Goal: Complete application form: Complete application form

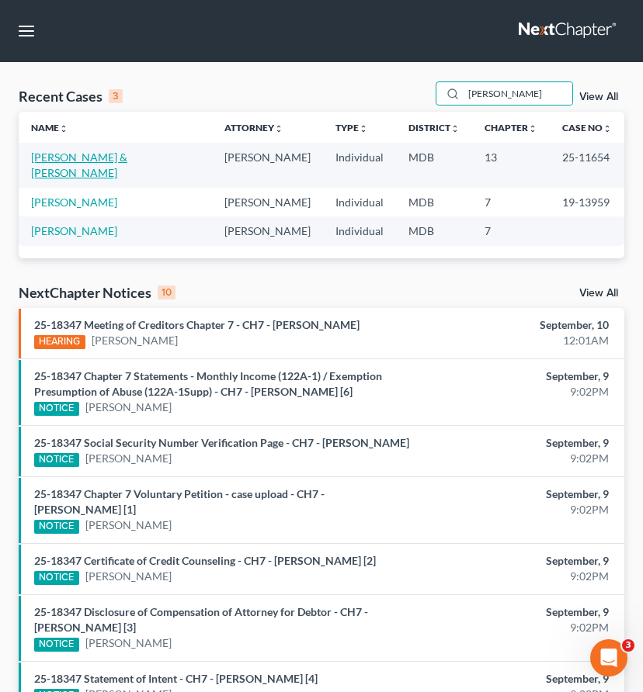
type input "kaufman"
click at [54, 155] on link "[PERSON_NAME] & [PERSON_NAME]" at bounding box center [79, 165] width 96 height 29
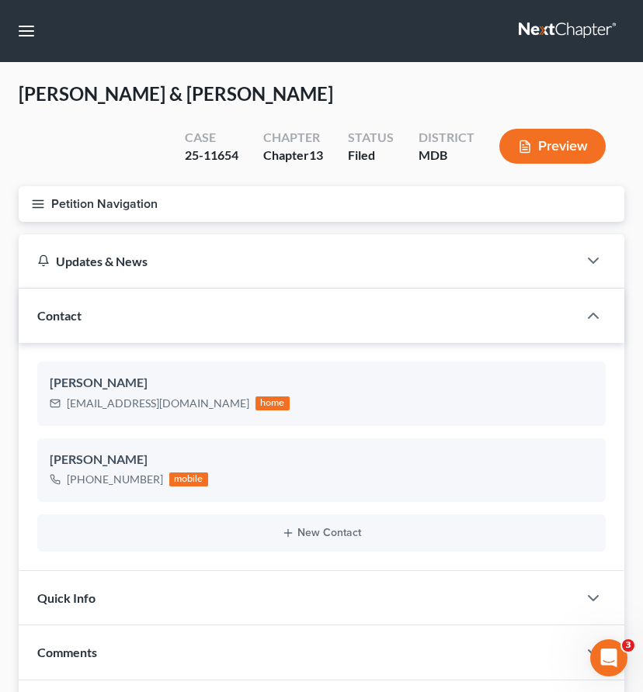
click at [36, 199] on icon "button" at bounding box center [38, 204] width 14 height 14
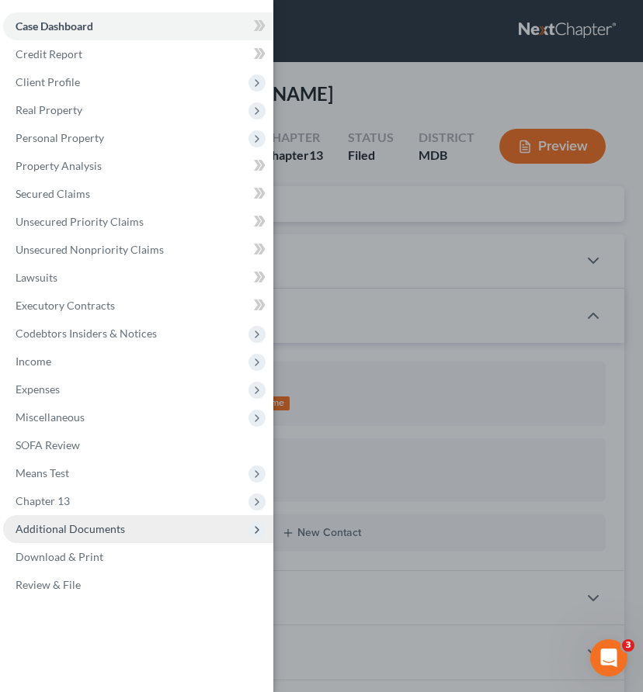
click at [50, 522] on span "Additional Documents" at bounding box center [70, 528] width 109 height 13
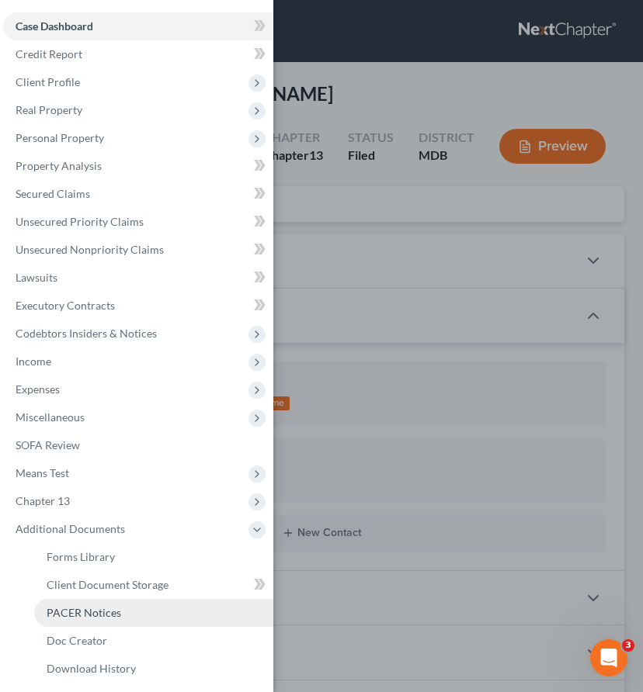
click at [66, 619] on span "PACER Notices" at bounding box center [84, 612] width 75 height 13
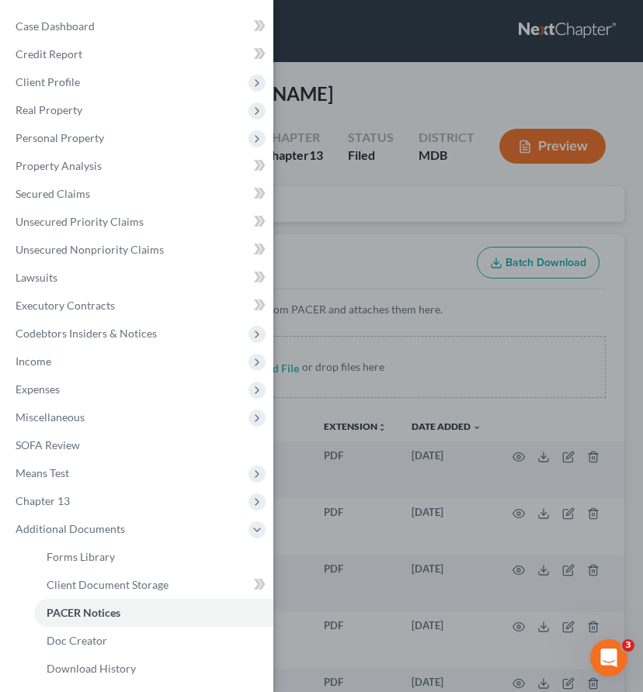
click at [326, 211] on div "Case Dashboard Payments Invoices Payments Payments Credit Report Client Profile" at bounding box center [321, 346] width 643 height 692
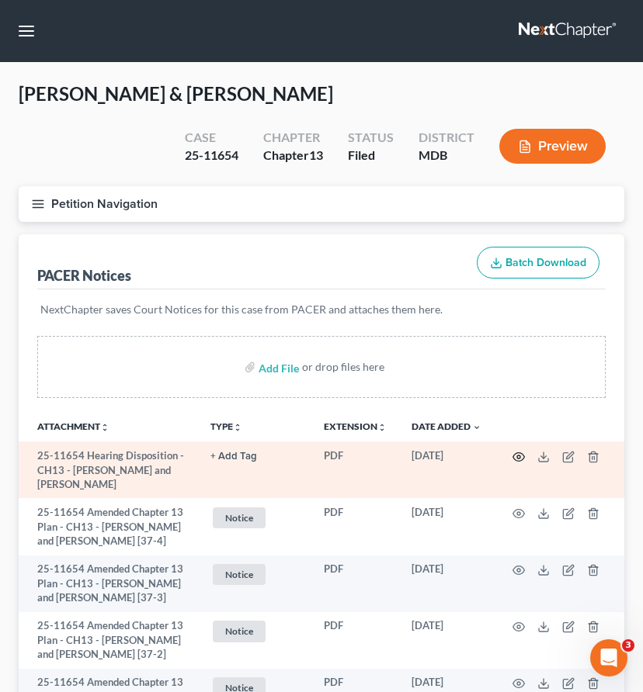
click at [517, 452] on icon "button" at bounding box center [519, 456] width 12 height 9
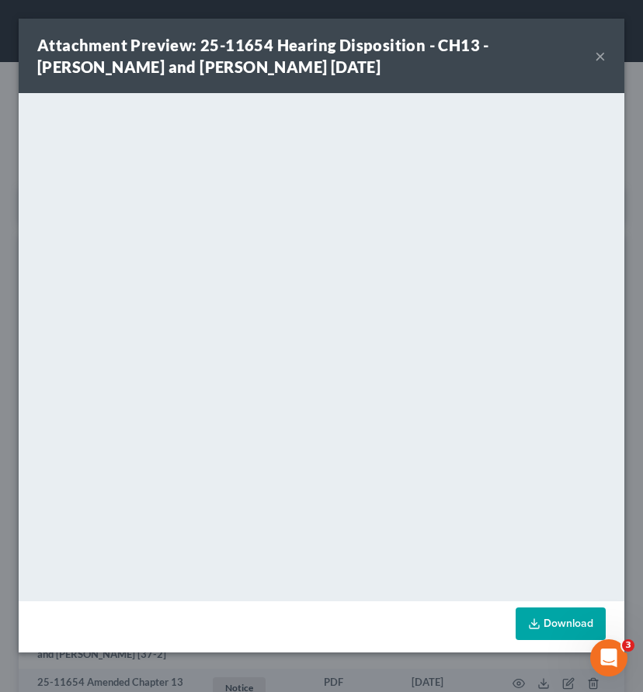
click at [600, 54] on button "×" at bounding box center [599, 56] width 11 height 19
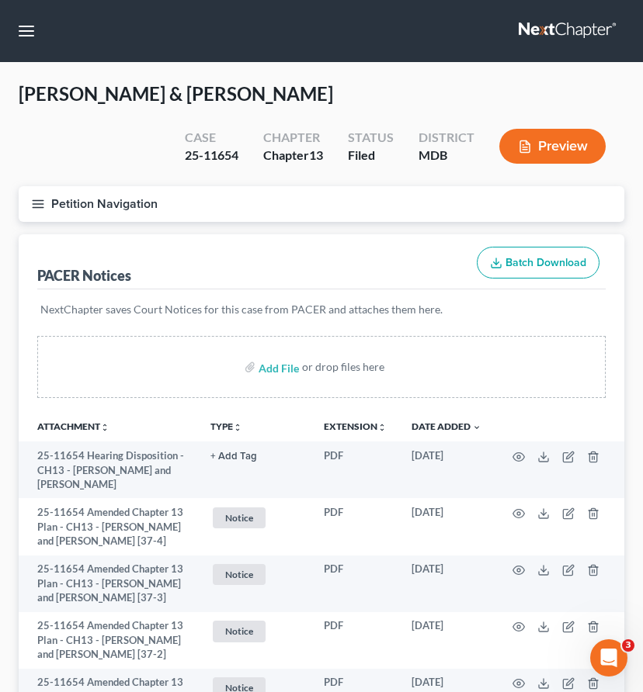
click at [566, 29] on link at bounding box center [567, 31] width 99 height 28
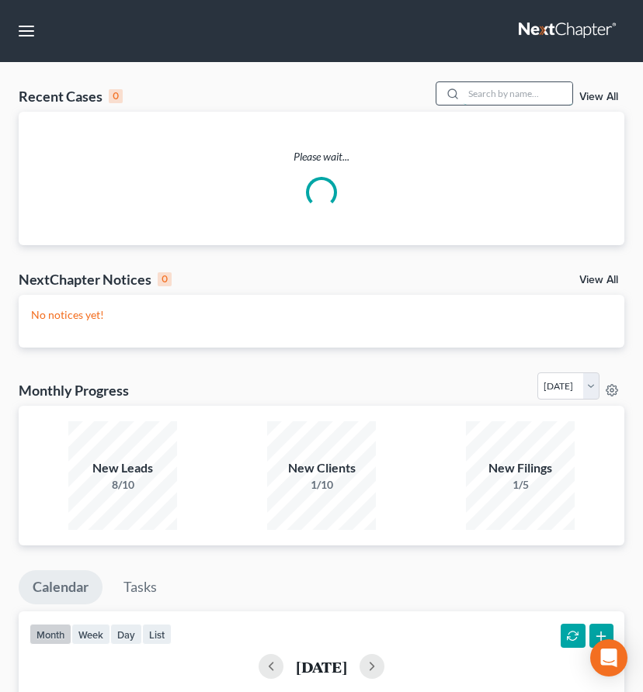
click at [517, 85] on input "search" at bounding box center [517, 93] width 109 height 23
type input "roger smith"
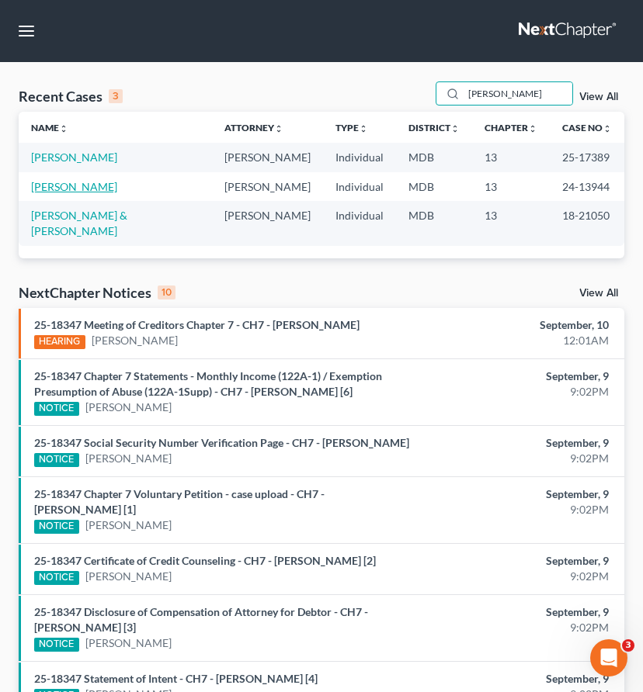
click at [49, 183] on link "[PERSON_NAME]" at bounding box center [74, 186] width 86 height 13
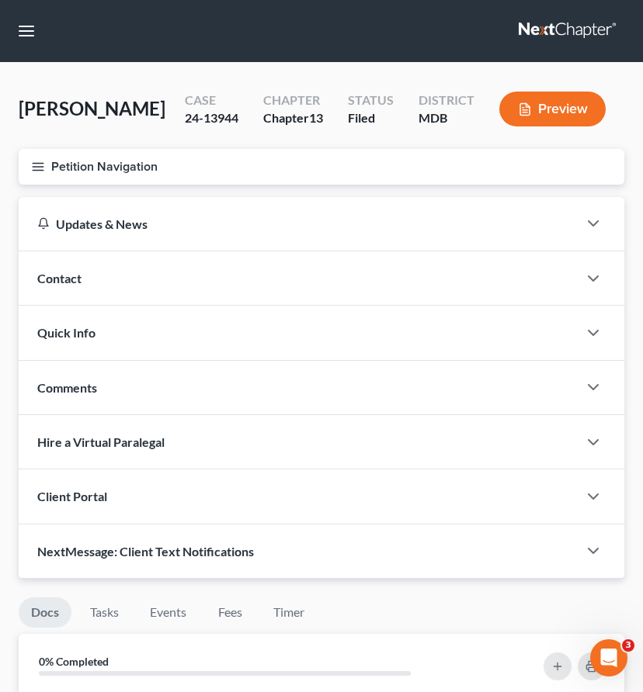
click at [33, 170] on icon "button" at bounding box center [38, 167] width 14 height 14
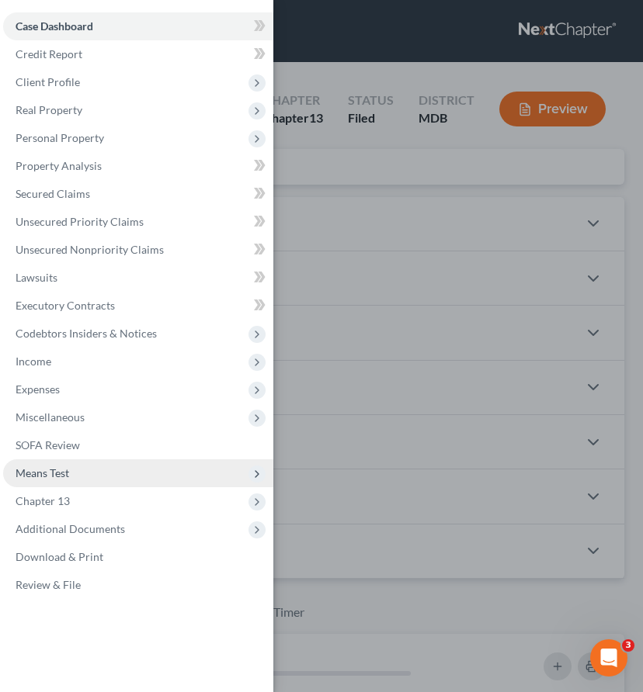
scroll to position [2, 0]
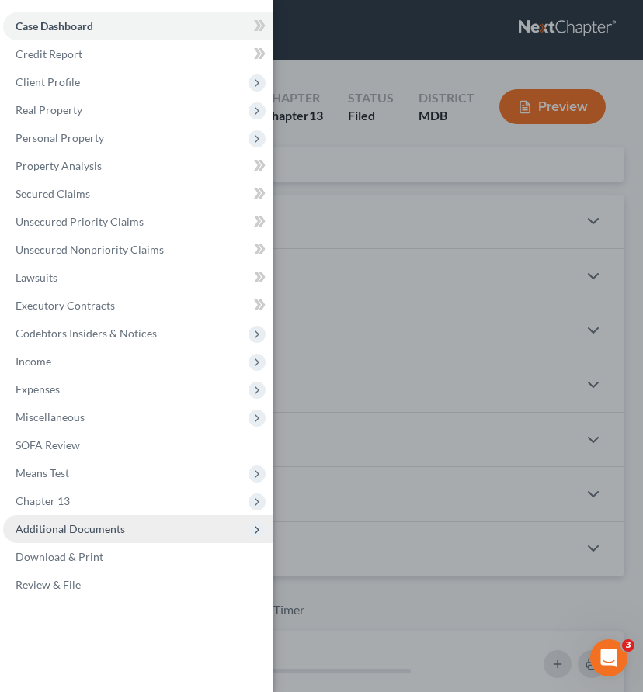
click at [77, 525] on span "Additional Documents" at bounding box center [70, 528] width 109 height 13
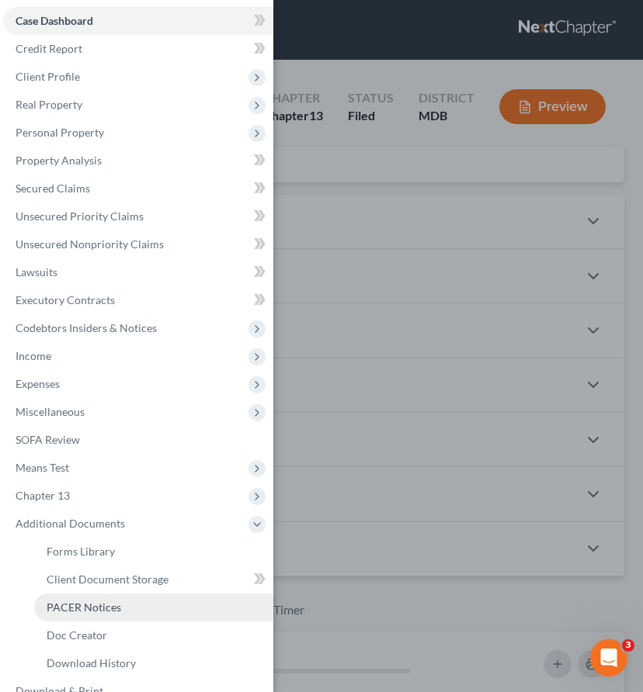
click at [75, 604] on span "PACER Notices" at bounding box center [84, 607] width 75 height 13
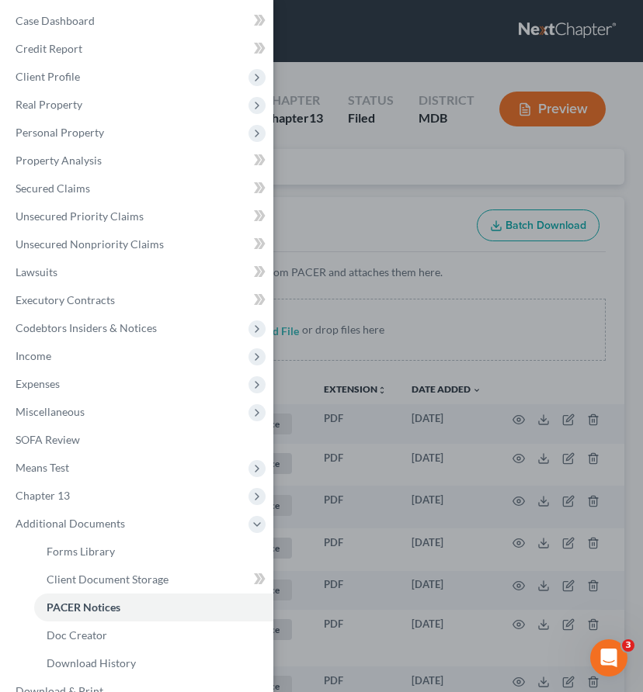
click at [331, 207] on div "Case Dashboard Payments Invoices Payments Payments Credit Report Client Profile" at bounding box center [321, 346] width 643 height 692
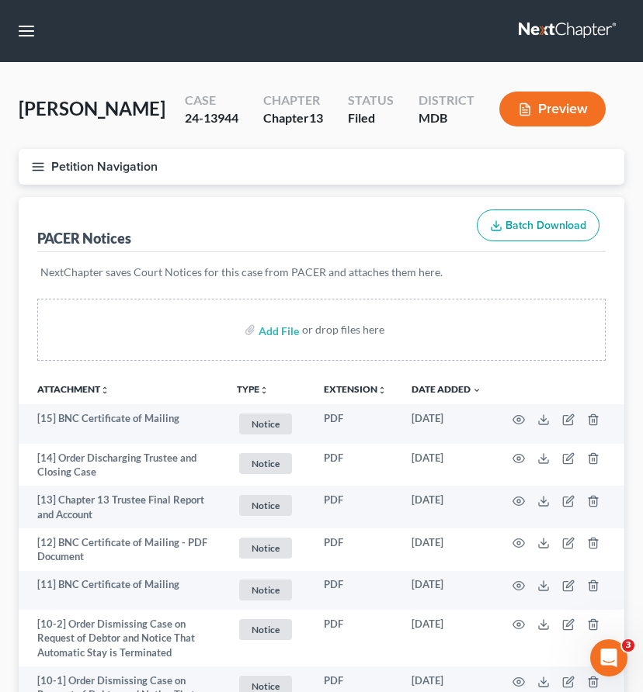
click at [41, 167] on line "button" at bounding box center [38, 167] width 11 height 0
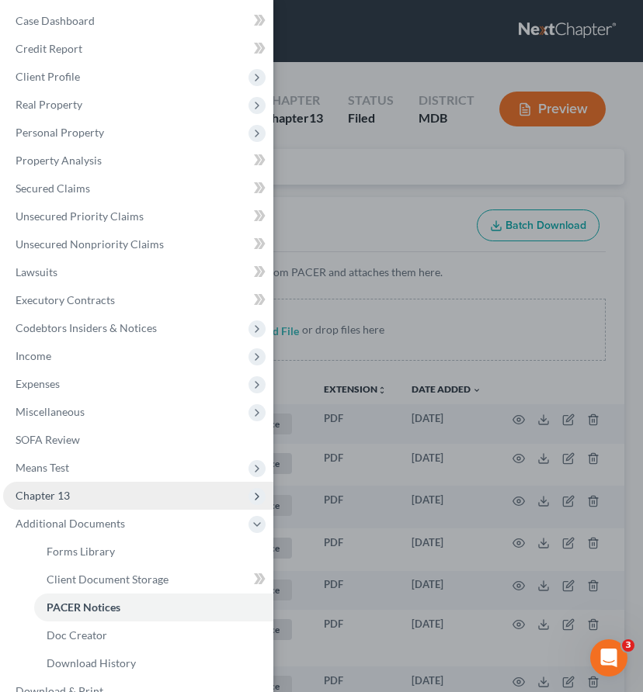
click at [68, 504] on span "Chapter 13" at bounding box center [138, 496] width 270 height 28
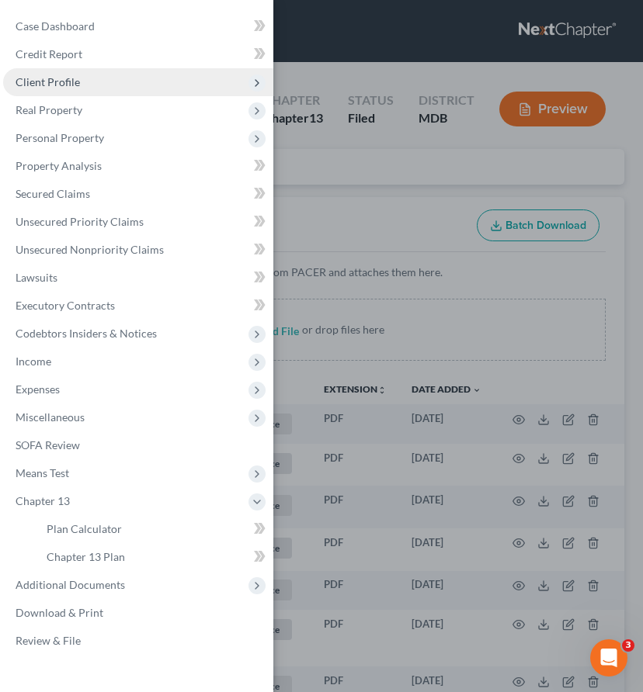
click at [46, 78] on span "Client Profile" at bounding box center [48, 81] width 64 height 13
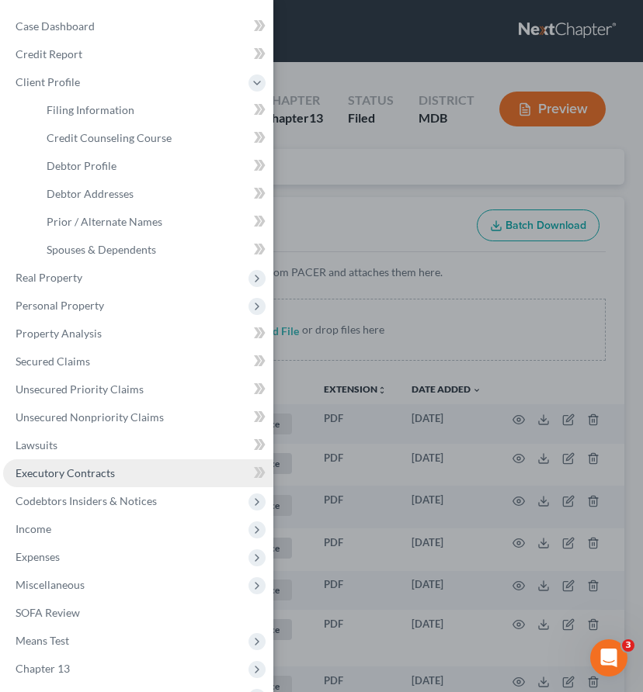
scroll to position [87, 0]
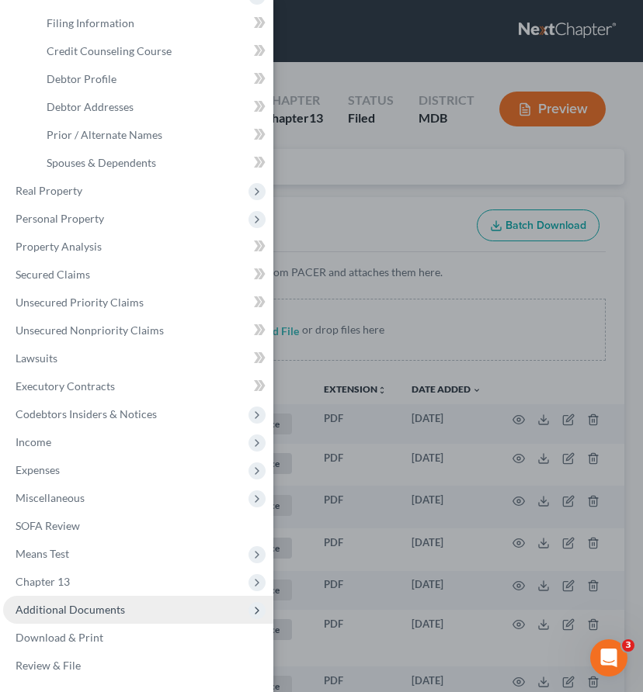
click at [92, 605] on span "Additional Documents" at bounding box center [70, 609] width 109 height 13
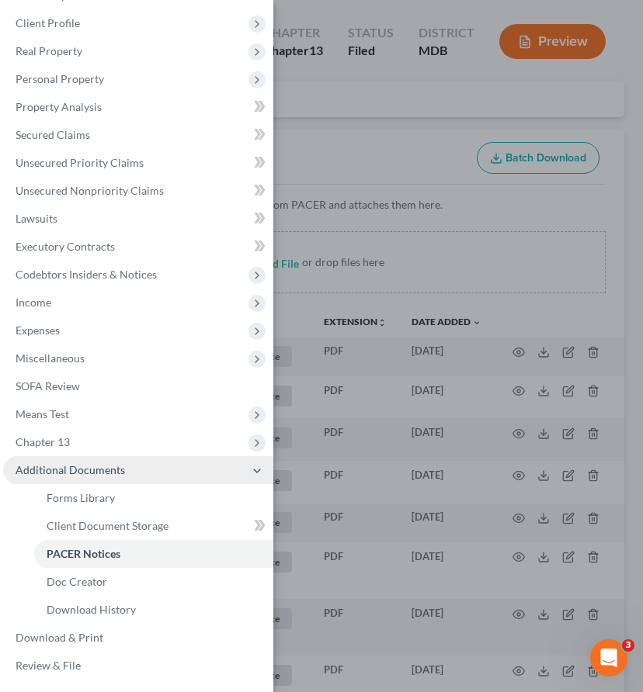
scroll to position [71, 0]
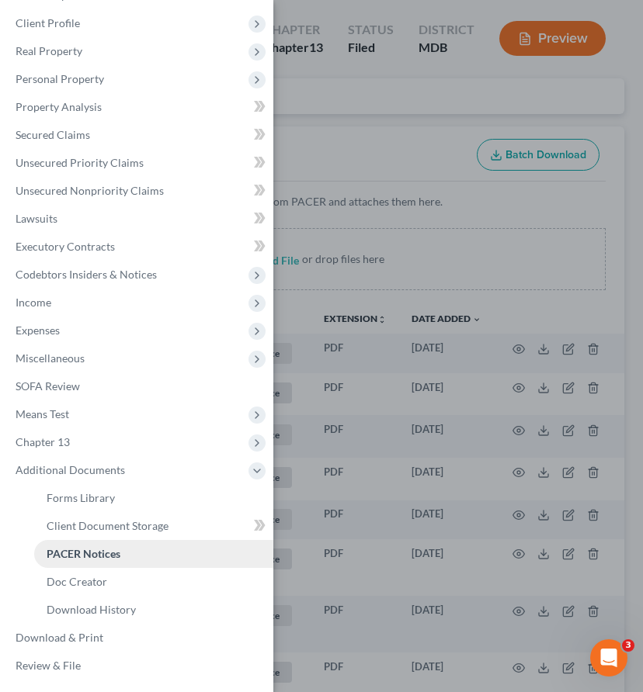
click at [77, 556] on span "PACER Notices" at bounding box center [84, 553] width 74 height 13
click at [322, 143] on div "Case Dashboard Payments Invoices Payments Payments Credit Report Client Profile" at bounding box center [321, 346] width 643 height 692
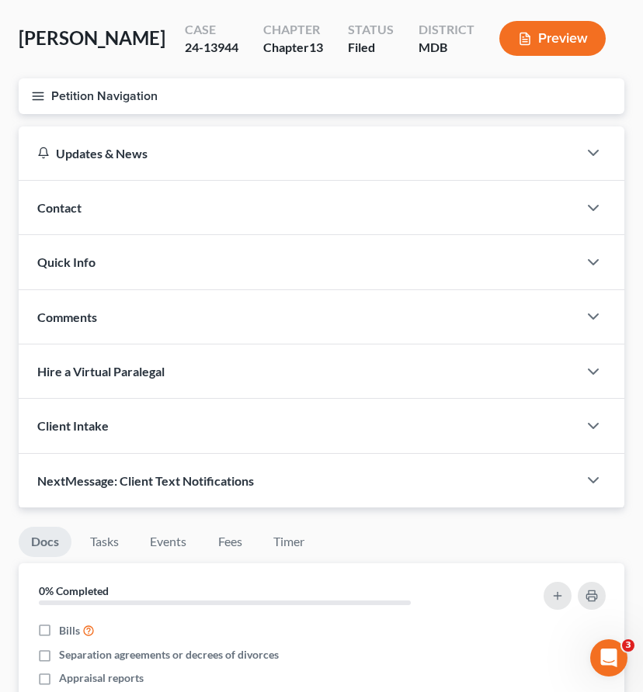
scroll to position [2, 0]
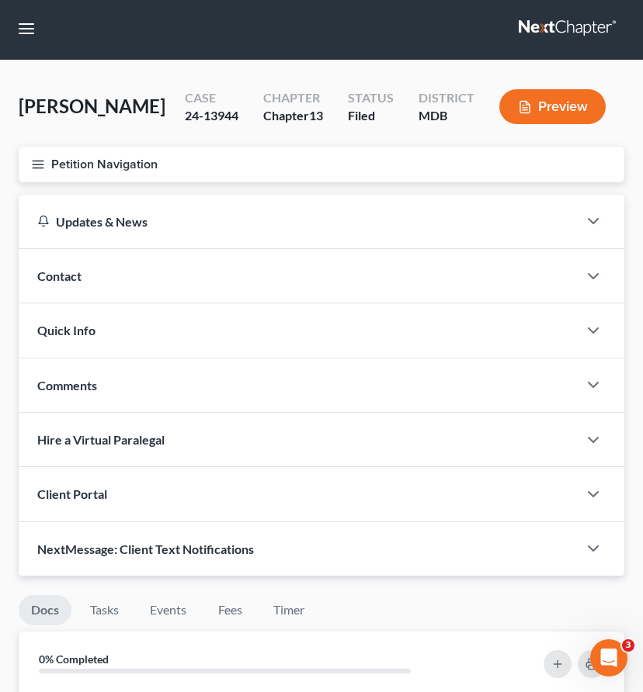
click at [40, 154] on button "Petition Navigation" at bounding box center [321, 165] width 605 height 36
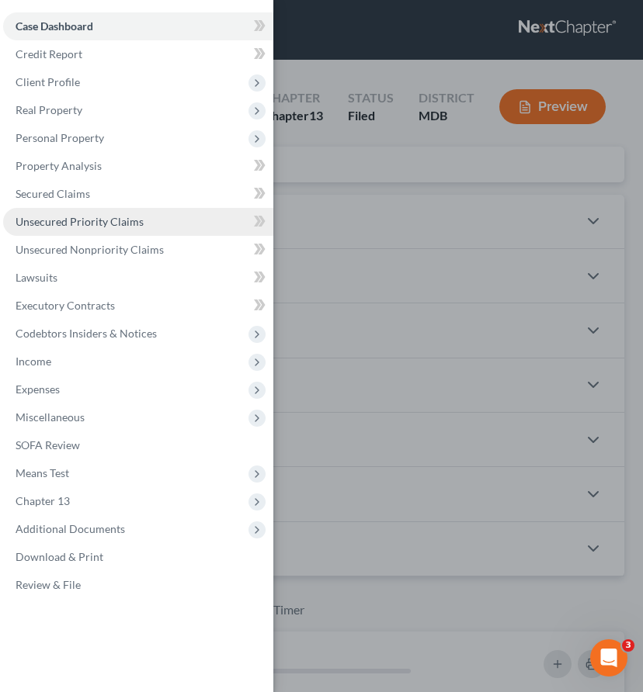
click at [37, 221] on span "Unsecured Priority Claims" at bounding box center [80, 221] width 128 height 13
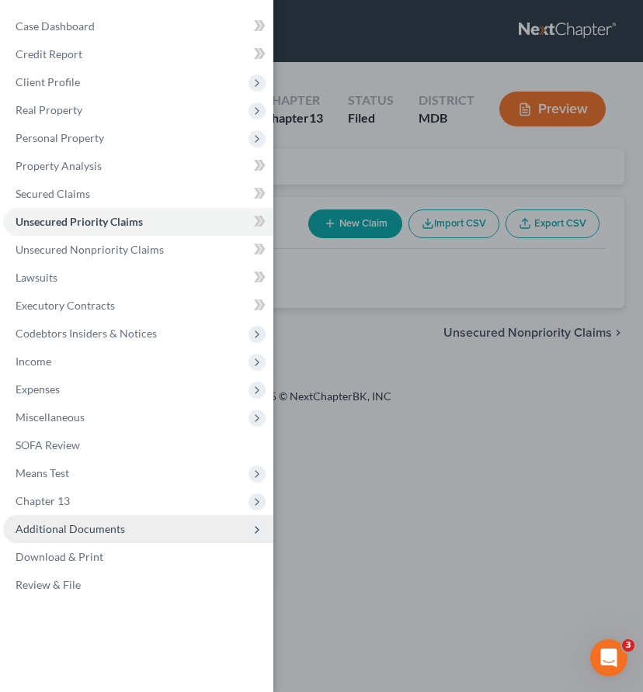
click at [95, 530] on span "Additional Documents" at bounding box center [70, 528] width 109 height 13
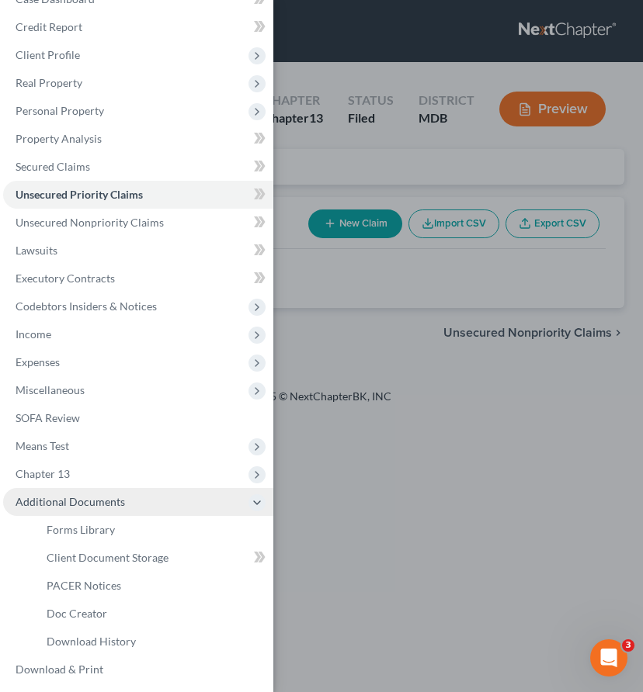
scroll to position [59, 0]
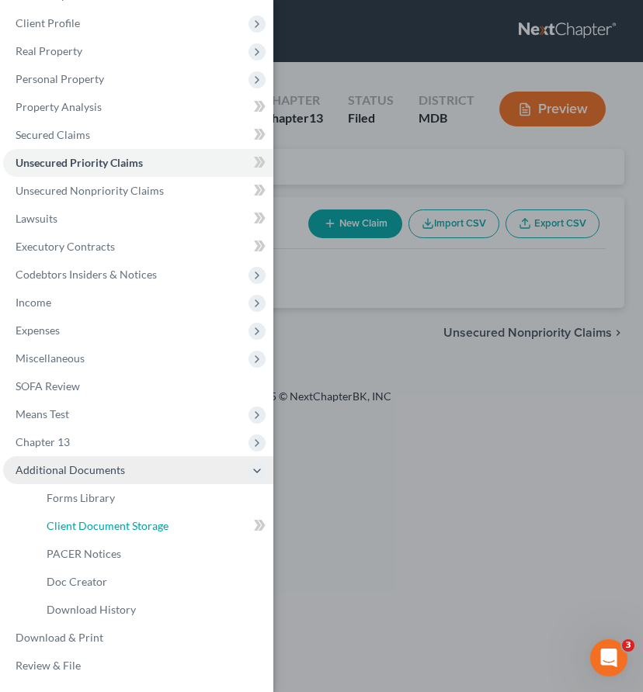
click at [95, 530] on span "Client Document Storage" at bounding box center [108, 525] width 122 height 13
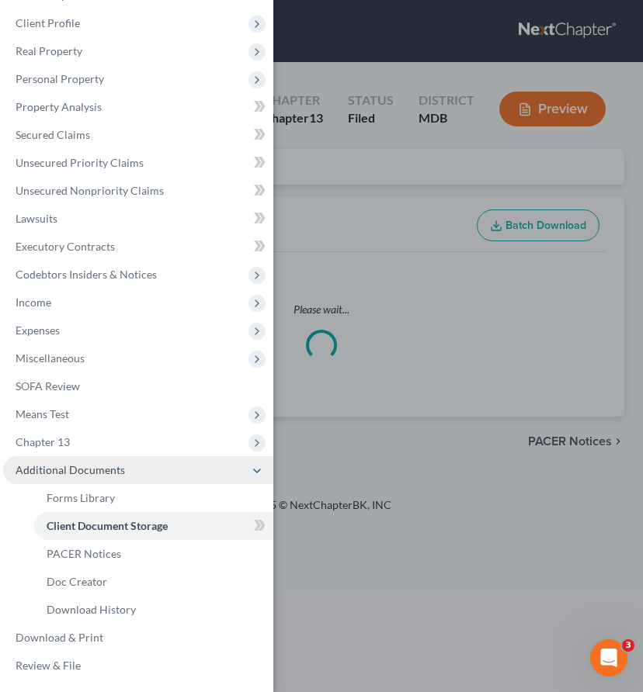
select select "14"
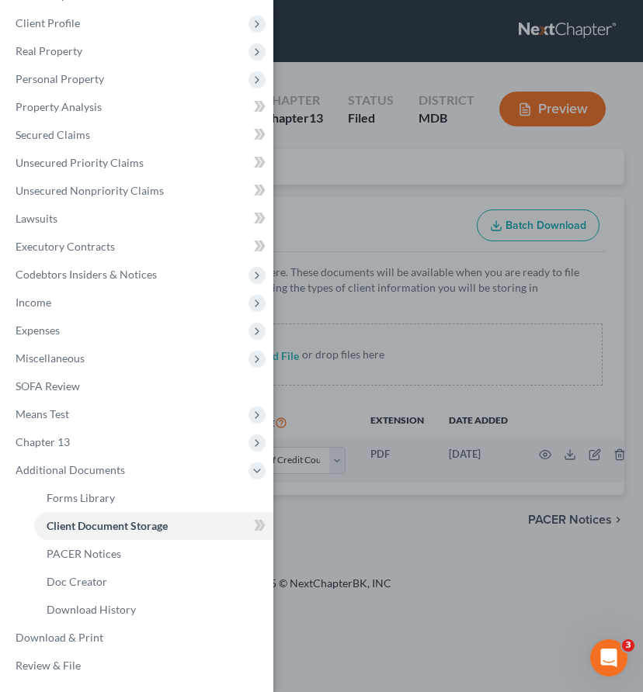
click at [294, 217] on div "Case Dashboard Payments Invoices Payments Payments Credit Report Client Profile" at bounding box center [321, 346] width 643 height 692
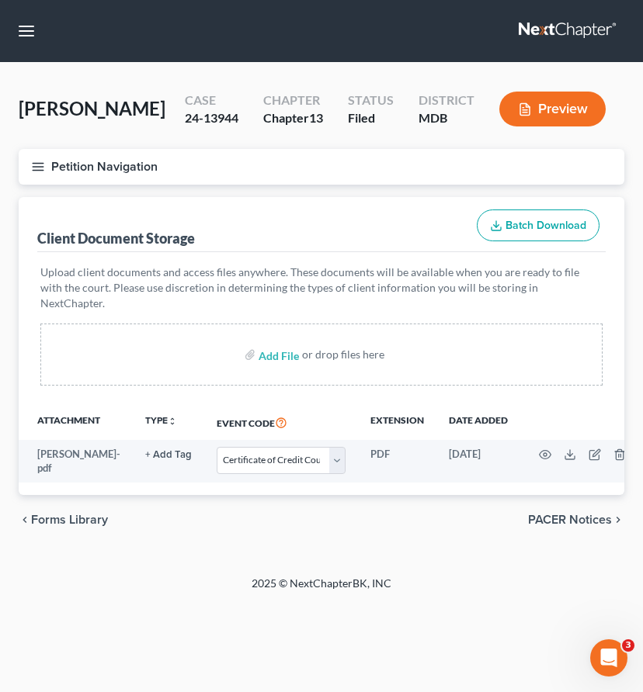
click at [36, 167] on line "button" at bounding box center [38, 167] width 11 height 0
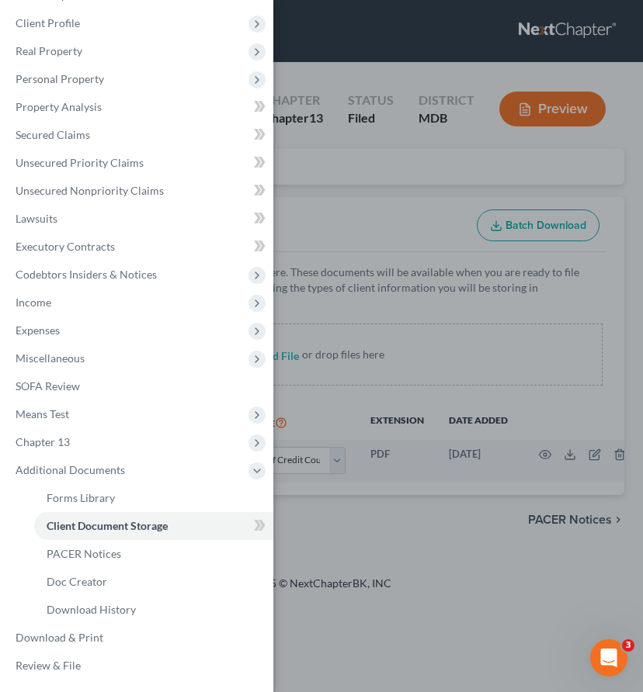
click at [358, 178] on div "Case Dashboard Payments Invoices Payments Payments Credit Report Client Profile" at bounding box center [321, 346] width 643 height 692
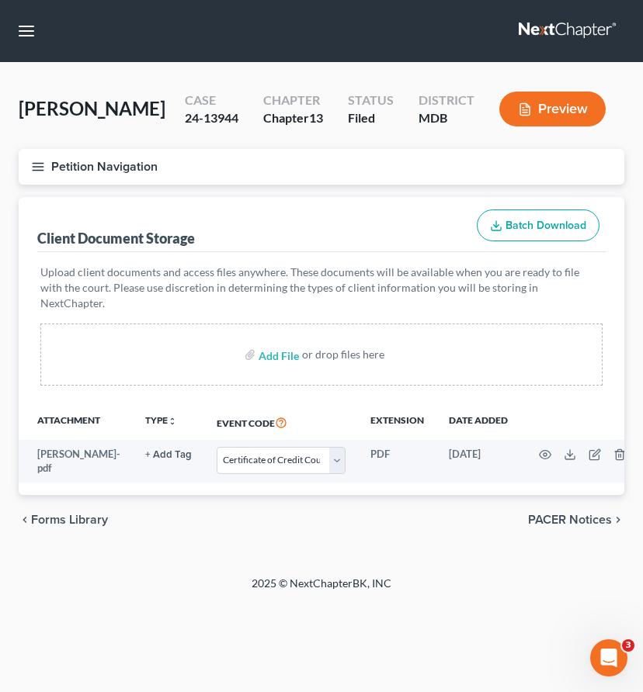
click at [567, 24] on link at bounding box center [567, 31] width 99 height 28
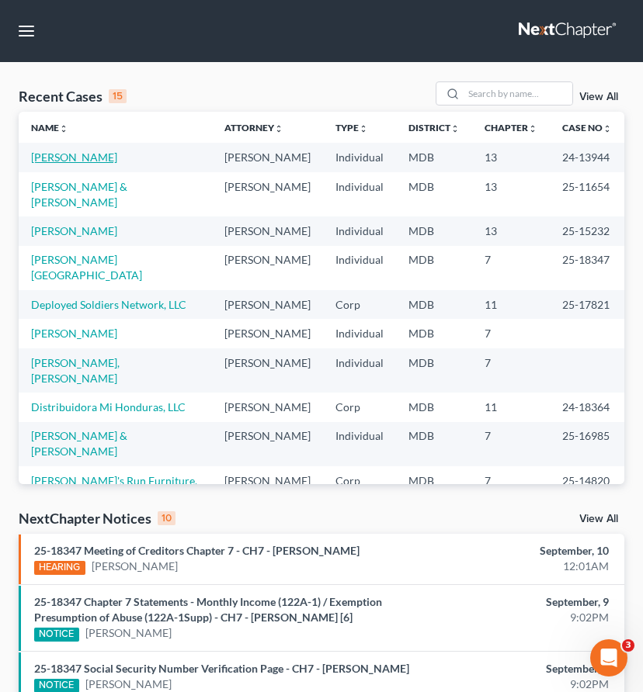
click at [54, 156] on link "[PERSON_NAME]" at bounding box center [74, 157] width 86 height 13
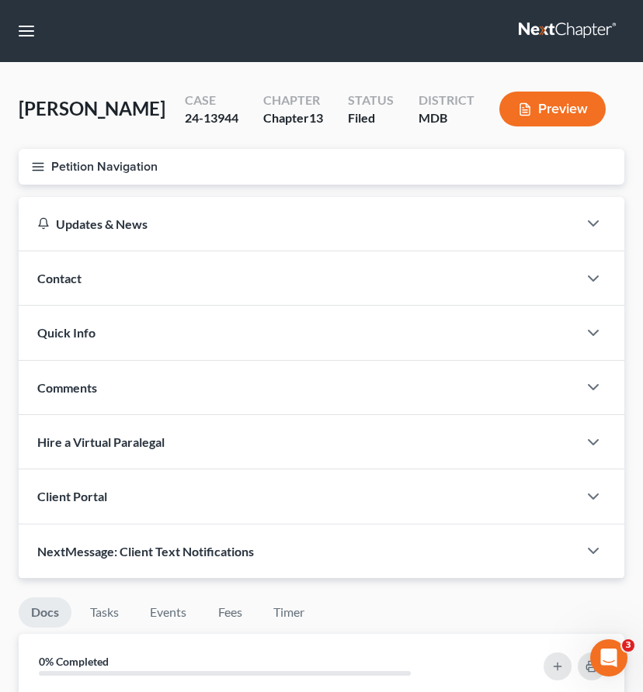
click at [38, 170] on line "button" at bounding box center [38, 170] width 11 height 0
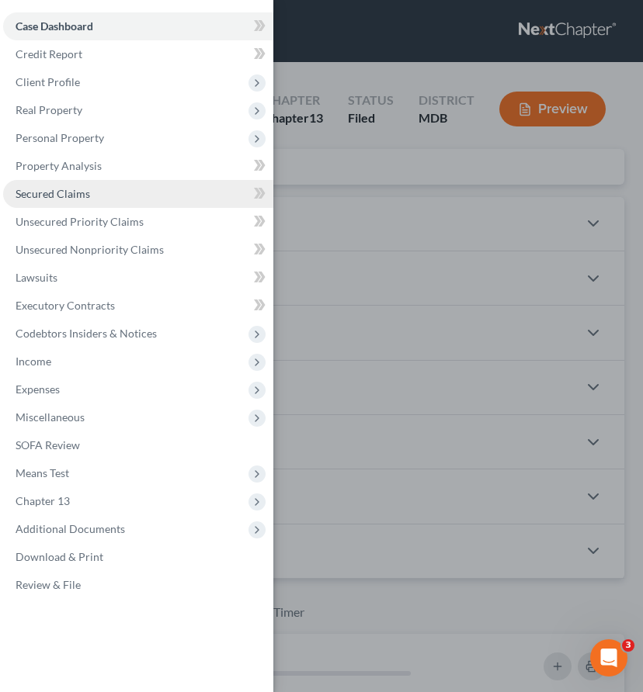
click at [62, 196] on span "Secured Claims" at bounding box center [53, 193] width 75 height 13
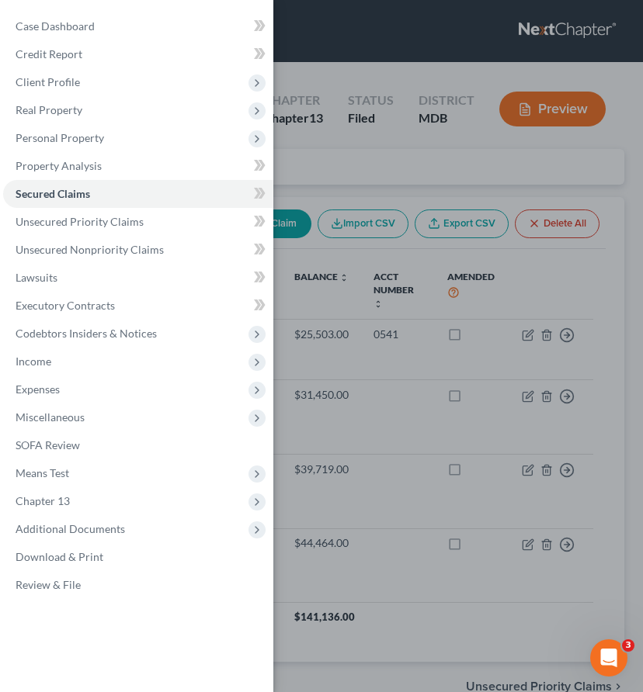
click at [354, 190] on div "Case Dashboard Payments Invoices Payments Payments Credit Report Client Profile" at bounding box center [321, 346] width 643 height 692
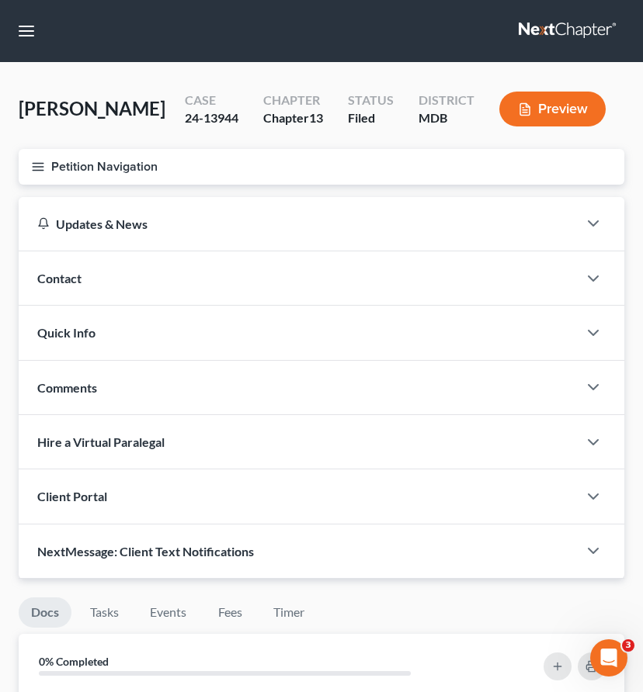
click at [38, 154] on button "Petition Navigation" at bounding box center [321, 167] width 605 height 36
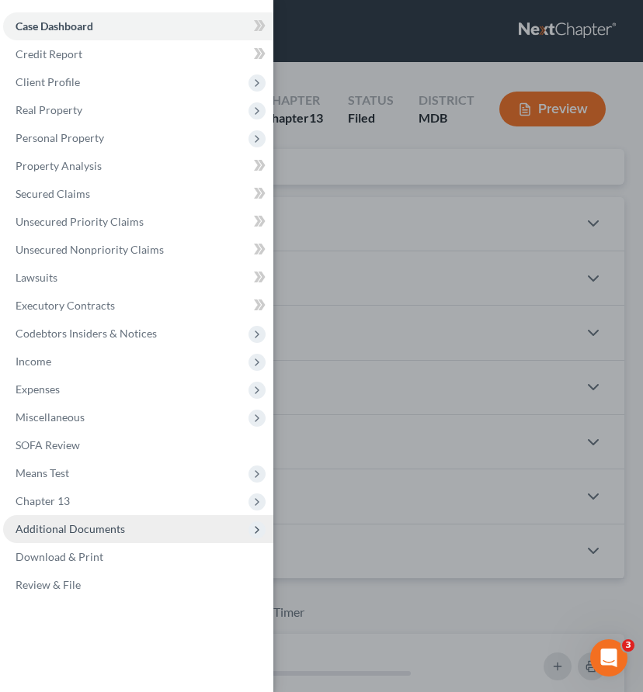
click at [72, 530] on span "Additional Documents" at bounding box center [70, 528] width 109 height 13
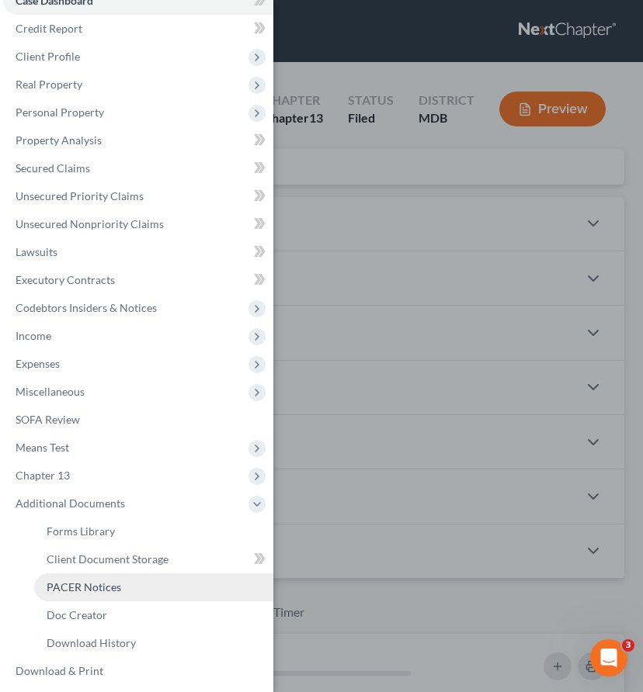
click at [73, 589] on span "PACER Notices" at bounding box center [84, 586] width 75 height 13
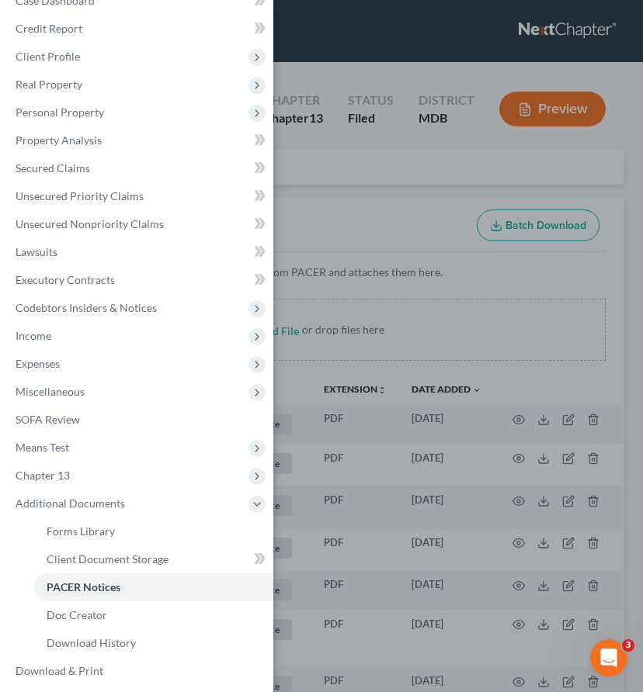
click at [312, 202] on div "Case Dashboard Payments Invoices Payments Payments Credit Report Client Profile" at bounding box center [321, 346] width 643 height 692
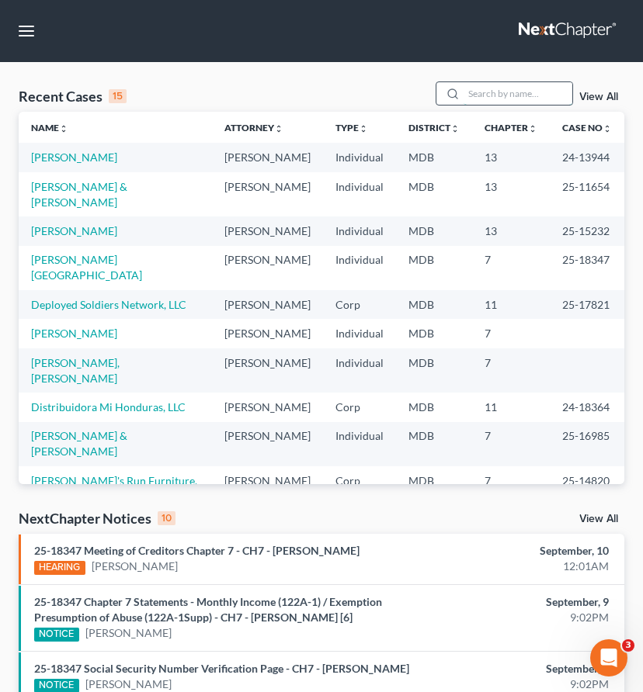
click at [494, 92] on input "search" at bounding box center [517, 93] width 109 height 23
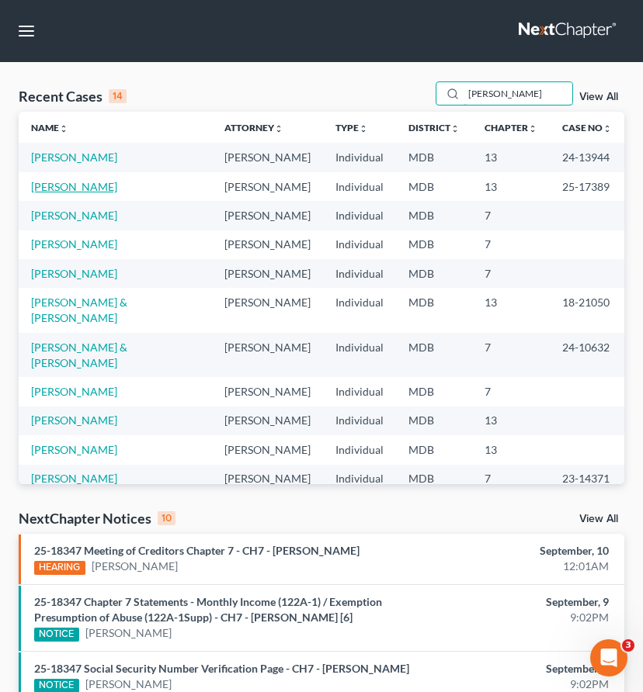
type input "smith"
click at [46, 190] on link "Smith, Roger" at bounding box center [74, 186] width 86 height 13
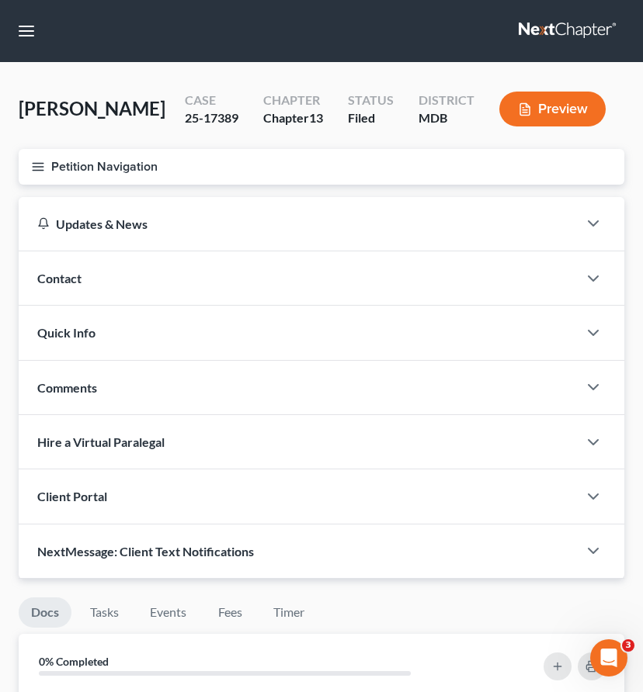
click at [36, 163] on icon "button" at bounding box center [38, 167] width 14 height 14
click at [0, 0] on div "Case Dashboard Payments Invoices Payments Payments Credit Report Client Profile" at bounding box center [0, 0] width 0 height 0
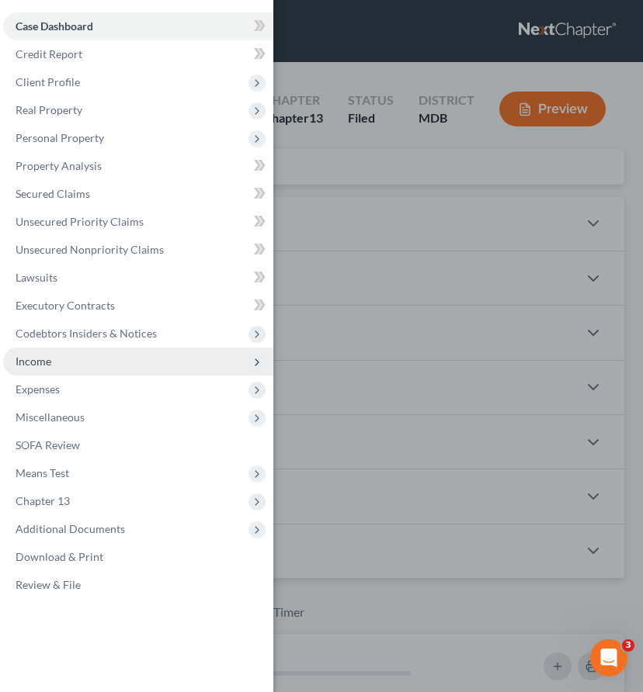
click at [55, 355] on span "Income" at bounding box center [138, 362] width 270 height 28
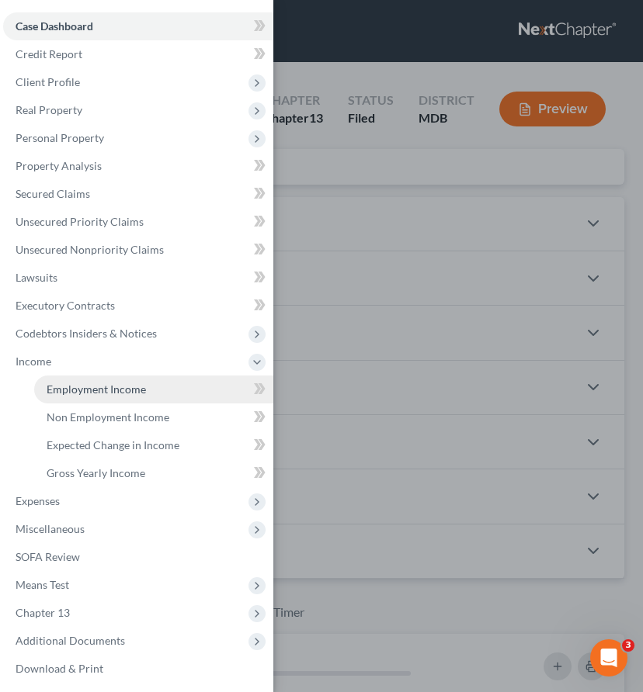
click at [67, 390] on span "Employment Income" at bounding box center [96, 389] width 99 height 13
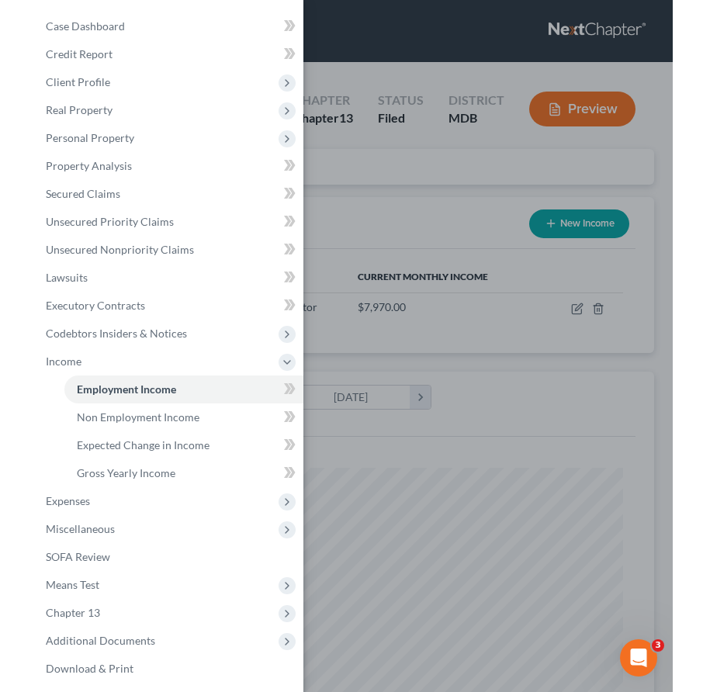
scroll to position [272, 574]
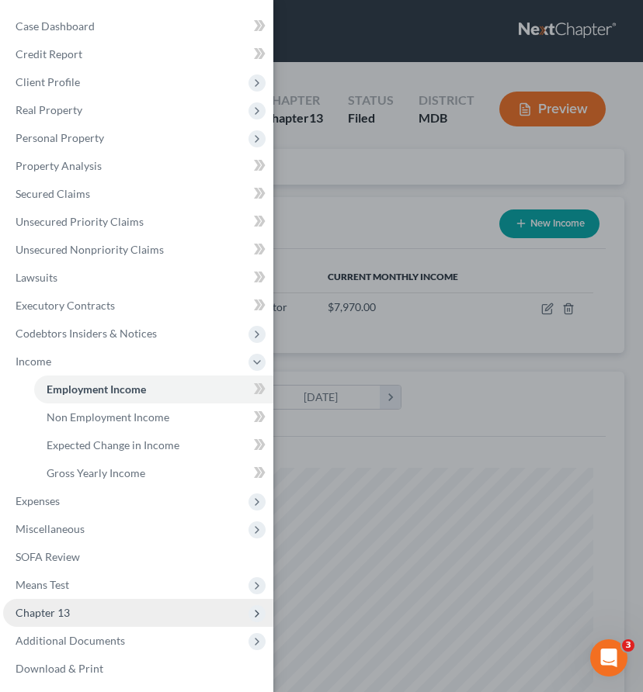
click at [81, 614] on span "Chapter 13" at bounding box center [138, 613] width 270 height 28
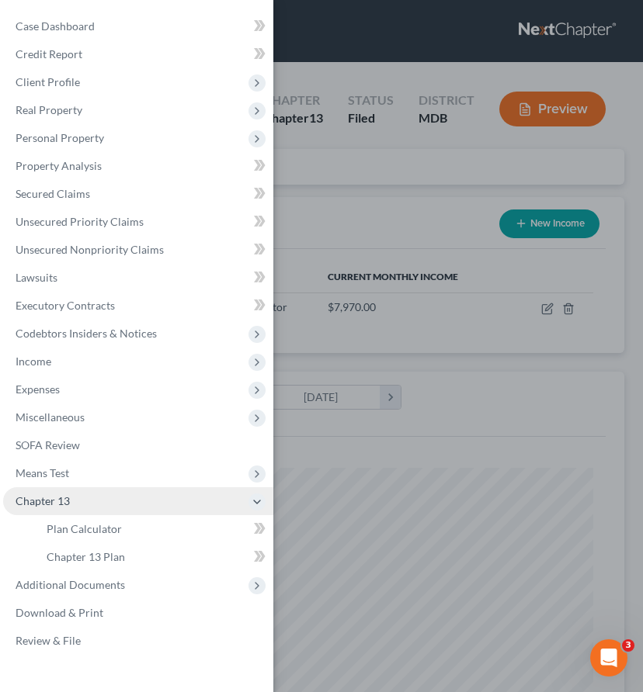
click at [81, 515] on span "Chapter 13" at bounding box center [138, 501] width 270 height 28
click at [64, 494] on span "Chapter 13" at bounding box center [43, 500] width 54 height 13
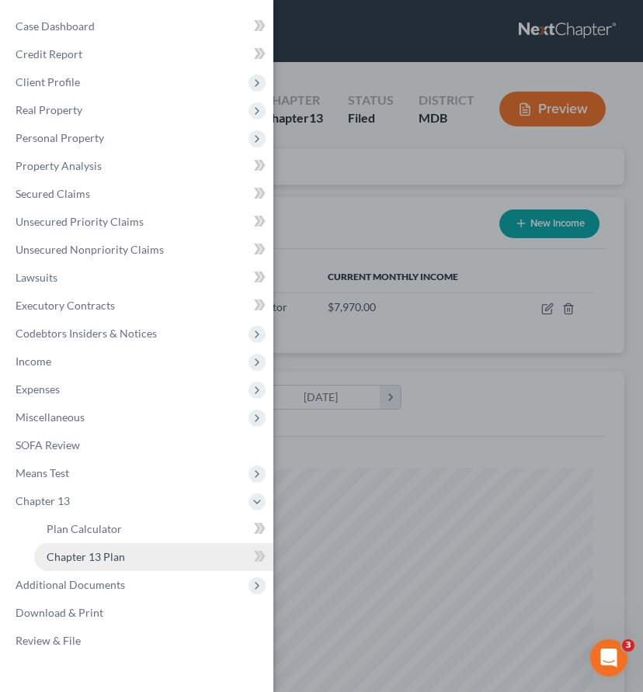
click at [71, 561] on span "Chapter 13 Plan" at bounding box center [86, 556] width 78 height 13
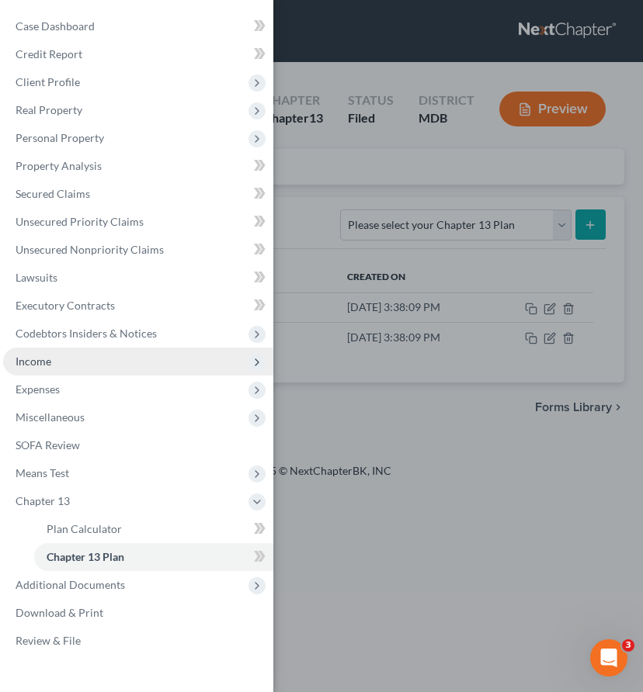
click at [51, 362] on span "Income" at bounding box center [138, 362] width 270 height 28
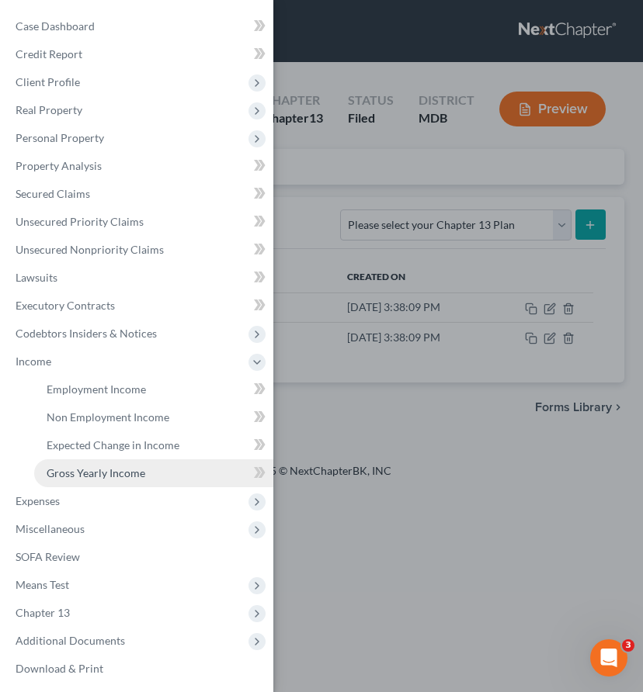
click at [87, 469] on span "Gross Yearly Income" at bounding box center [96, 472] width 99 height 13
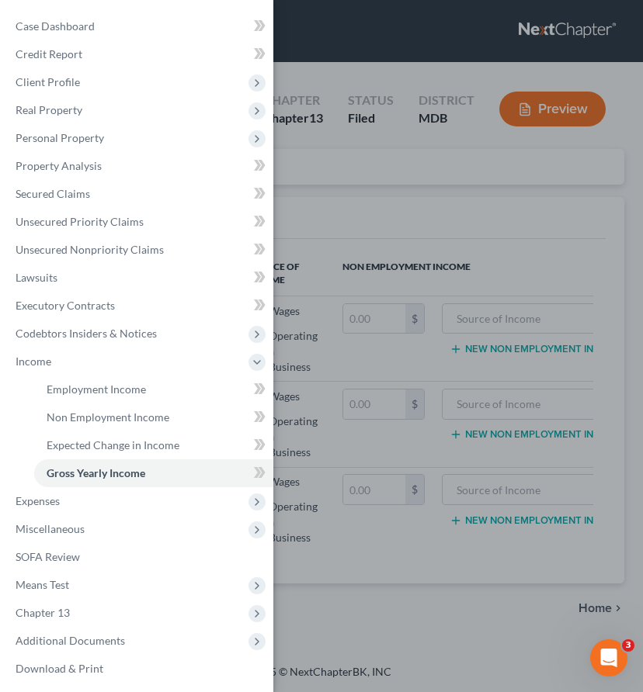
click at [345, 201] on div "Case Dashboard Payments Invoices Payments Payments Credit Report Client Profile" at bounding box center [321, 346] width 643 height 692
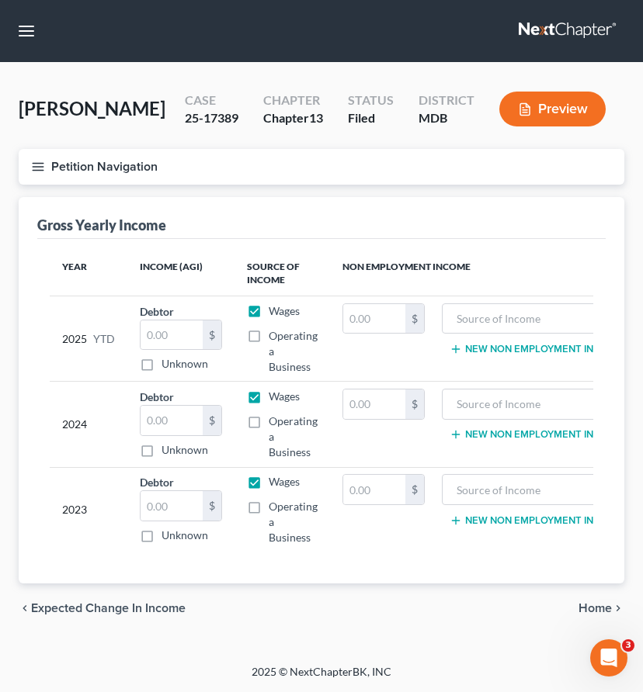
click at [269, 508] on label "Operating a Business" at bounding box center [293, 522] width 49 height 47
click at [275, 508] on input "Operating a Business" at bounding box center [280, 504] width 10 height 10
checkbox input "true"
click at [269, 424] on label "Operating a Business" at bounding box center [293, 437] width 49 height 47
click at [275, 424] on input "Operating a Business" at bounding box center [280, 419] width 10 height 10
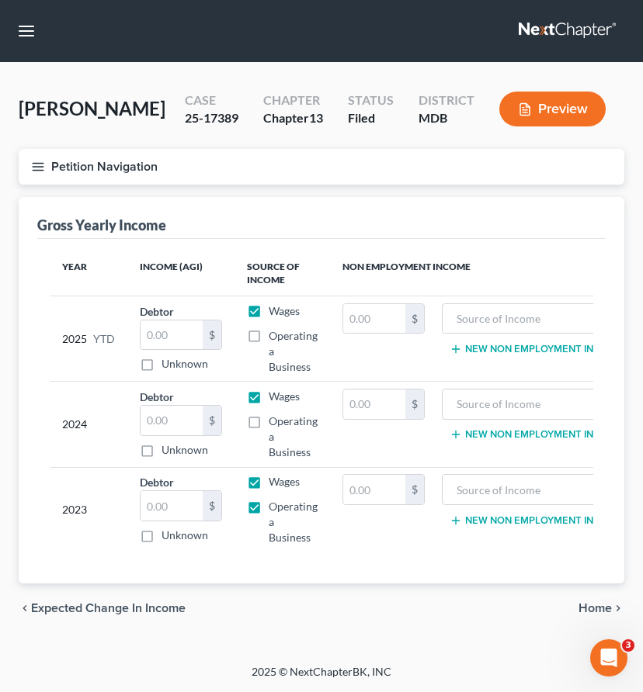
checkbox input "true"
click at [269, 339] on label "Operating a Business" at bounding box center [293, 351] width 49 height 47
click at [275, 338] on input "Operating a Business" at bounding box center [280, 333] width 10 height 10
checkbox input "true"
click at [269, 310] on label "Wages" at bounding box center [284, 311] width 31 height 16
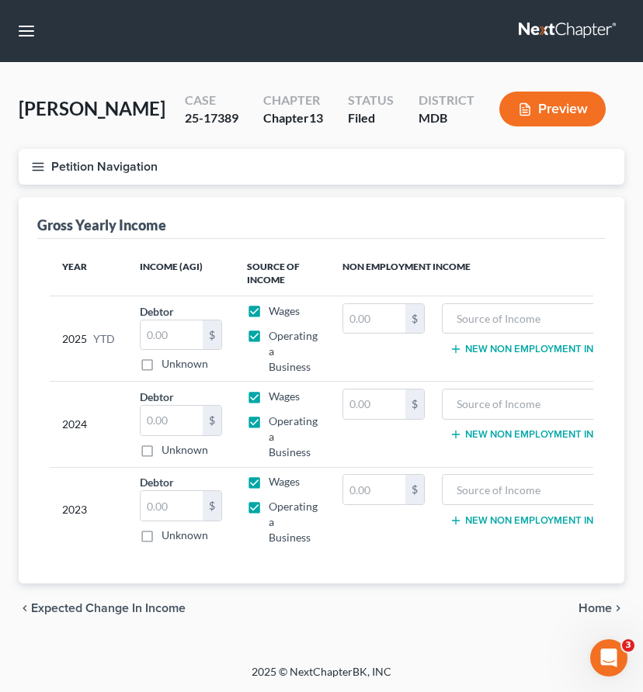
click at [275, 310] on input "Wages" at bounding box center [280, 308] width 10 height 10
checkbox input "false"
click at [269, 396] on label "Wages" at bounding box center [284, 397] width 31 height 16
click at [275, 396] on input "Wages" at bounding box center [280, 394] width 10 height 10
checkbox input "false"
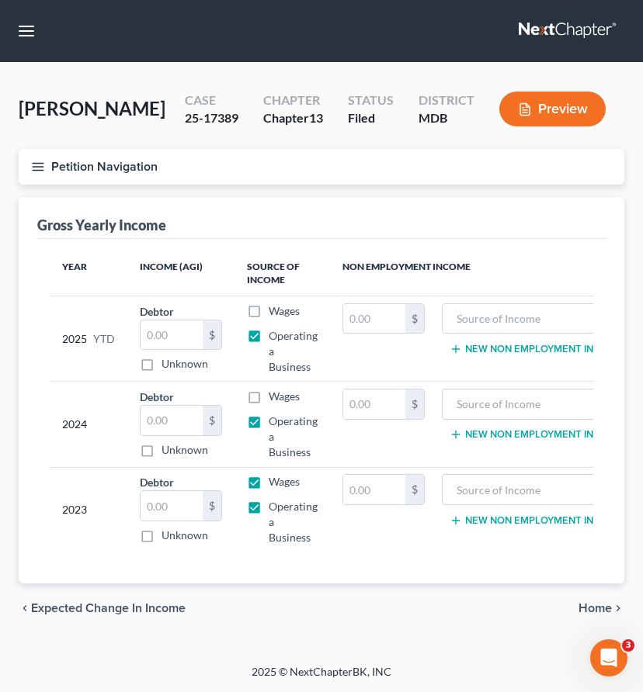
click at [269, 483] on label "Wages" at bounding box center [284, 482] width 31 height 16
click at [275, 483] on input "Wages" at bounding box center [280, 479] width 10 height 10
checkbox input "false"
click at [160, 421] on input "text" at bounding box center [171, 420] width 62 height 29
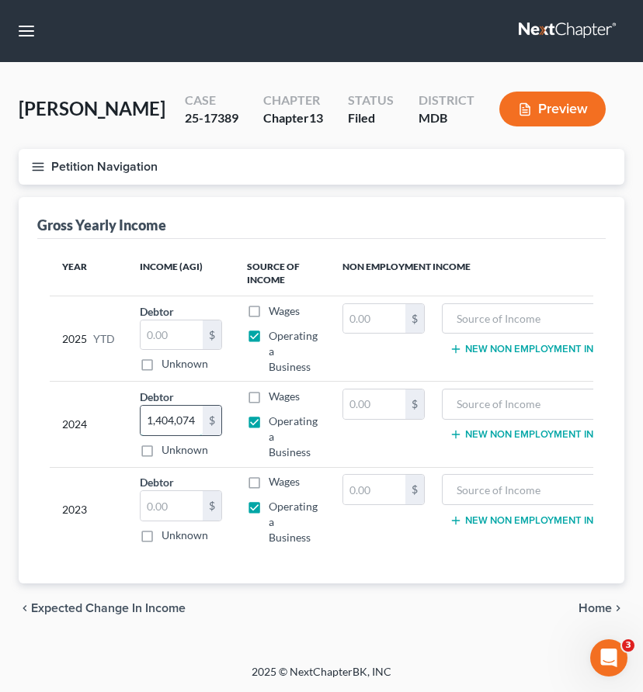
type input "1,404,074"
click at [149, 500] on input "text" at bounding box center [171, 505] width 62 height 29
paste input "1,404,074"
type input "1,404,074"
click at [560, 109] on button "Preview" at bounding box center [552, 109] width 106 height 35
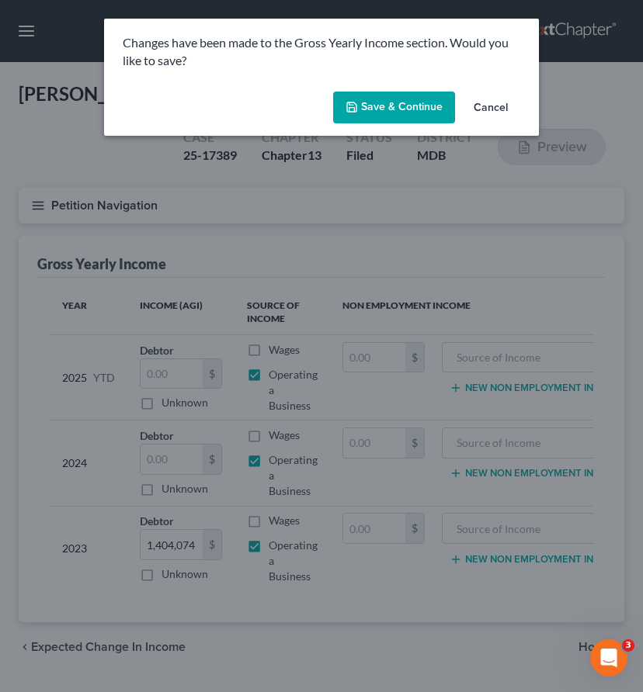
click at [383, 115] on button "Save & Continue" at bounding box center [394, 108] width 122 height 33
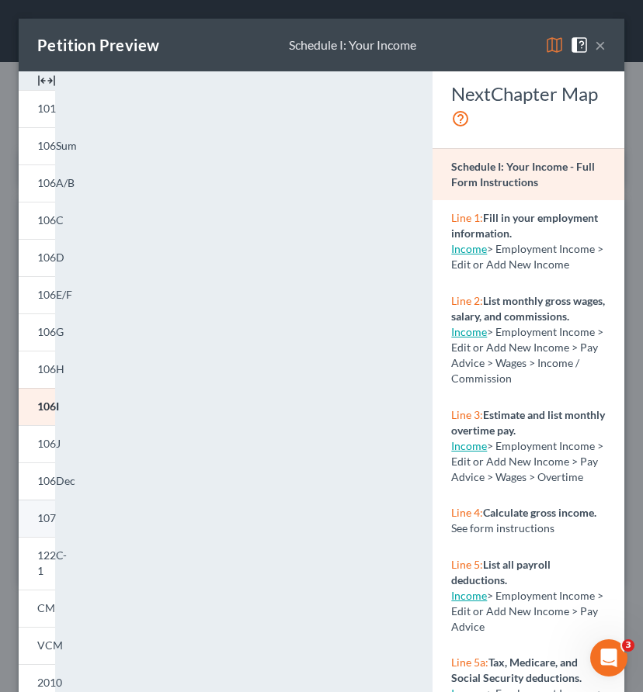
click at [43, 515] on span "107" at bounding box center [46, 517] width 19 height 13
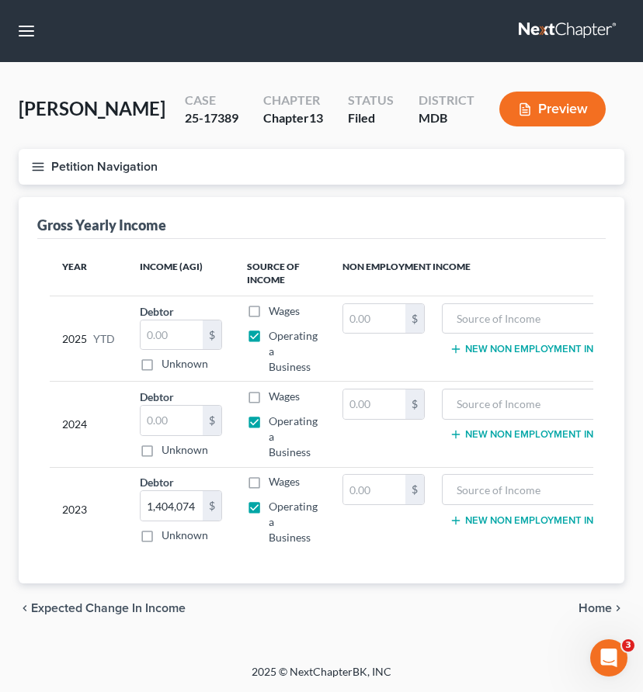
drag, startPoint x: 631, startPoint y: 149, endPoint x: 1332, endPoint y: 210, distance: 703.4
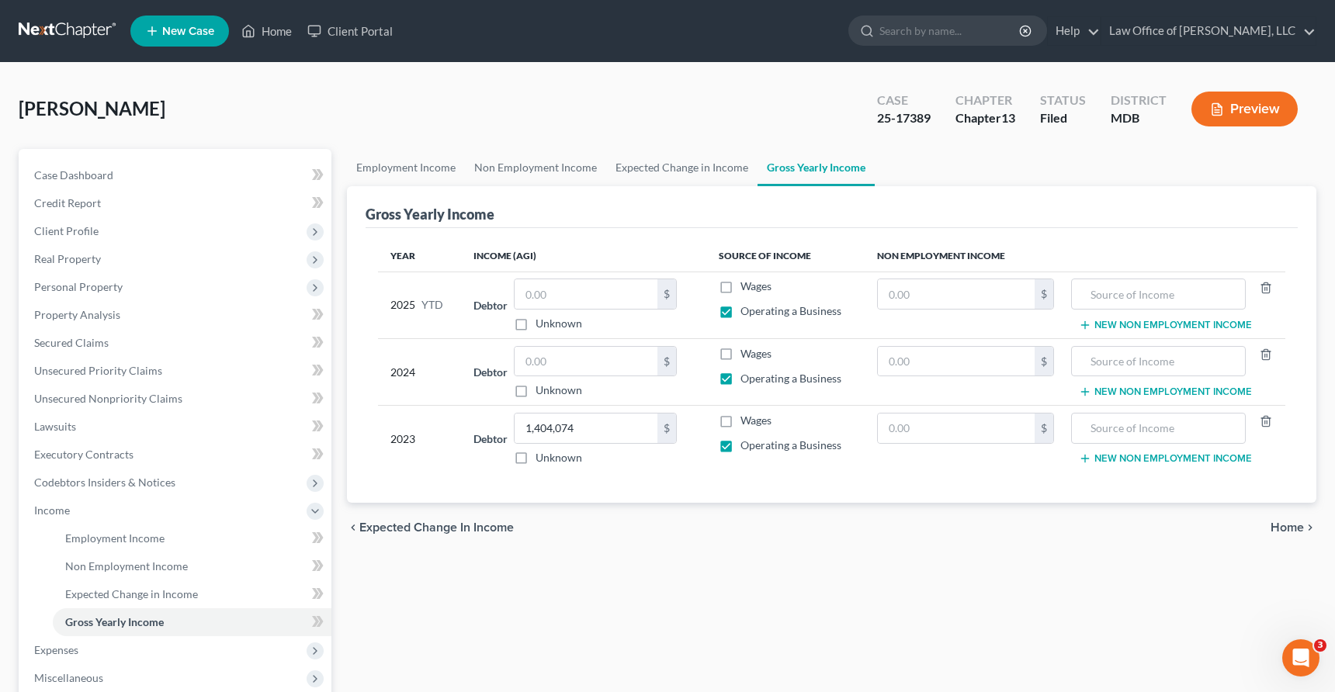
click at [642, 103] on button "Preview" at bounding box center [1244, 109] width 106 height 35
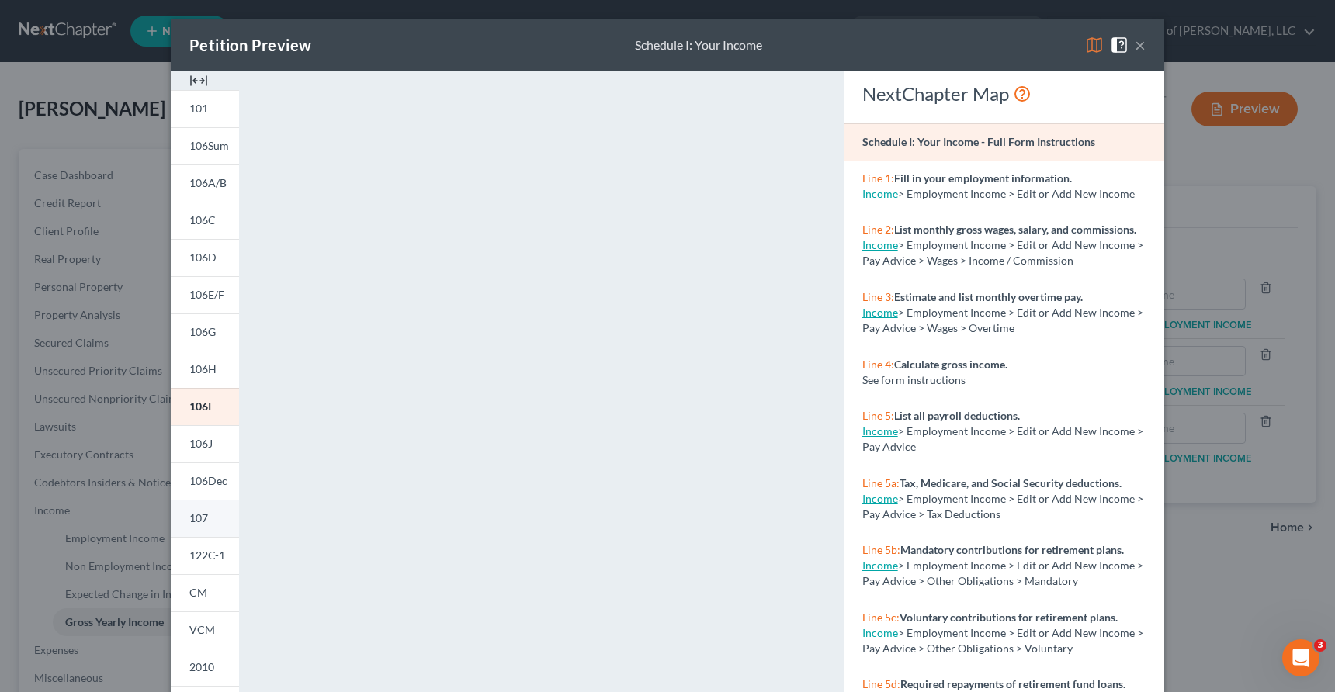
click at [204, 515] on span "107" at bounding box center [198, 517] width 19 height 13
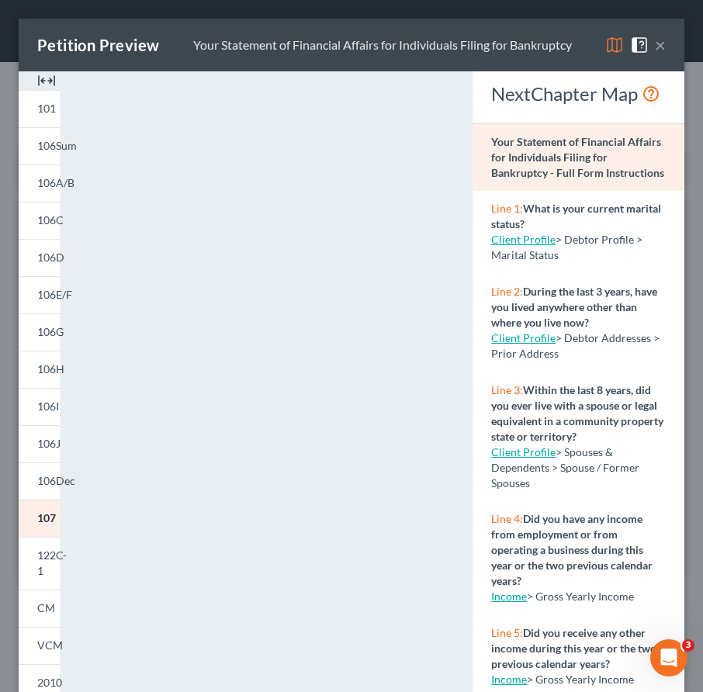
click at [642, 41] on span at bounding box center [642, 43] width 25 height 13
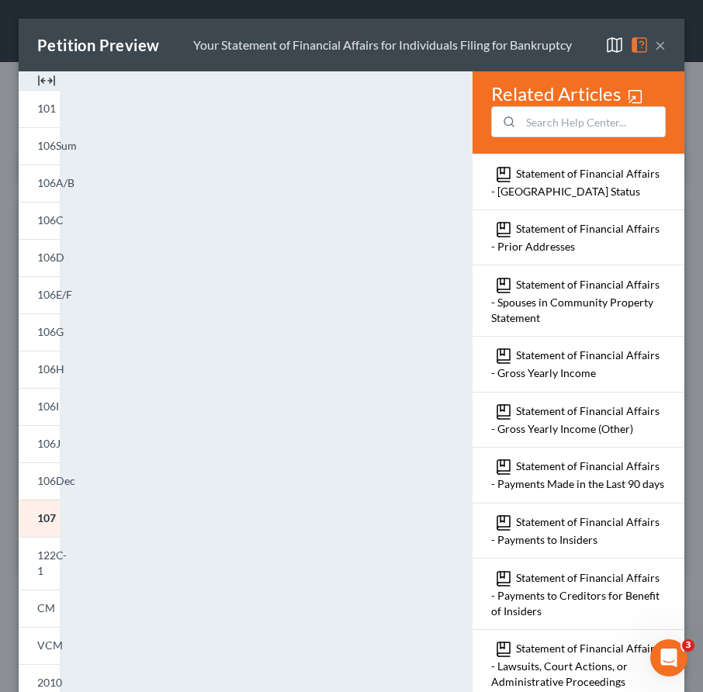
click at [642, 44] on button "×" at bounding box center [660, 45] width 11 height 19
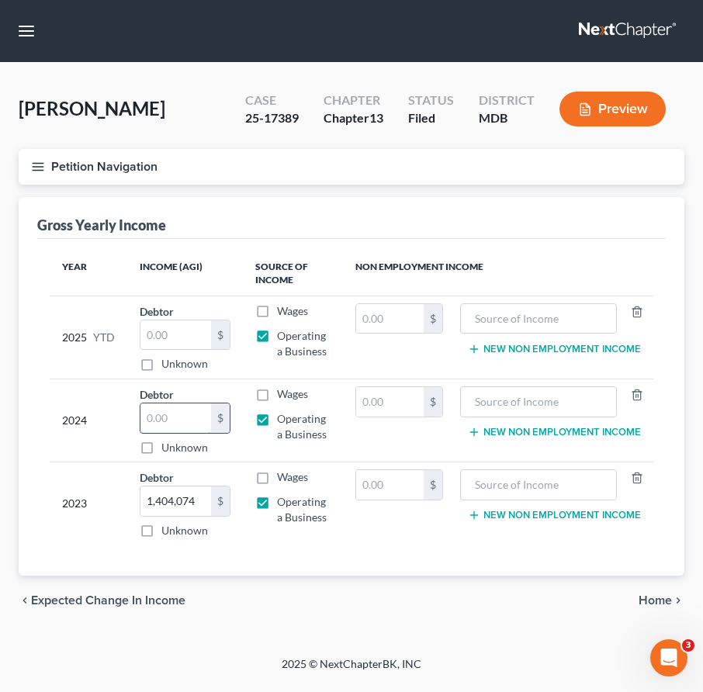
click at [171, 414] on input "text" at bounding box center [175, 418] width 71 height 29
type input "2,395,056"
click at [102, 601] on span "Expected Change in Income" at bounding box center [108, 600] width 154 height 12
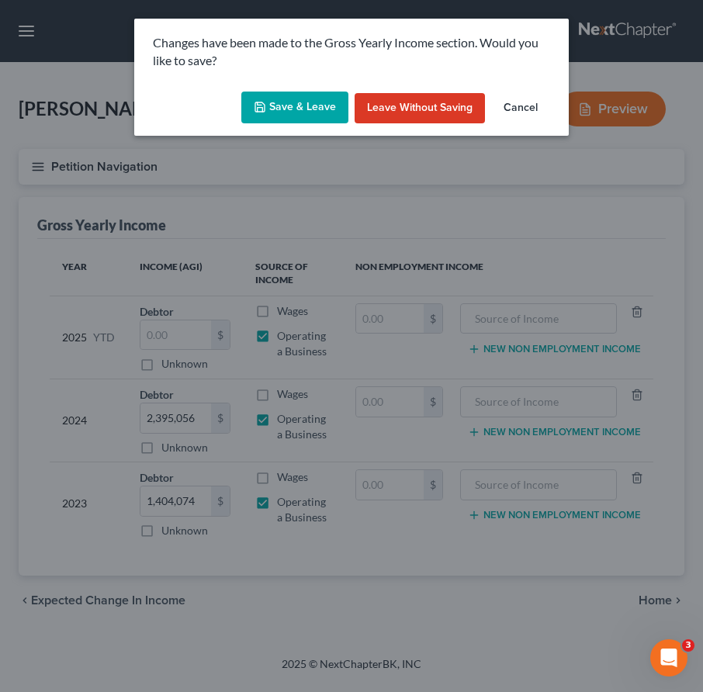
click at [296, 109] on button "Save & Leave" at bounding box center [294, 108] width 107 height 33
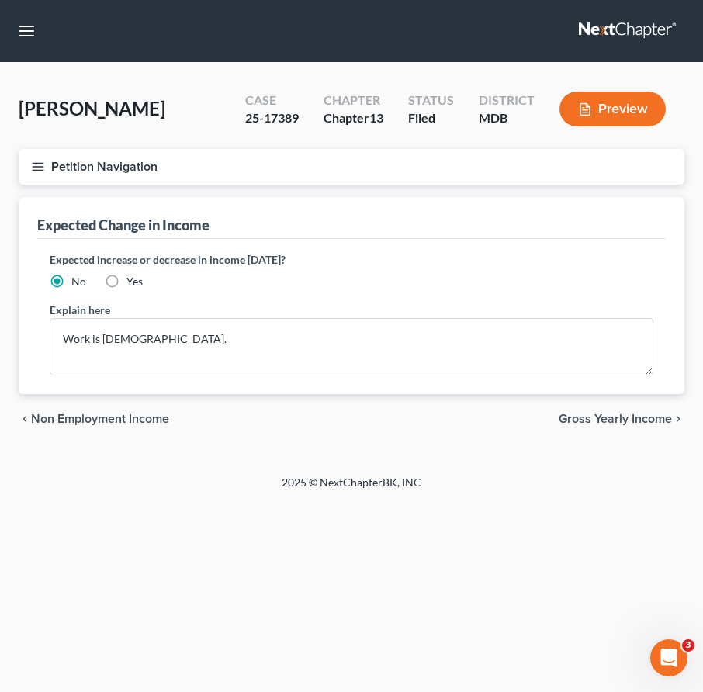
click at [39, 160] on icon "button" at bounding box center [38, 167] width 14 height 14
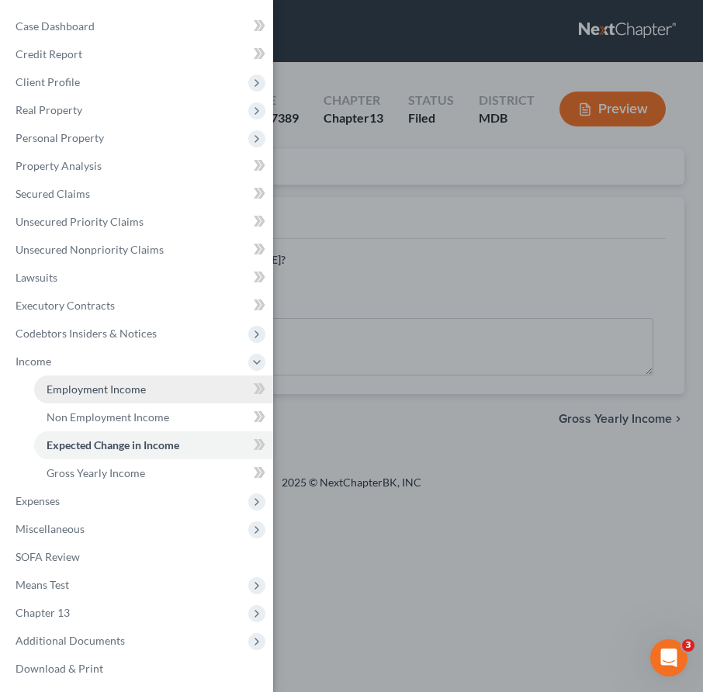
click at [75, 385] on span "Employment Income" at bounding box center [96, 389] width 99 height 13
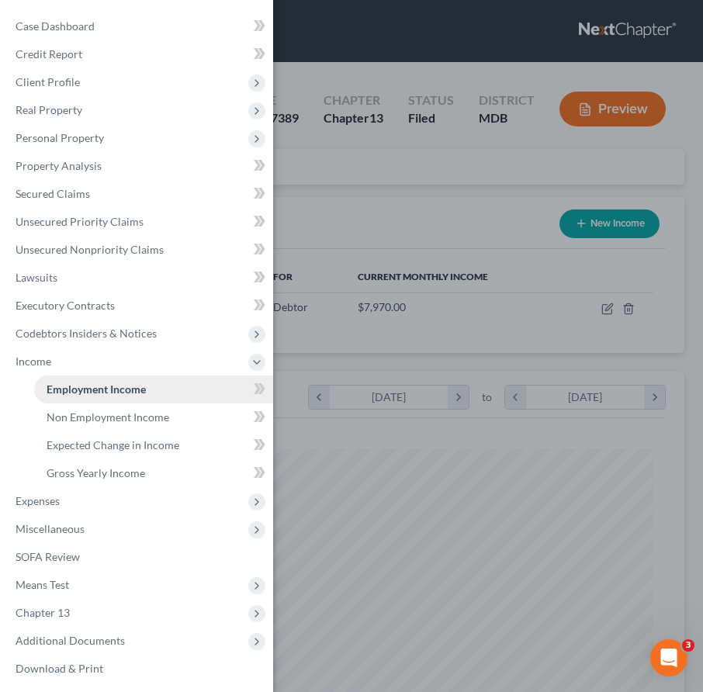
scroll to position [302, 635]
click at [373, 195] on div "Case Dashboard Payments Invoices Payments Payments Credit Report Client Profile" at bounding box center [351, 346] width 703 height 692
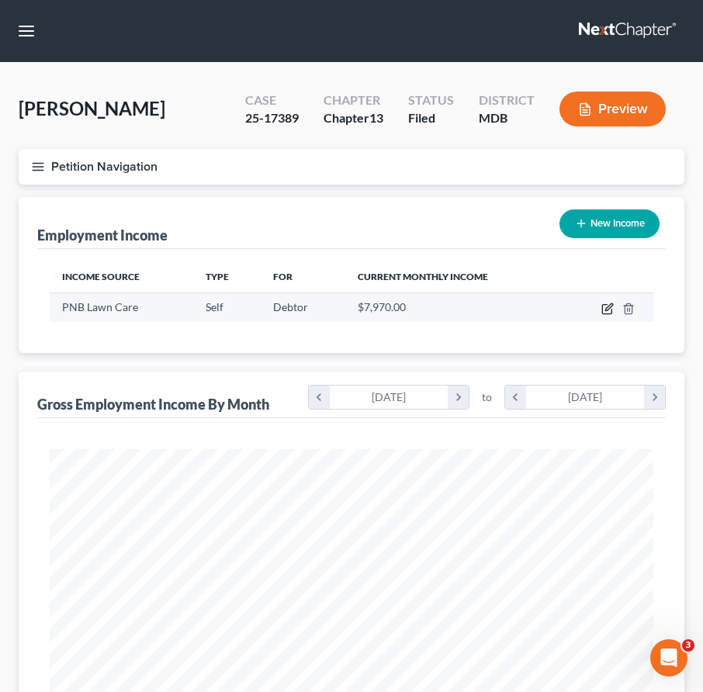
click at [607, 307] on icon "button" at bounding box center [608, 306] width 7 height 7
select select "1"
select select "21"
select select "0"
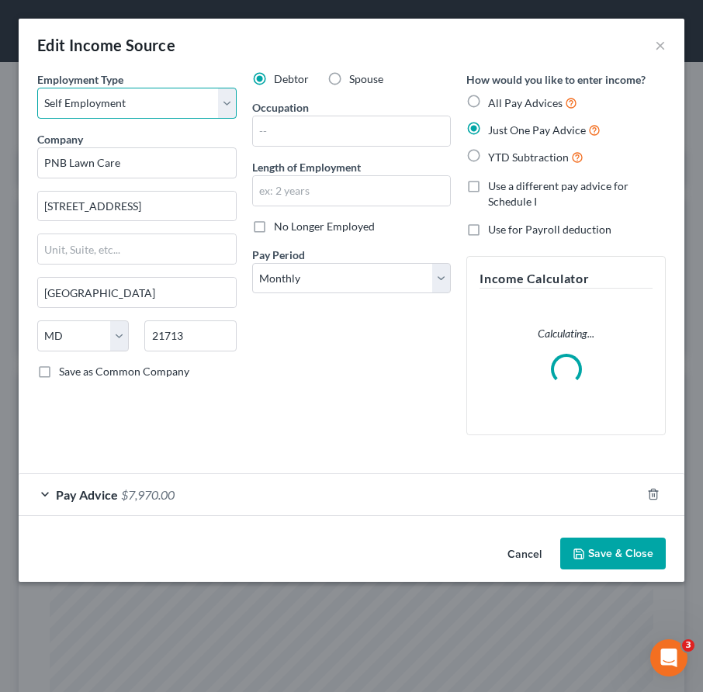
click at [115, 102] on select "Select Full or Part Time Employment Self Employment" at bounding box center [136, 103] width 199 height 31
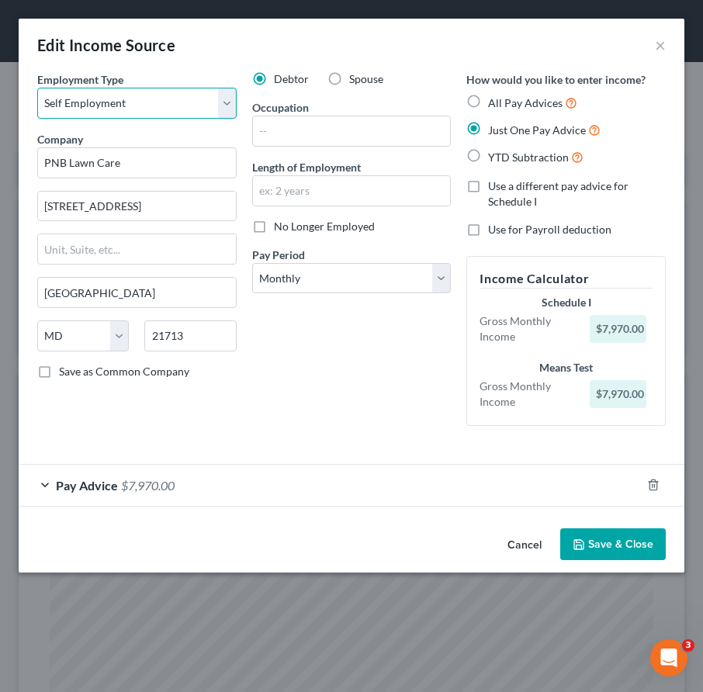
click at [37, 88] on select "Select Full or Part Time Employment Self Employment" at bounding box center [136, 103] width 199 height 31
click at [237, 491] on div "Pay Advice $7,970.00" at bounding box center [330, 485] width 622 height 41
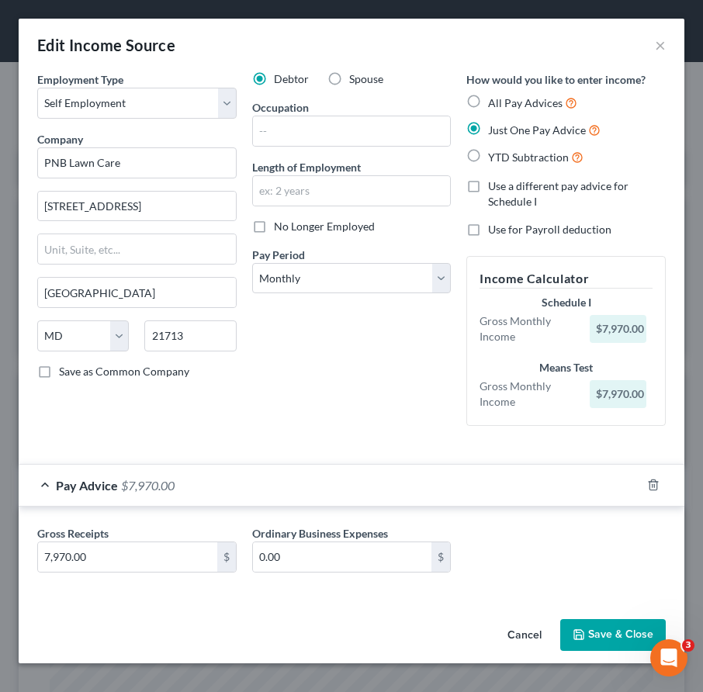
click at [488, 99] on label "All Pay Advices" at bounding box center [532, 103] width 89 height 18
click at [494, 99] on input "All Pay Advices" at bounding box center [499, 99] width 10 height 10
radio input "true"
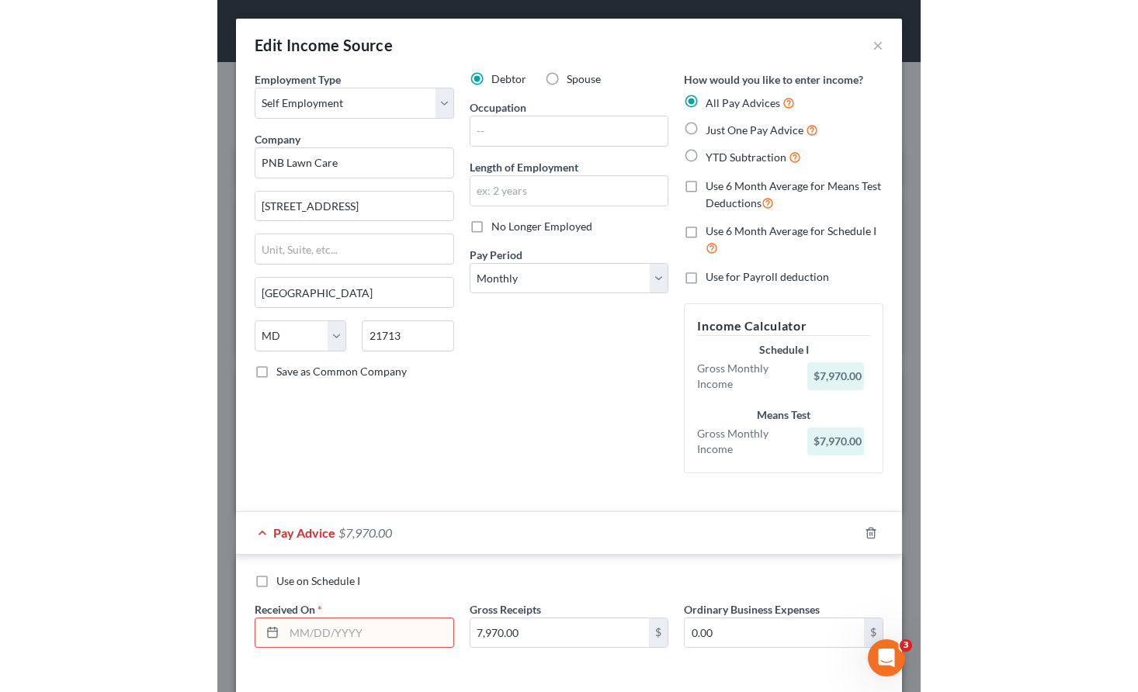
scroll to position [16, 0]
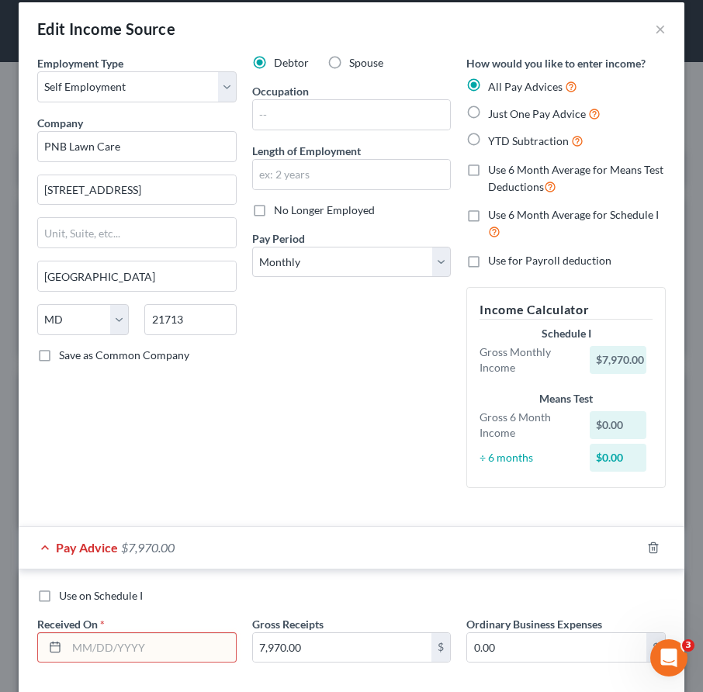
click at [95, 644] on input "text" at bounding box center [151, 647] width 169 height 29
type input "06/30/2025"
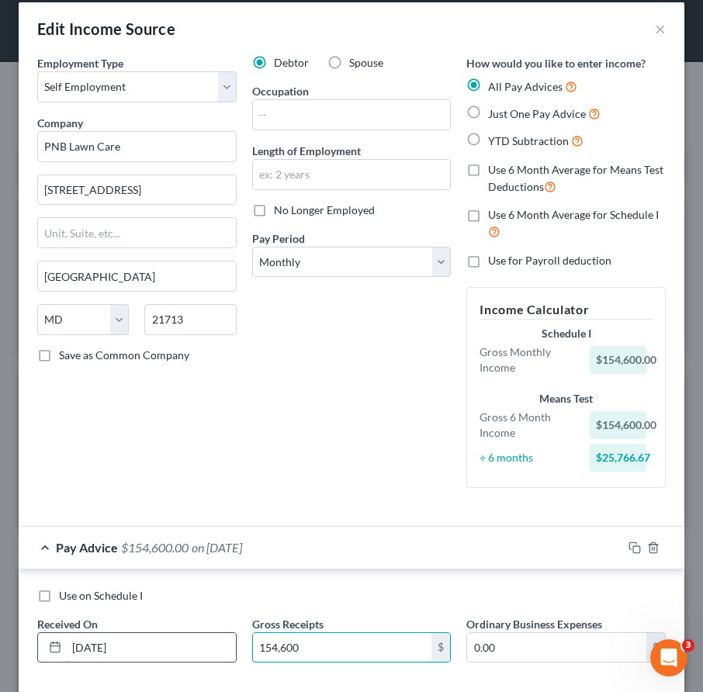
type input "154,600"
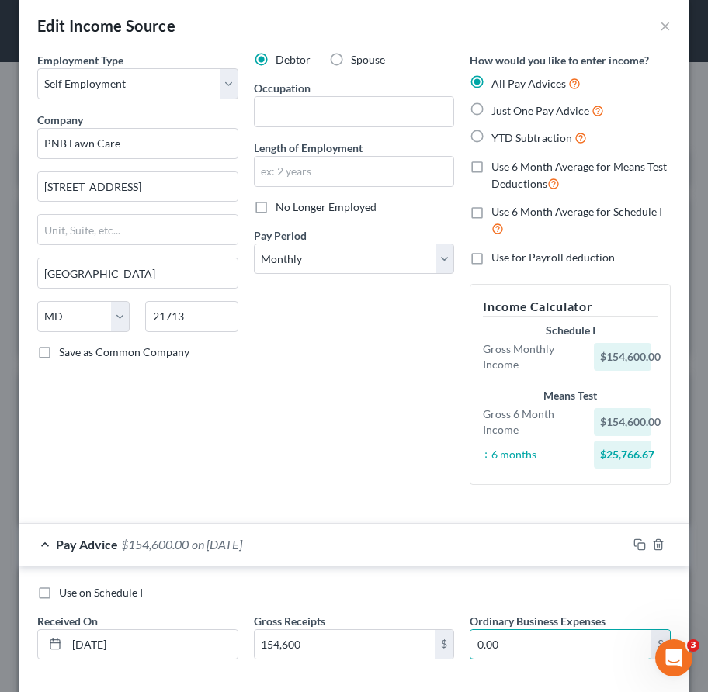
scroll to position [0, 0]
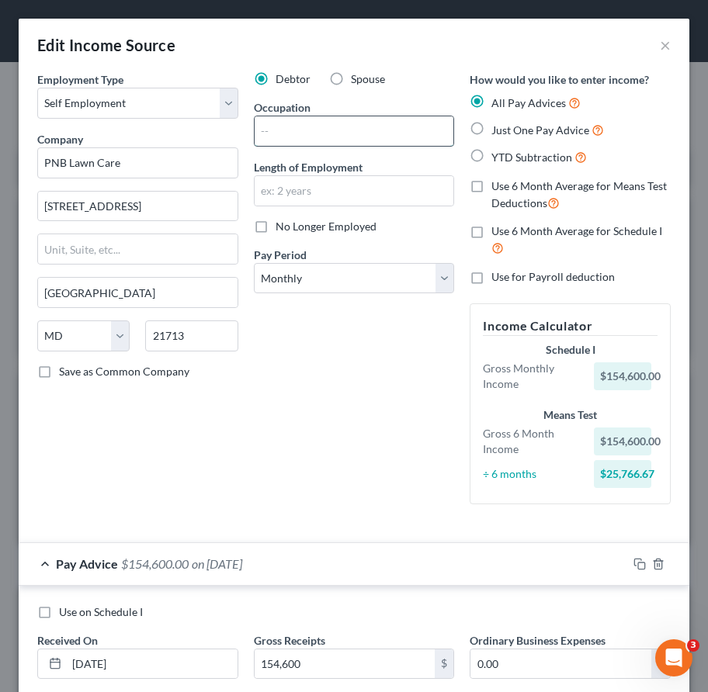
click at [297, 127] on input "text" at bounding box center [354, 130] width 199 height 29
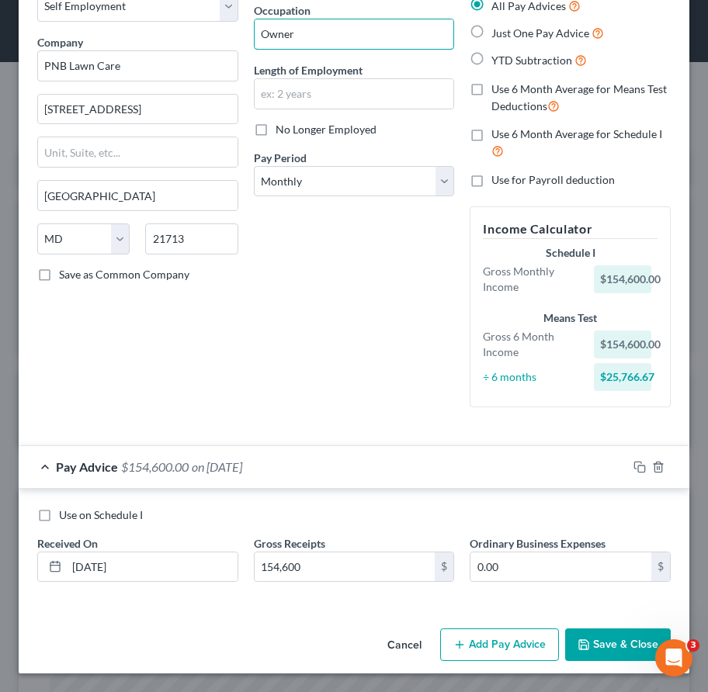
type input "Owner"
click at [590, 651] on button "Save & Close" at bounding box center [618, 645] width 106 height 33
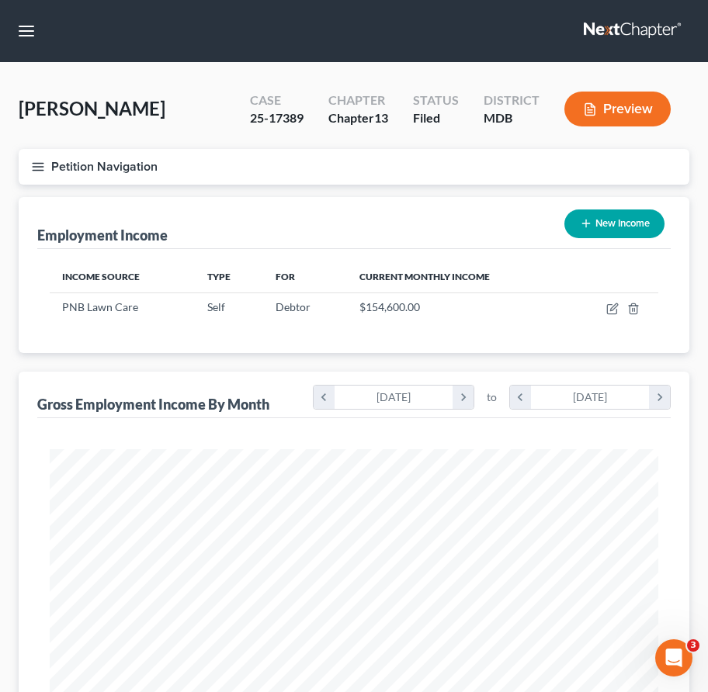
click at [32, 174] on button "Petition Navigation" at bounding box center [354, 167] width 671 height 36
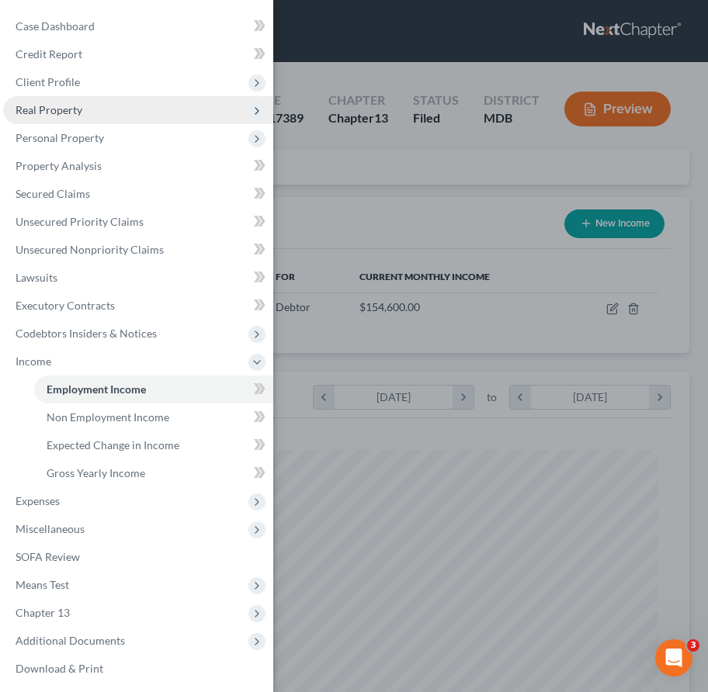
click at [40, 106] on span "Real Property" at bounding box center [49, 109] width 67 height 13
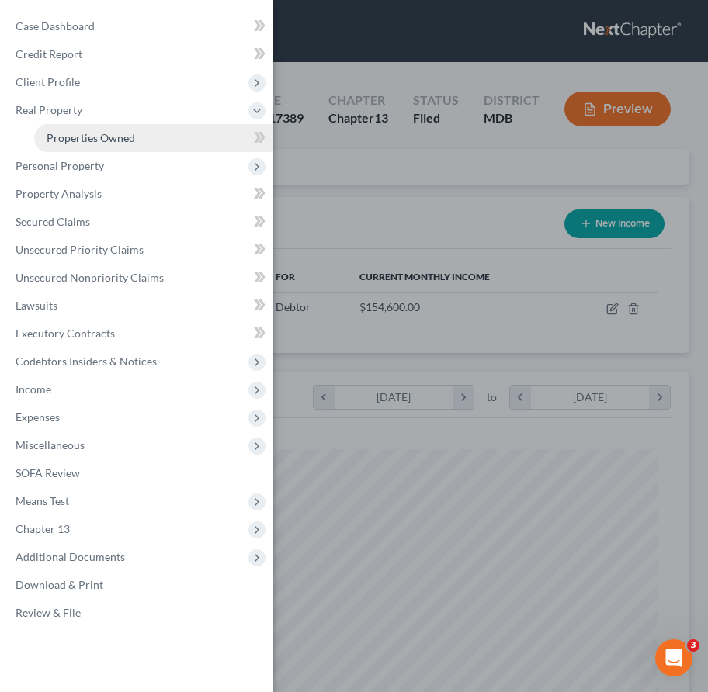
click at [71, 140] on span "Properties Owned" at bounding box center [91, 137] width 88 height 13
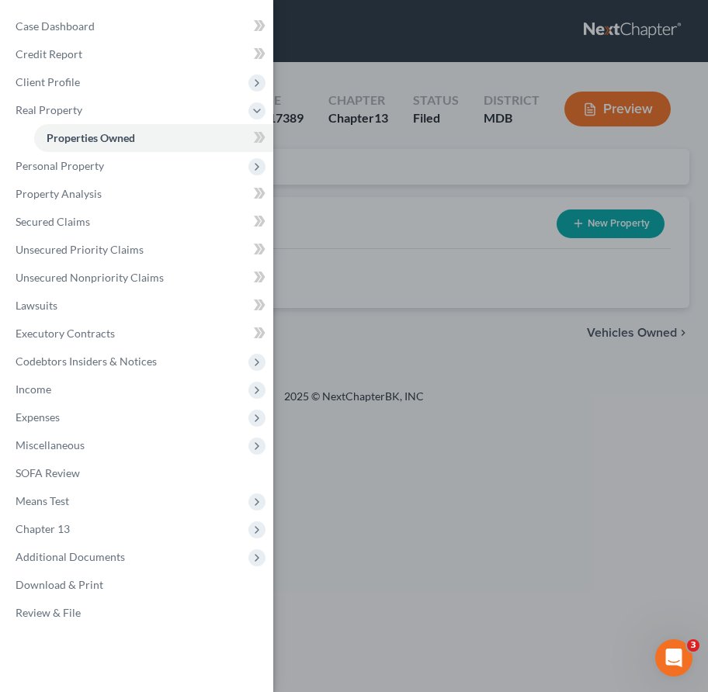
click at [359, 179] on div "Case Dashboard Payments Invoices Payments Payments Credit Report Client Profile" at bounding box center [354, 346] width 708 height 692
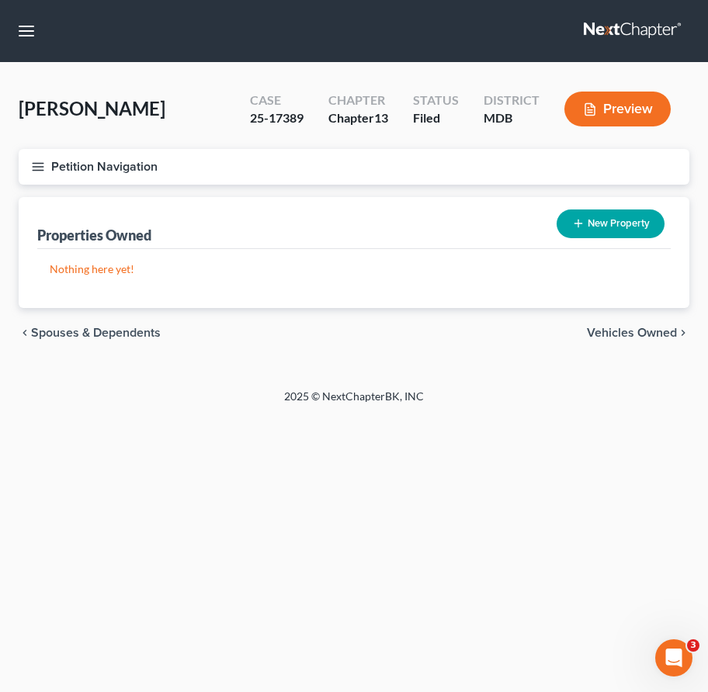
click at [616, 331] on span "Vehicles Owned" at bounding box center [632, 333] width 90 height 12
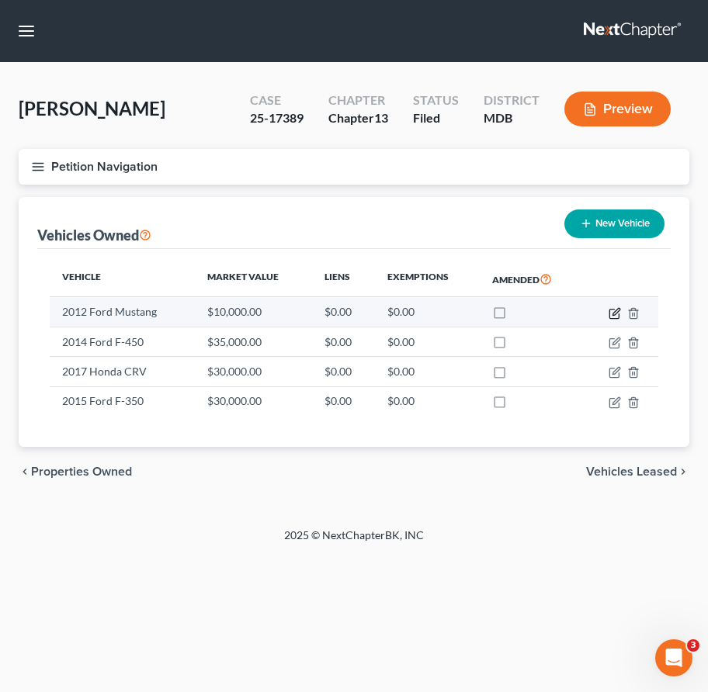
click at [611, 307] on icon "button" at bounding box center [614, 313] width 12 height 12
select select "0"
select select "14"
select select "2"
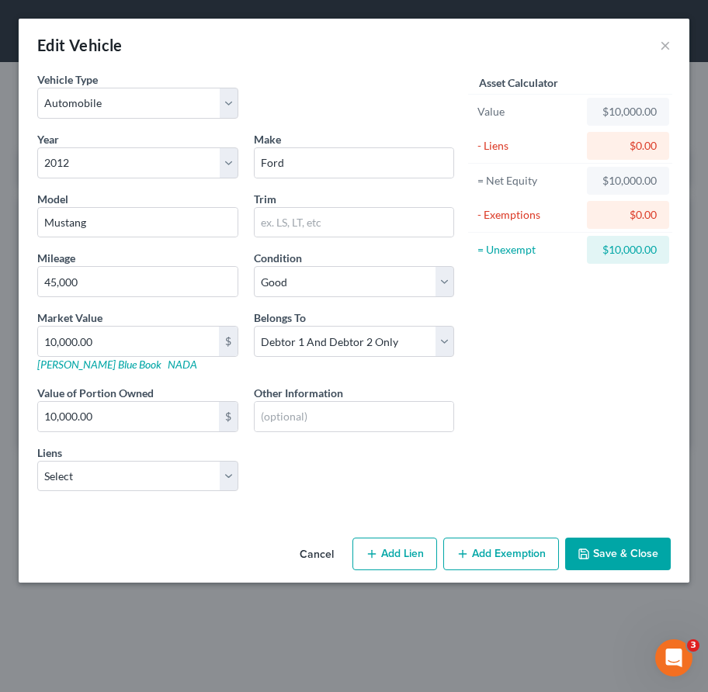
click at [325, 546] on button "Cancel" at bounding box center [316, 554] width 59 height 31
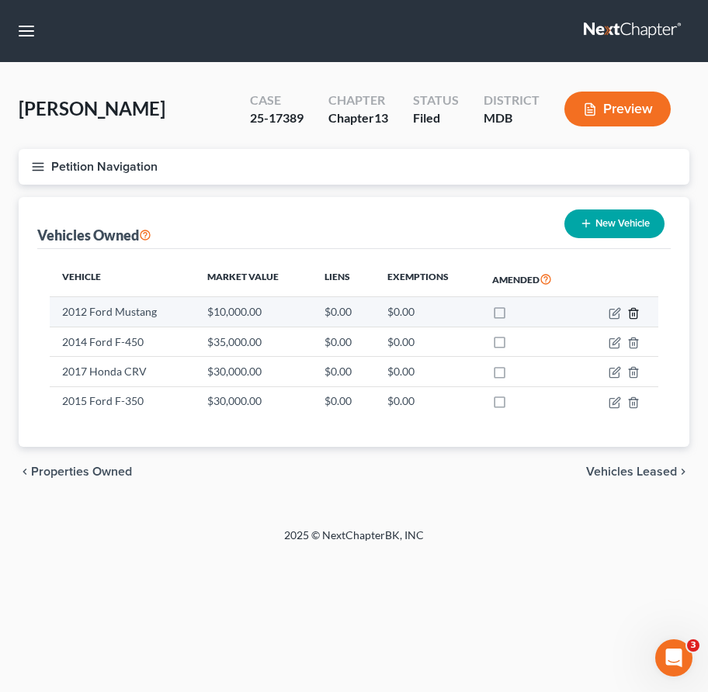
click at [633, 310] on polyline "button" at bounding box center [633, 310] width 9 height 0
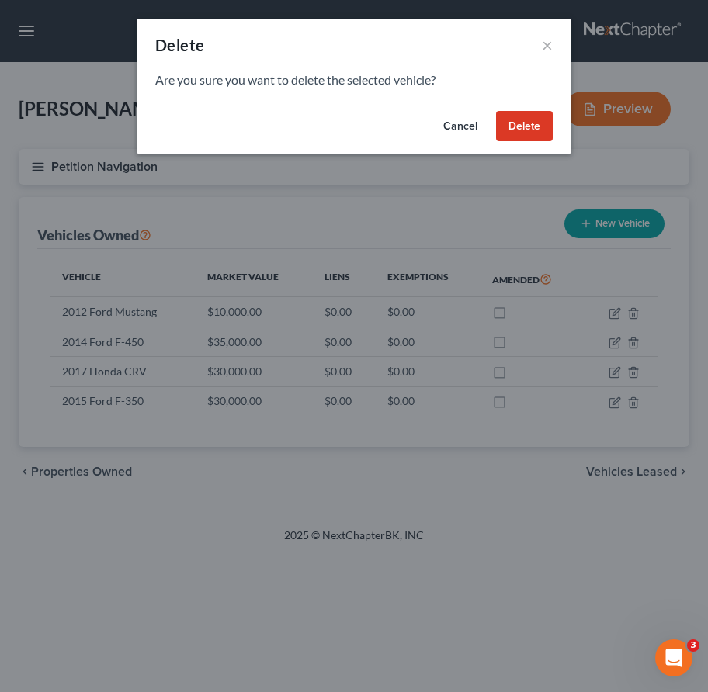
click at [524, 118] on button "Delete" at bounding box center [524, 126] width 57 height 31
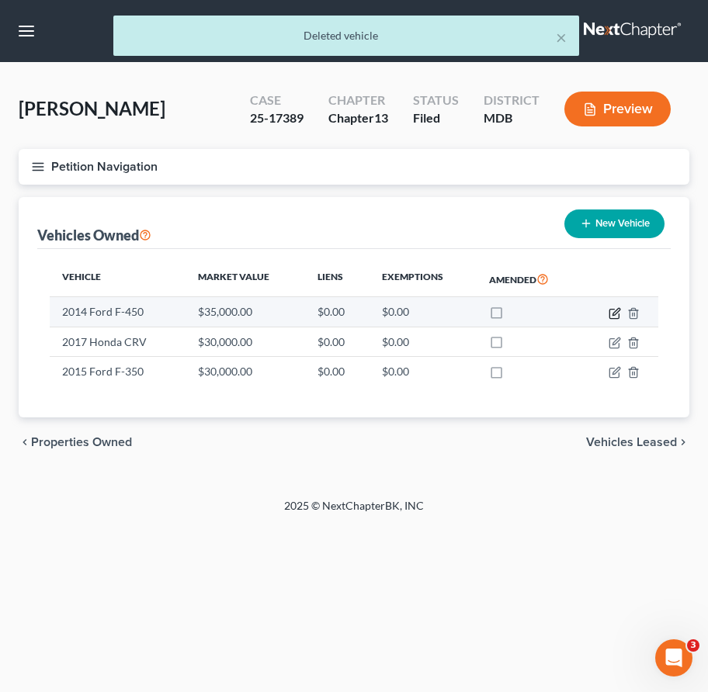
click at [612, 307] on icon "button" at bounding box center [614, 313] width 12 height 12
select select "0"
select select "12"
select select "2"
select select "0"
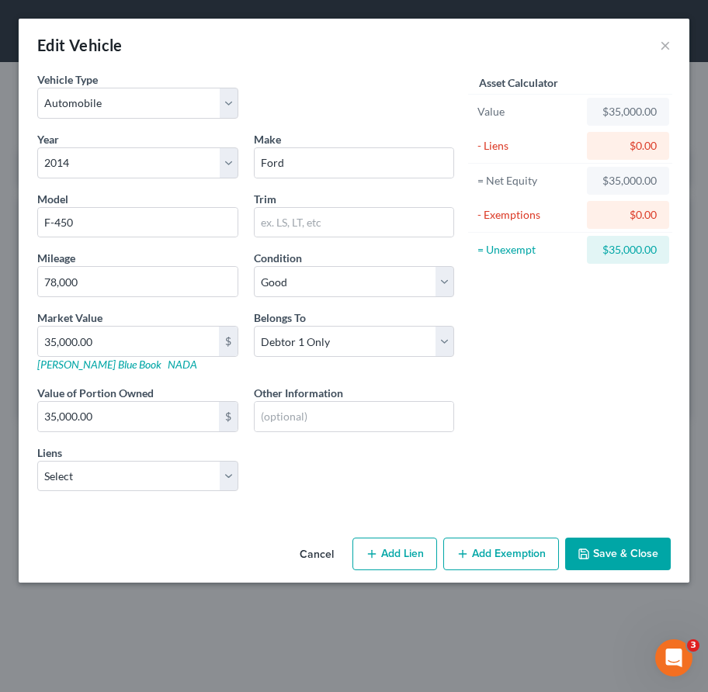
click at [556, 396] on div "Asset Calculator Value $35,000.00 - Liens $0.00 = Net Equity $35,000.00 - Exemp…" at bounding box center [570, 287] width 217 height 432
click at [642, 39] on button "×" at bounding box center [665, 45] width 11 height 19
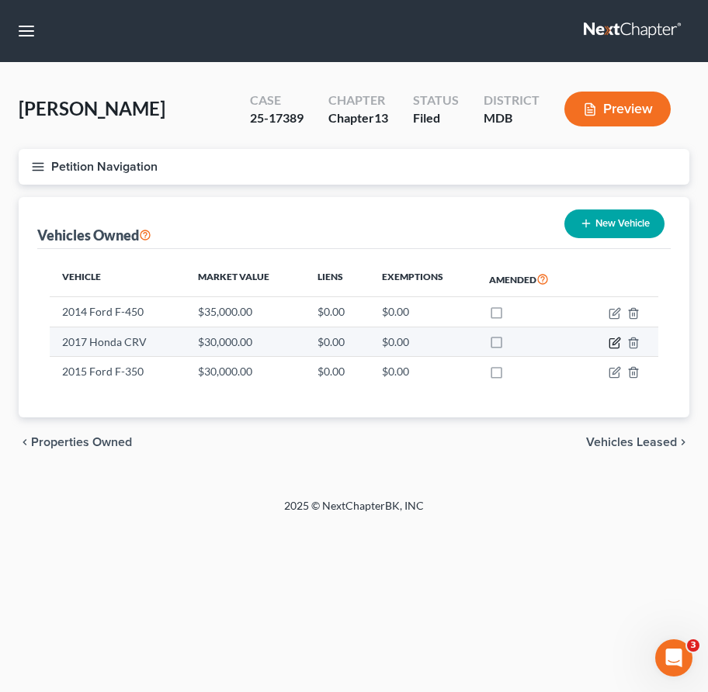
click at [613, 345] on icon "button" at bounding box center [615, 341] width 7 height 7
select select "0"
select select "9"
select select "2"
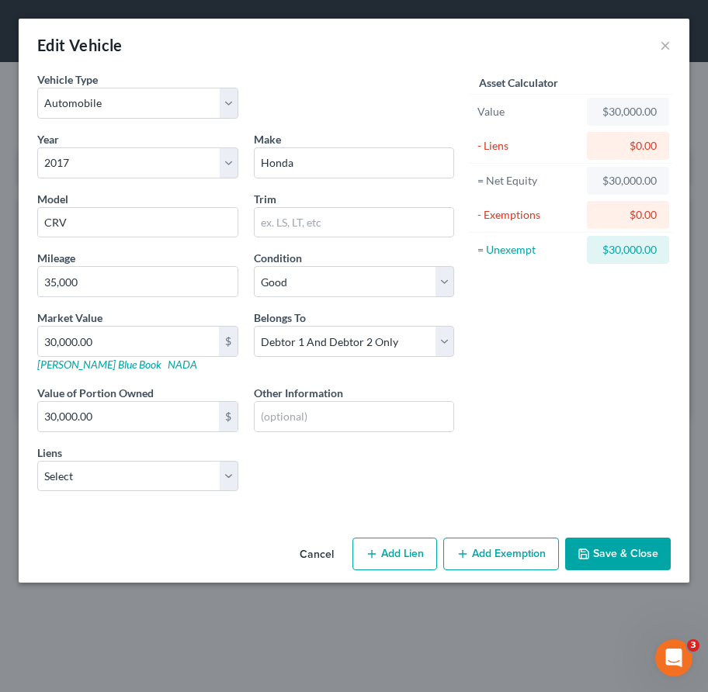
click at [135, 456] on div "Liens Select Santander Consumer USA - $44,464.00 Santander Consumer USA - $29,3…" at bounding box center [137, 468] width 201 height 47
click at [137, 471] on select "Select Santander Consumer USA - $44,464.00 Santander Consumer USA - $29,341.00 …" at bounding box center [137, 476] width 201 height 31
select select "2"
click at [37, 461] on select "Select Santander Consumer USA - $44,464.00 Santander Consumer USA - $29,341.00 …" at bounding box center [137, 476] width 201 height 31
select select
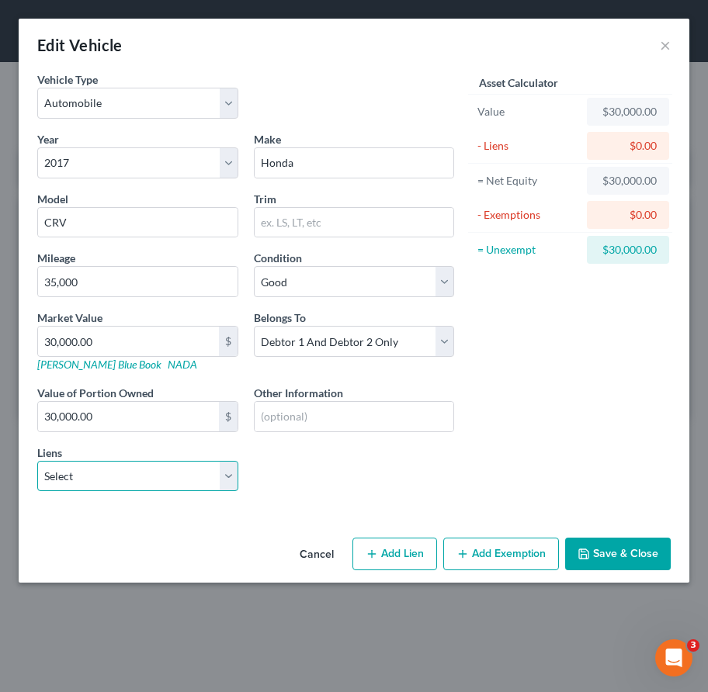
select select "45"
select select "3"
select select "0"
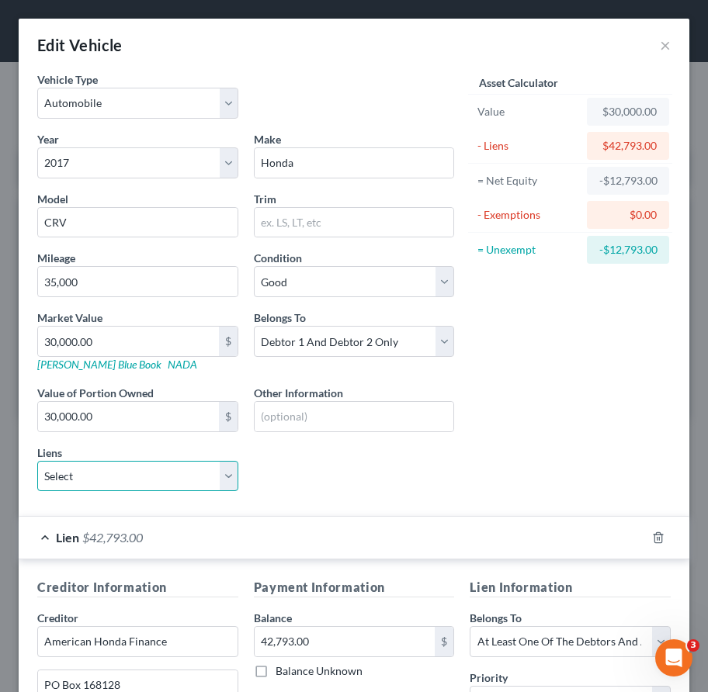
scroll to position [275, 0]
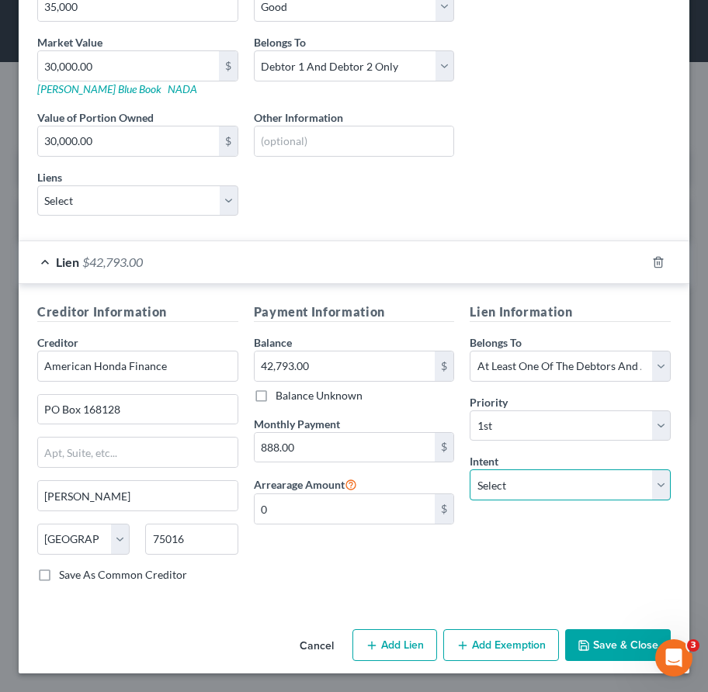
click at [480, 480] on select "Select Surrender Redeem Reaffirm Avoid Other" at bounding box center [570, 485] width 201 height 31
click at [470, 470] on select "Select Surrender Redeem Reaffirm Avoid Other" at bounding box center [570, 485] width 201 height 31
click at [587, 645] on icon "button" at bounding box center [583, 645] width 12 height 12
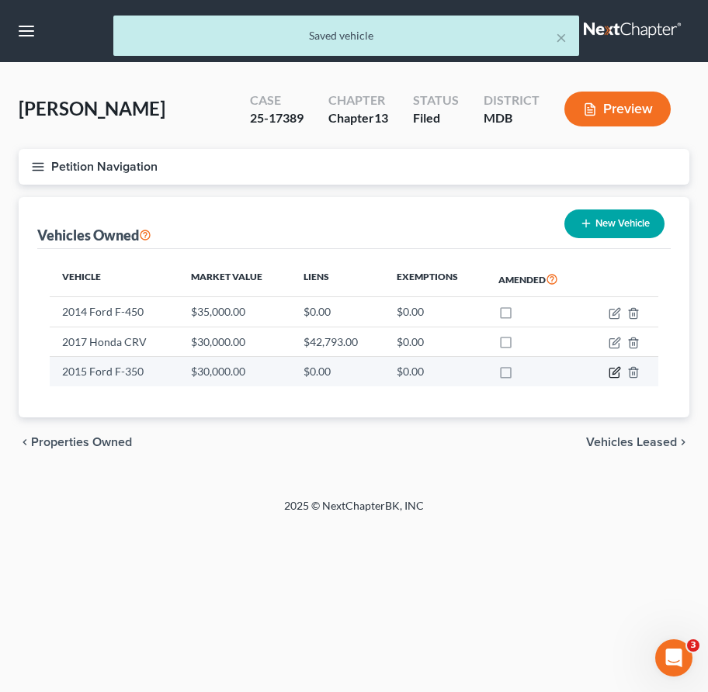
click at [608, 369] on icon "button" at bounding box center [614, 372] width 12 height 12
select select "0"
select select "11"
select select "2"
select select "0"
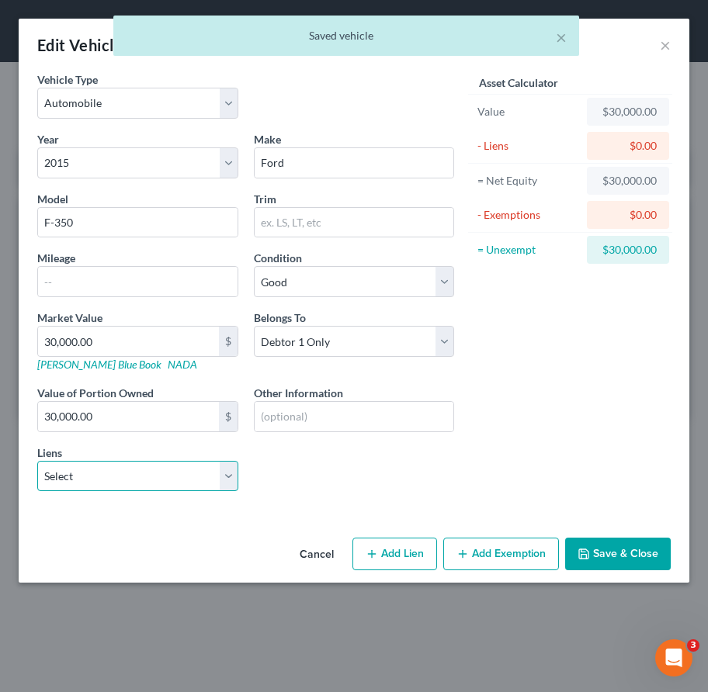
click at [202, 473] on select "Select Santander Consumer USA - $44,464.00 Santander Consumer USA - $29,341.00" at bounding box center [137, 476] width 201 height 31
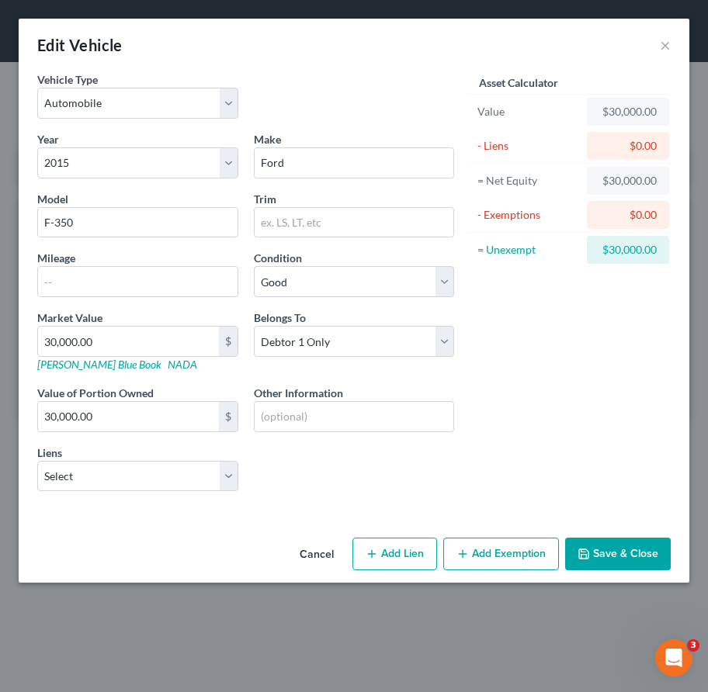
click at [612, 543] on button "Save & Close" at bounding box center [618, 554] width 106 height 33
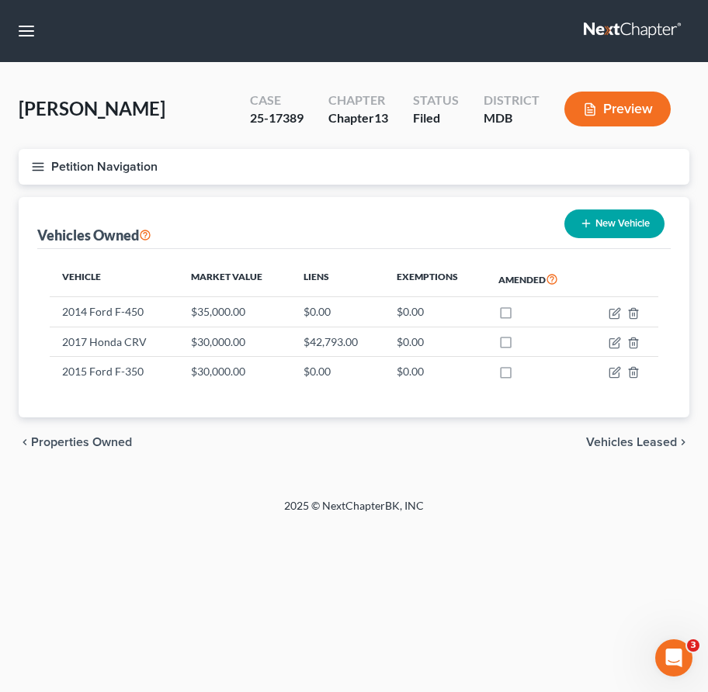
click at [611, 442] on span "Vehicles Leased" at bounding box center [631, 442] width 91 height 12
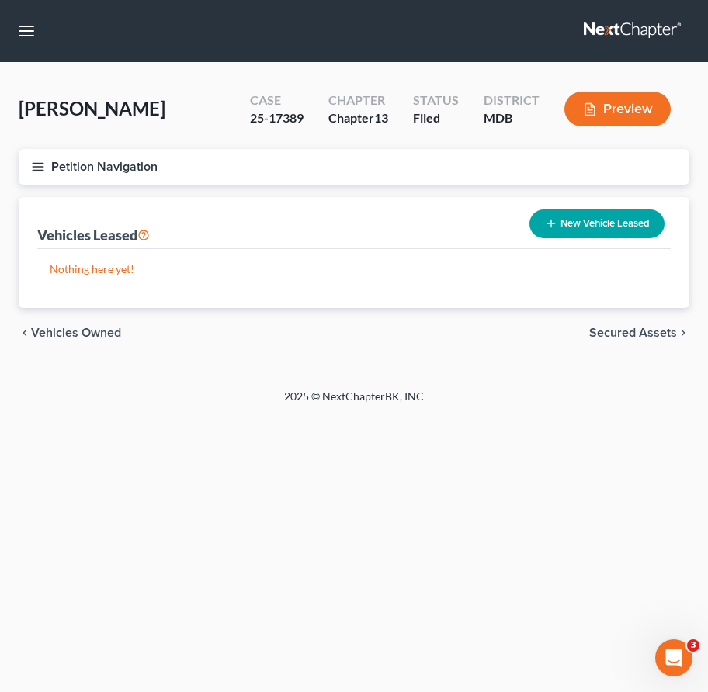
click at [66, 331] on span "Vehicles Owned" at bounding box center [76, 333] width 90 height 12
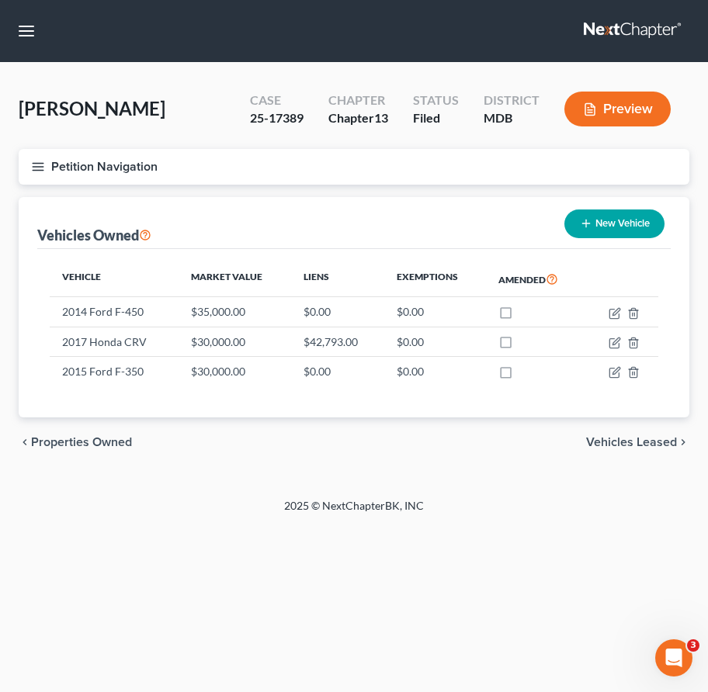
click at [31, 168] on icon "button" at bounding box center [38, 167] width 14 height 14
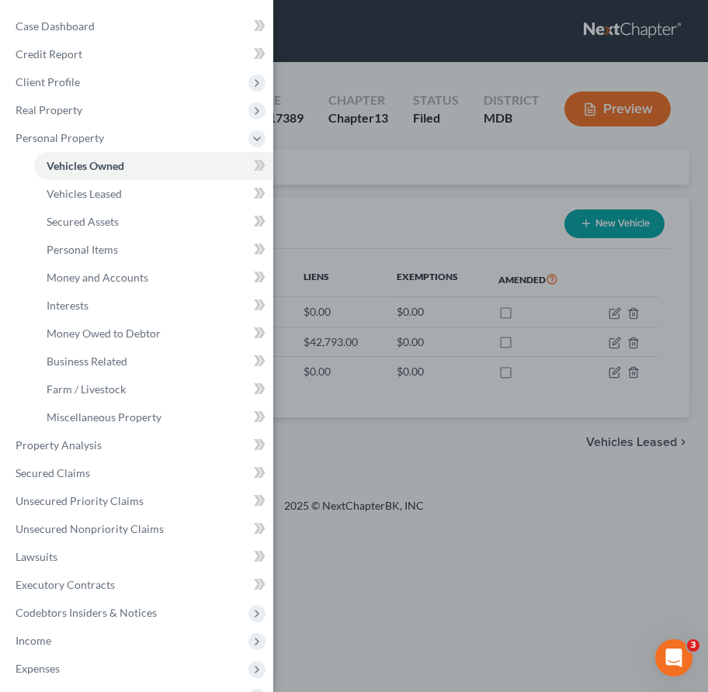
click at [355, 192] on div "Case Dashboard Payments Invoices Payments Payments Credit Report Client Profile" at bounding box center [354, 346] width 708 height 692
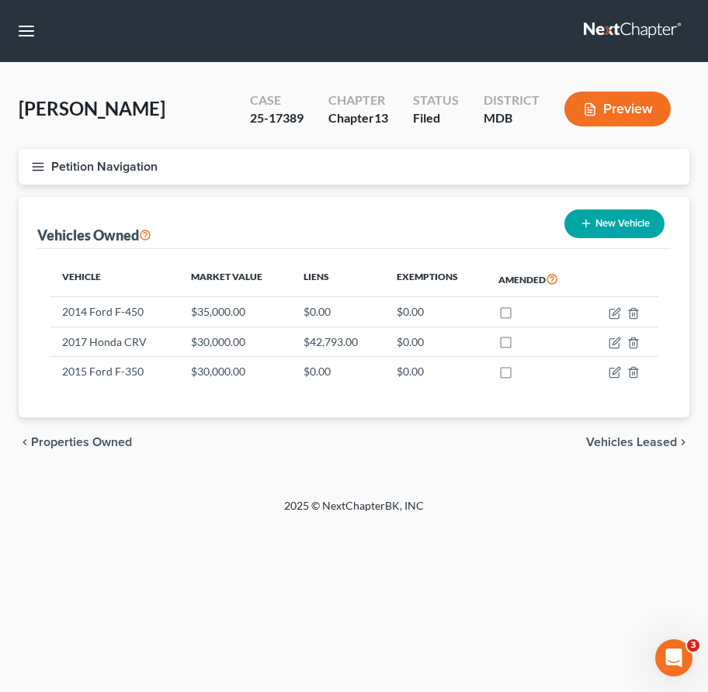
click at [33, 172] on icon "button" at bounding box center [38, 167] width 14 height 14
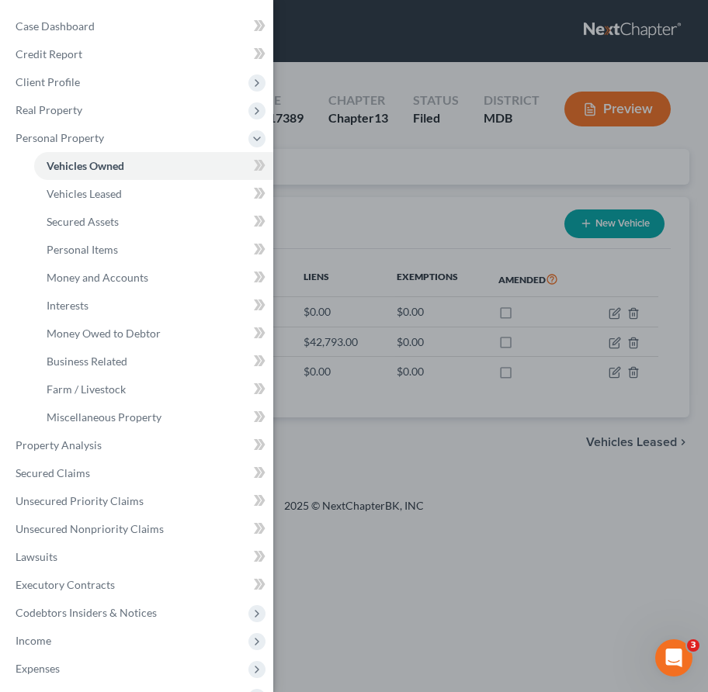
click at [339, 177] on div "Case Dashboard Payments Invoices Payments Payments Credit Report Client Profile" at bounding box center [354, 346] width 708 height 692
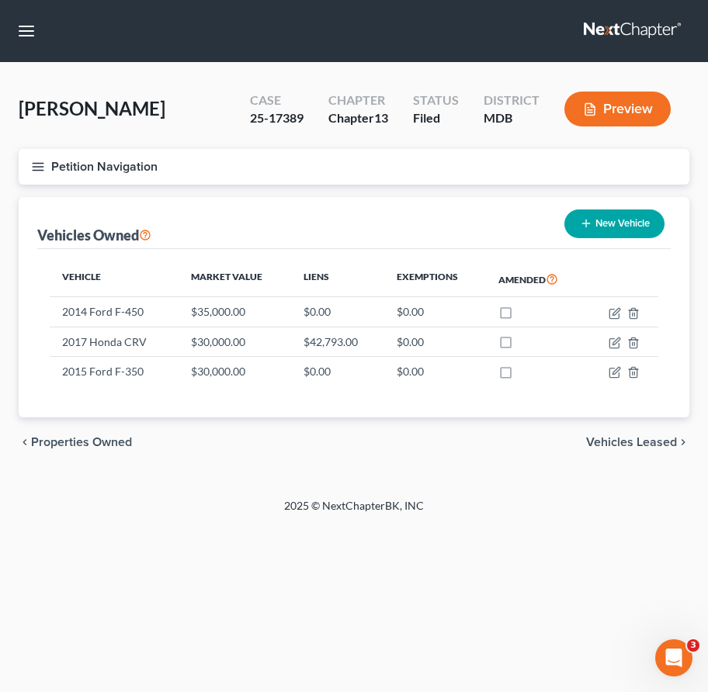
click at [33, 166] on icon "button" at bounding box center [38, 167] width 14 height 14
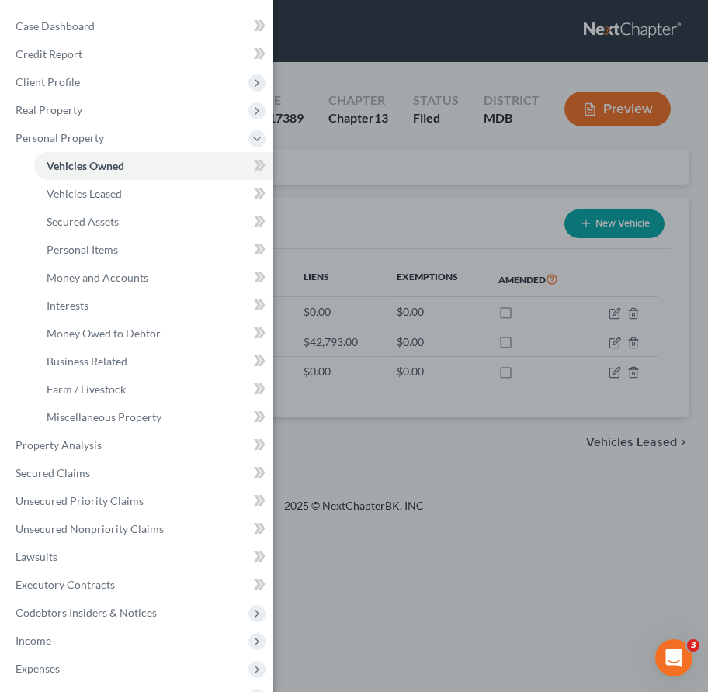
click at [303, 178] on div "Case Dashboard Payments Invoices Payments Payments Credit Report Client Profile" at bounding box center [354, 346] width 708 height 692
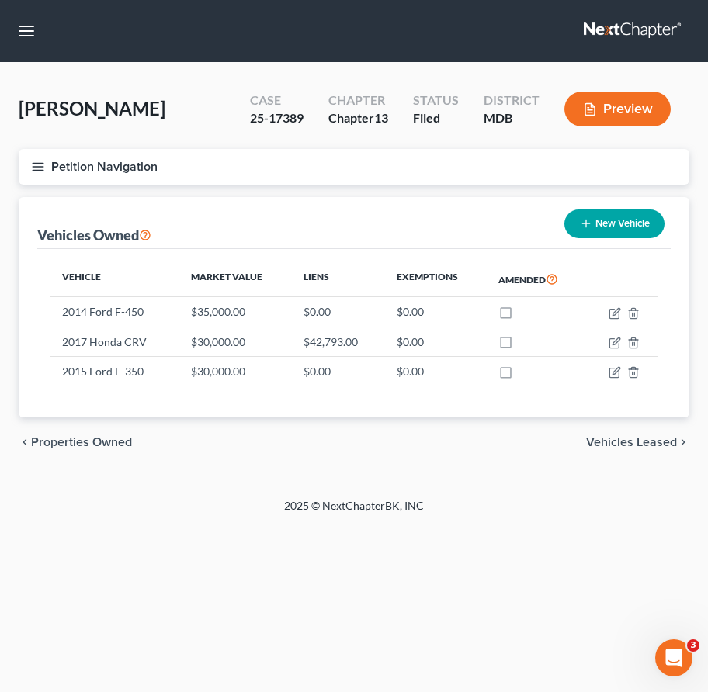
click at [625, 218] on button "New Vehicle" at bounding box center [614, 224] width 100 height 29
select select "0"
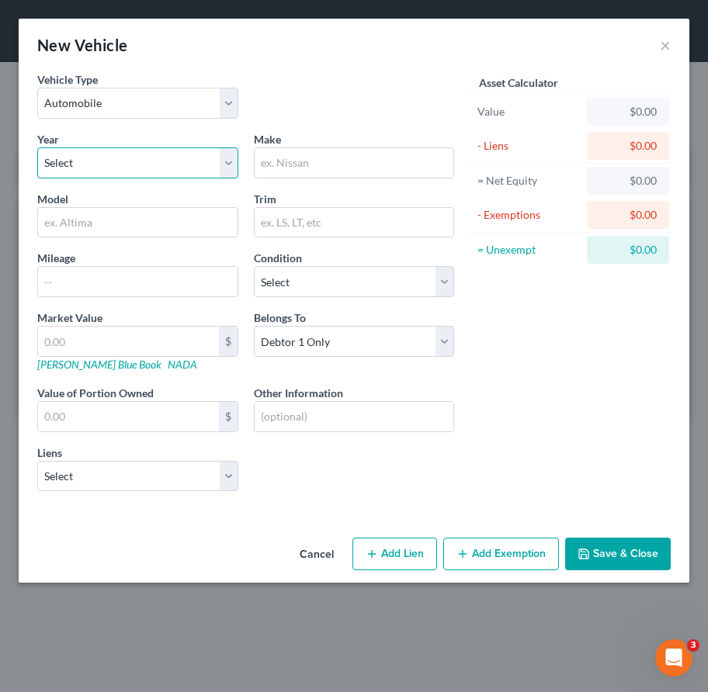
click at [109, 161] on select "Select 2026 2025 2024 2023 2022 2021 2020 2019 2018 2017 2016 2015 2014 2013 20…" at bounding box center [137, 162] width 201 height 31
select select "5"
click at [37, 147] on select "Select 2026 2025 2024 2023 2022 2021 2020 2019 2018 2017 2016 2015 2014 2013 20…" at bounding box center [137, 162] width 201 height 31
click at [275, 162] on input "text" at bounding box center [354, 162] width 199 height 29
type input "Ford"
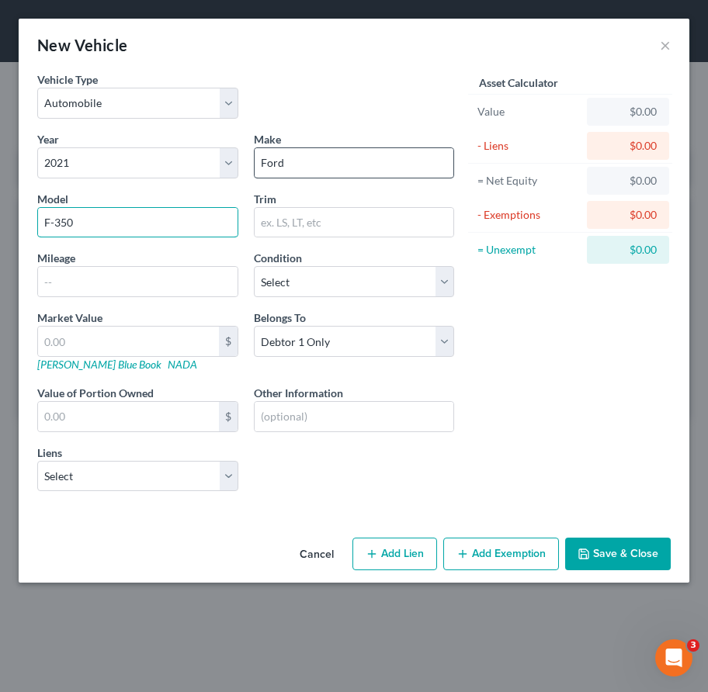
type input "F-350"
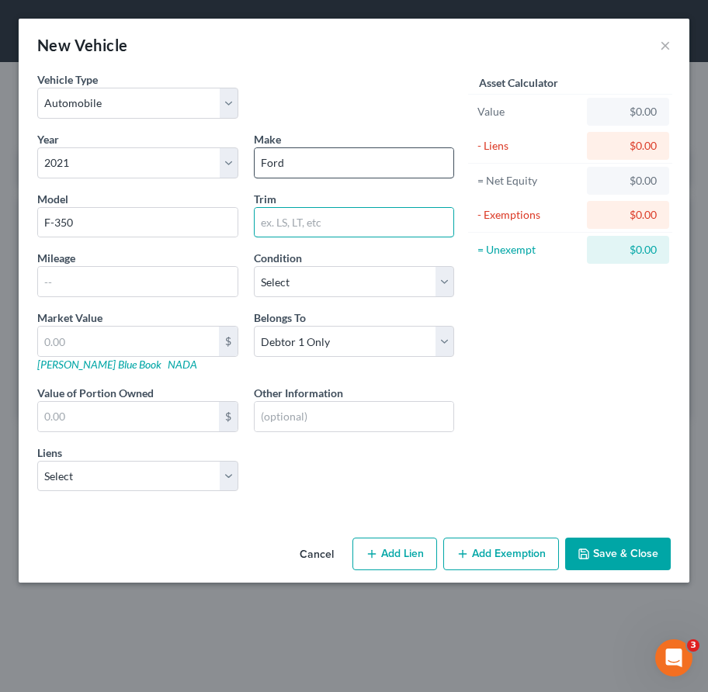
type input "2"
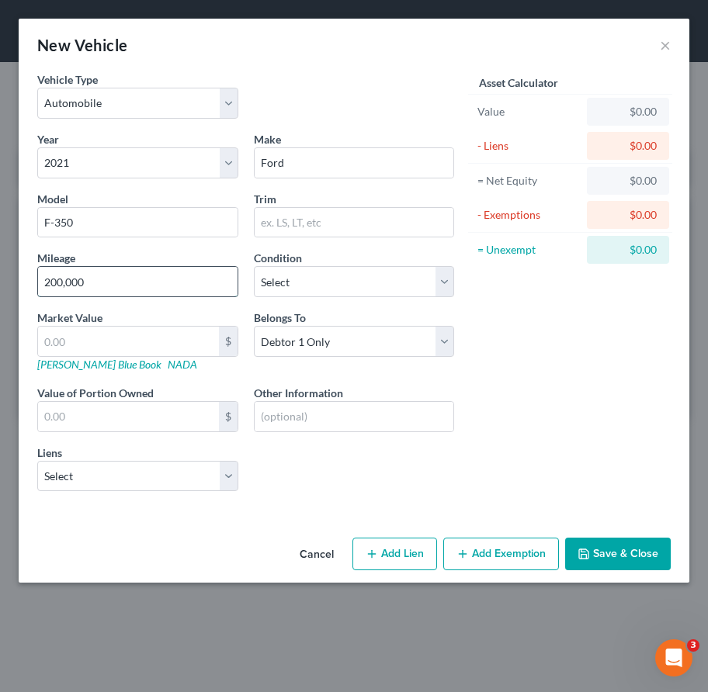
click at [50, 283] on input "200,000" at bounding box center [137, 281] width 199 height 29
type input "300,000"
click at [300, 272] on select "Select Excellent Very Good Good Fair Poor" at bounding box center [354, 281] width 201 height 31
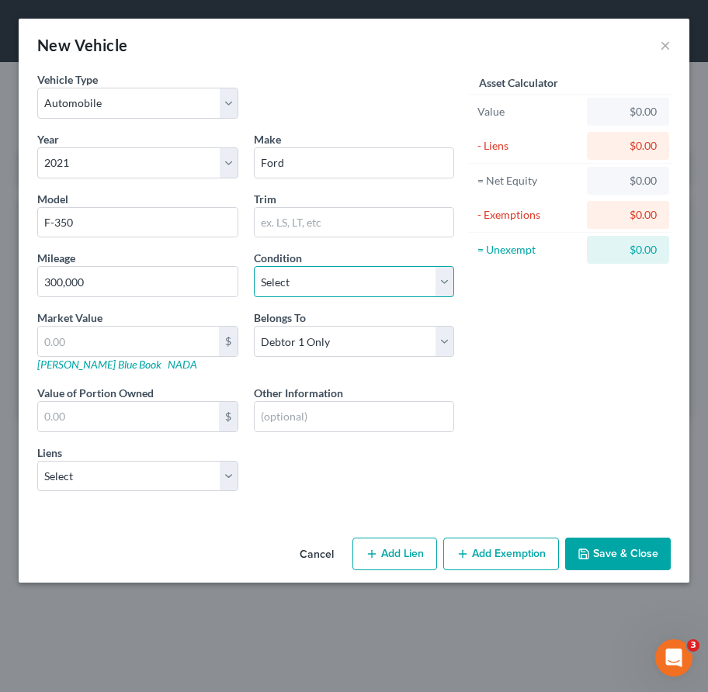
select select "2"
click at [254, 266] on select "Select Excellent Very Good Good Fair Poor" at bounding box center [354, 281] width 201 height 31
click at [602, 556] on button "Save & Close" at bounding box center [618, 554] width 106 height 33
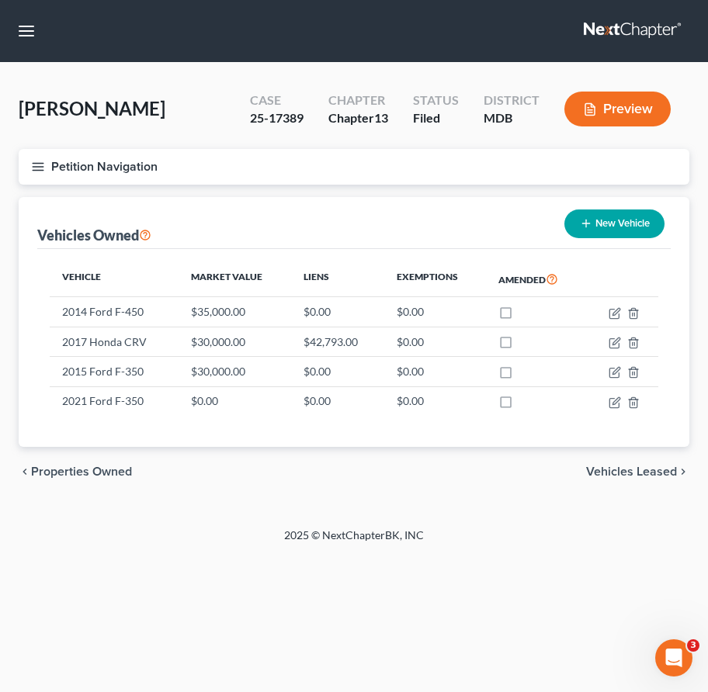
click at [608, 471] on span "Vehicles Leased" at bounding box center [631, 472] width 91 height 12
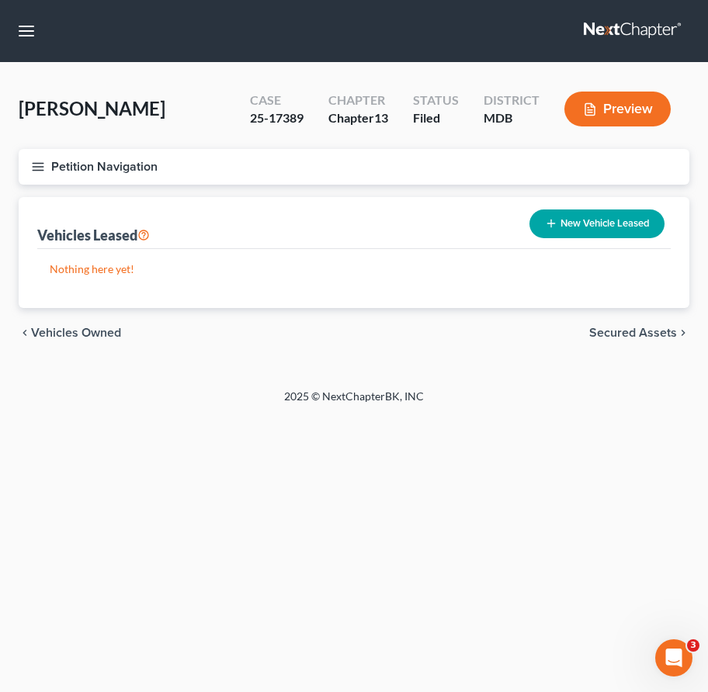
click at [641, 327] on span "Secured Assets" at bounding box center [633, 333] width 88 height 12
click at [641, 327] on span "Personal Items" at bounding box center [635, 333] width 83 height 12
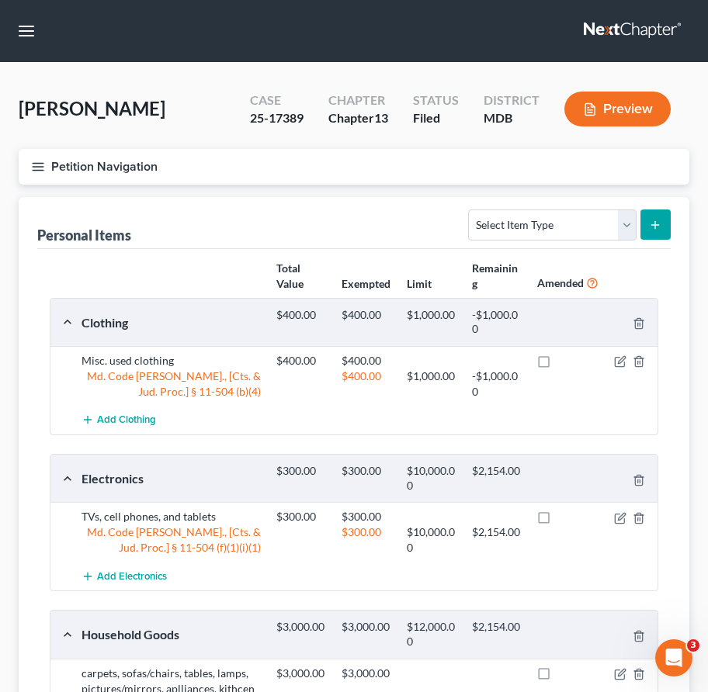
click at [40, 167] on line "button" at bounding box center [38, 167] width 11 height 0
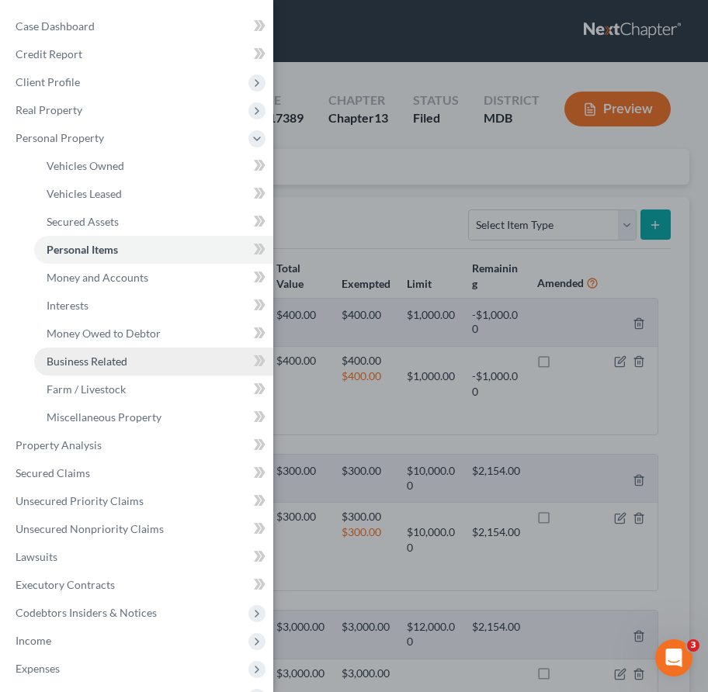
click at [99, 359] on span "Business Related" at bounding box center [87, 361] width 81 height 13
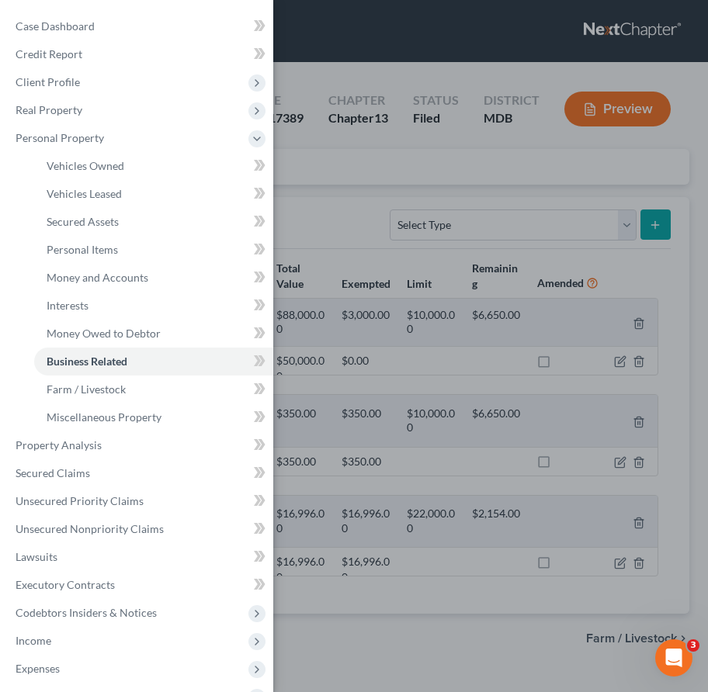
click at [331, 206] on div "Case Dashboard Payments Invoices Payments Payments Credit Report Client Profile" at bounding box center [354, 346] width 708 height 692
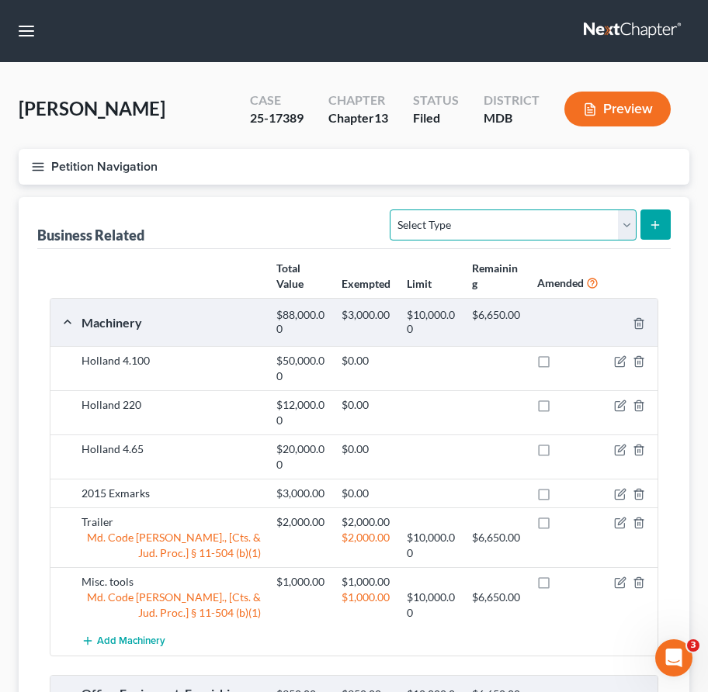
click at [454, 216] on select "Select Type Customer Lists Franchises Inventory Licenses Machinery Office Equip…" at bounding box center [513, 225] width 246 height 31
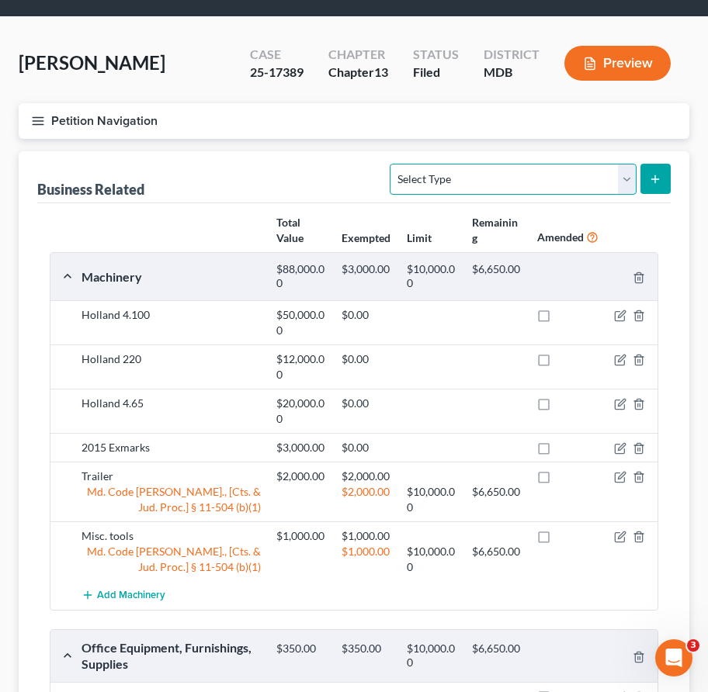
scroll to position [54, 0]
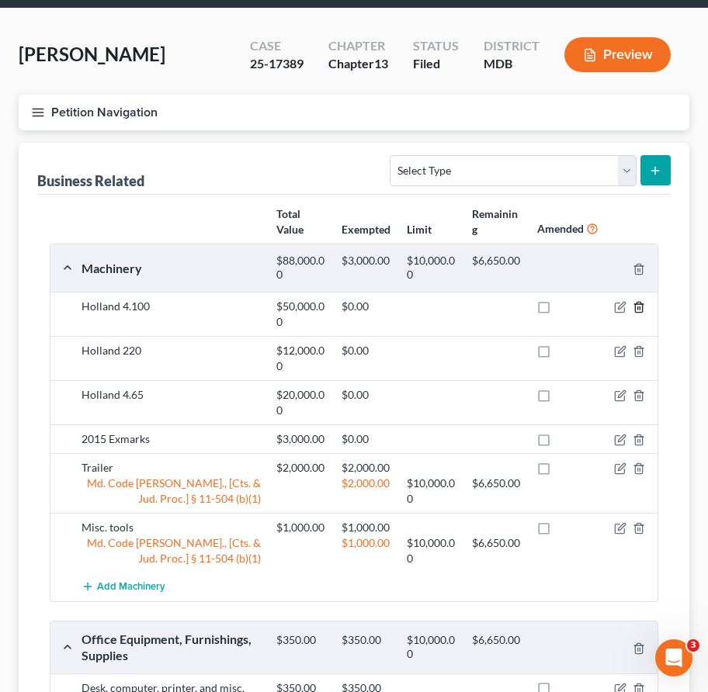
click at [637, 310] on icon "button" at bounding box center [638, 307] width 12 height 12
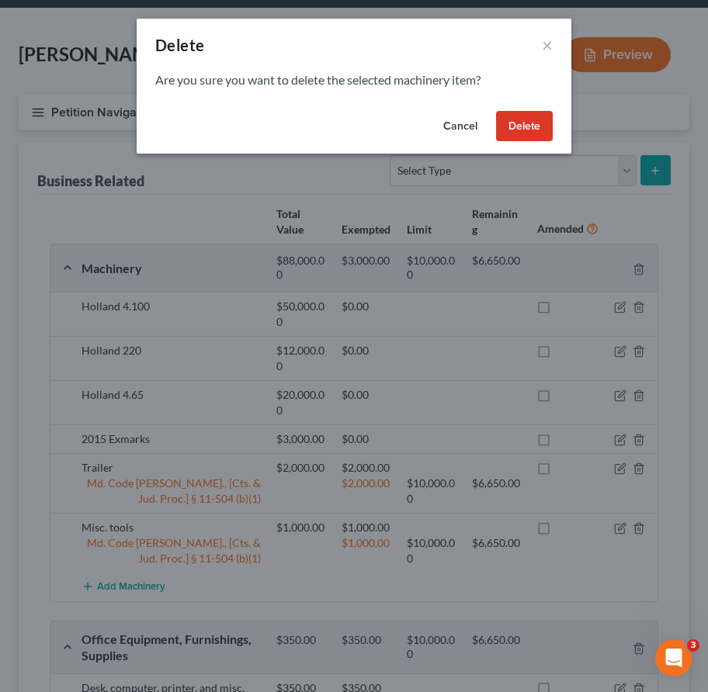
click at [518, 126] on button "Delete" at bounding box center [524, 126] width 57 height 31
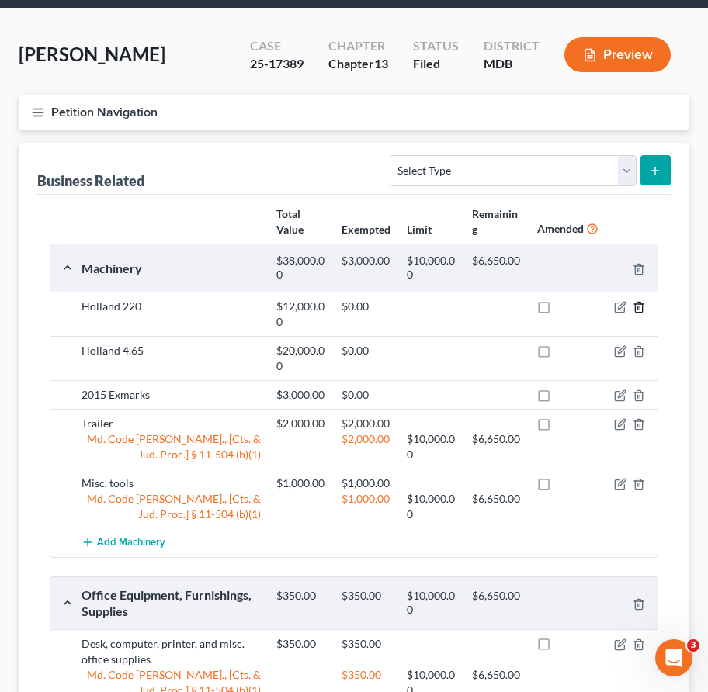
click at [638, 307] on line "button" at bounding box center [638, 308] width 0 height 3
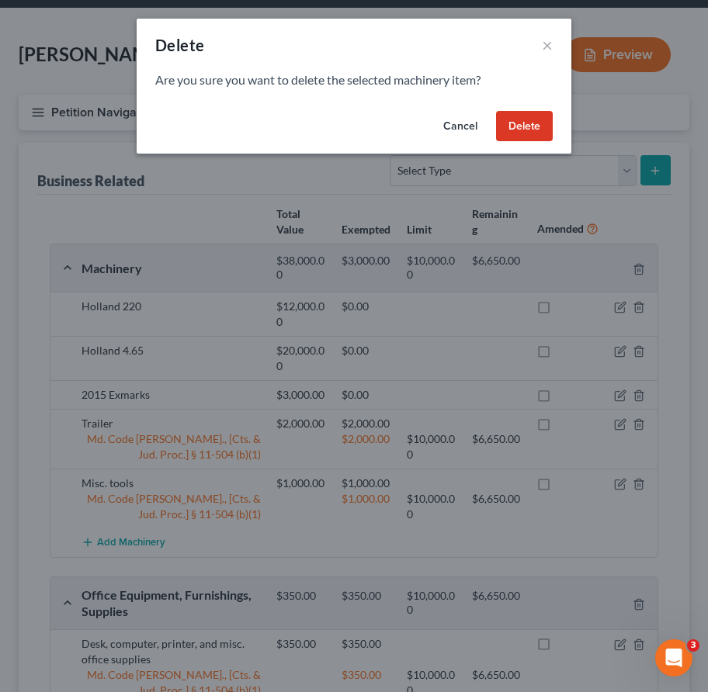
click at [529, 123] on button "Delete" at bounding box center [524, 126] width 57 height 31
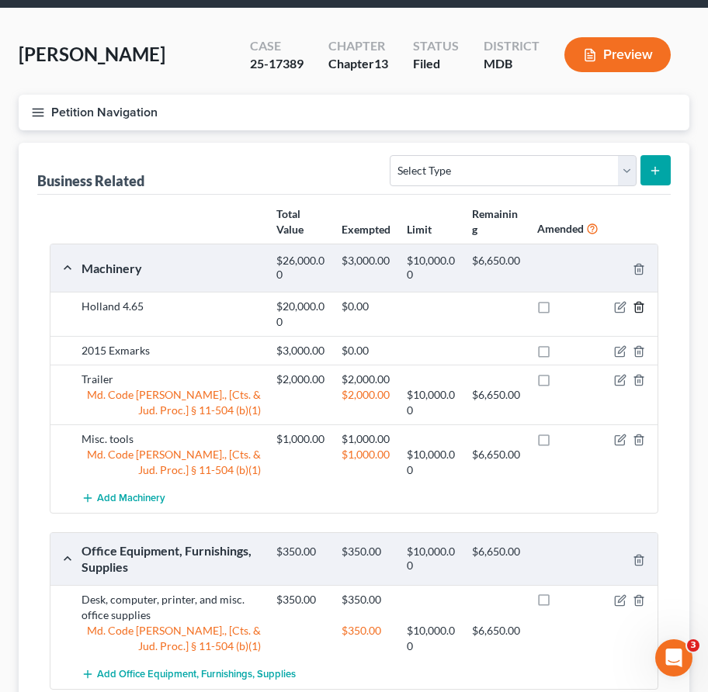
click at [642, 306] on icon "button" at bounding box center [638, 308] width 7 height 10
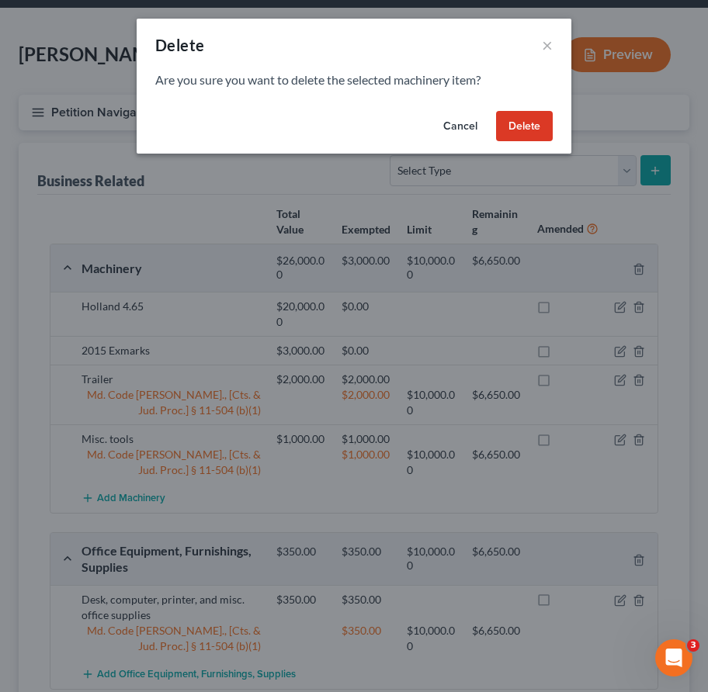
click at [525, 132] on button "Delete" at bounding box center [524, 126] width 57 height 31
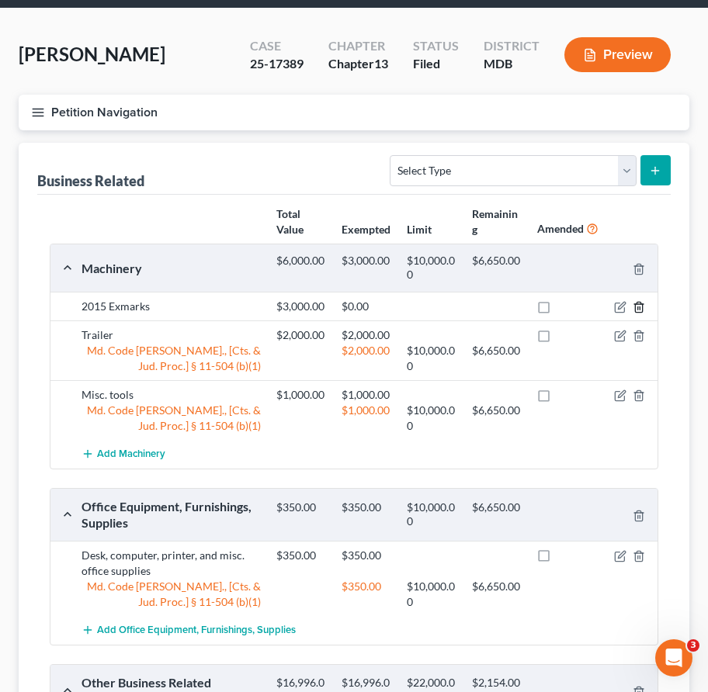
click at [636, 306] on icon "button" at bounding box center [638, 307] width 12 height 12
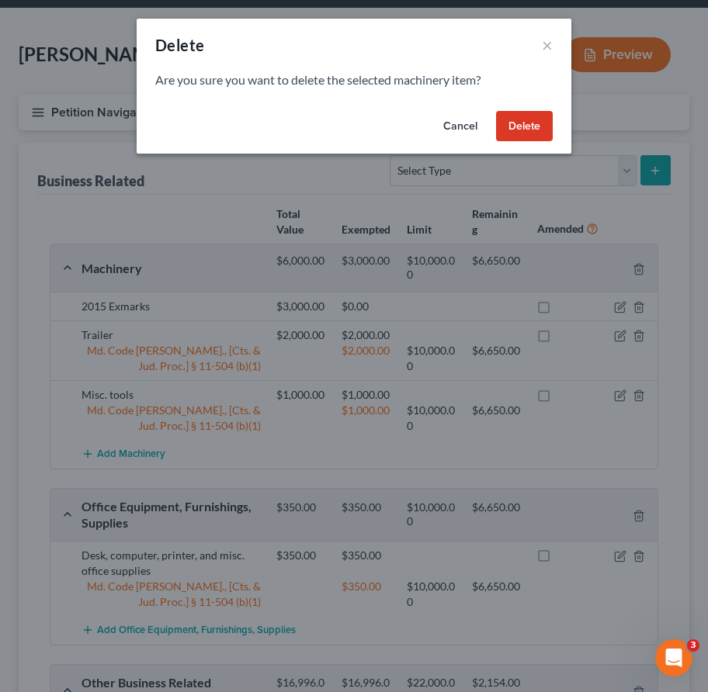
click at [519, 121] on button "Delete" at bounding box center [524, 126] width 57 height 31
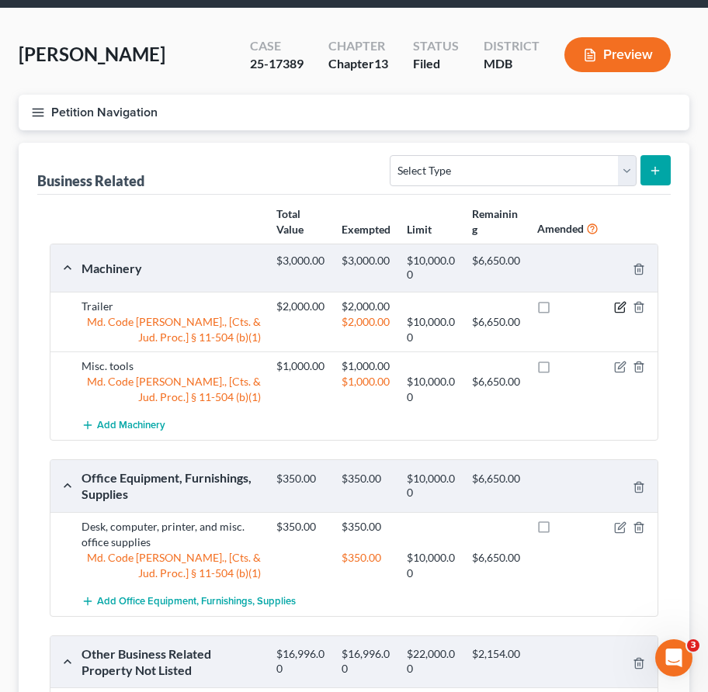
click at [615, 308] on icon "button" at bounding box center [620, 307] width 12 height 12
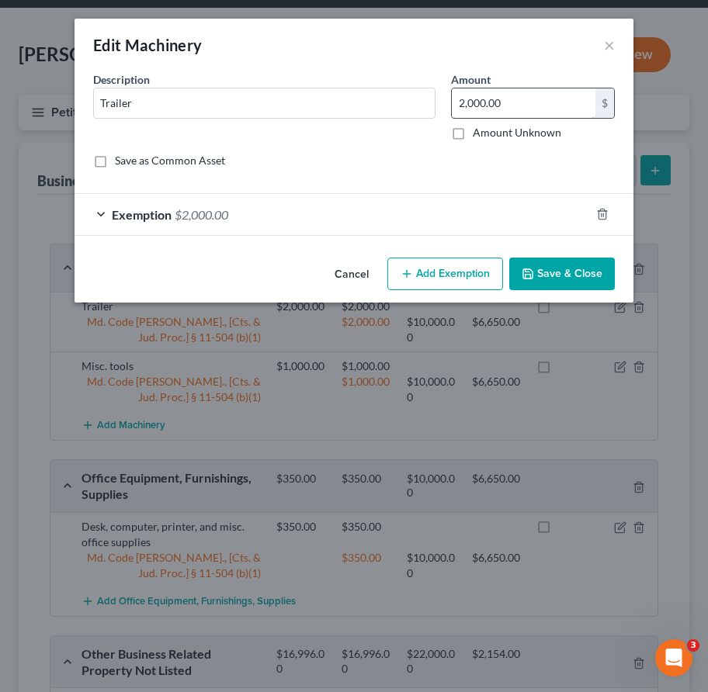
click at [520, 106] on input "2,000.00" at bounding box center [524, 102] width 144 height 29
type input "4,000"
click at [136, 108] on input "Trailer" at bounding box center [264, 102] width 341 height 29
click at [104, 102] on input "Trailer" at bounding box center [264, 102] width 341 height 29
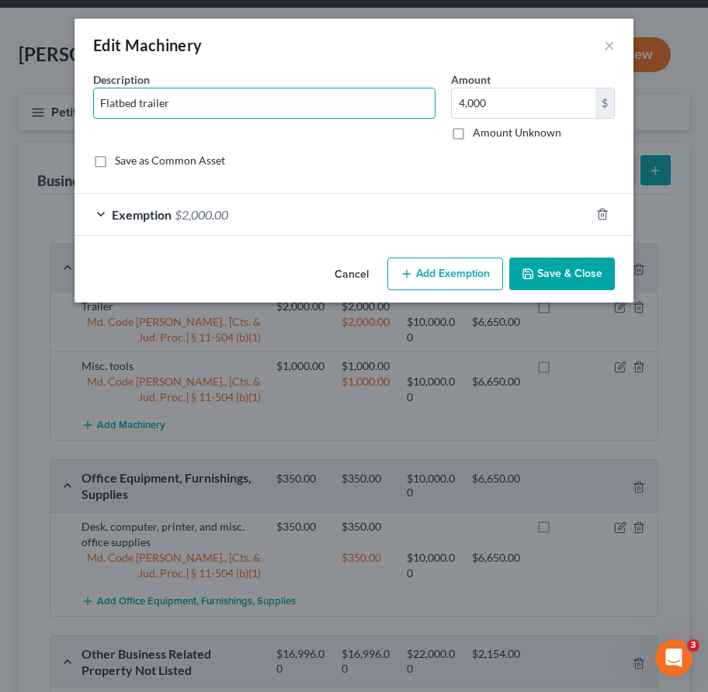
type input "Flatbed trailer"
click at [201, 212] on span "$2,000.00" at bounding box center [202, 214] width 54 height 15
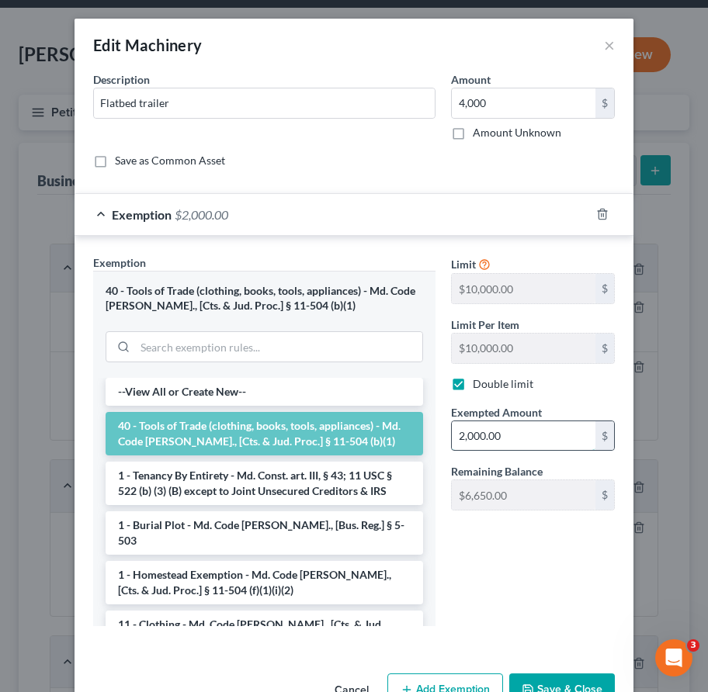
click at [465, 442] on input "2,000.00" at bounding box center [524, 435] width 144 height 29
click at [464, 433] on input "2,000.00" at bounding box center [524, 435] width 144 height 29
click at [459, 434] on input "000.00" at bounding box center [524, 435] width 144 height 29
type input "4,000.00"
click at [463, 102] on input "4,000" at bounding box center [524, 102] width 144 height 29
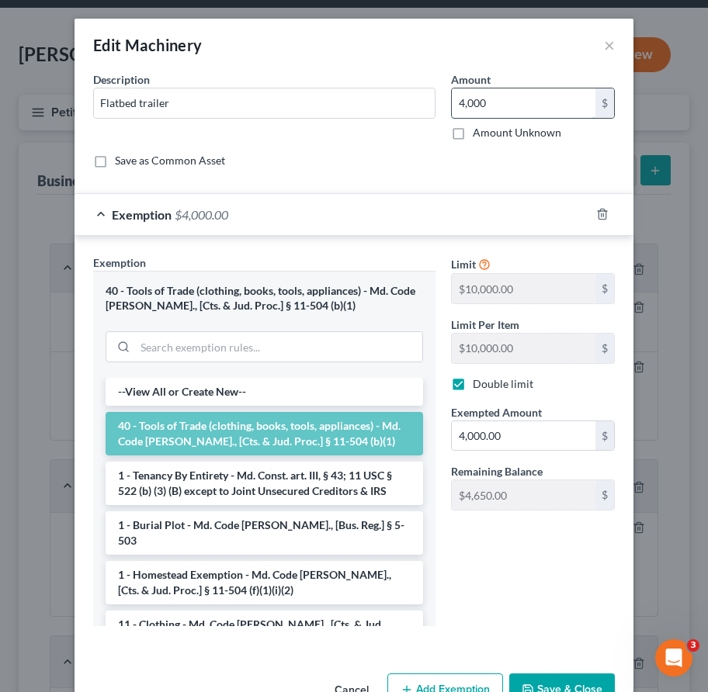
click at [463, 108] on input "4,000" at bounding box center [524, 102] width 144 height 29
drag, startPoint x: 482, startPoint y: 103, endPoint x: 405, endPoint y: 103, distance: 76.8
click at [405, 103] on div "Description * Flatbed trailer Amount 0,003.00 $ Amount Unknown Balance Undeterm…" at bounding box center [353, 125] width 537 height 109
type input "3,000"
click at [463, 430] on input "4,000.00" at bounding box center [524, 435] width 144 height 29
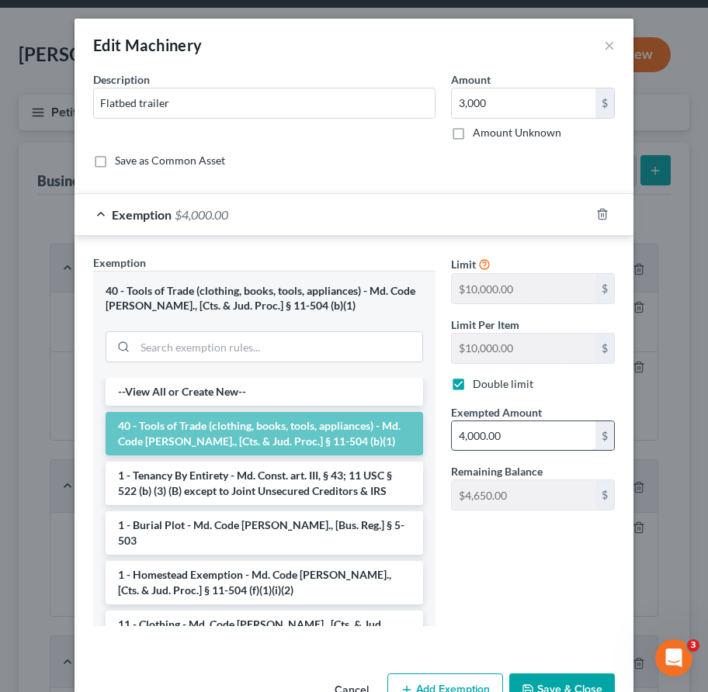
click at [463, 435] on input "4,000.00" at bounding box center [524, 435] width 144 height 29
type input "0"
type input "3,000"
click at [336, 257] on div "Exemption * 40 - Tools of Trade (clothing, books, tools, appliances) - Md. Code…" at bounding box center [264, 441] width 342 height 372
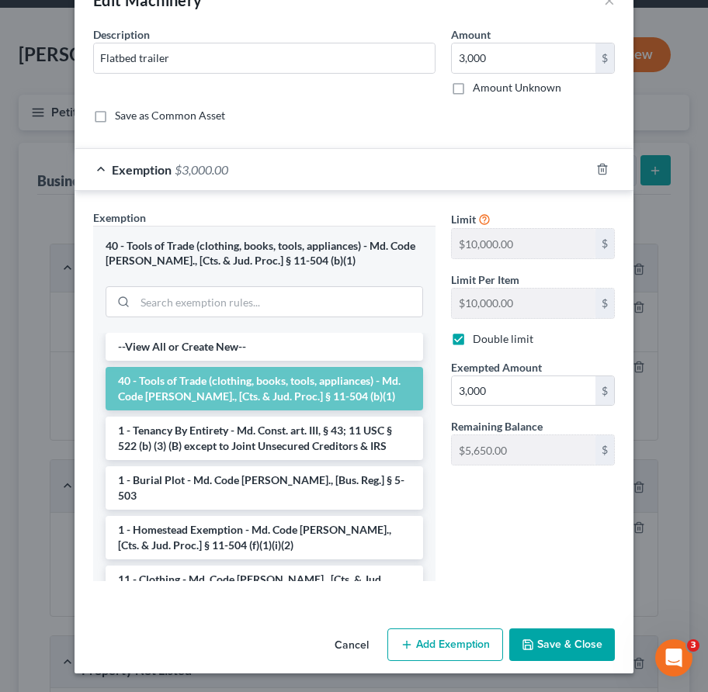
click at [566, 638] on button "Save & Close" at bounding box center [562, 645] width 106 height 33
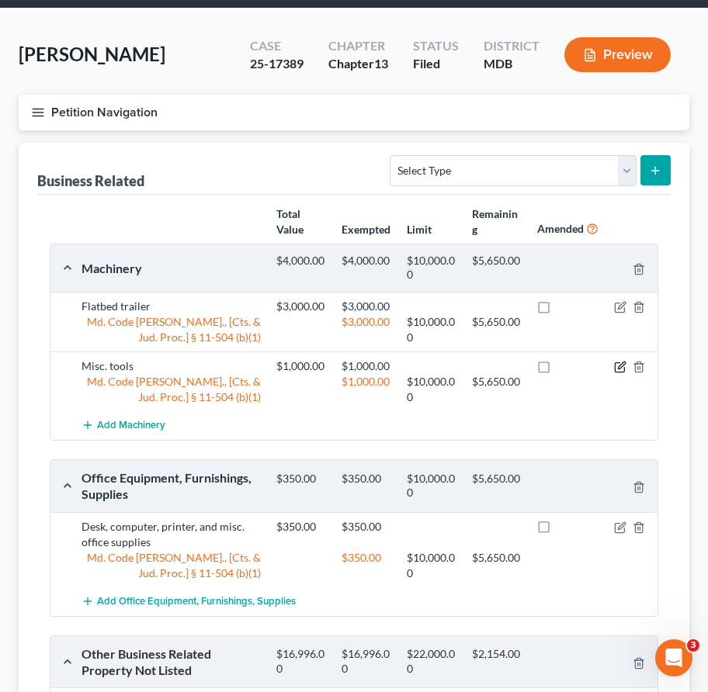
click at [619, 366] on icon "button" at bounding box center [621, 365] width 7 height 7
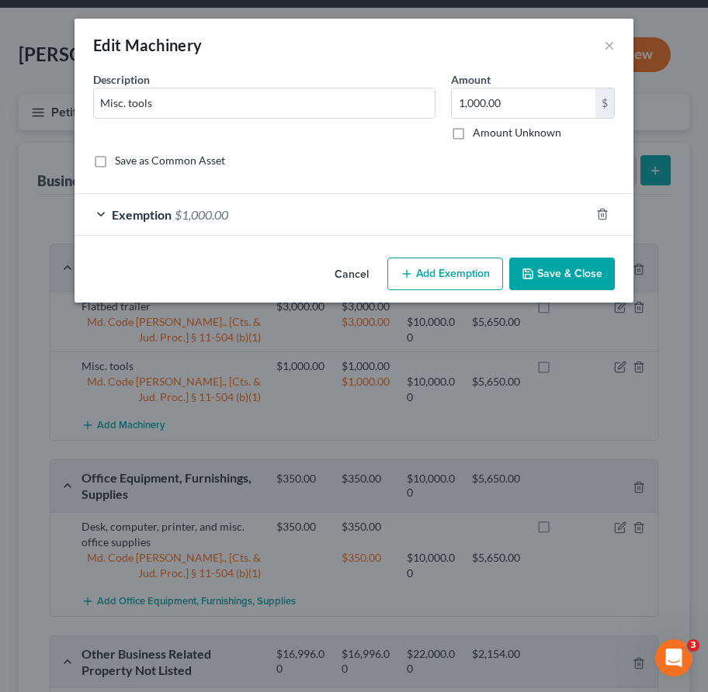
click at [565, 272] on button "Save & Close" at bounding box center [562, 274] width 106 height 33
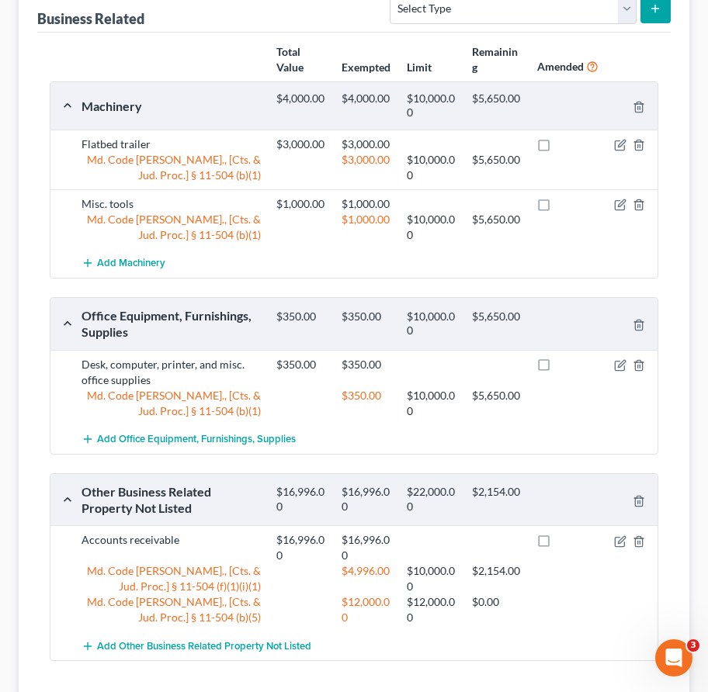
scroll to position [219, 0]
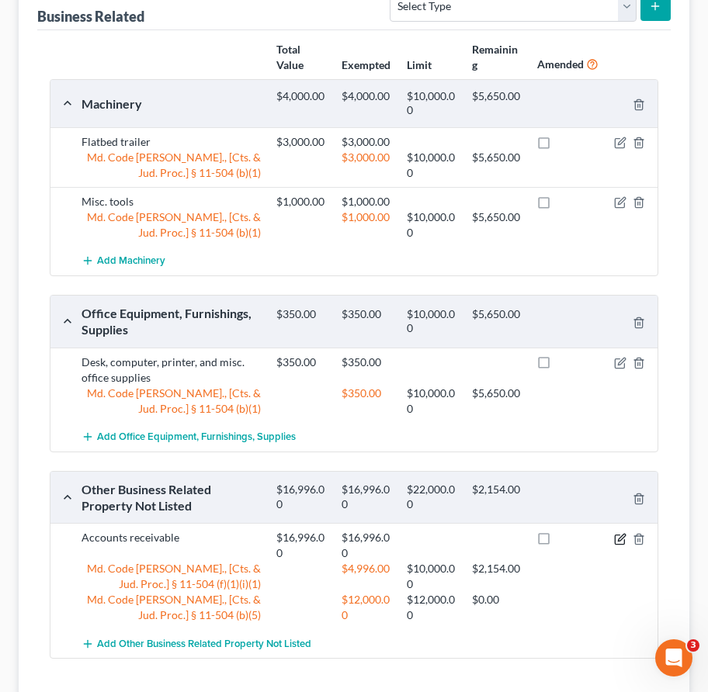
click at [620, 537] on icon "button" at bounding box center [620, 539] width 12 height 12
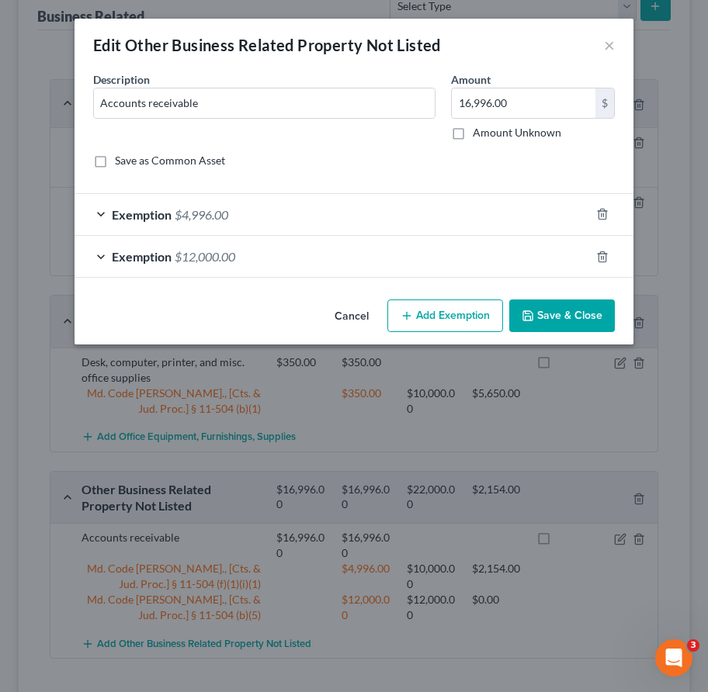
click at [549, 317] on button "Save & Close" at bounding box center [562, 316] width 106 height 33
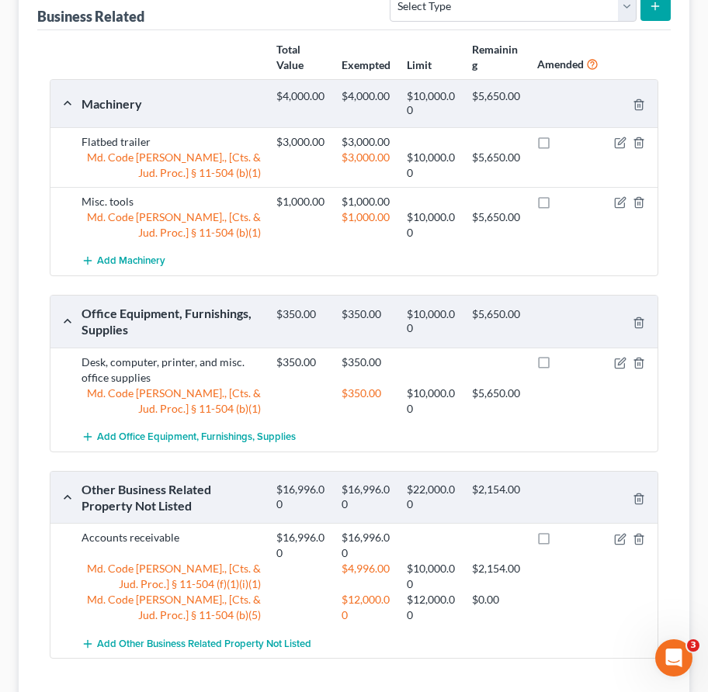
scroll to position [0, 0]
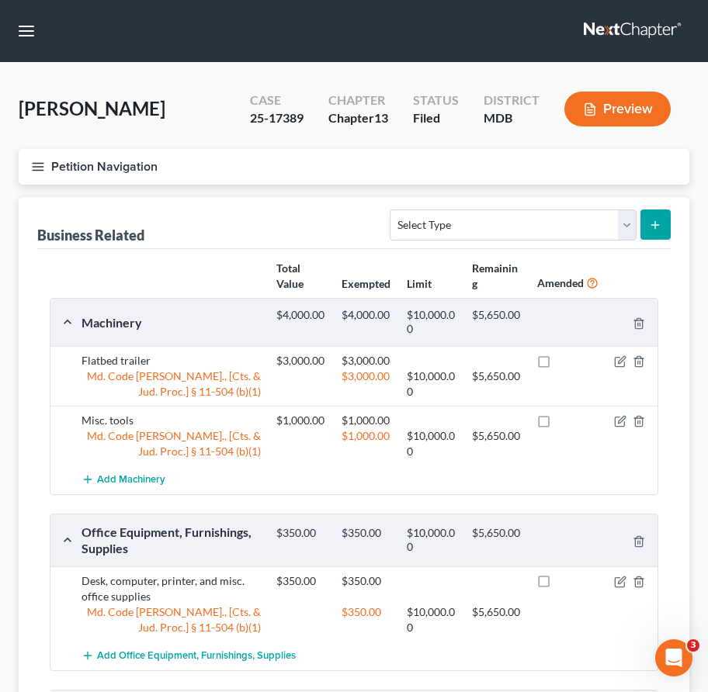
click at [35, 164] on icon "button" at bounding box center [38, 167] width 14 height 14
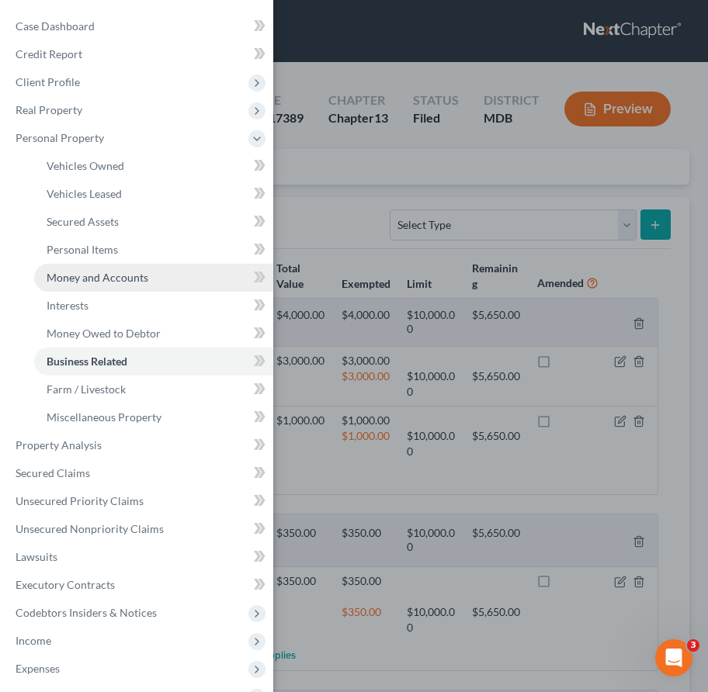
click at [64, 276] on span "Money and Accounts" at bounding box center [98, 277] width 102 height 13
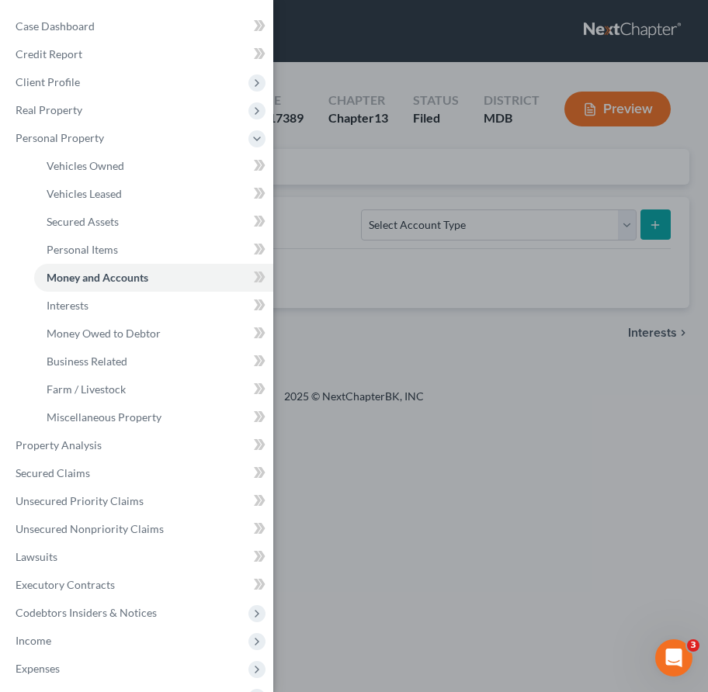
click at [332, 194] on div "Case Dashboard Payments Invoices Payments Payments Credit Report Client Profile" at bounding box center [354, 346] width 708 height 692
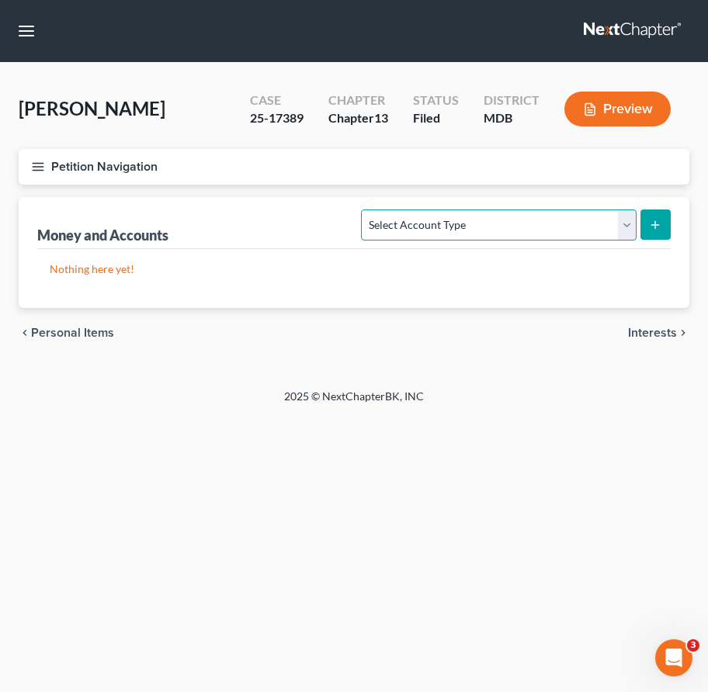
click at [622, 224] on select "Select Account Type Brokerage Cash on Hand Certificates of Deposit Checking Acc…" at bounding box center [498, 225] width 275 height 31
select select "checking"
click at [365, 210] on select "Select Account Type Brokerage Cash on Hand Certificates of Deposit Checking Acc…" at bounding box center [498, 225] width 275 height 31
click at [642, 222] on button "submit" at bounding box center [655, 225] width 30 height 30
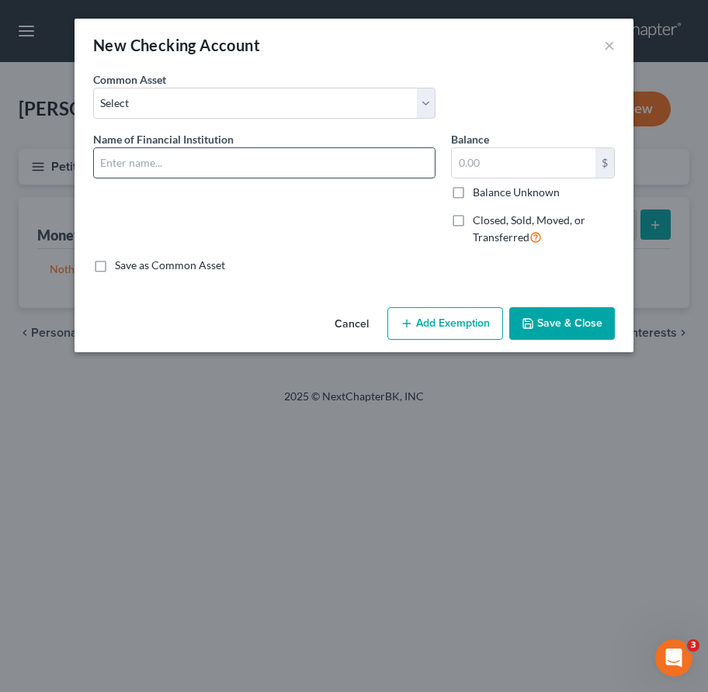
click at [199, 166] on input "text" at bounding box center [264, 162] width 341 height 29
type input "Truist"
click at [554, 324] on button "Save & Close" at bounding box center [562, 323] width 106 height 33
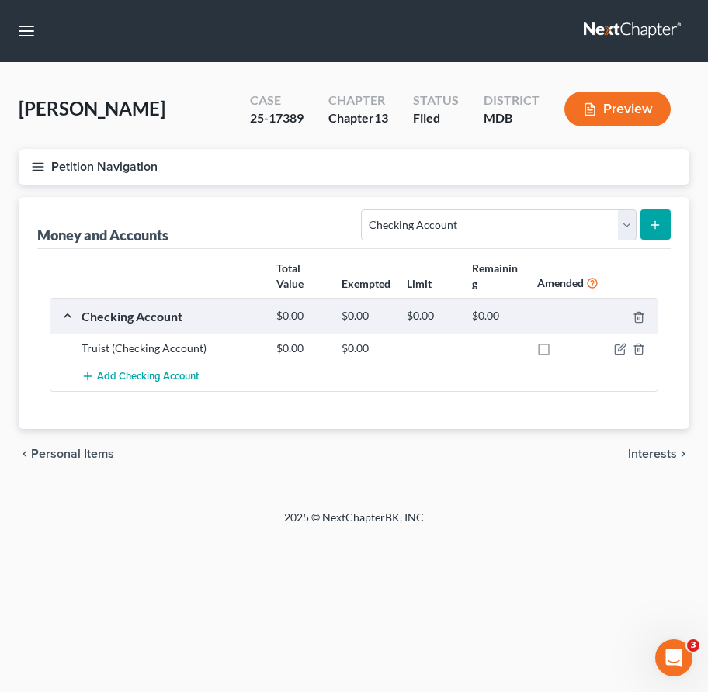
click at [642, 223] on icon "submit" at bounding box center [655, 225] width 12 height 12
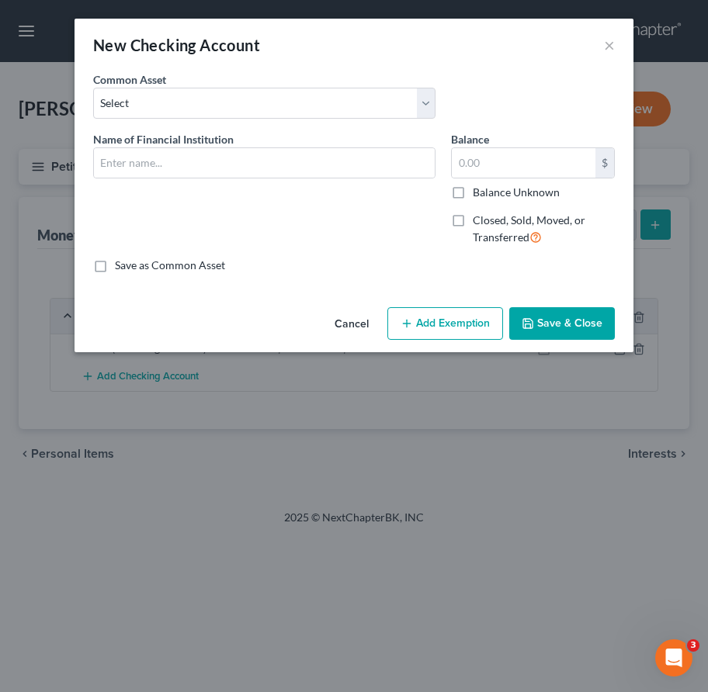
click at [355, 326] on button "Cancel" at bounding box center [351, 324] width 59 height 31
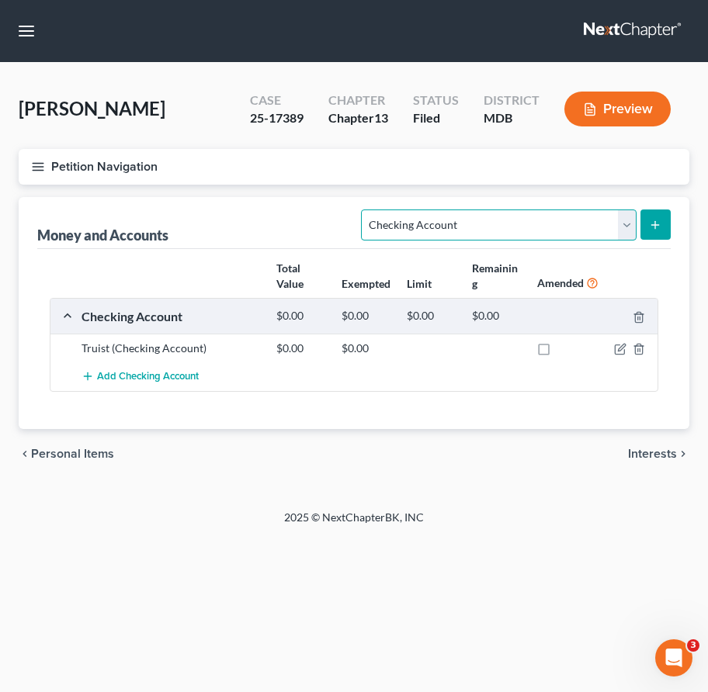
click at [481, 223] on select "Select Account Type Brokerage Cash on Hand Certificates of Deposit Checking Acc…" at bounding box center [498, 225] width 275 height 31
select select "other"
click at [365, 210] on select "Select Account Type Brokerage Cash on Hand Certificates of Deposit Checking Acc…" at bounding box center [498, 225] width 275 height 31
click at [642, 223] on icon "submit" at bounding box center [655, 225] width 12 height 12
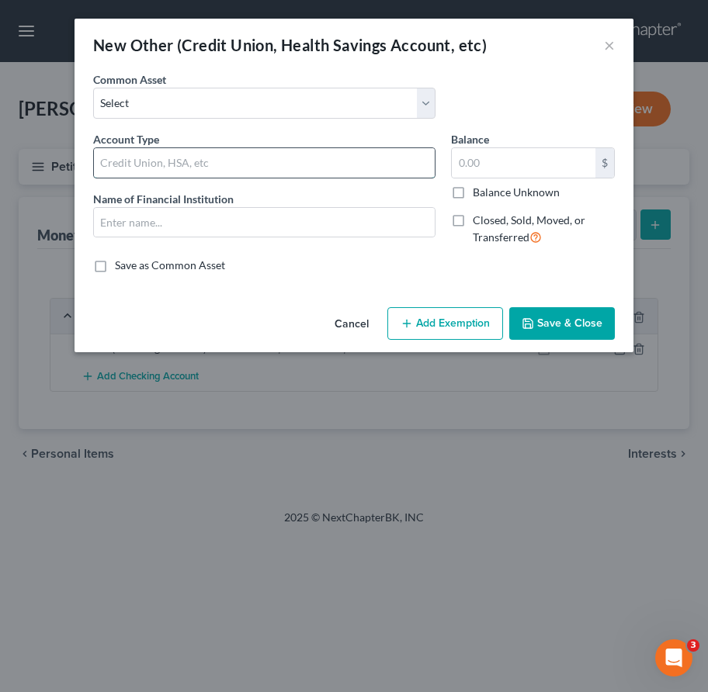
click at [151, 151] on input "text" at bounding box center [264, 162] width 341 height 29
type input "Bulldog Federal Credit Union"
click at [473, 220] on label "Closed, Sold, Moved, or Transferred" at bounding box center [544, 229] width 142 height 33
click at [479, 220] on input "Closed, Sold, Moved, or Transferred" at bounding box center [484, 218] width 10 height 10
checkbox input "true"
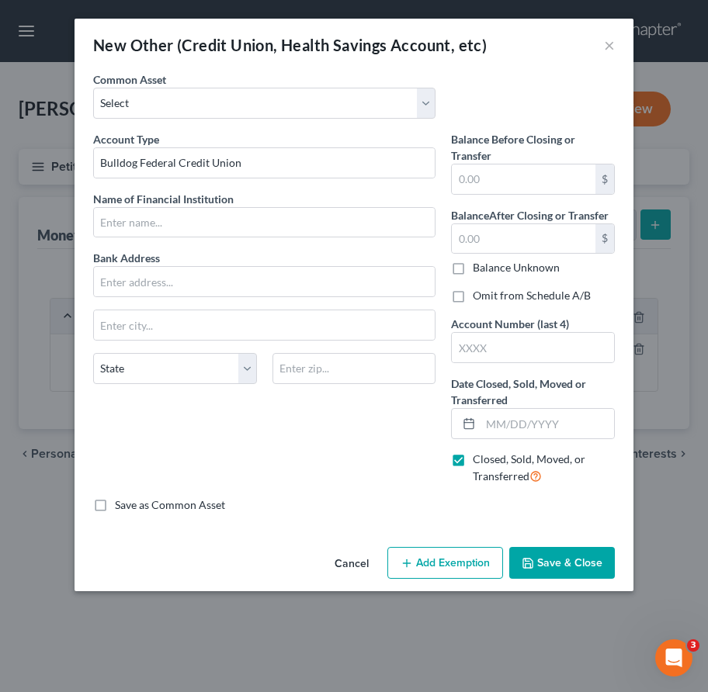
click at [154, 240] on div "Account Type Bulldog Federal Credit Union Name of Financial Institution * Bank …" at bounding box center [264, 314] width 358 height 366
click at [154, 239] on div "Account Type Bulldog Federal Credit Union Name of Financial Institution * Bank …" at bounding box center [264, 314] width 358 height 366
click at [151, 225] on input "text" at bounding box center [264, 222] width 341 height 29
type input "Bulldog Federal Credit Union"
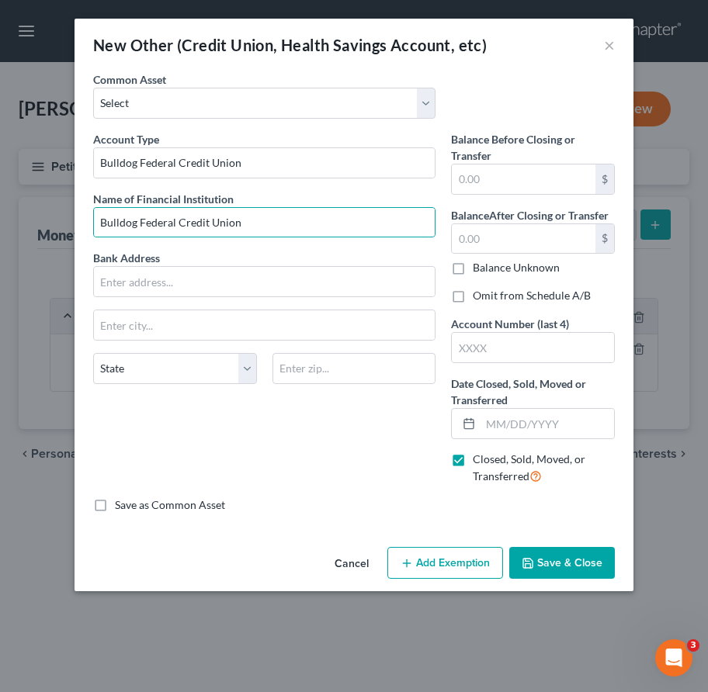
click at [551, 563] on button "Save & Close" at bounding box center [562, 563] width 106 height 33
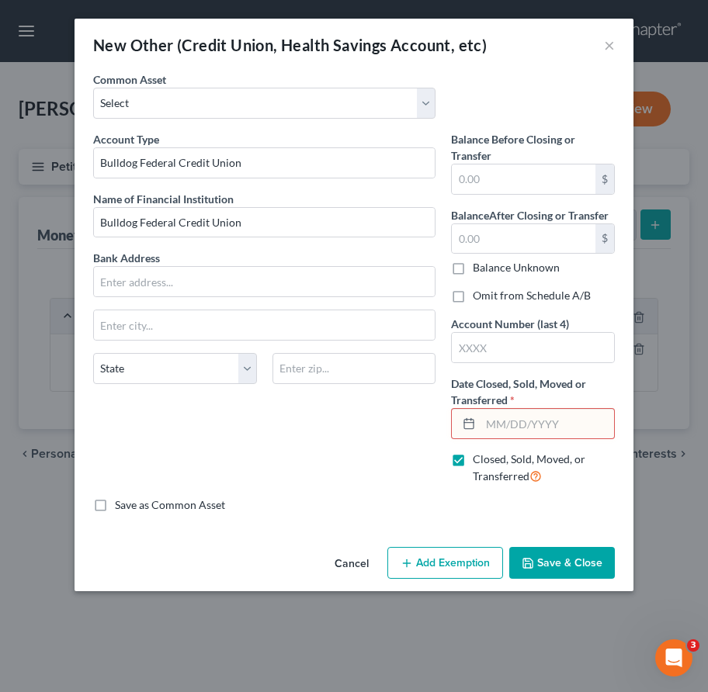
click at [546, 553] on button "Save & Close" at bounding box center [562, 563] width 106 height 33
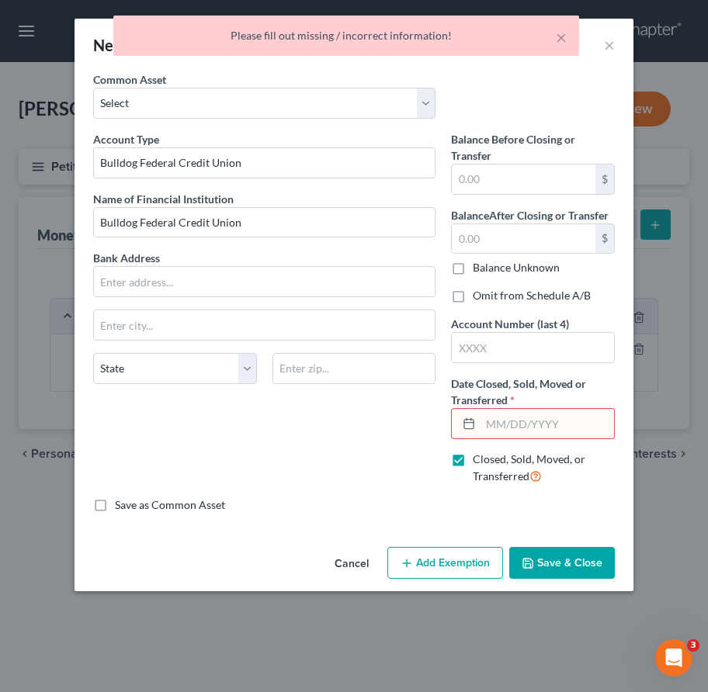
click at [352, 560] on button "Cancel" at bounding box center [351, 564] width 59 height 31
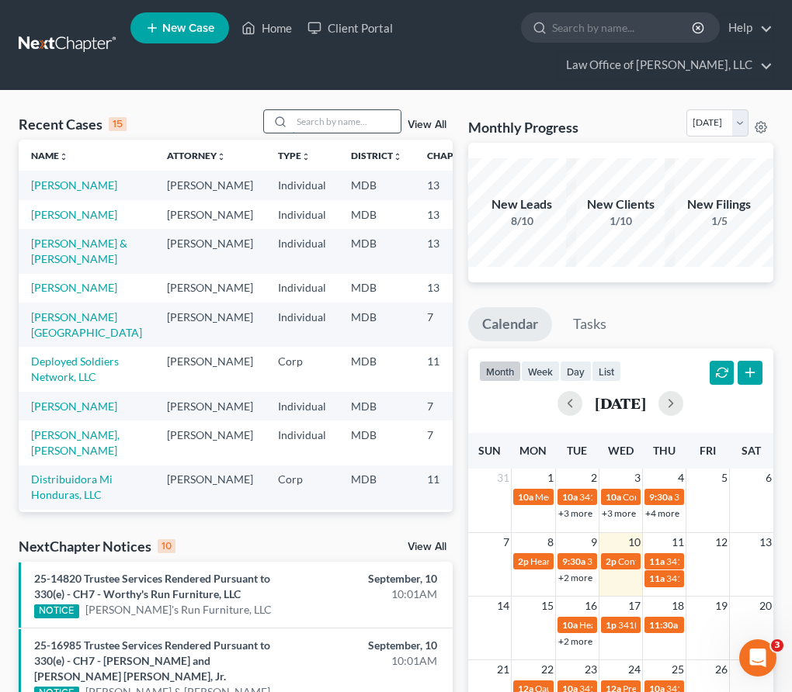
click at [309, 126] on input "search" at bounding box center [346, 121] width 109 height 23
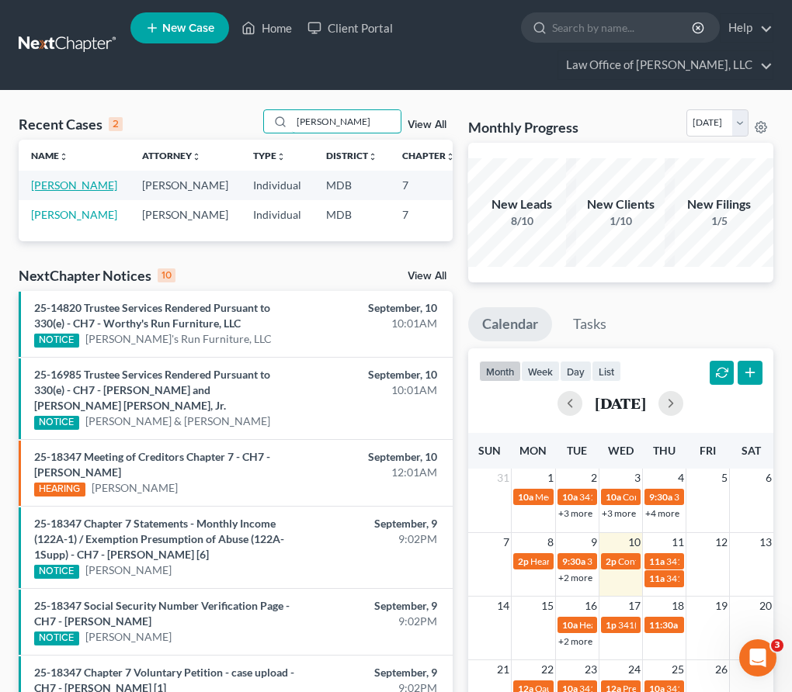
type input "[PERSON_NAME]"
click at [43, 186] on link "[PERSON_NAME]" at bounding box center [74, 184] width 86 height 13
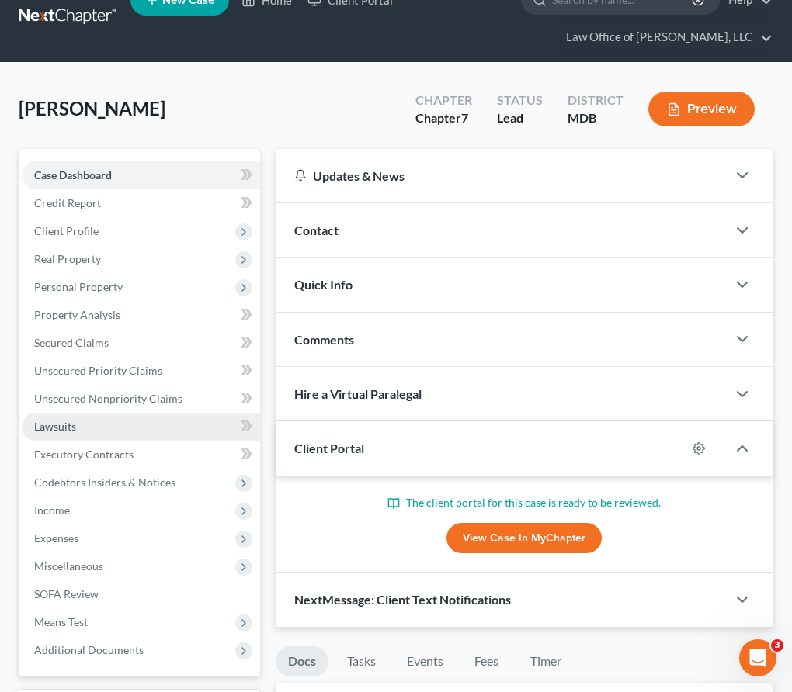
scroll to position [10, 0]
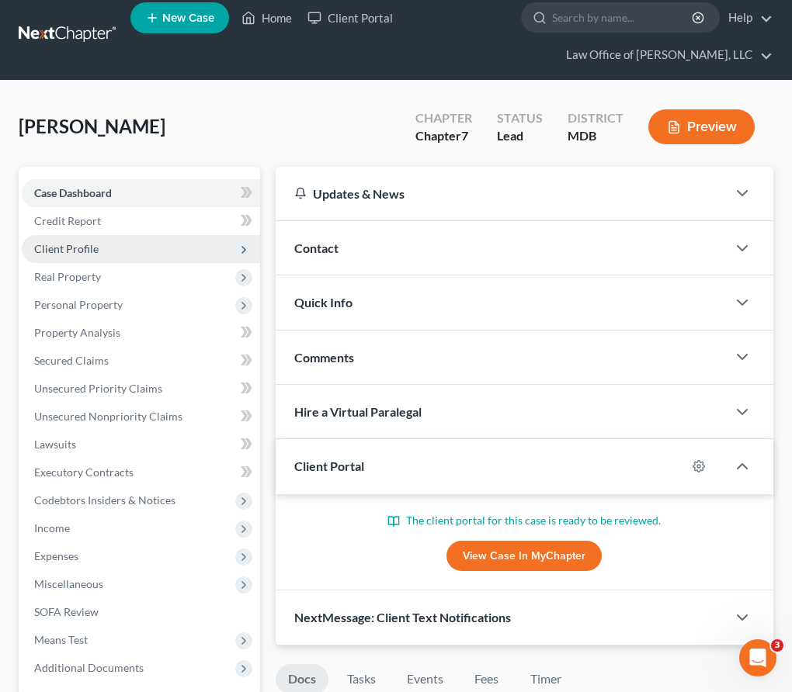
click at [72, 248] on span "Client Profile" at bounding box center [66, 248] width 64 height 13
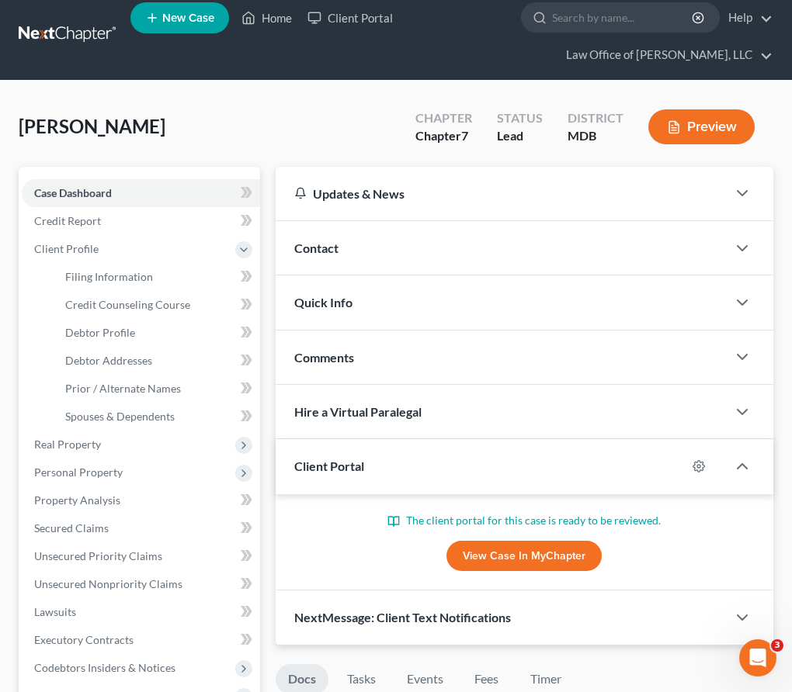
click at [338, 240] on div "Contact" at bounding box center [500, 248] width 451 height 54
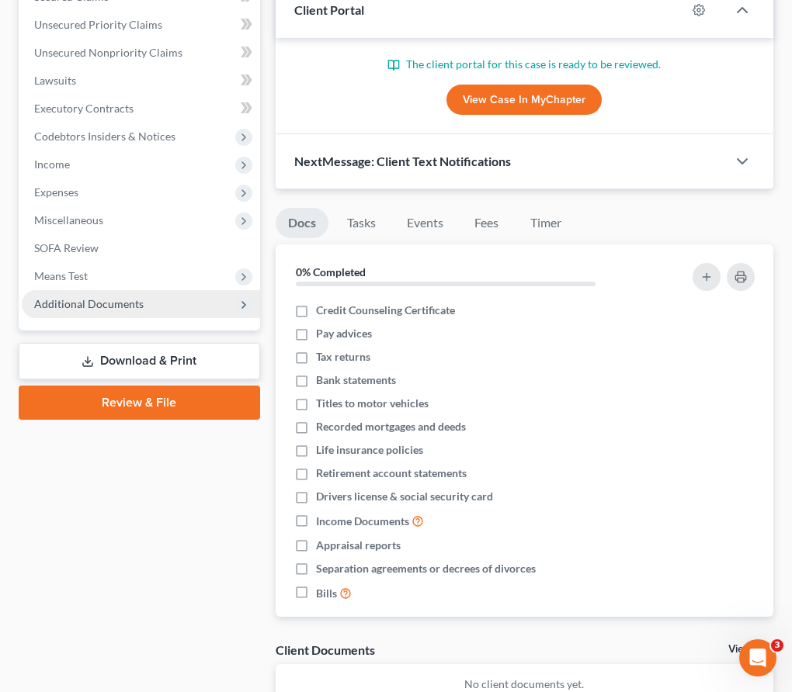
click at [90, 296] on span "Additional Documents" at bounding box center [141, 304] width 238 height 28
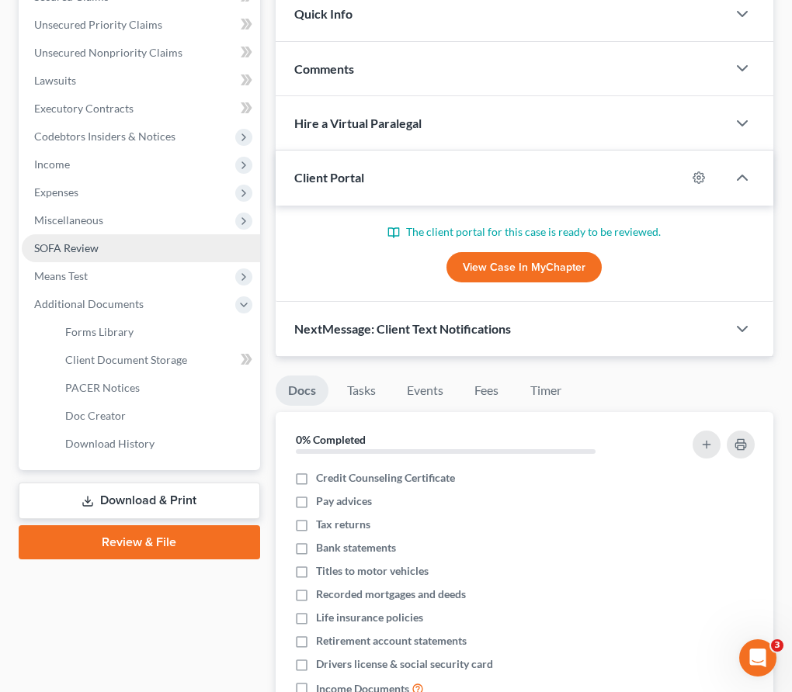
scroll to position [0, 0]
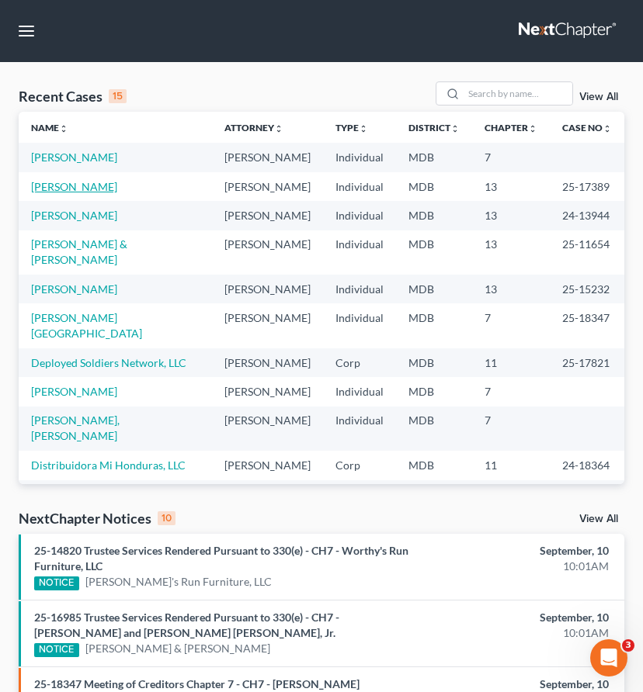
click at [64, 187] on link "[PERSON_NAME]" at bounding box center [74, 186] width 86 height 13
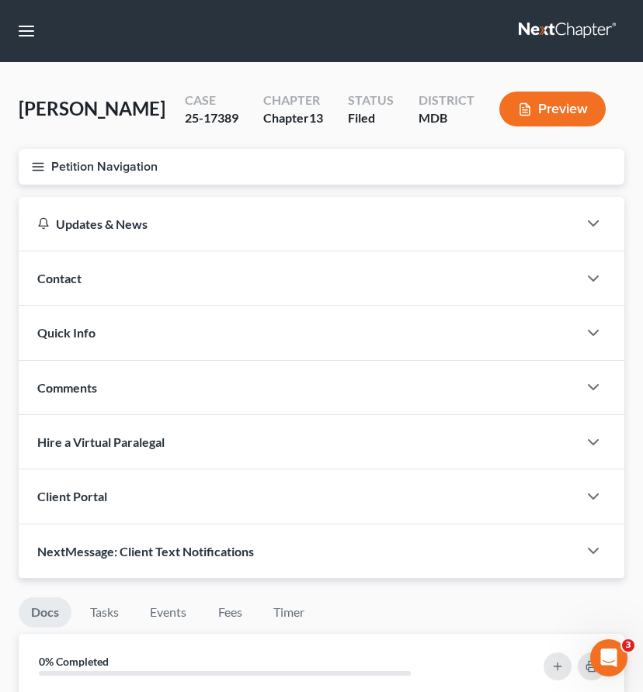
click at [27, 163] on button "Petition Navigation" at bounding box center [321, 167] width 605 height 36
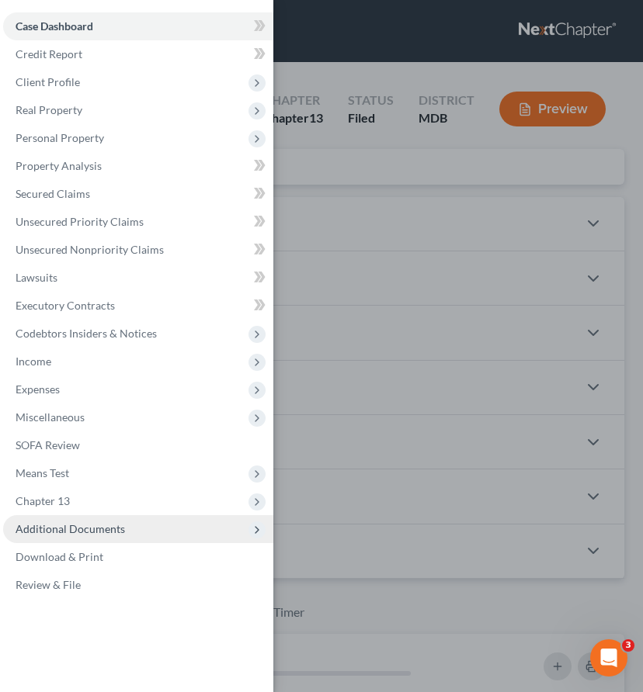
click at [61, 531] on span "Additional Documents" at bounding box center [70, 528] width 109 height 13
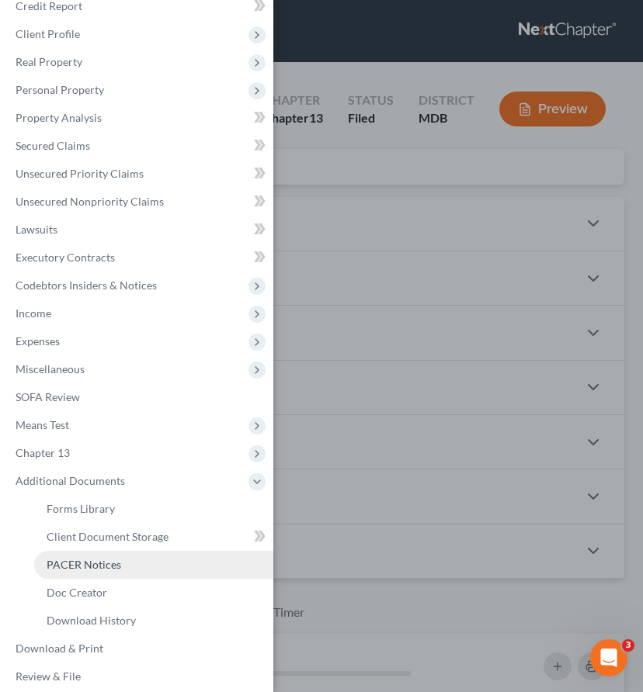
scroll to position [53, 0]
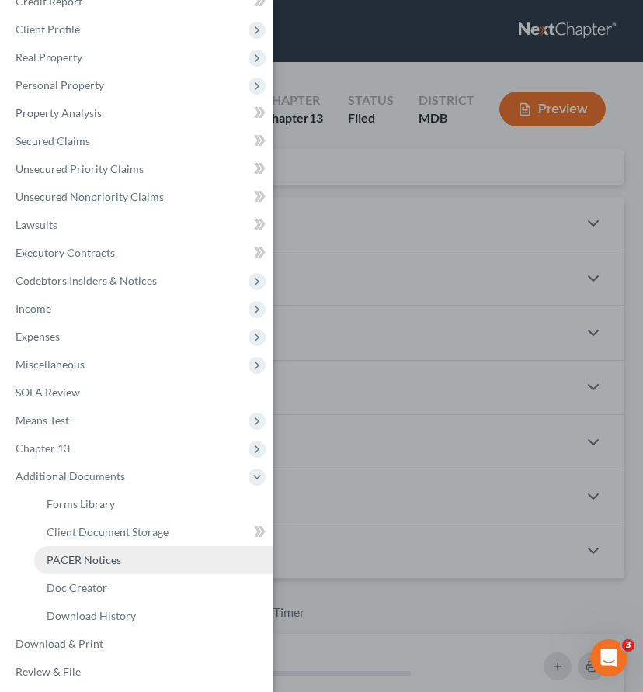
click at [64, 554] on span "PACER Notices" at bounding box center [84, 559] width 75 height 13
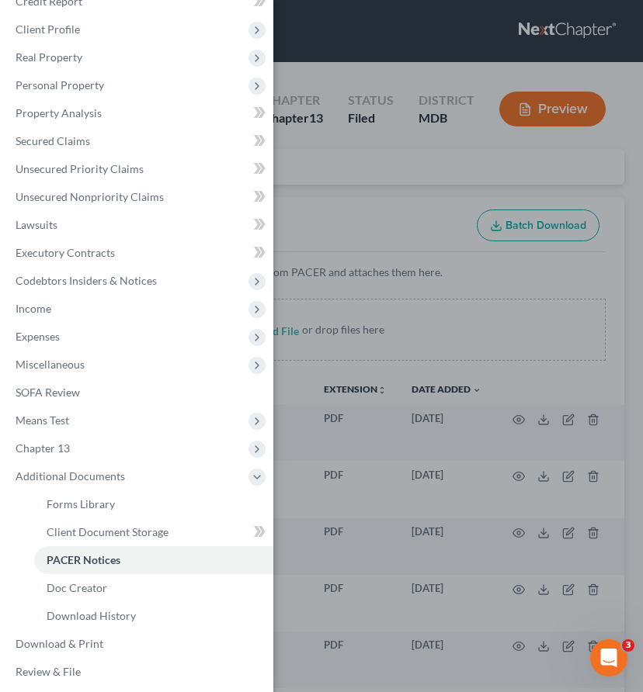
click at [296, 174] on div "Case Dashboard Payments Invoices Payments Payments Credit Report Client Profile" at bounding box center [321, 346] width 643 height 692
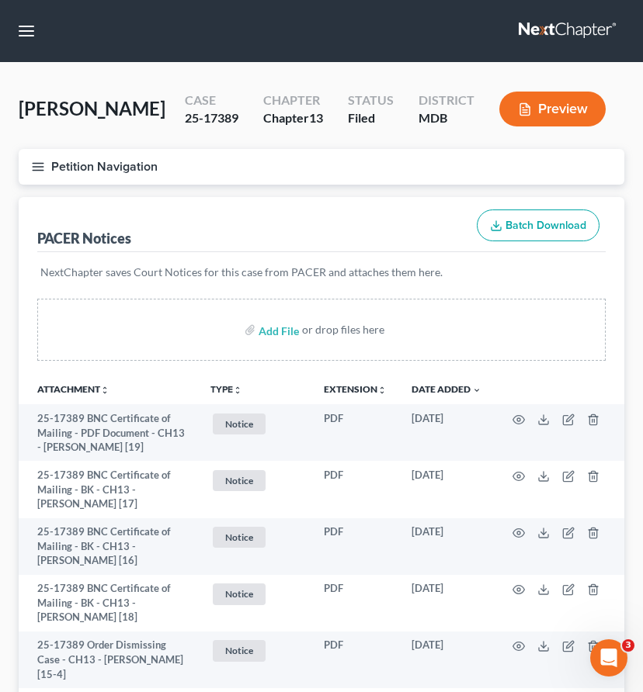
click at [34, 164] on icon "button" at bounding box center [38, 167] width 14 height 14
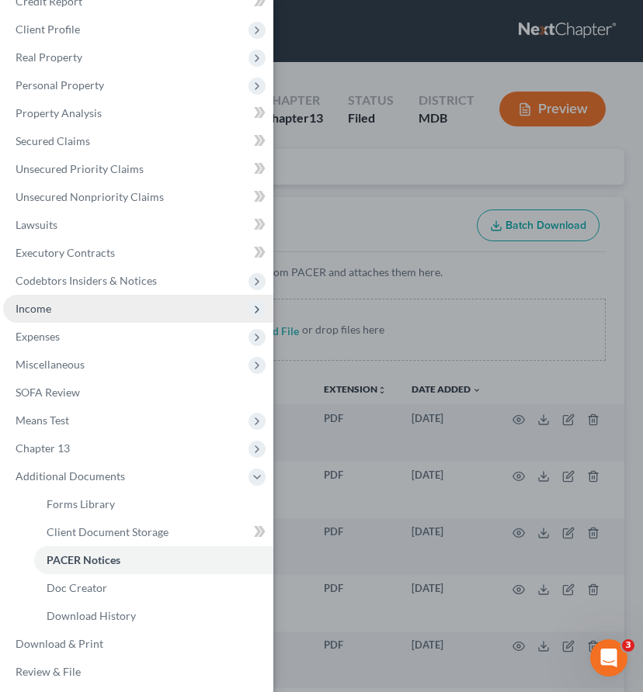
click at [34, 303] on span "Income" at bounding box center [34, 308] width 36 height 13
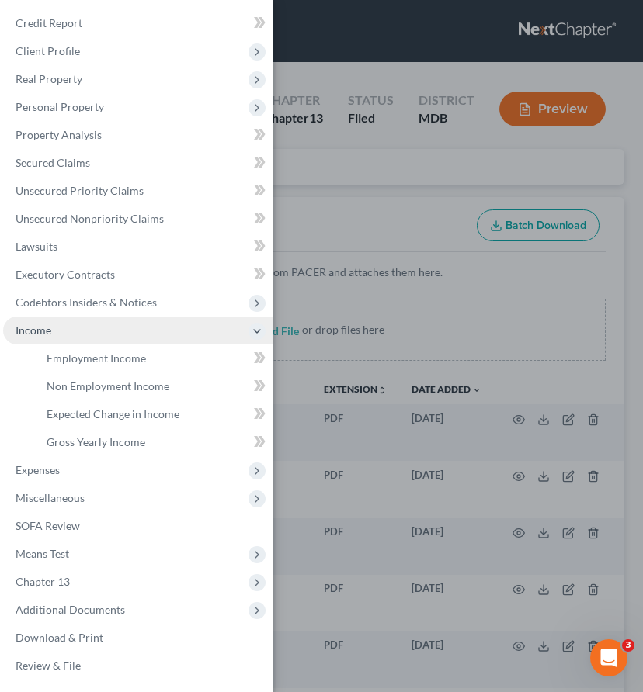
scroll to position [31, 0]
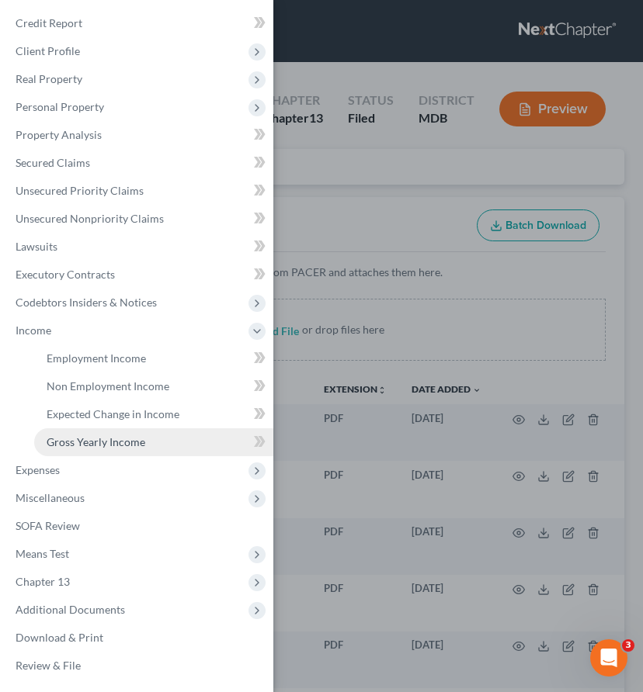
click at [68, 440] on span "Gross Yearly Income" at bounding box center [96, 441] width 99 height 13
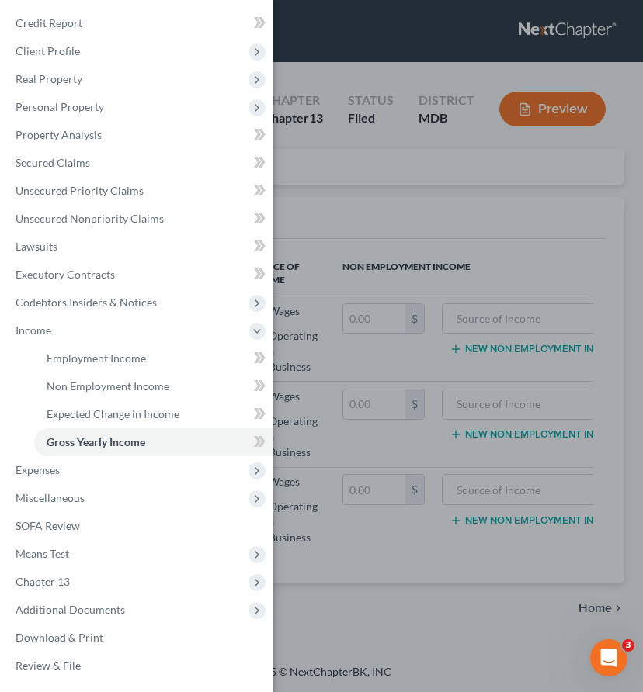
click at [345, 195] on div "Case Dashboard Payments Invoices Payments Payments Credit Report Client Profile" at bounding box center [321, 346] width 643 height 692
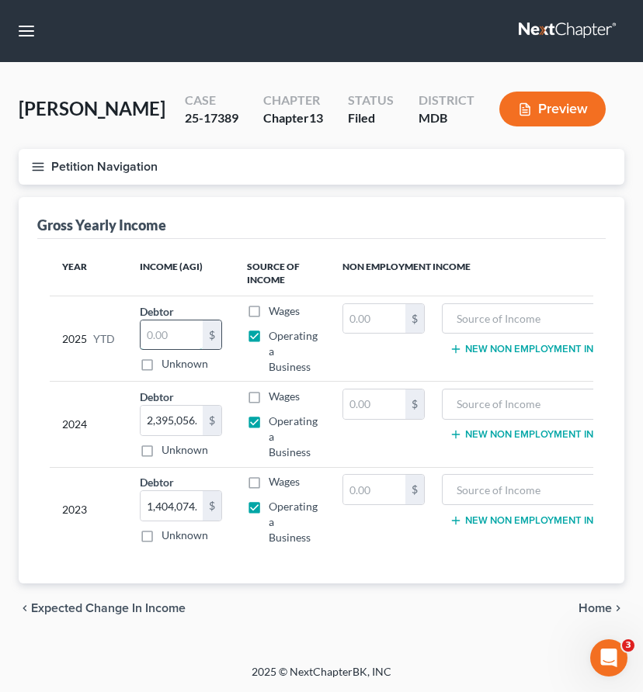
click at [162, 334] on input "text" at bounding box center [171, 335] width 62 height 29
paste input "[PERSON_NAME] Income Income Expenses [DATE] 88600 2000 32000 38220 9500 520 285…"
click at [162, 334] on input "[PERSON_NAME] Income Income Expenses [DATE] 88600 2000 32000 38220 9500 520 285…" at bounding box center [171, 335] width 62 height 29
paste input "[PERSON_NAME] Income Income Expenses [DATE] 88600 2000 32000 38220 9500 520 285…"
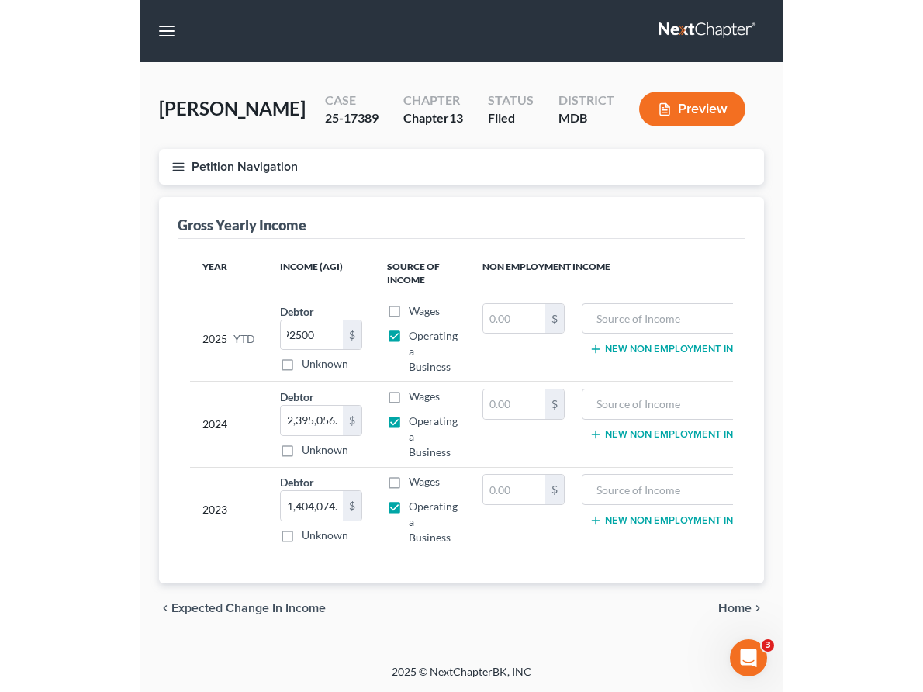
scroll to position [0, 0]
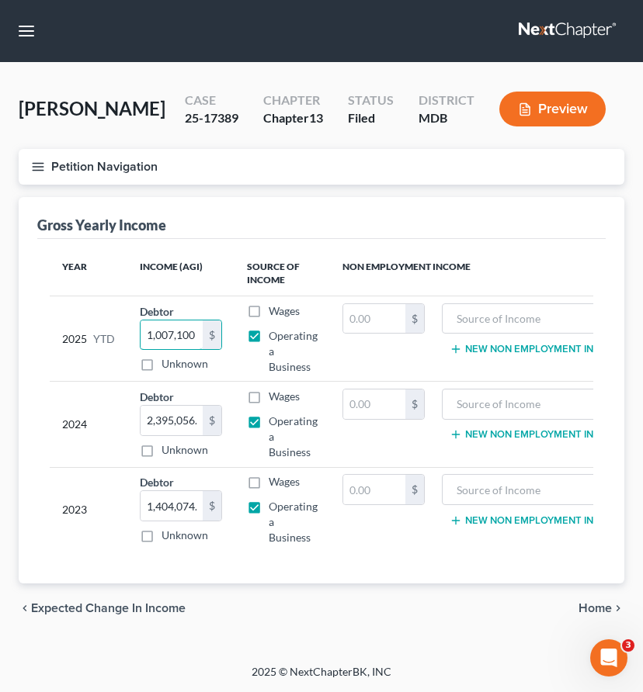
type input "1,007,100"
click at [37, 165] on icon "button" at bounding box center [38, 167] width 14 height 14
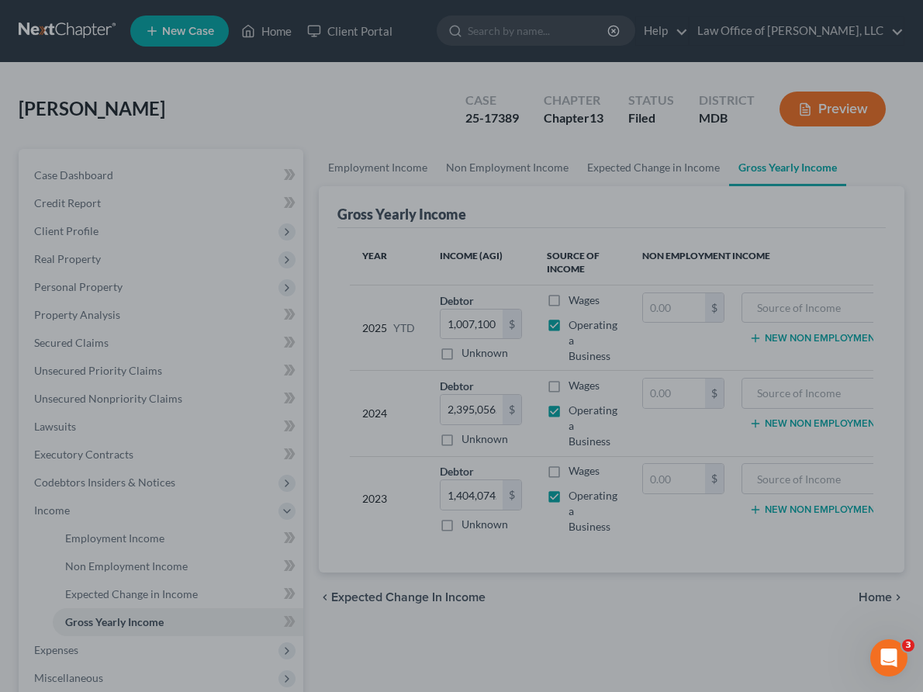
click at [341, 108] on div at bounding box center [461, 346] width 923 height 692
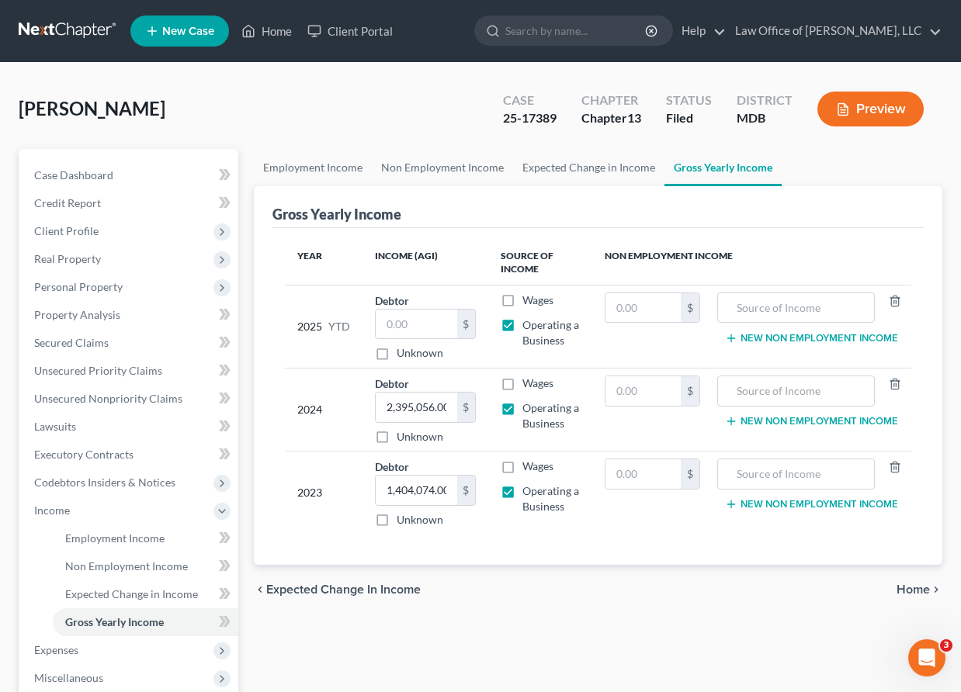
click at [55, 26] on link at bounding box center [68, 31] width 99 height 28
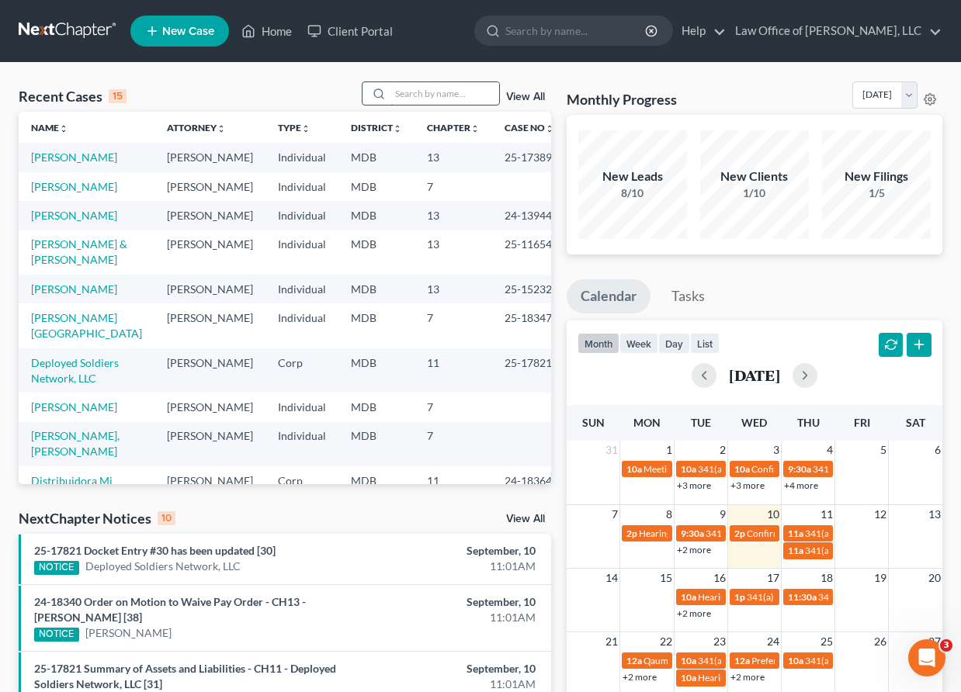
click at [449, 90] on input "search" at bounding box center [444, 93] width 109 height 23
type input "[PERSON_NAME]"
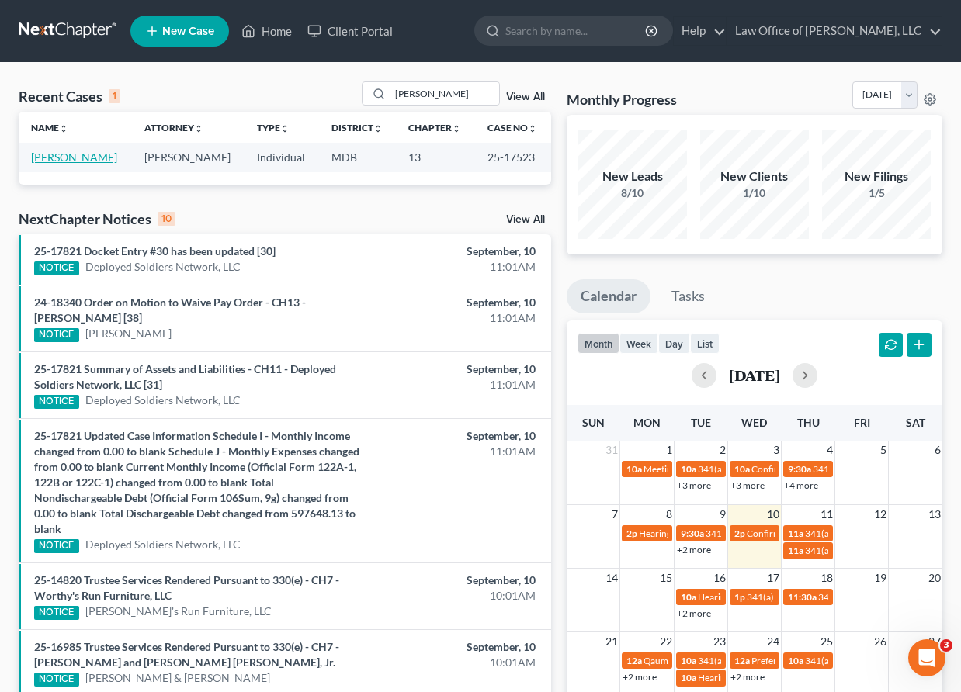
click at [50, 158] on link "[PERSON_NAME]" at bounding box center [74, 157] width 86 height 13
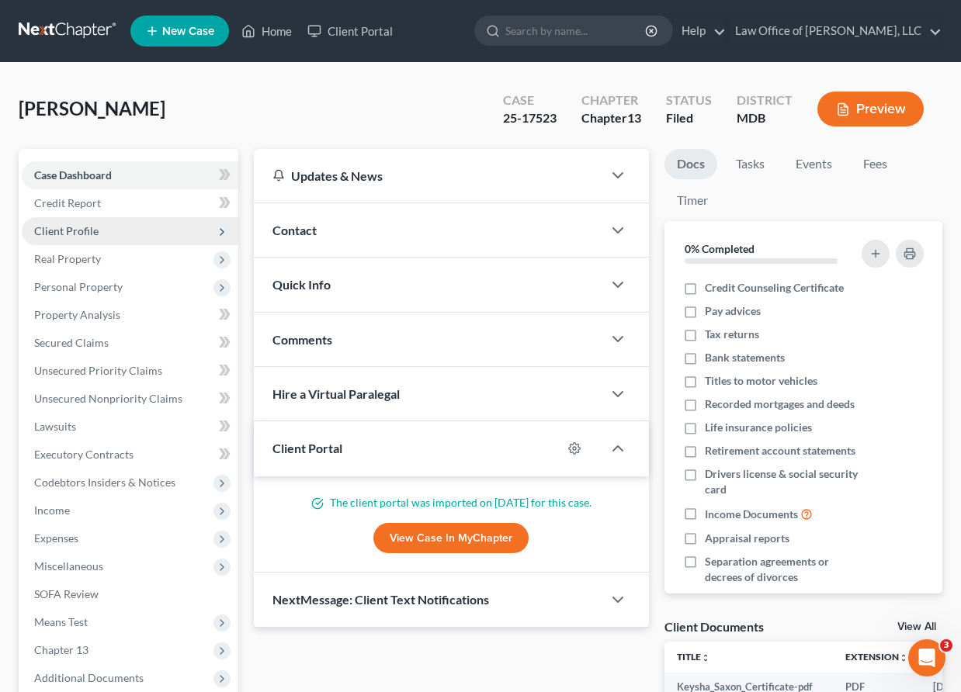
click at [72, 234] on span "Client Profile" at bounding box center [66, 230] width 64 height 13
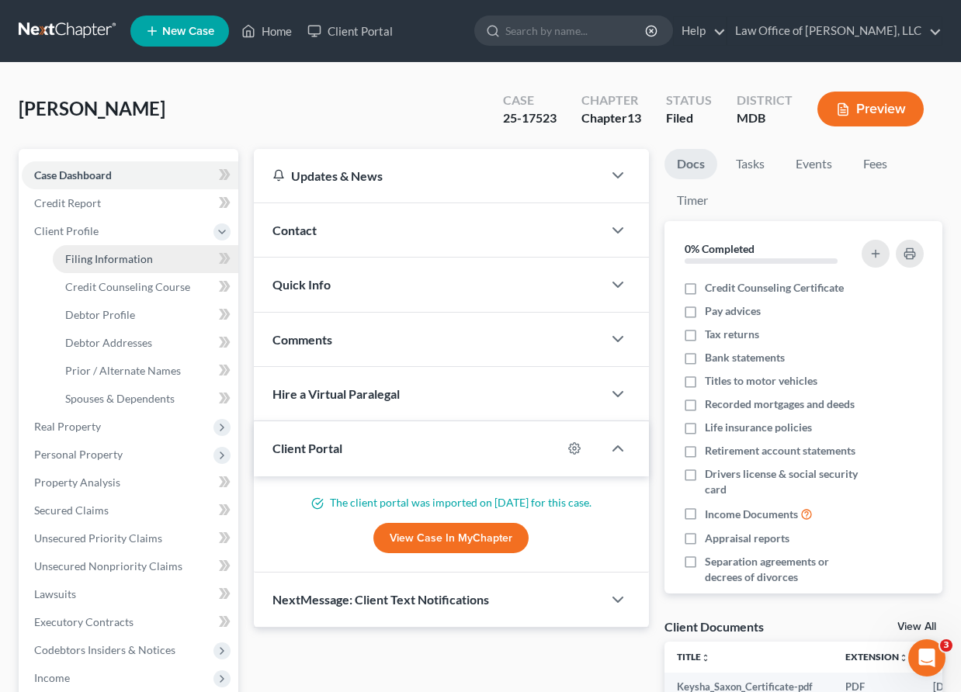
click at [88, 253] on span "Filing Information" at bounding box center [109, 258] width 88 height 13
select select "1"
select select "0"
select select "3"
select select "21"
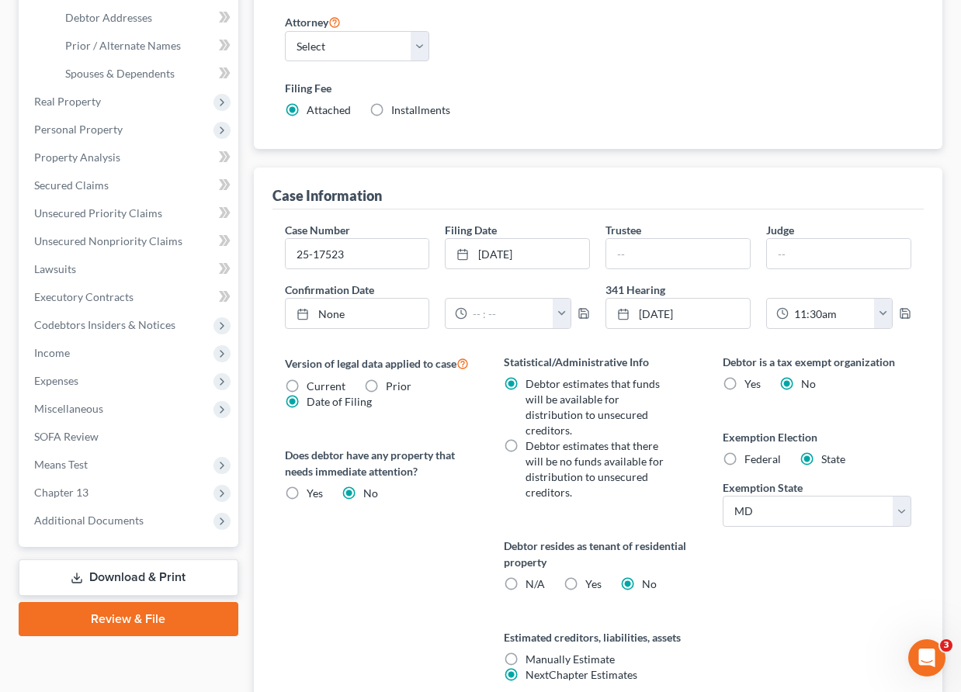
scroll to position [461, 0]
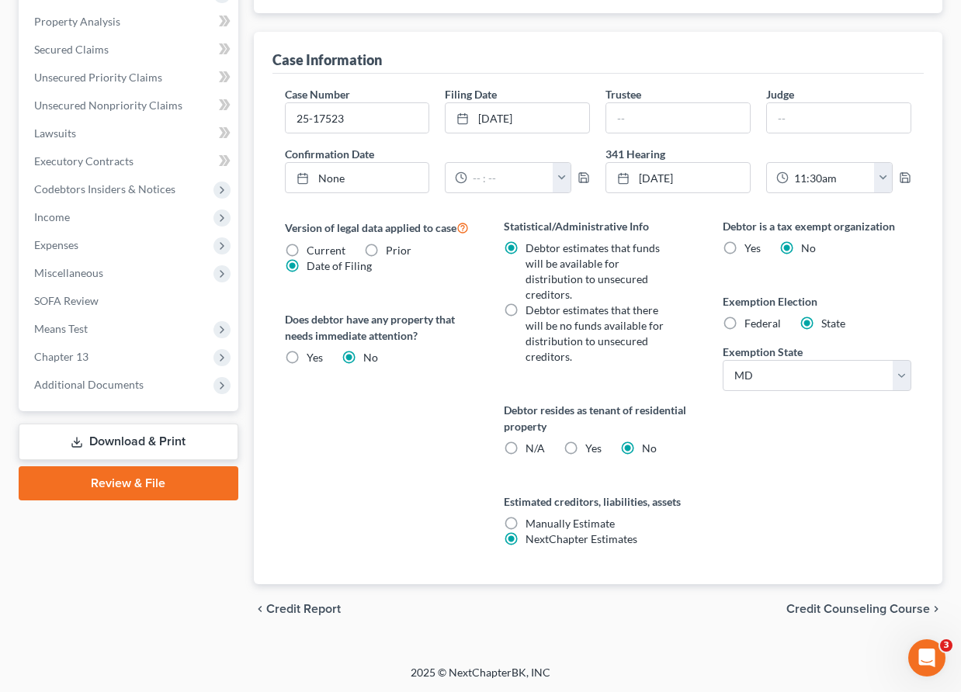
click at [866, 609] on span "Credit Counseling Course" at bounding box center [858, 609] width 144 height 12
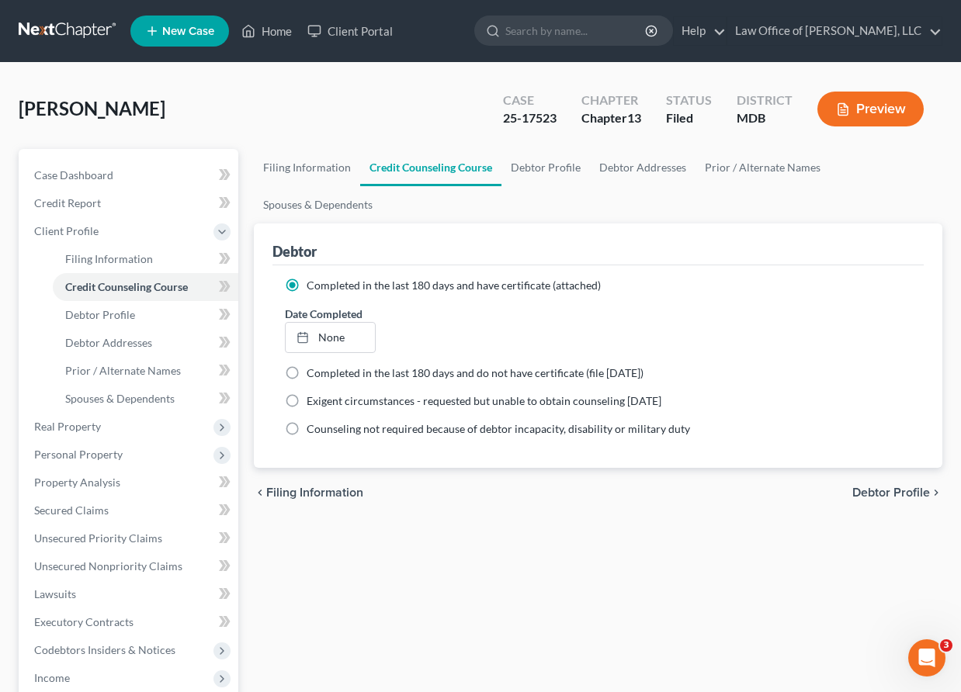
click at [899, 493] on span "Debtor Profile" at bounding box center [891, 493] width 78 height 12
select select "0"
select select "3"
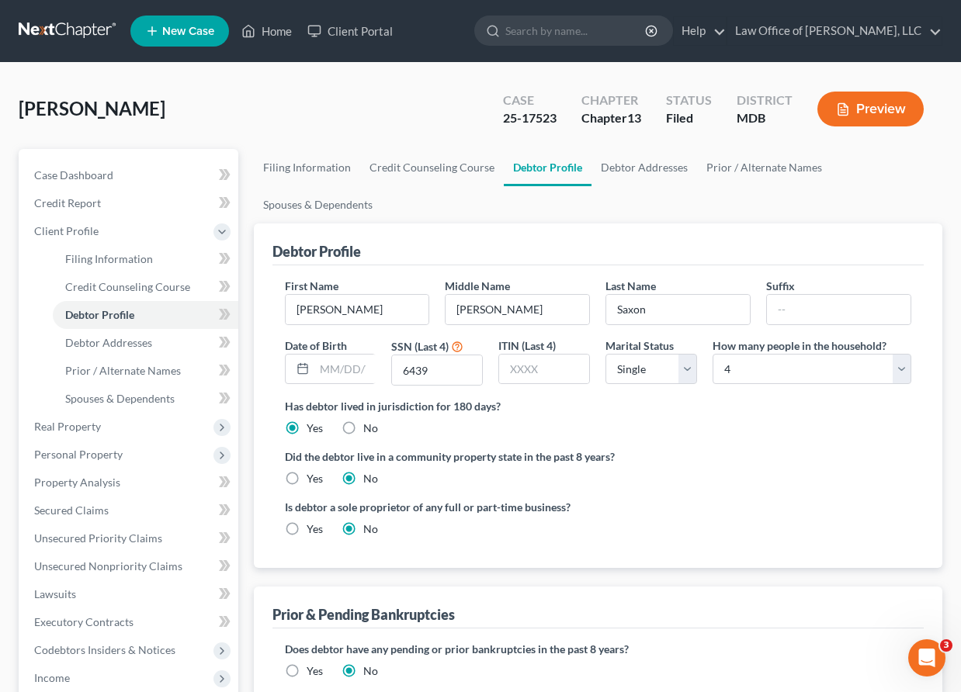
radio input "true"
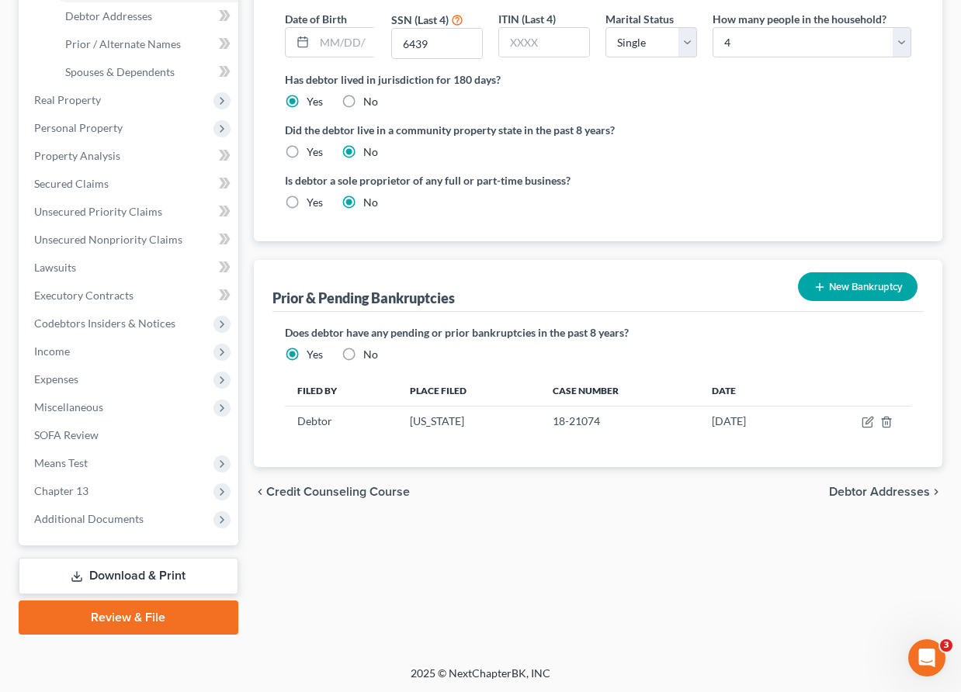
click at [834, 487] on span "Debtor Addresses" at bounding box center [879, 492] width 101 height 12
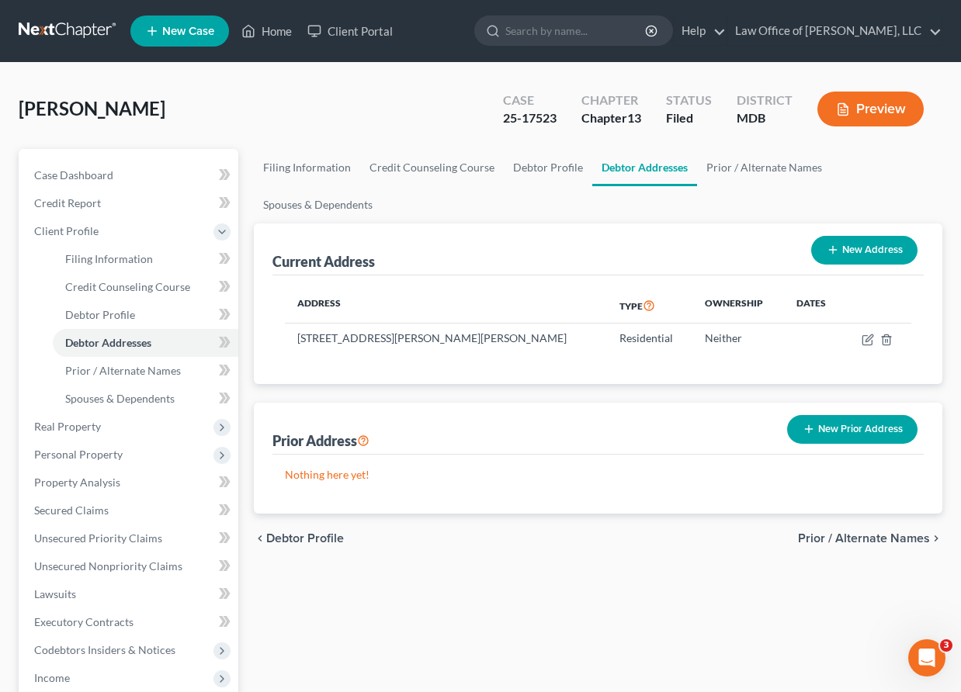
click at [868, 540] on span "Prior / Alternate Names" at bounding box center [864, 538] width 132 height 12
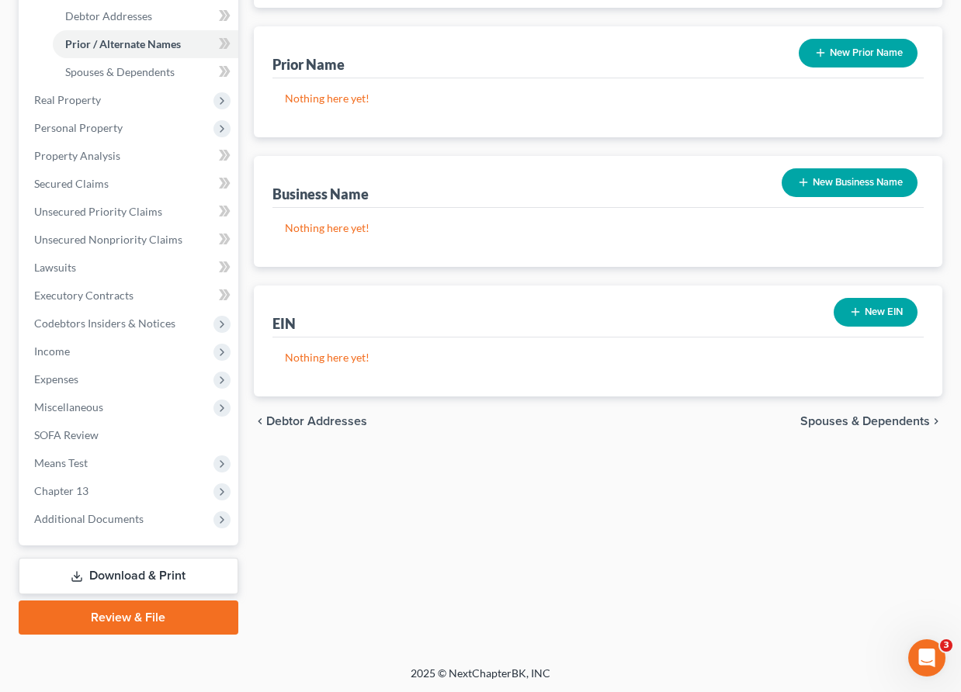
click at [820, 418] on span "Spouses & Dependents" at bounding box center [865, 421] width 130 height 12
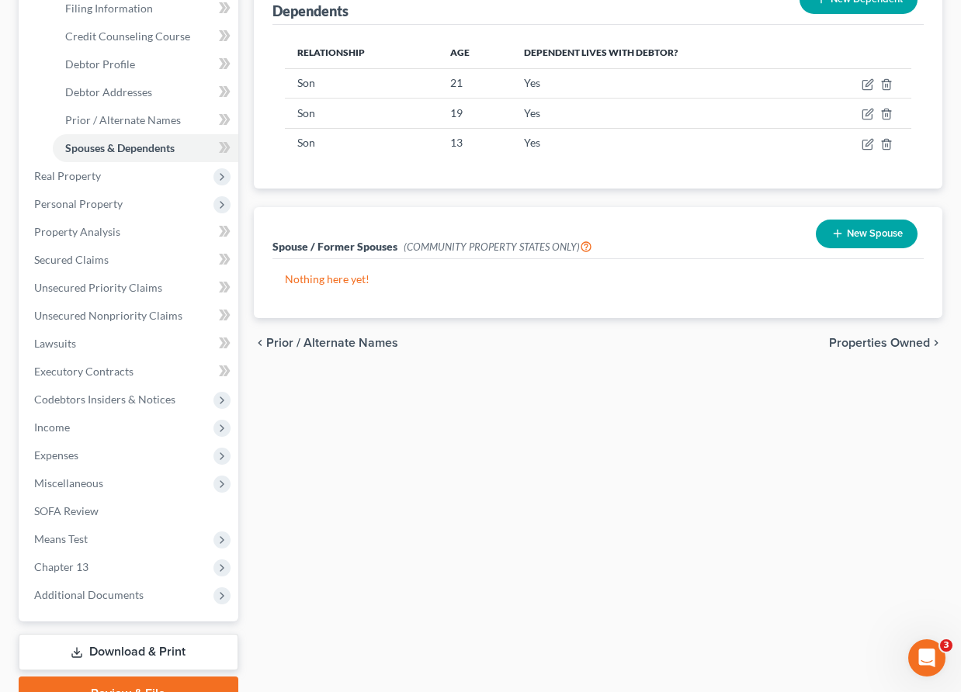
click at [833, 345] on span "Properties Owned" at bounding box center [879, 343] width 101 height 12
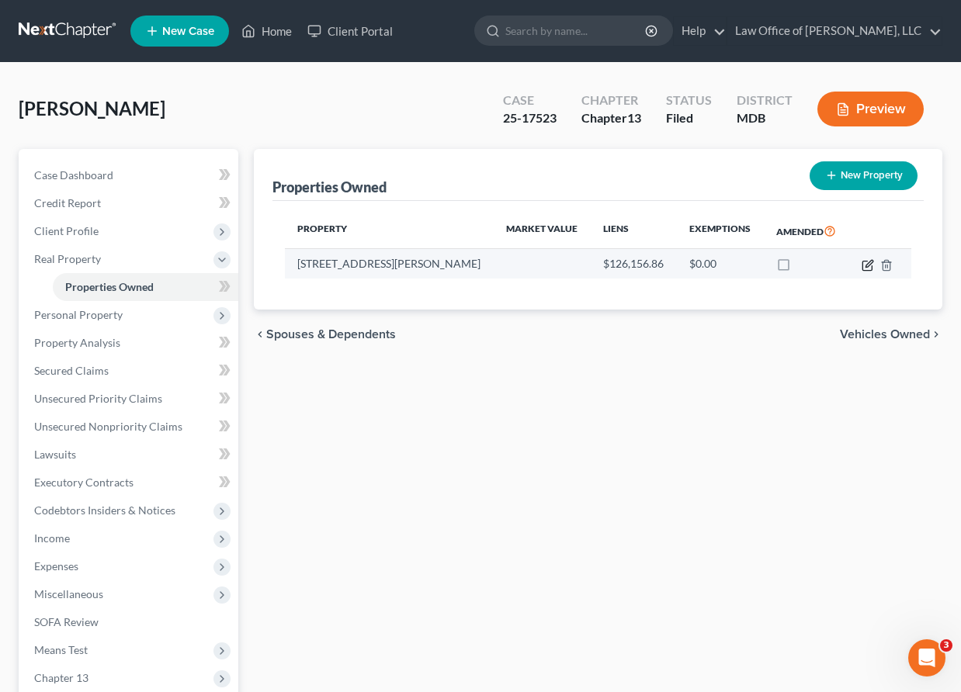
click at [870, 261] on icon "button" at bounding box center [868, 263] width 7 height 7
select select "21"
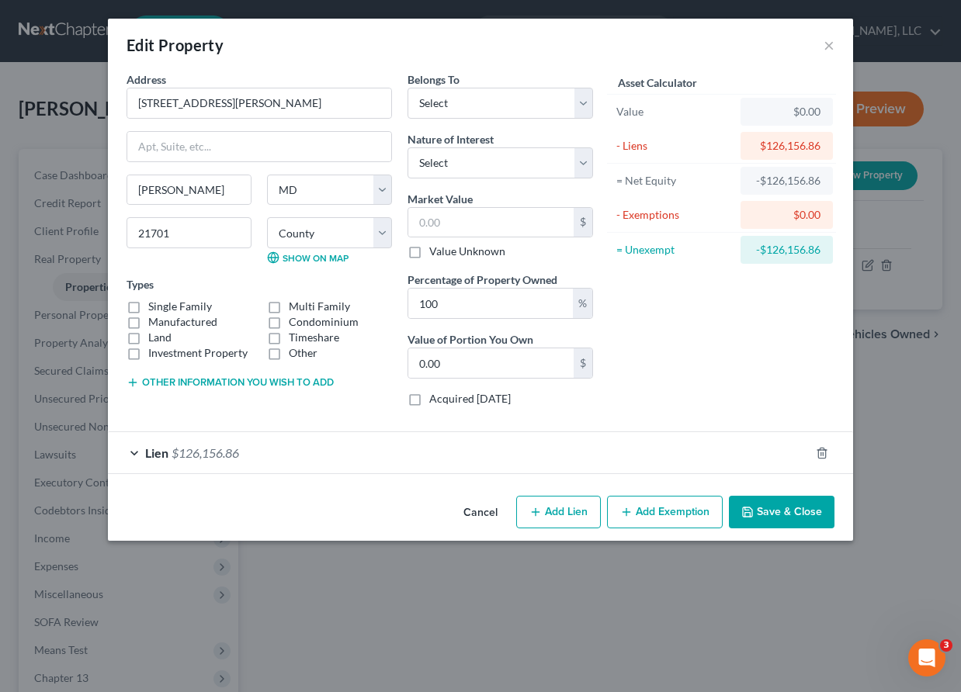
click at [775, 508] on button "Save & Close" at bounding box center [782, 512] width 106 height 33
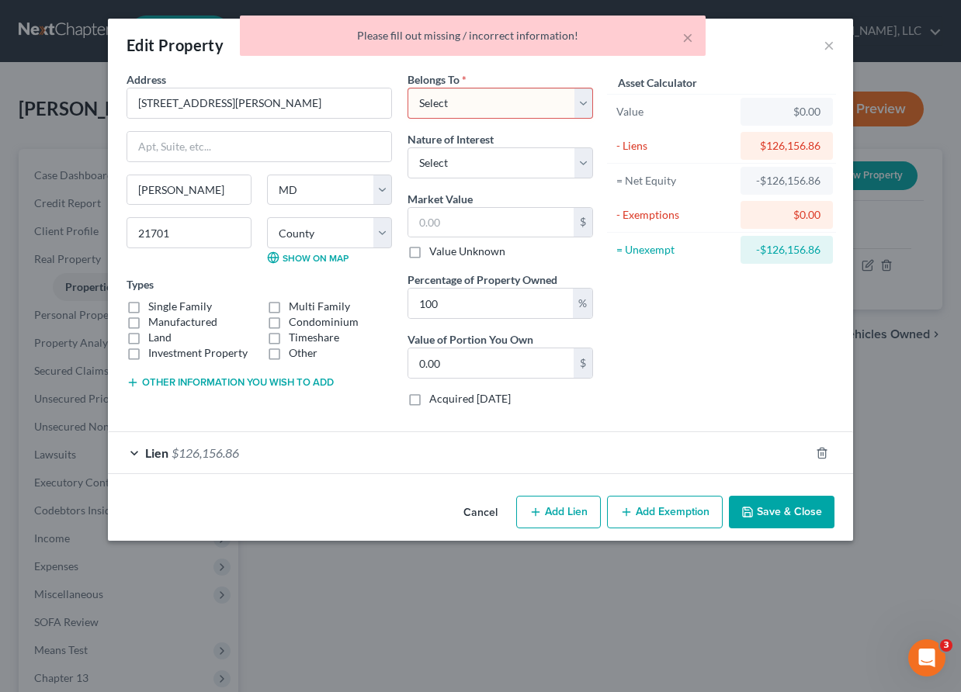
click at [584, 92] on select "Select Debtor 1 Only Debtor 2 Only Debtor 1 And Debtor 2 Only At Least One Of T…" at bounding box center [499, 103] width 185 height 31
select select "0"
click at [407, 88] on select "Select Debtor 1 Only Debtor 2 Only Debtor 1 And Debtor 2 Only At Least One Of T…" at bounding box center [499, 103] width 185 height 31
click at [552, 159] on select "Select Fee Simple Joint Tenant Life Estate Equitable Interest Future Interest T…" at bounding box center [499, 162] width 185 height 31
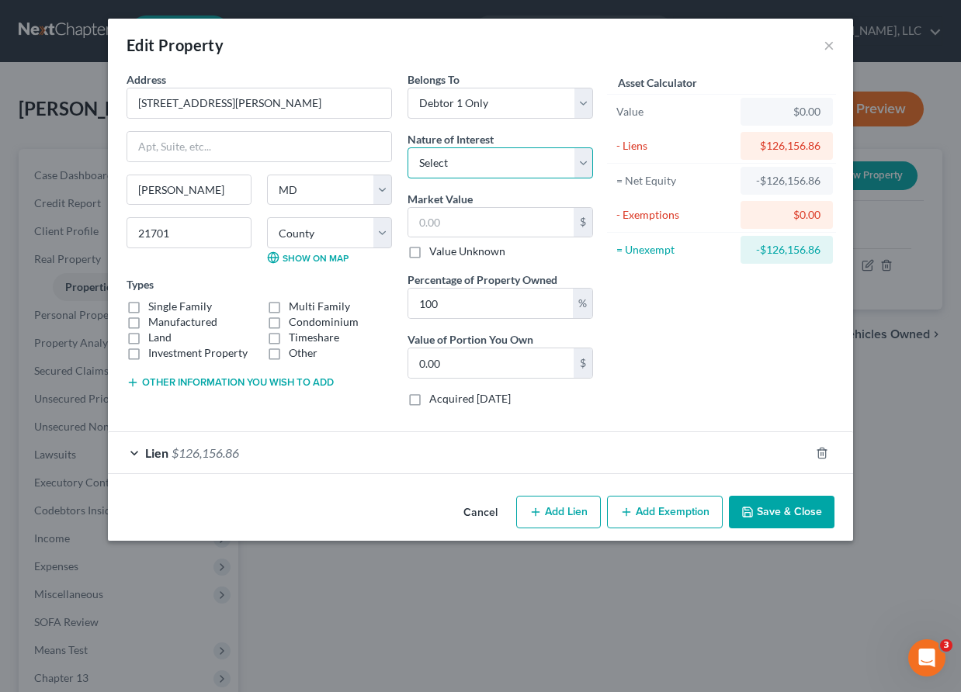
select select "0"
click at [407, 147] on select "Select Fee Simple Joint Tenant Life Estate Equitable Interest Future Interest T…" at bounding box center [499, 162] width 185 height 31
click at [148, 307] on label "Single Family" at bounding box center [180, 307] width 64 height 16
click at [154, 307] on input "Single Family" at bounding box center [159, 304] width 10 height 10
checkbox input "true"
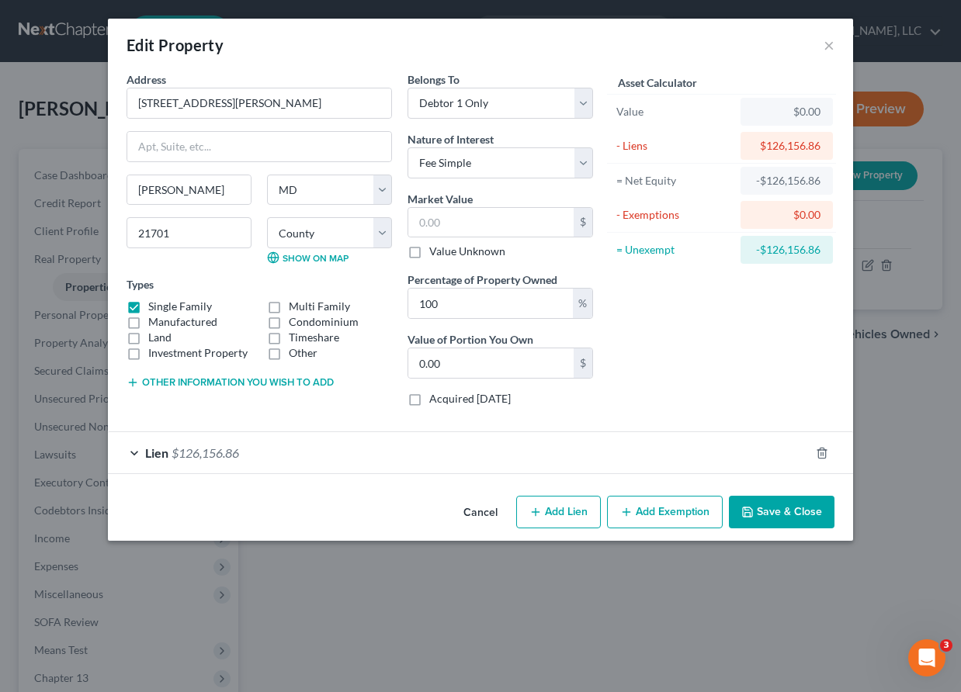
click at [800, 511] on button "Save & Close" at bounding box center [782, 512] width 106 height 33
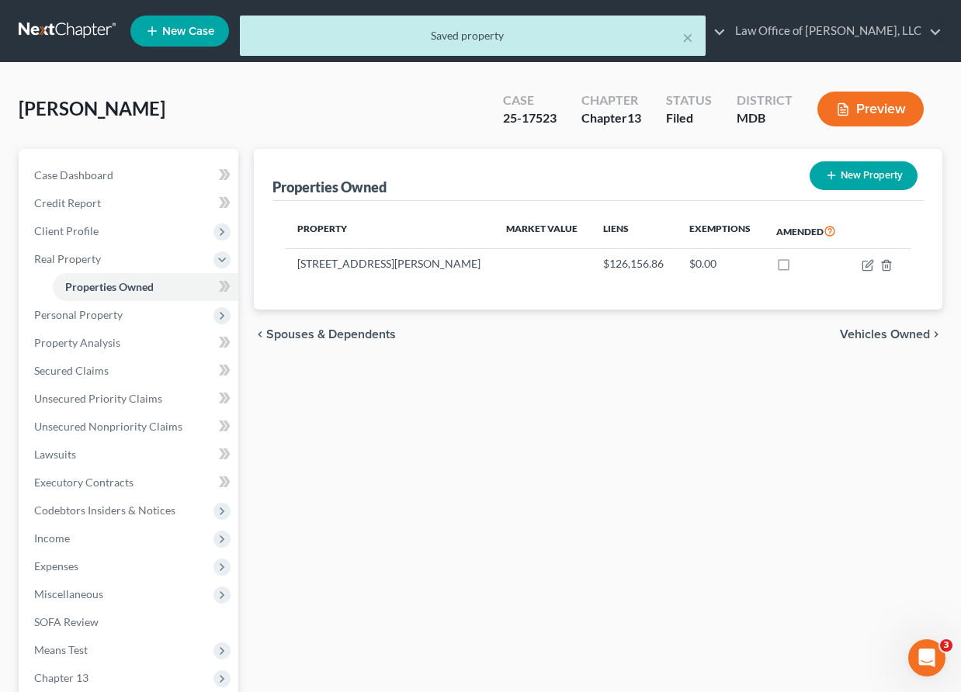
click at [875, 330] on span "Vehicles Owned" at bounding box center [885, 334] width 90 height 12
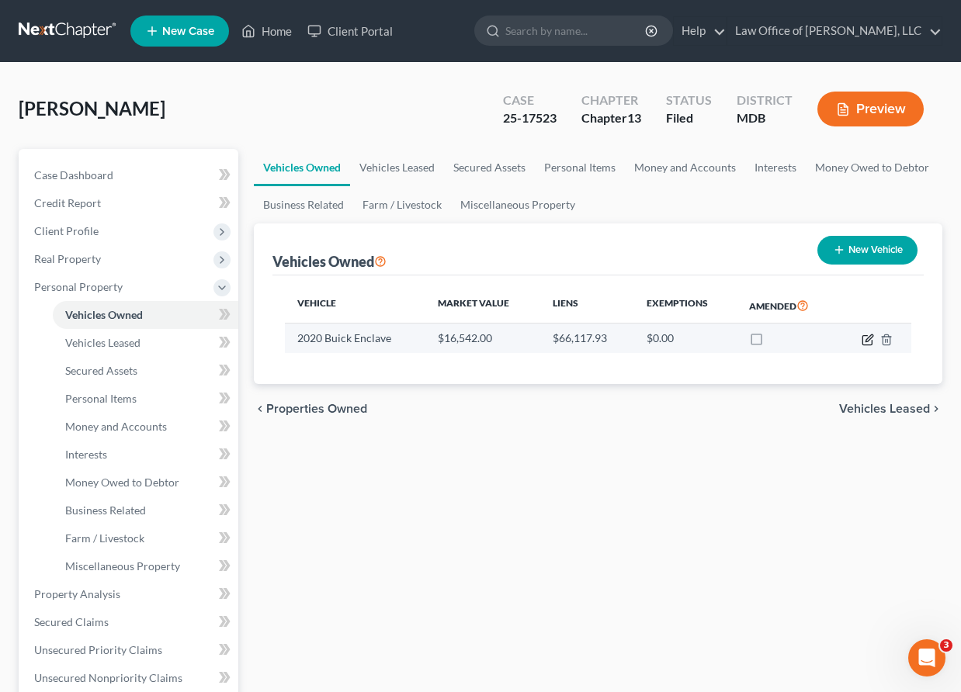
click at [870, 345] on icon "button" at bounding box center [867, 340] width 12 height 12
select select "0"
select select "6"
select select "1"
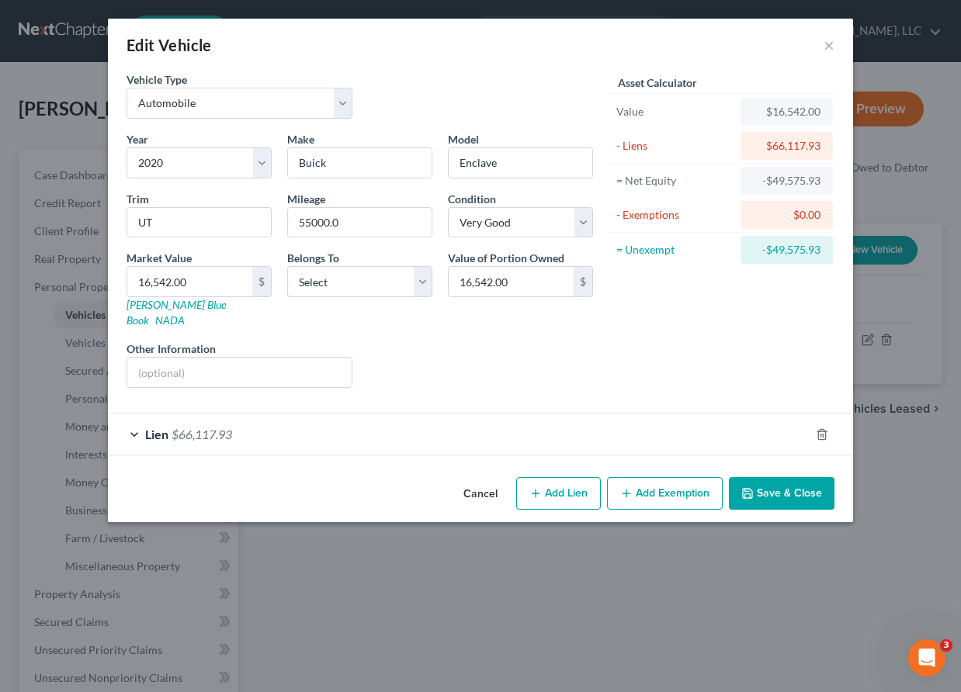
click at [768, 485] on button "Save & Close" at bounding box center [782, 493] width 106 height 33
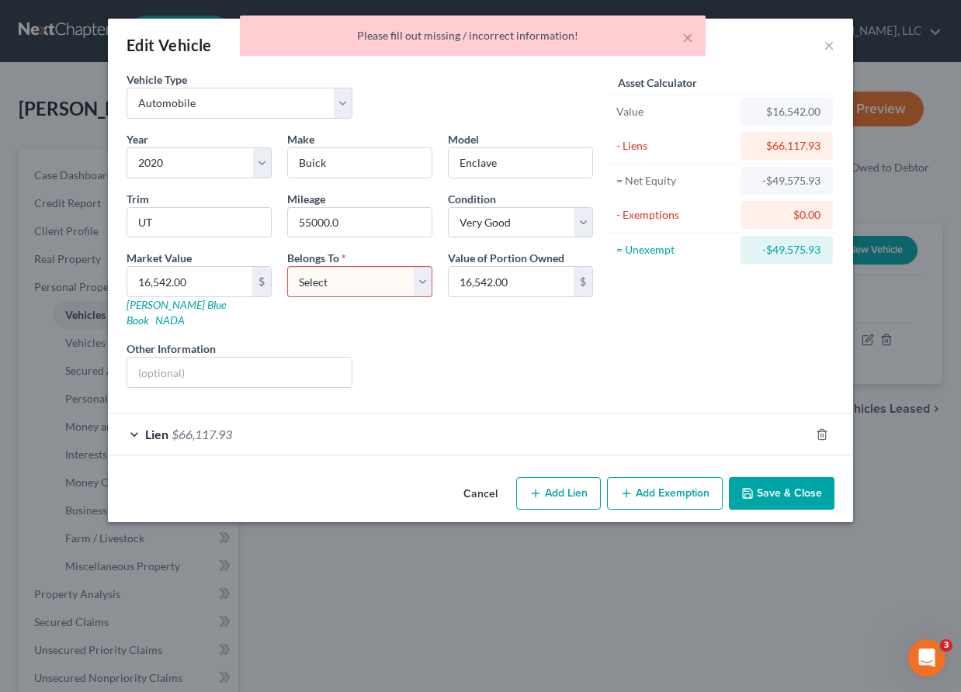
click at [352, 274] on select "Select Debtor 1 Only Debtor 2 Only Debtor 1 And Debtor 2 Only At Least One Of T…" at bounding box center [359, 281] width 145 height 31
select select "0"
click at [287, 266] on select "Select Debtor 1 Only Debtor 2 Only Debtor 1 And Debtor 2 Only At Least One Of T…" at bounding box center [359, 281] width 145 height 31
click at [783, 482] on button "Save & Close" at bounding box center [782, 493] width 106 height 33
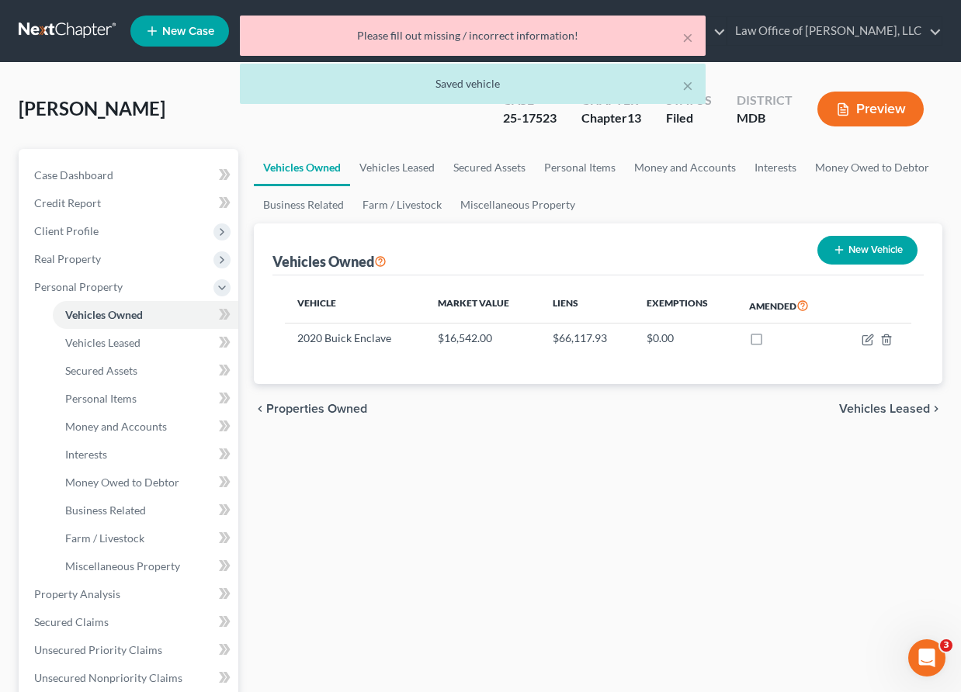
click at [862, 404] on span "Vehicles Leased" at bounding box center [884, 409] width 91 height 12
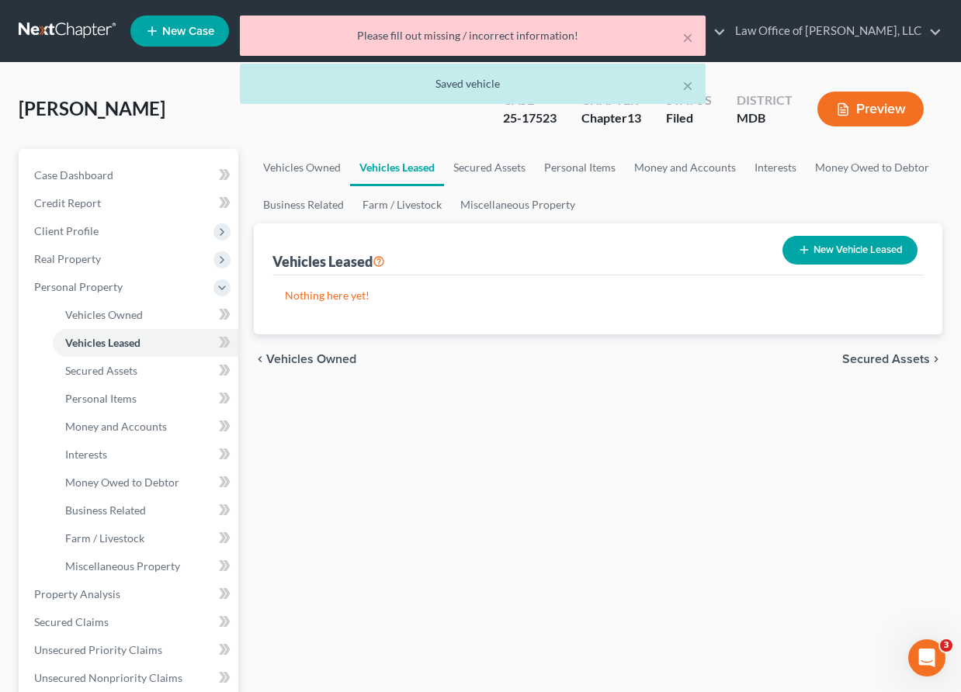
click at [856, 355] on span "Secured Assets" at bounding box center [886, 359] width 88 height 12
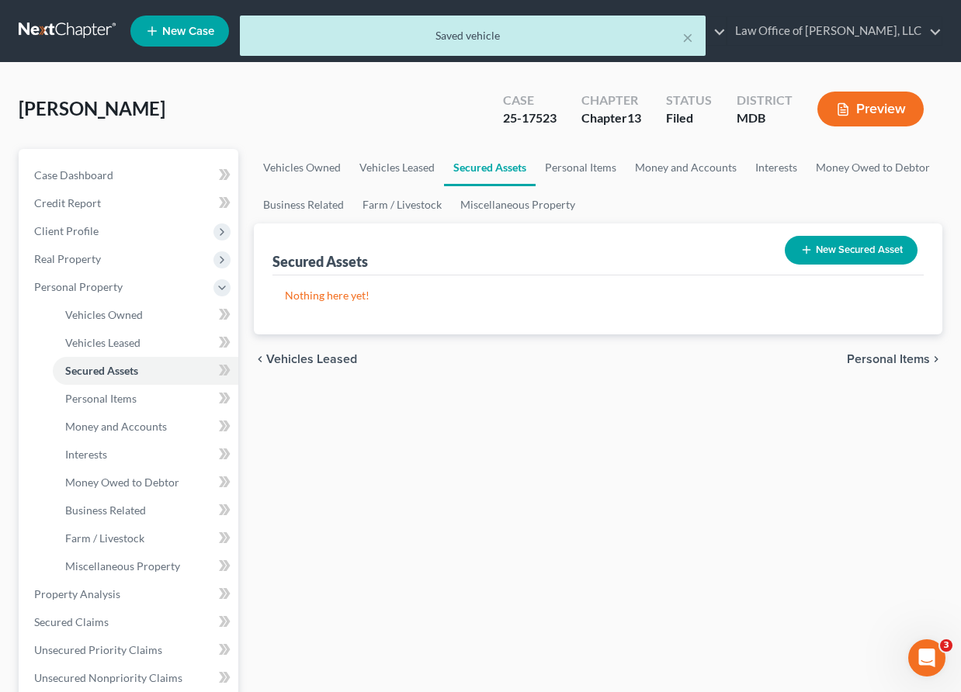
click at [858, 353] on span "Personal Items" at bounding box center [888, 359] width 83 height 12
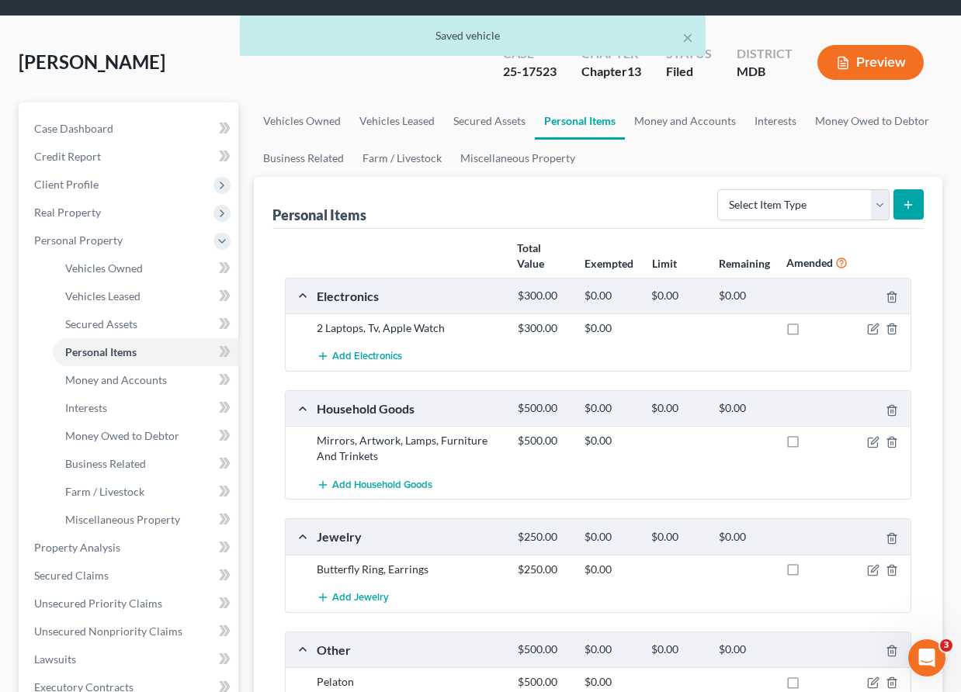
scroll to position [256, 0]
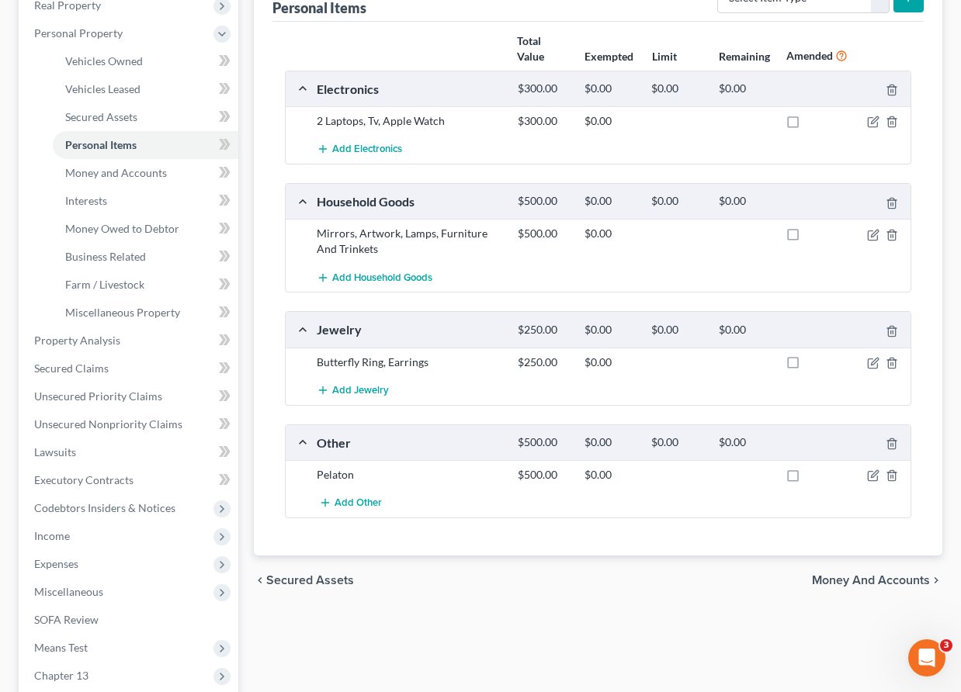
click at [844, 577] on span "Money and Accounts" at bounding box center [871, 580] width 118 height 12
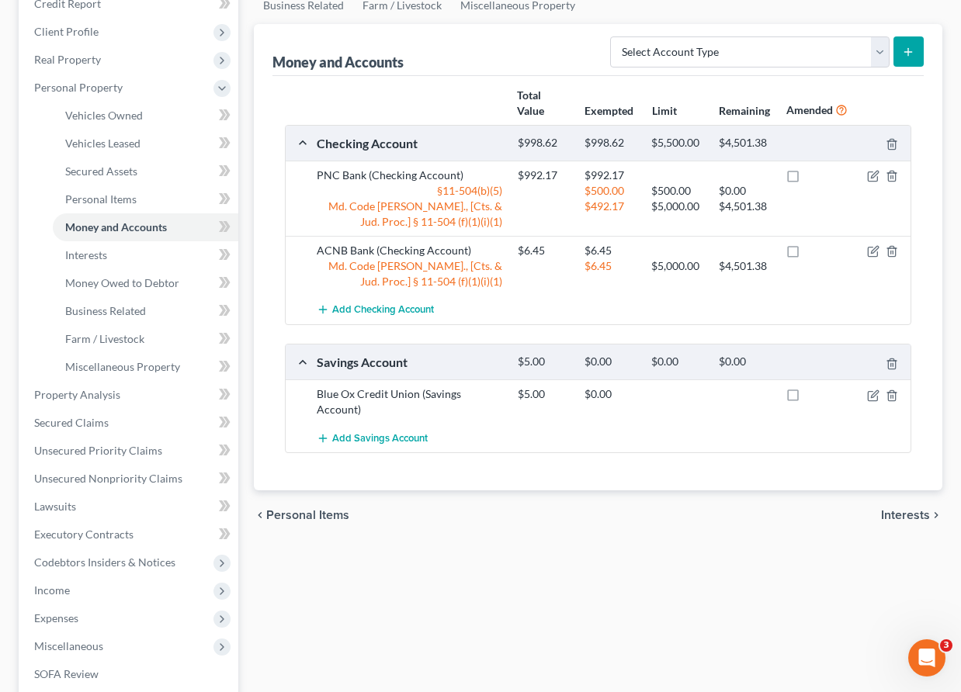
scroll to position [201, 0]
click at [894, 509] on span "Interests" at bounding box center [905, 514] width 49 height 12
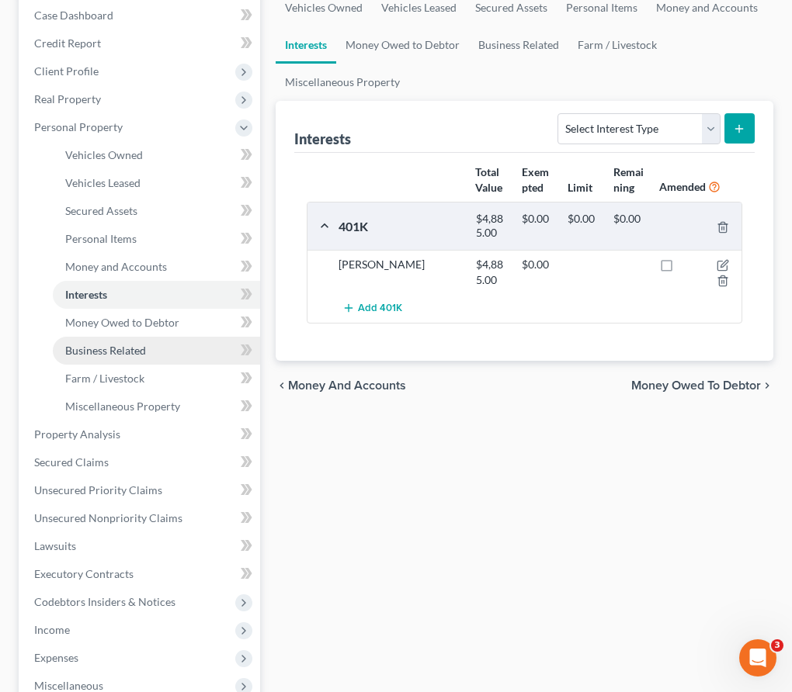
scroll to position [204, 0]
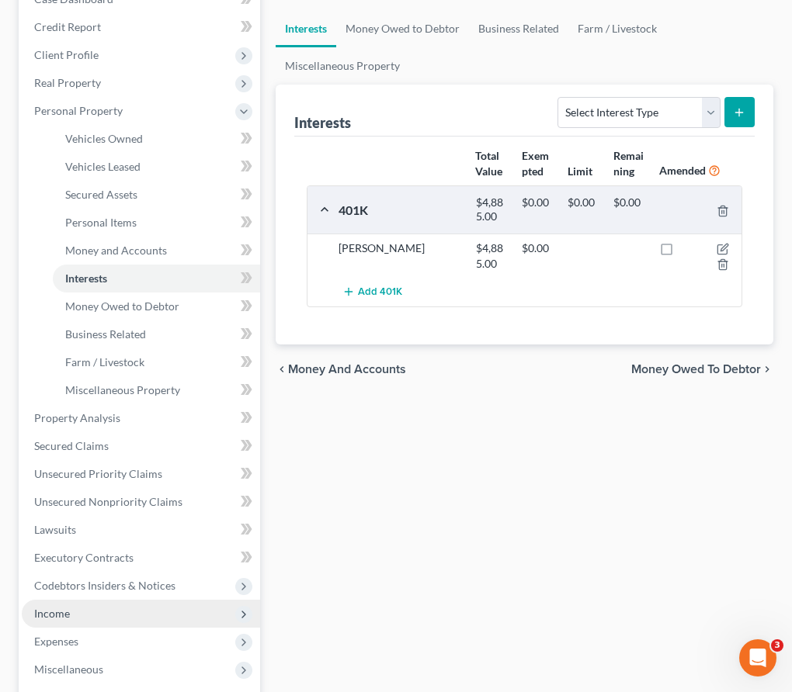
click at [63, 621] on span "Income" at bounding box center [141, 614] width 238 height 28
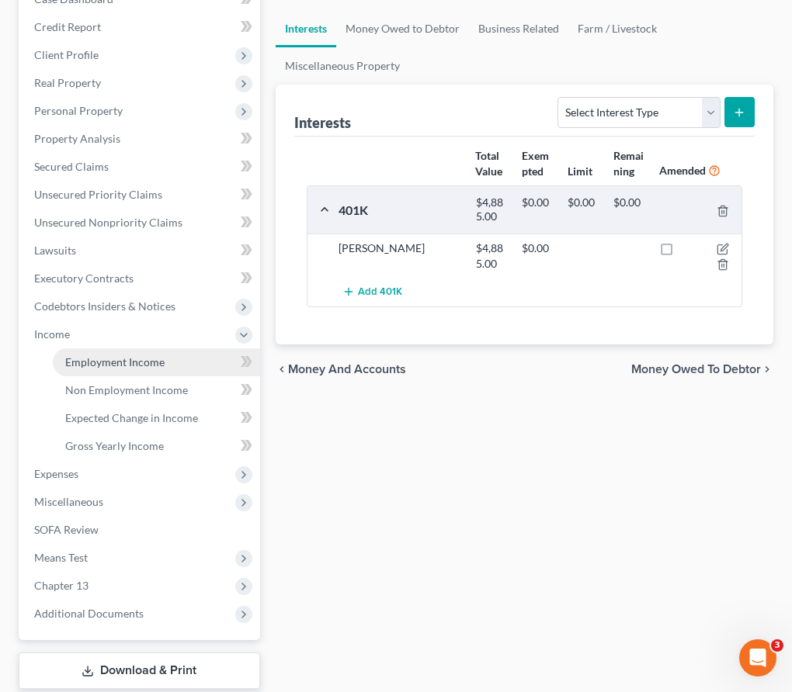
click at [88, 355] on span "Employment Income" at bounding box center [114, 361] width 99 height 13
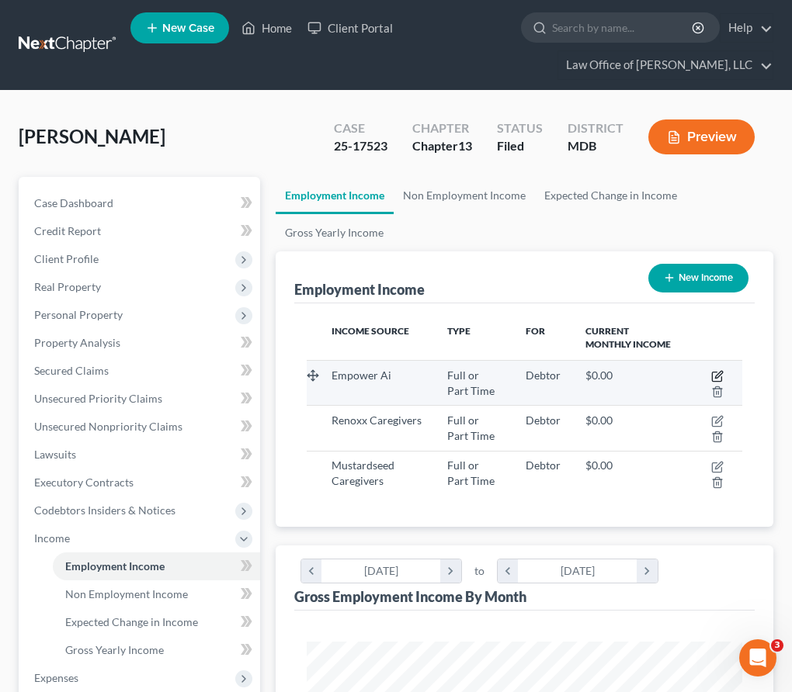
click at [716, 376] on icon "button" at bounding box center [718, 374] width 7 height 7
select select "0"
select select "48"
select select "3"
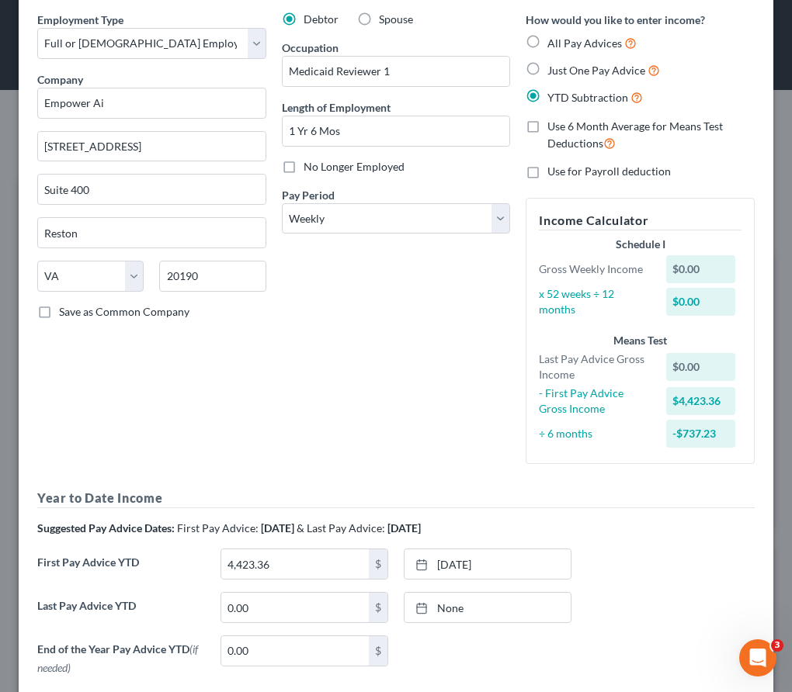
scroll to position [147, 0]
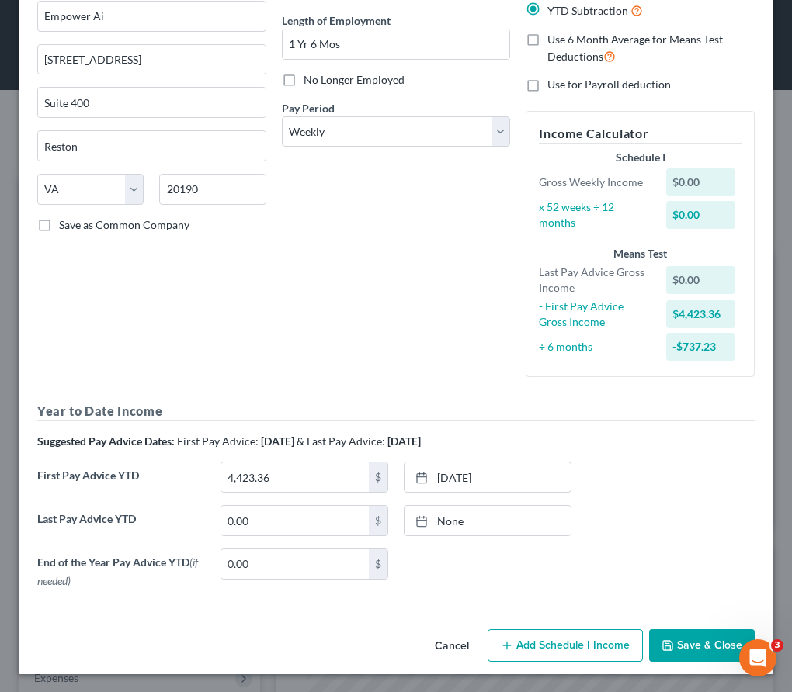
click at [675, 642] on button "Save & Close" at bounding box center [702, 645] width 106 height 33
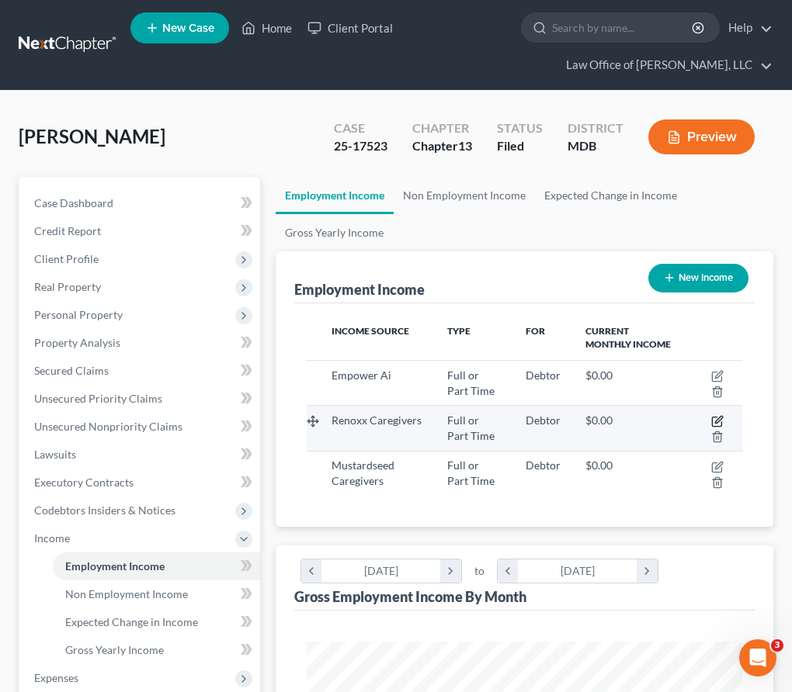
click at [716, 418] on icon "button" at bounding box center [717, 421] width 12 height 12
select select "0"
select select "21"
select select "2"
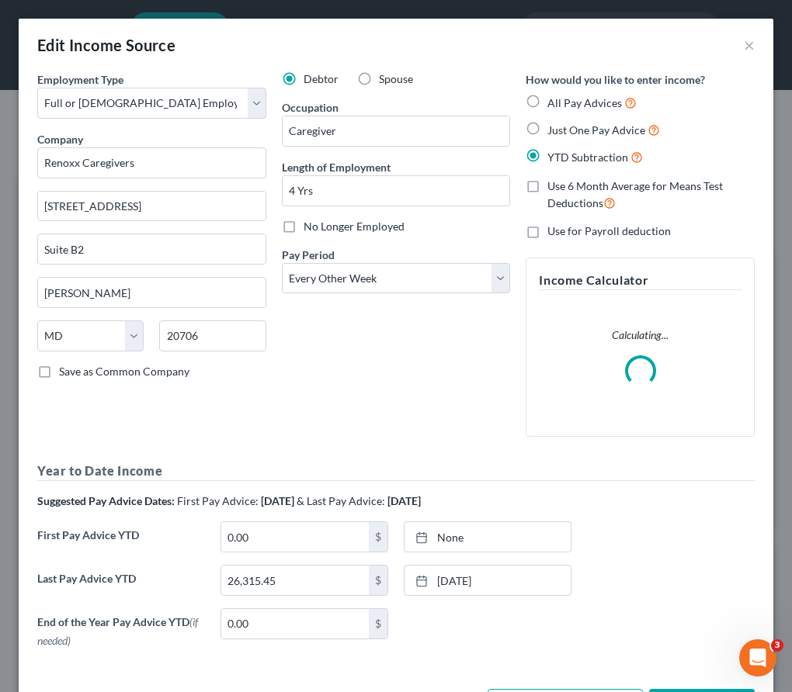
click at [303, 233] on label "No Longer Employed" at bounding box center [353, 227] width 101 height 16
click at [310, 229] on input "No Longer Employed" at bounding box center [315, 224] width 10 height 10
checkbox input "true"
click at [310, 191] on input "4 Yrs" at bounding box center [395, 190] width 227 height 29
type input "4 years"
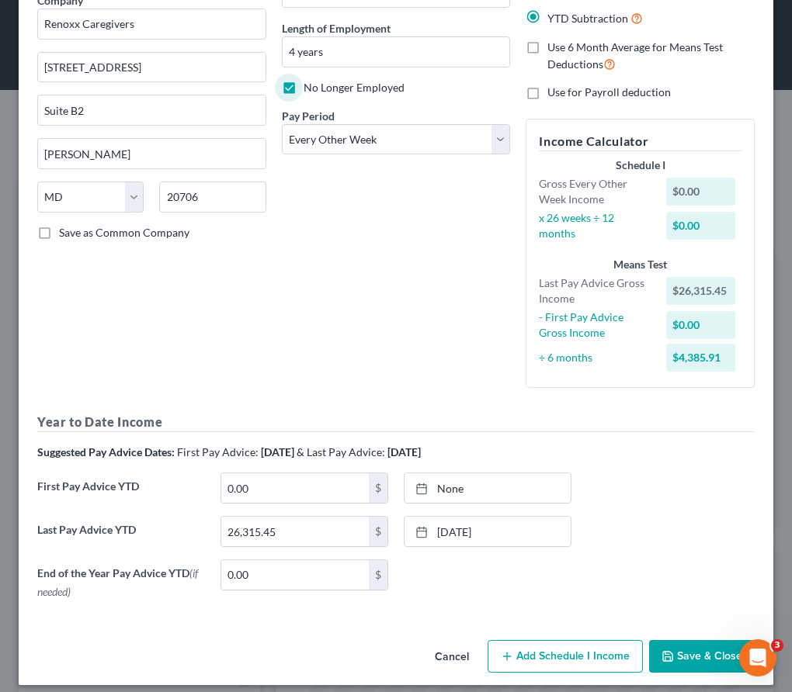
scroll to position [150, 0]
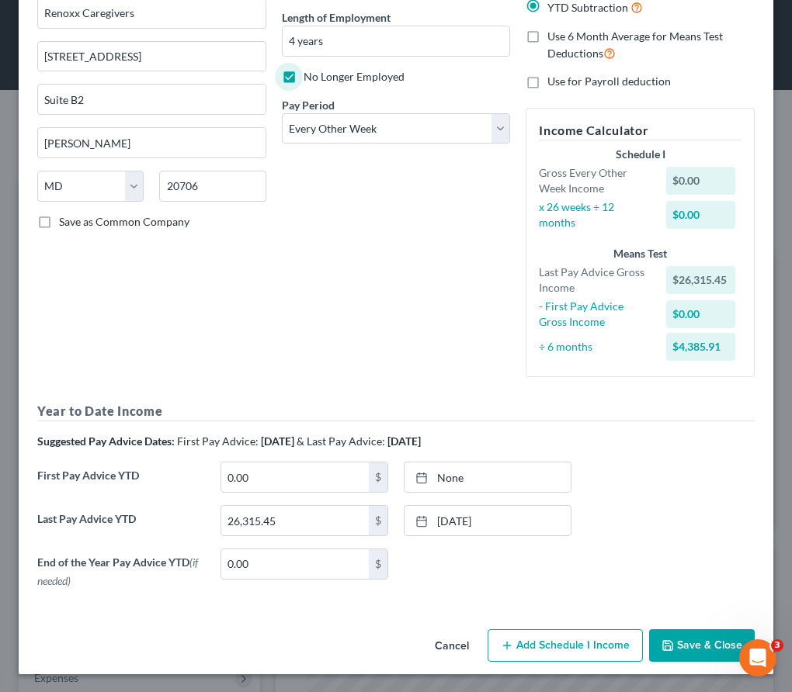
click at [677, 638] on button "Save & Close" at bounding box center [702, 645] width 106 height 33
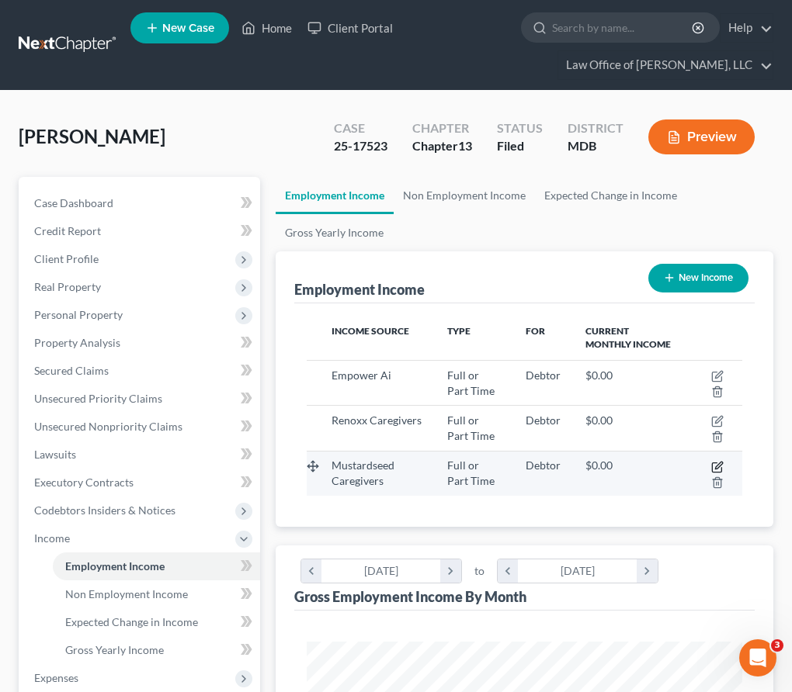
click at [718, 465] on icon "button" at bounding box center [717, 467] width 12 height 12
select select "0"
select select "21"
select select "2"
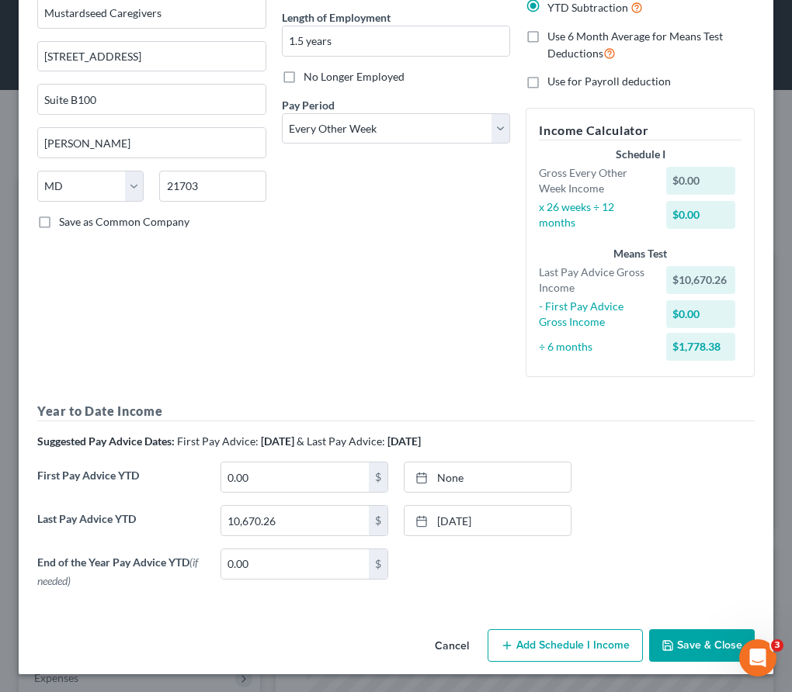
click at [690, 637] on button "Save & Close" at bounding box center [702, 645] width 106 height 33
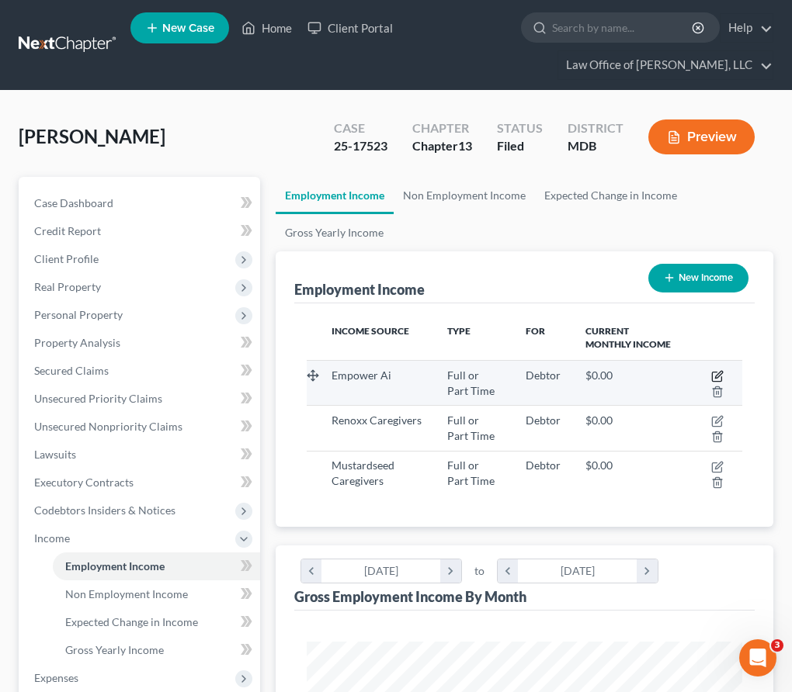
click at [716, 377] on icon "button" at bounding box center [718, 374] width 7 height 7
select select "0"
select select "48"
select select "3"
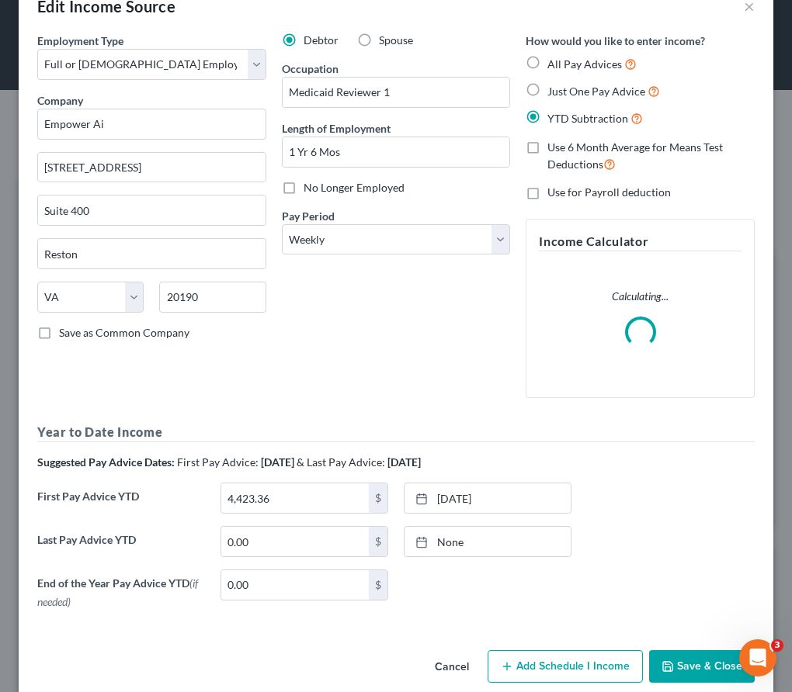
scroll to position [60, 0]
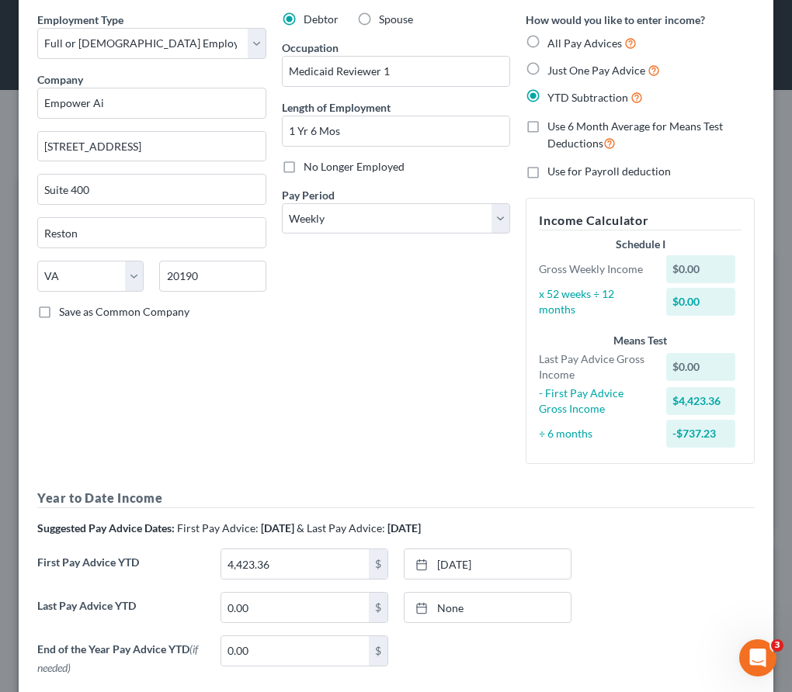
click at [145, 395] on div "Employment Type * Select Full or Part Time Employment Self Employment Company *…" at bounding box center [151, 244] width 244 height 465
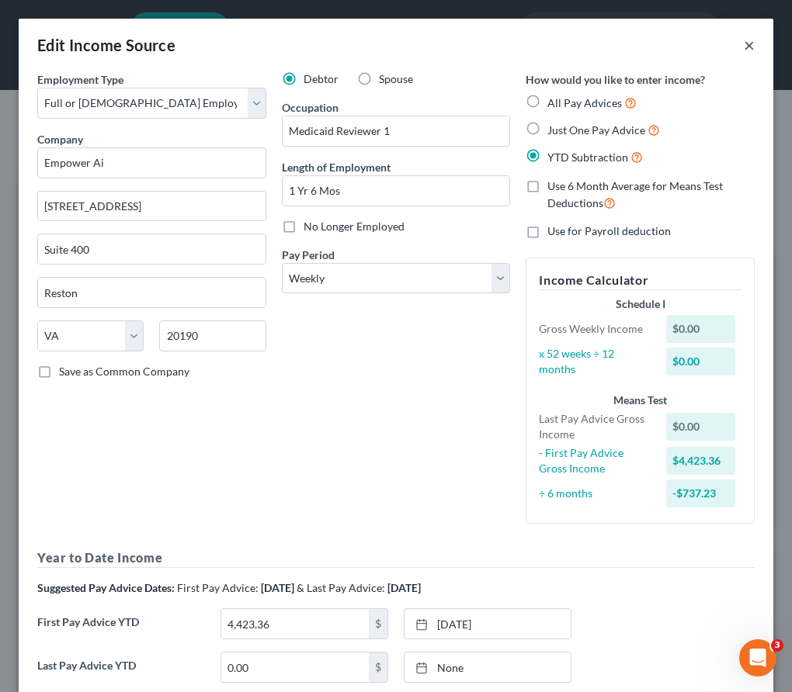
click at [747, 38] on button "×" at bounding box center [748, 45] width 11 height 19
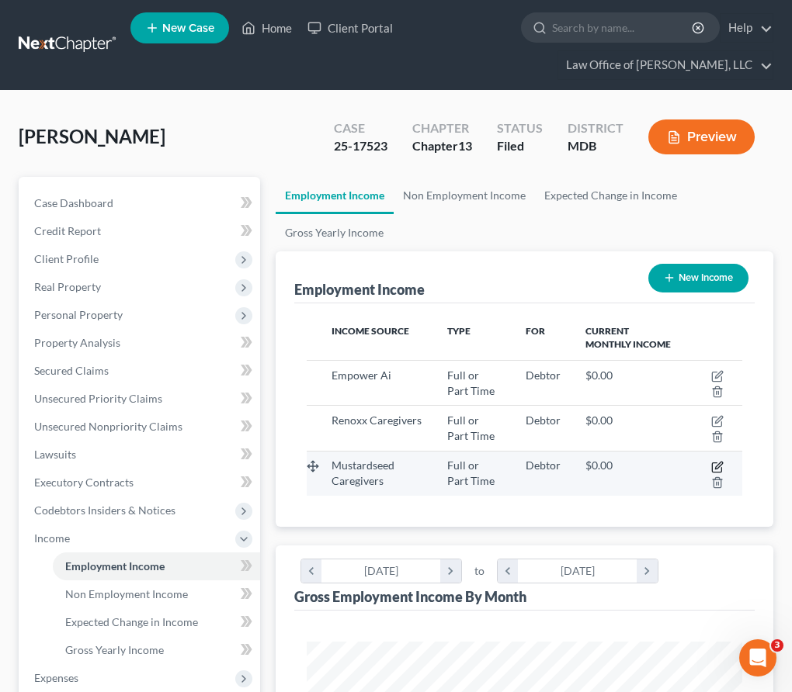
click at [719, 463] on icon "button" at bounding box center [718, 465] width 7 height 7
select select "0"
select select "21"
select select "2"
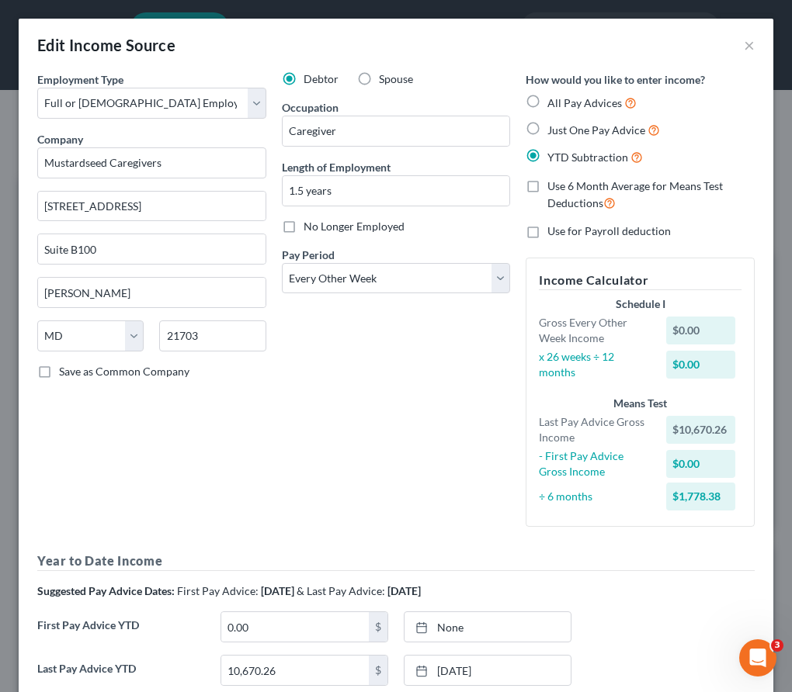
scroll to position [150, 0]
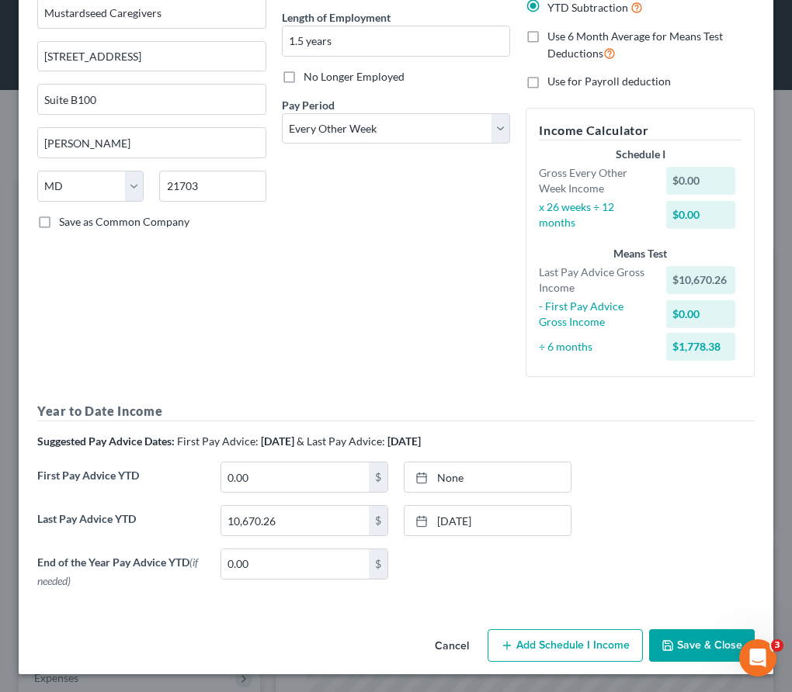
click at [683, 639] on button "Save & Close" at bounding box center [702, 645] width 106 height 33
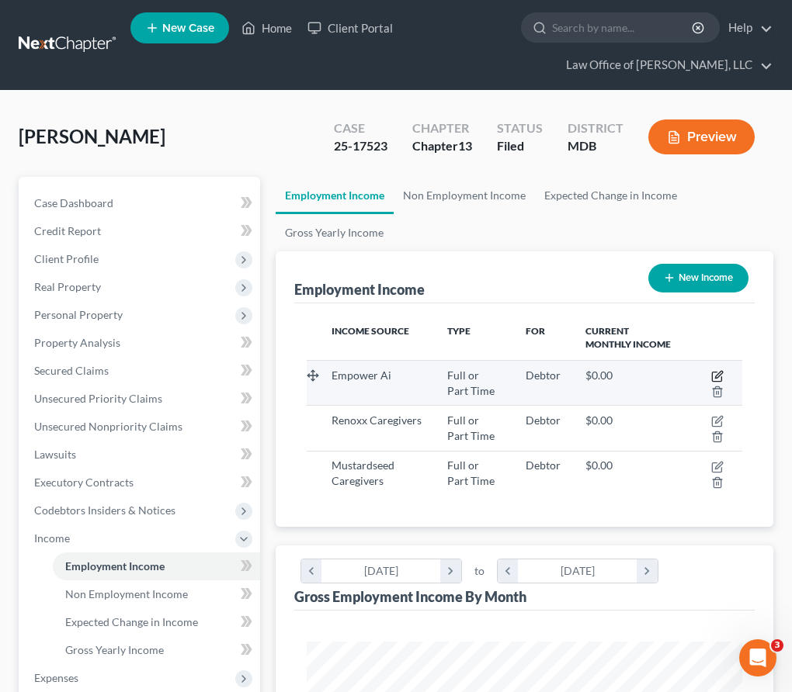
click at [716, 379] on icon "button" at bounding box center [717, 376] width 12 height 12
select select "0"
select select "48"
select select "3"
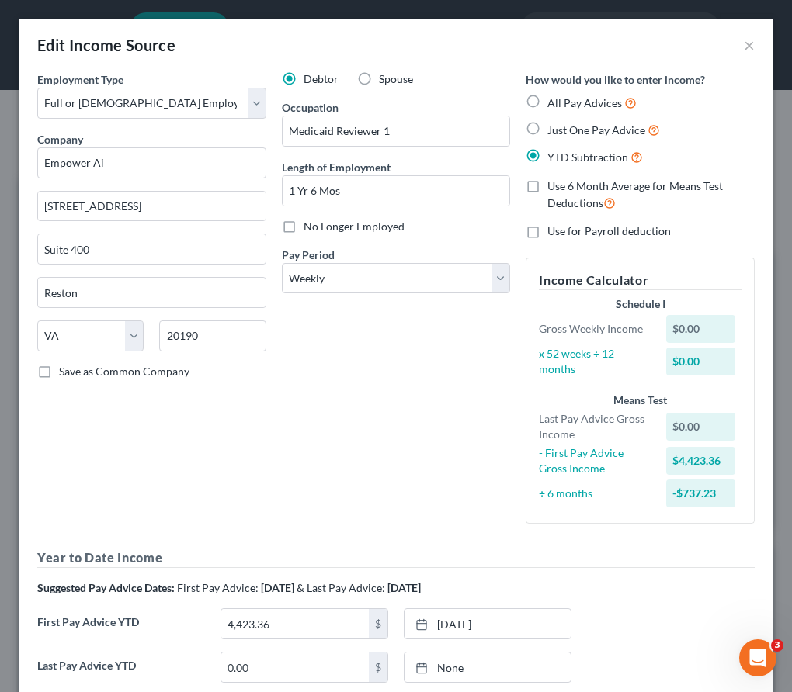
scroll to position [147, 0]
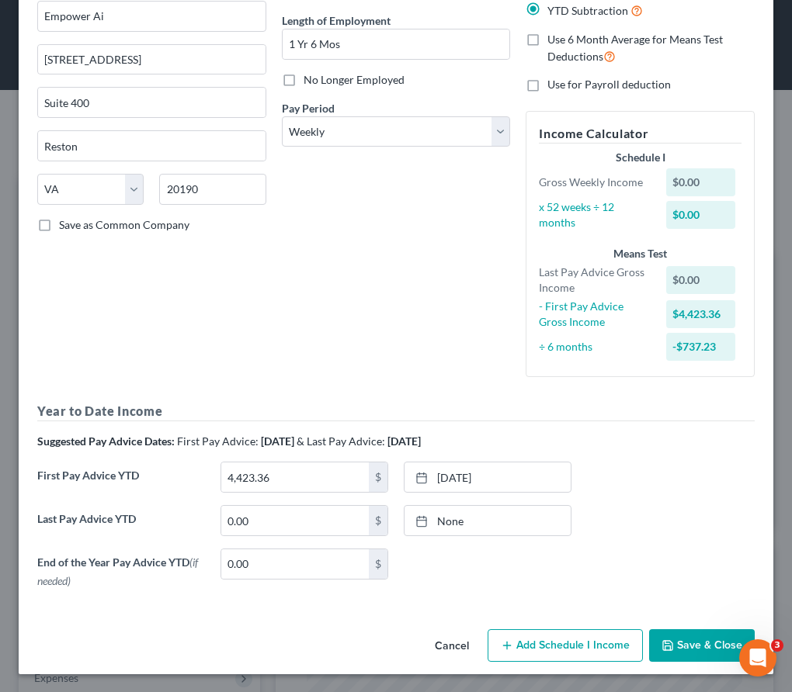
click at [685, 638] on button "Save & Close" at bounding box center [702, 645] width 106 height 33
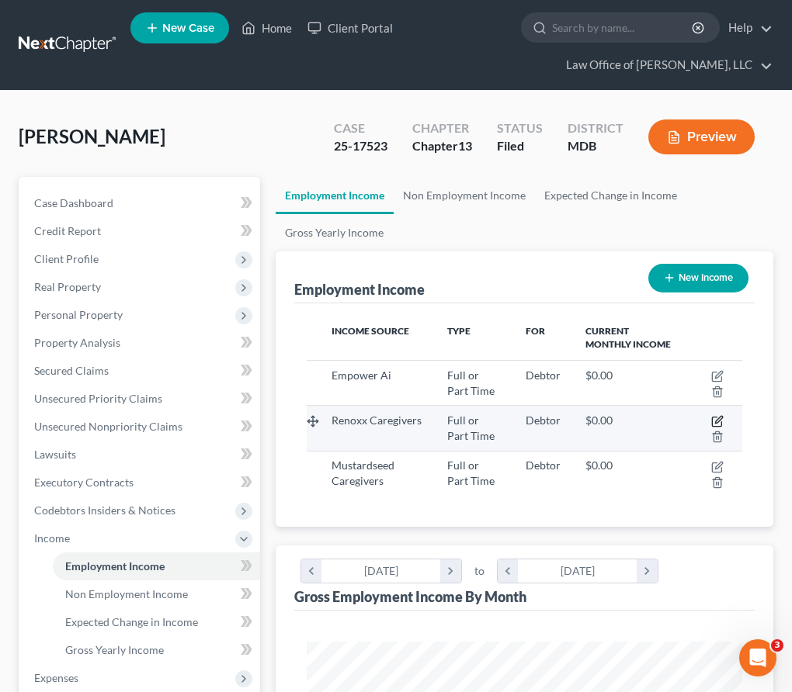
click at [715, 419] on icon "button" at bounding box center [717, 421] width 12 height 12
select select "0"
select select "21"
select select "2"
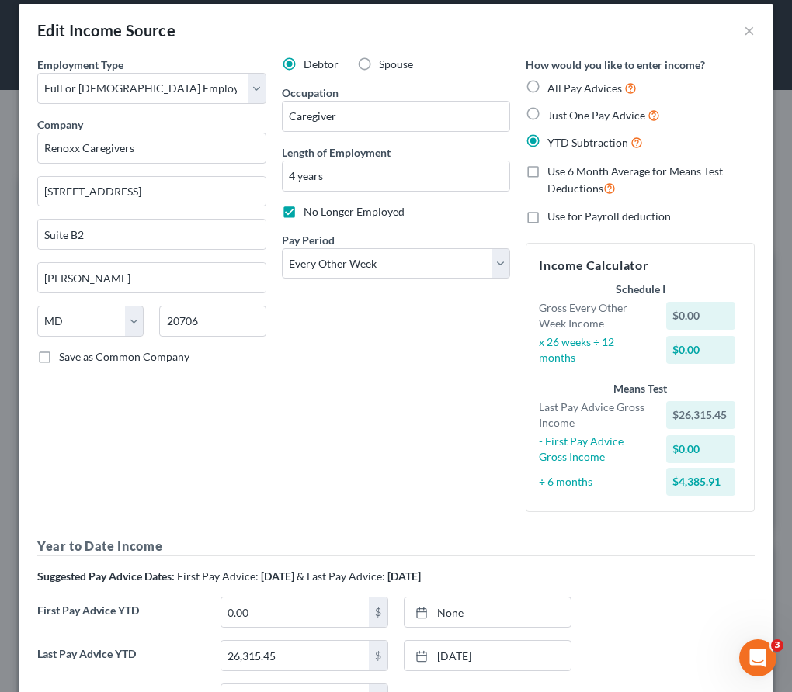
scroll to position [150, 0]
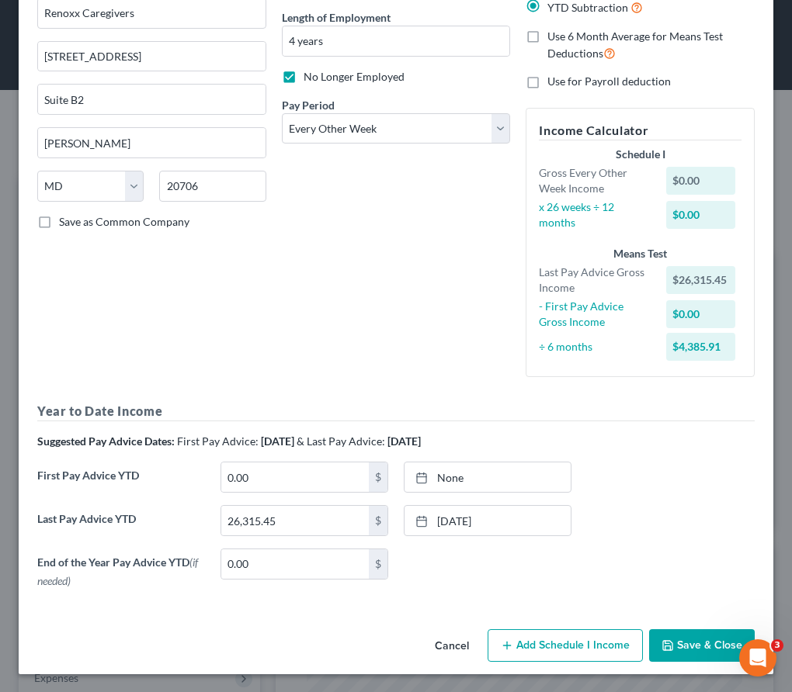
click at [690, 643] on button "Save & Close" at bounding box center [702, 645] width 106 height 33
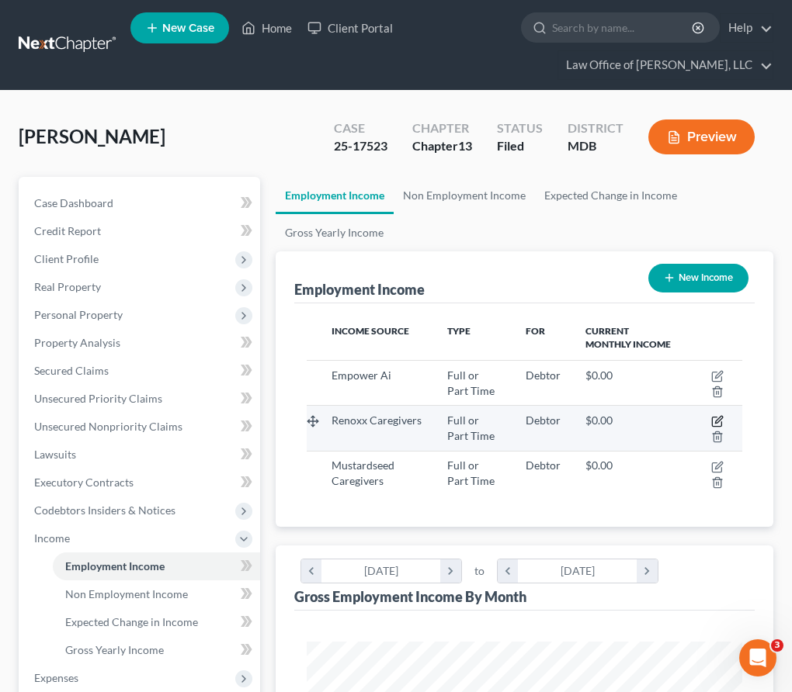
click at [717, 417] on icon "button" at bounding box center [717, 421] width 12 height 12
select select "0"
select select "21"
select select "2"
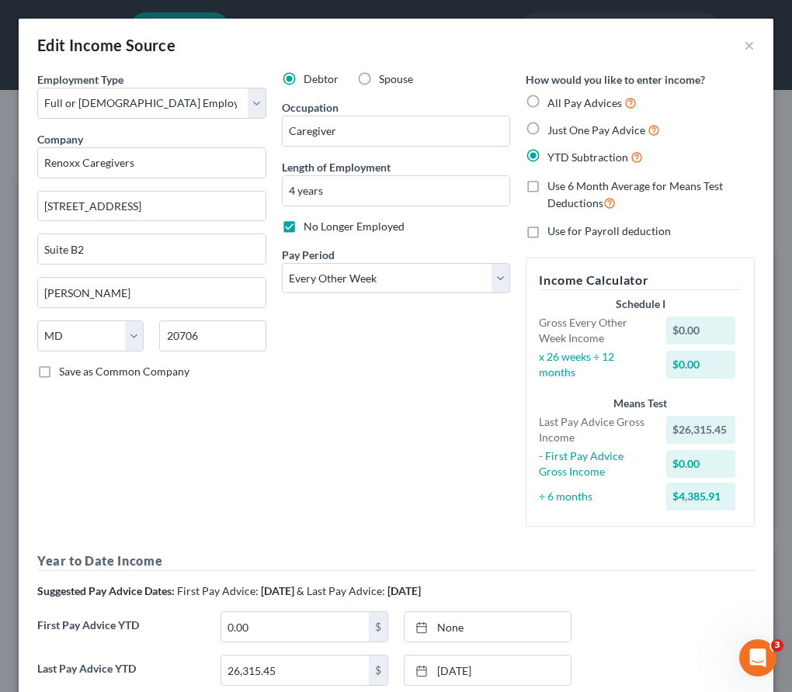
click at [757, 46] on div "Edit Income Source ×" at bounding box center [396, 45] width 754 height 53
click at [741, 46] on div "Edit Income Source ×" at bounding box center [396, 45] width 754 height 53
click at [753, 46] on button "×" at bounding box center [748, 45] width 11 height 19
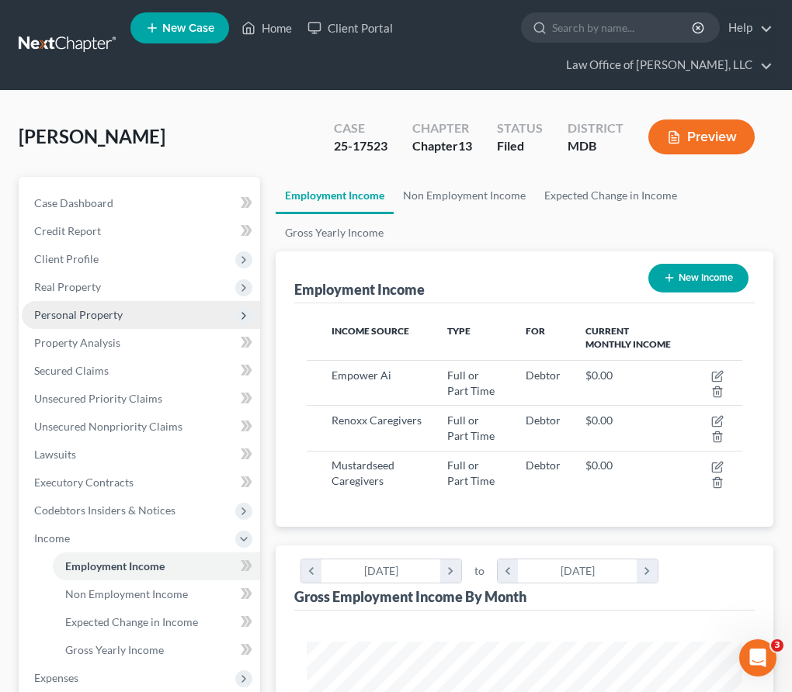
click at [54, 312] on span "Personal Property" at bounding box center [78, 314] width 88 height 13
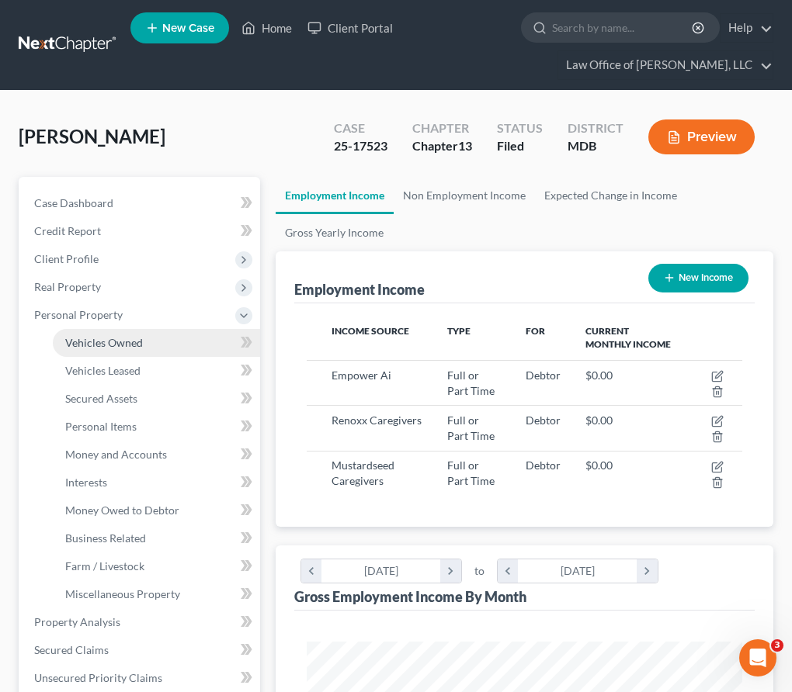
click at [74, 350] on link "Vehicles Owned" at bounding box center [156, 343] width 207 height 28
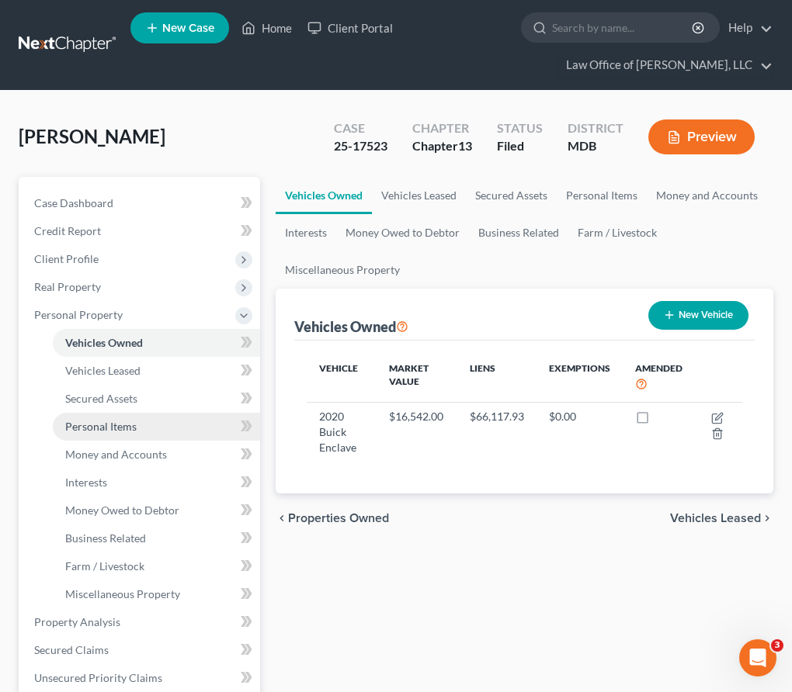
click at [88, 420] on span "Personal Items" at bounding box center [100, 426] width 71 height 13
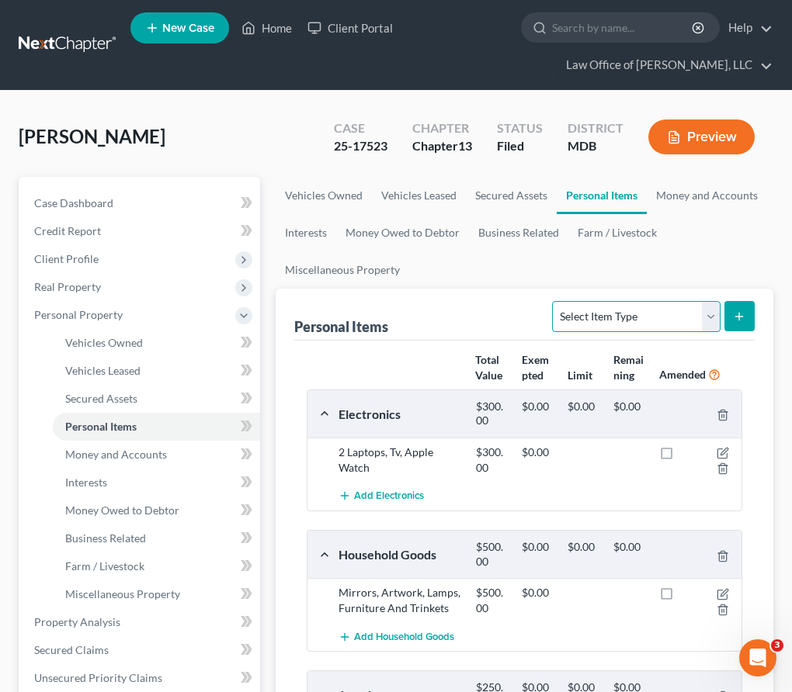
click at [716, 315] on select "Select Item Type Clothing Collectibles Of Value Electronics Firearms Household …" at bounding box center [636, 316] width 168 height 31
select select "clothing"
click at [554, 301] on select "Select Item Type Clothing Collectibles Of Value Electronics Firearms Household …" at bounding box center [636, 316] width 168 height 31
click at [724, 314] on button "submit" at bounding box center [739, 316] width 30 height 30
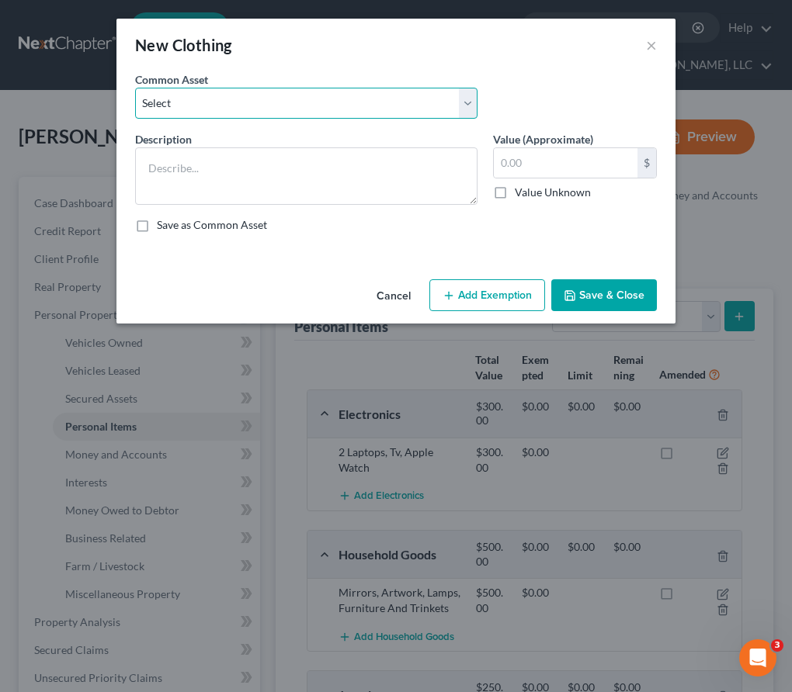
click at [186, 104] on select "Select Misc. used clothing" at bounding box center [306, 103] width 342 height 31
select select "0"
click at [135, 88] on select "Select Misc. used clothing" at bounding box center [306, 103] width 342 height 31
type textarea "Misc. used clothing"
type input "250.00"
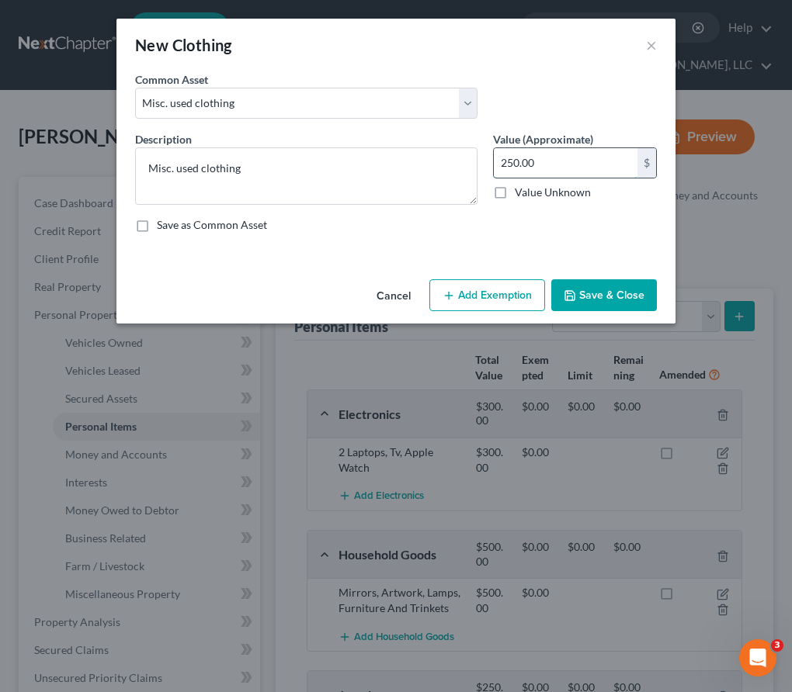
click at [513, 162] on input "250.00" at bounding box center [566, 162] width 144 height 29
type input "100"
click at [476, 301] on button "Add Exemption" at bounding box center [487, 295] width 116 height 33
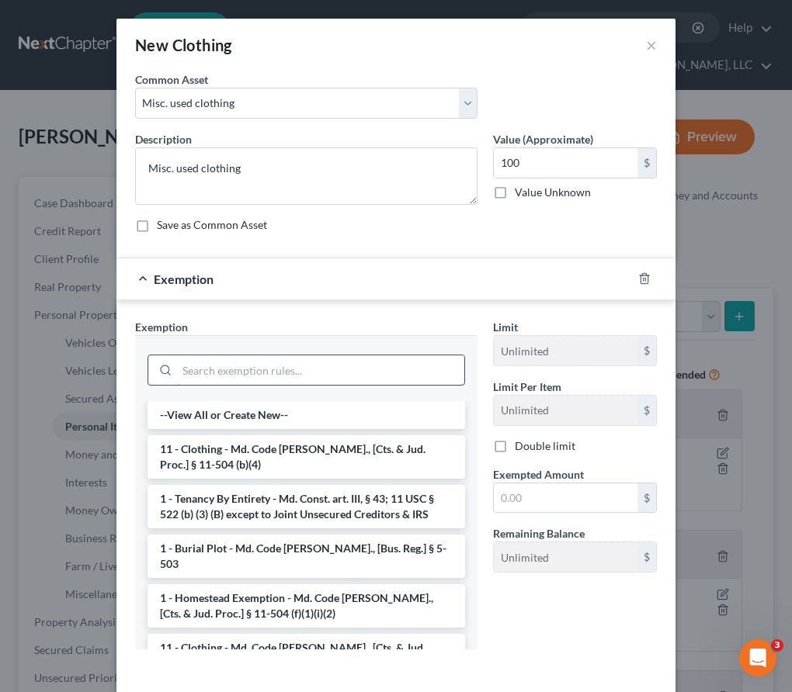
click at [250, 372] on input "search" at bounding box center [320, 369] width 287 height 29
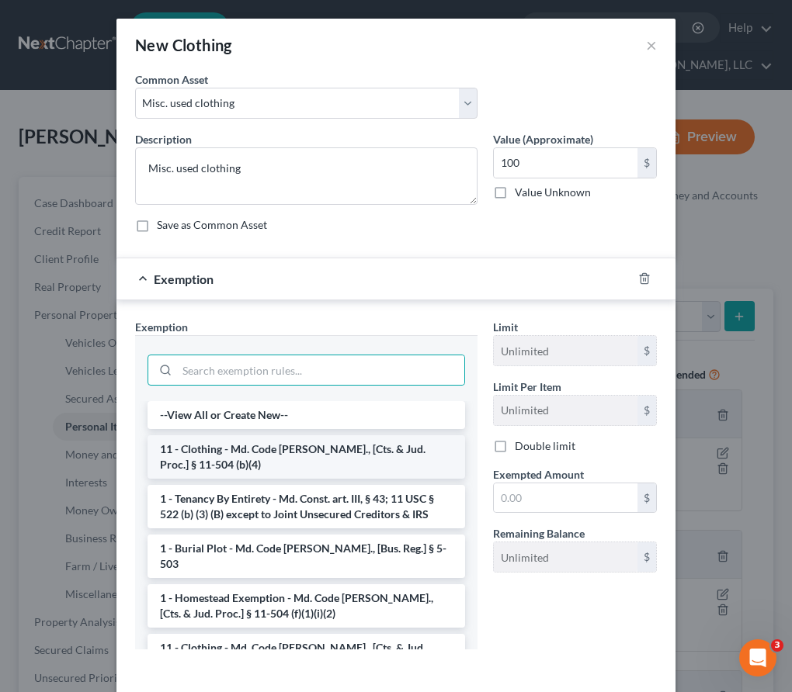
click at [240, 451] on li "11 - Clothing - Md. Code Ann., [Cts. & Jud. Proc.] § 11-504 (b)(4)" at bounding box center [305, 456] width 317 height 43
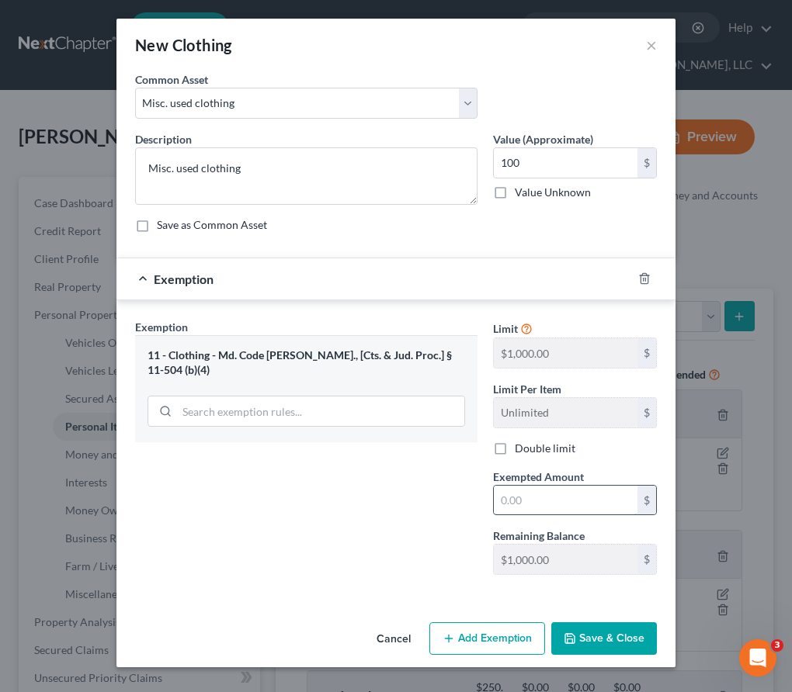
click at [527, 493] on input "text" at bounding box center [566, 500] width 144 height 29
type input "100"
click at [569, 647] on button "Save & Close" at bounding box center [604, 638] width 106 height 33
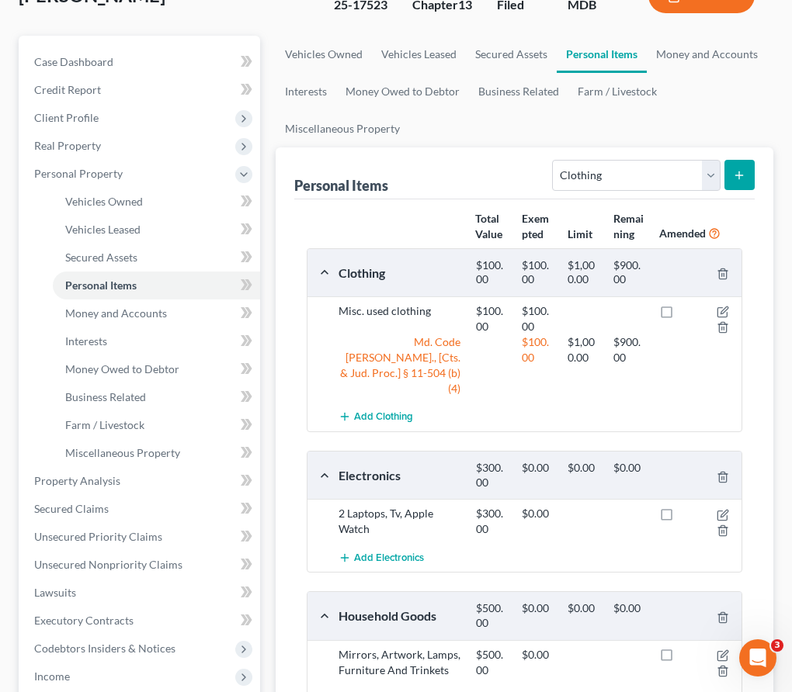
scroll to position [149, 0]
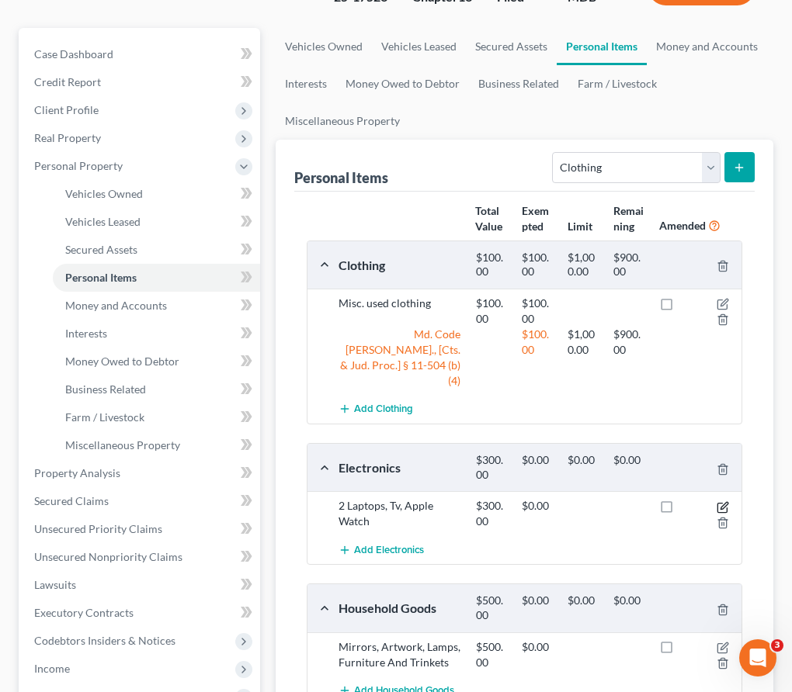
click at [721, 501] on icon "button" at bounding box center [722, 507] width 12 height 12
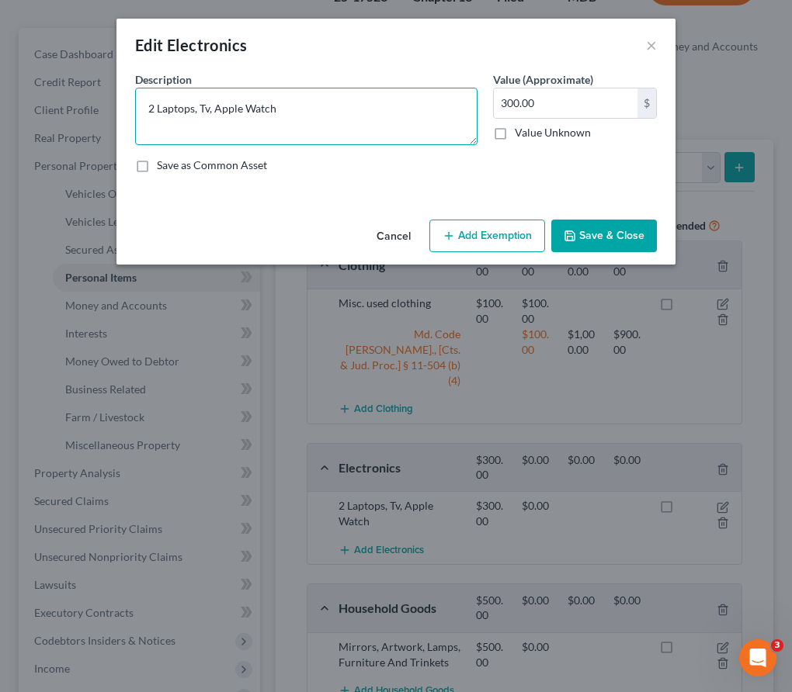
drag, startPoint x: 195, startPoint y: 110, endPoint x: 76, endPoint y: 85, distance: 121.5
click at [76, 85] on div "Edit Electronics × An exemption set must first be selected from the Filing Info…" at bounding box center [396, 346] width 792 height 692
click at [217, 111] on textarea "Computers, Tv, Apple Watch" at bounding box center [306, 116] width 342 height 57
click at [282, 109] on textarea "Computers, TV, Apple Watch" at bounding box center [306, 116] width 342 height 57
click at [219, 108] on textarea "Computers, TV, Apple Watch, and cell phone." at bounding box center [306, 116] width 342 height 57
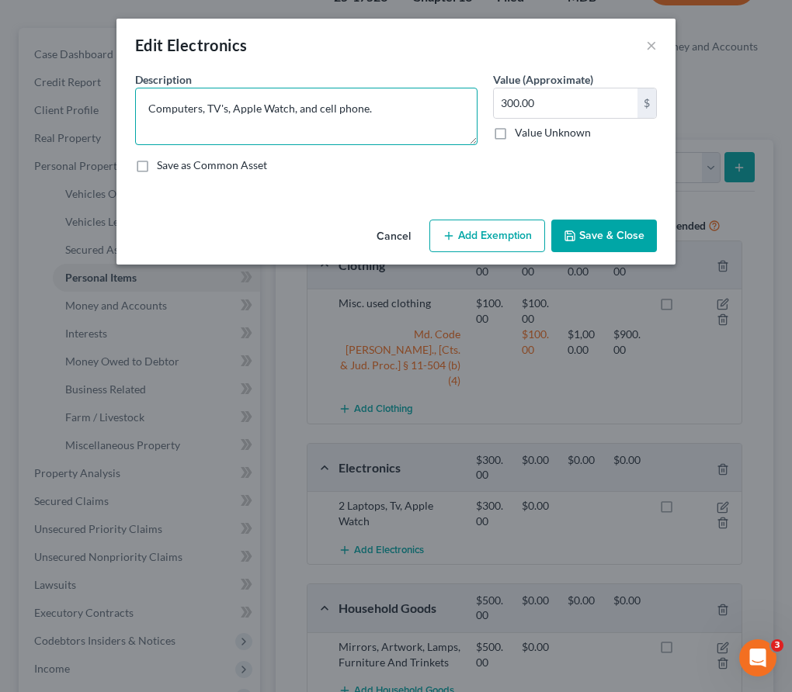
type textarea "Computers, TV's, Apple Watch, and cell phone."
click at [463, 238] on button "Add Exemption" at bounding box center [487, 236] width 116 height 33
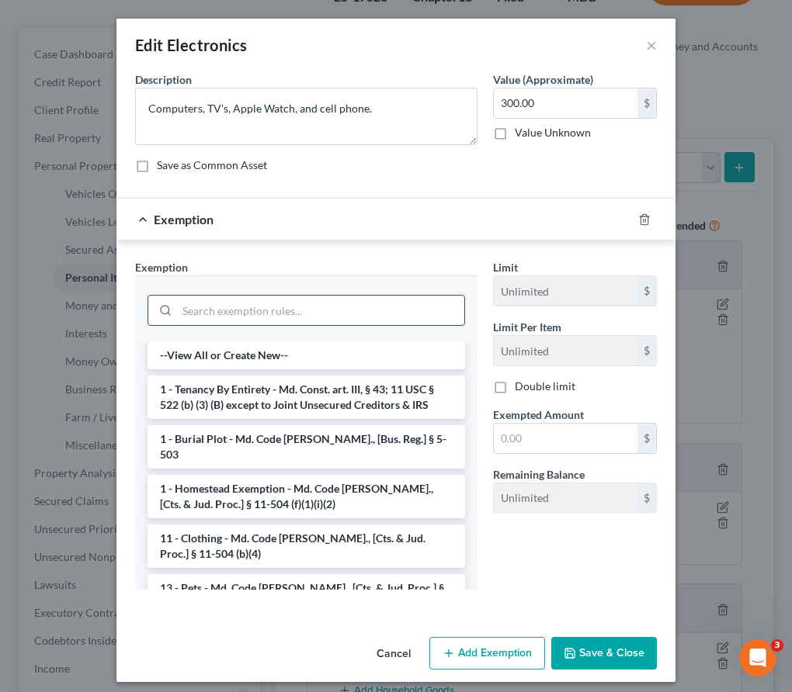
click at [255, 307] on input "search" at bounding box center [320, 310] width 287 height 29
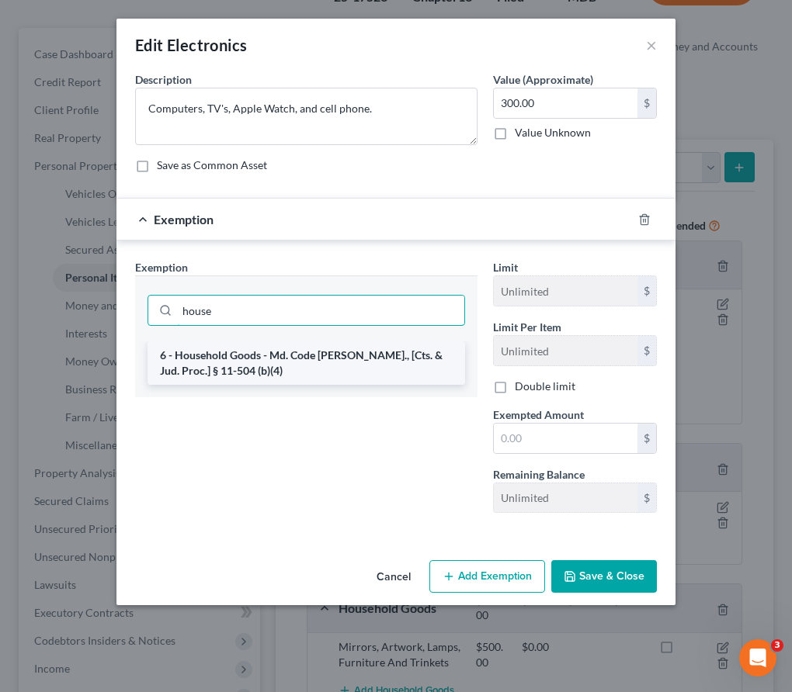
type input "house"
click at [265, 352] on li "6 - Household Goods - Md. Code Ann., [Cts. & Jud. Proc.] § 11-504 (b)(4)" at bounding box center [305, 362] width 317 height 43
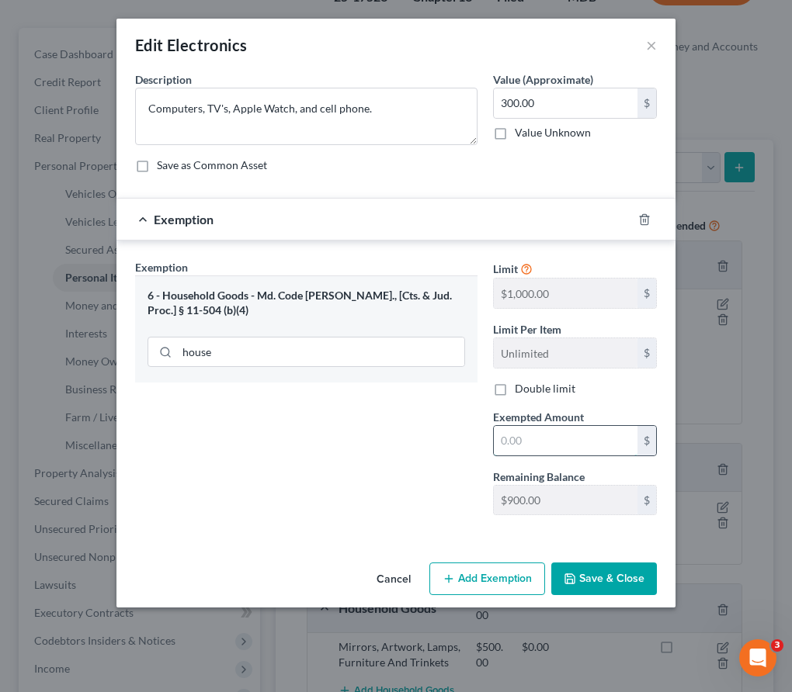
click at [523, 448] on input "text" at bounding box center [566, 440] width 144 height 29
type input "300"
click at [395, 473] on div "Exemption Set must be selected for CA. Exemption * 6 - Household Goods - Md. Co…" at bounding box center [306, 393] width 358 height 269
click at [586, 577] on button "Save & Close" at bounding box center [604, 579] width 106 height 33
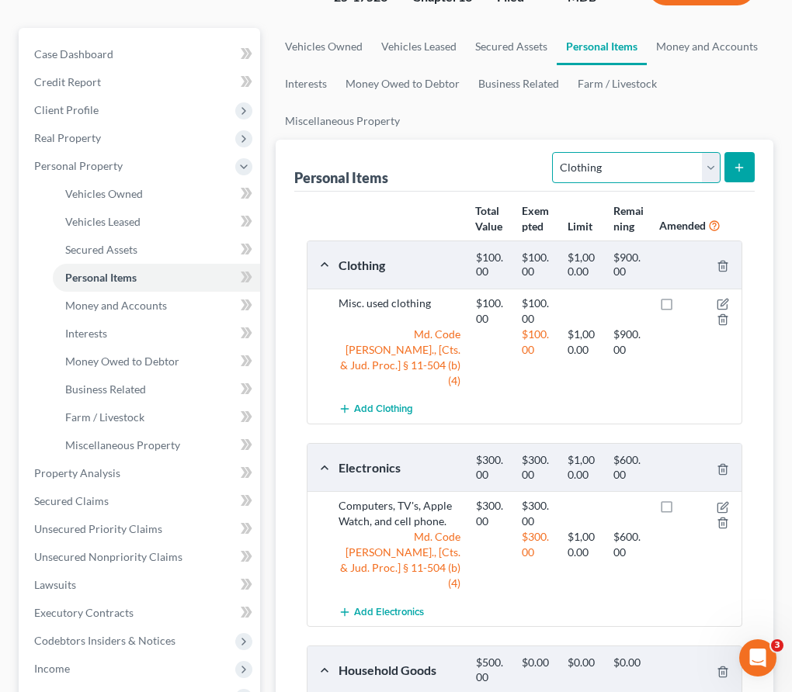
click at [619, 167] on select "Select Item Type Clothing Collectibles Of Value Electronics Firearms Household …" at bounding box center [636, 167] width 168 height 31
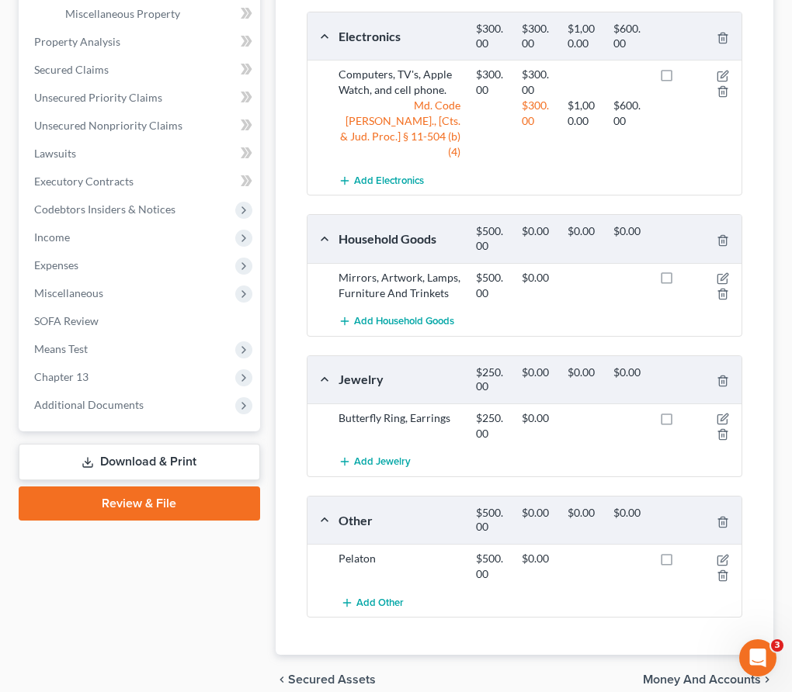
scroll to position [589, 0]
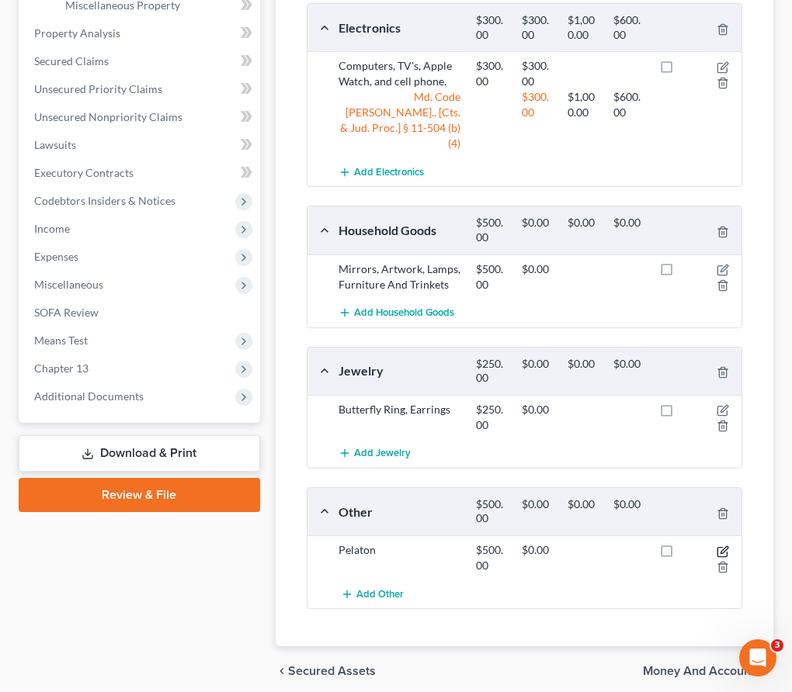
click at [722, 546] on icon "button" at bounding box center [723, 549] width 7 height 7
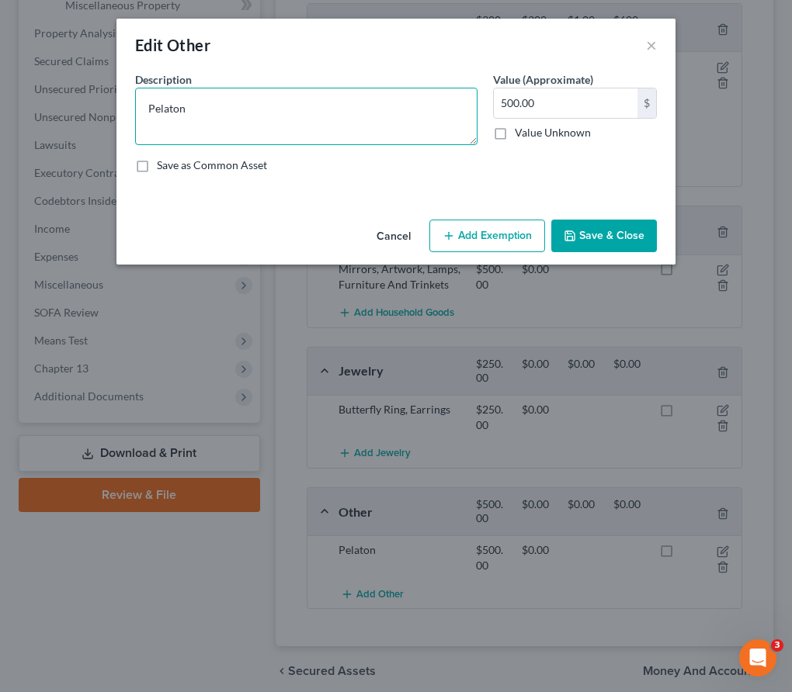
click at [199, 112] on textarea "Pelaton" at bounding box center [306, 116] width 342 height 57
drag, startPoint x: 199, startPoint y: 112, endPoint x: 96, endPoint y: 97, distance: 104.3
click at [96, 97] on div "Edit Other × An exemption set must first be selected from the Filing Informatio…" at bounding box center [396, 346] width 792 height 692
type textarea "Excercise Bike"
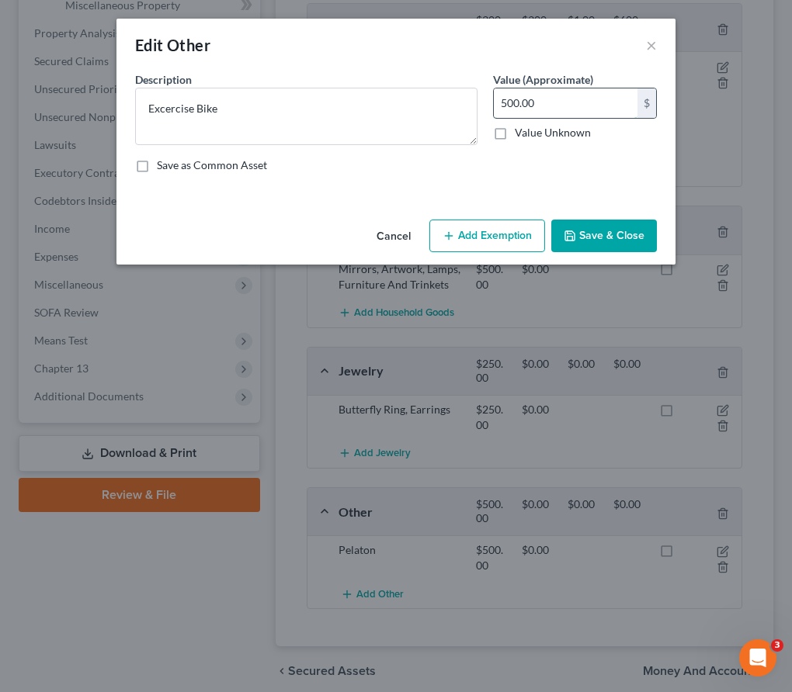
click at [561, 104] on input "500.00" at bounding box center [566, 102] width 144 height 29
click at [355, 62] on div "Edit Other ×" at bounding box center [395, 45] width 559 height 53
click at [594, 233] on button "Save & Close" at bounding box center [604, 236] width 106 height 33
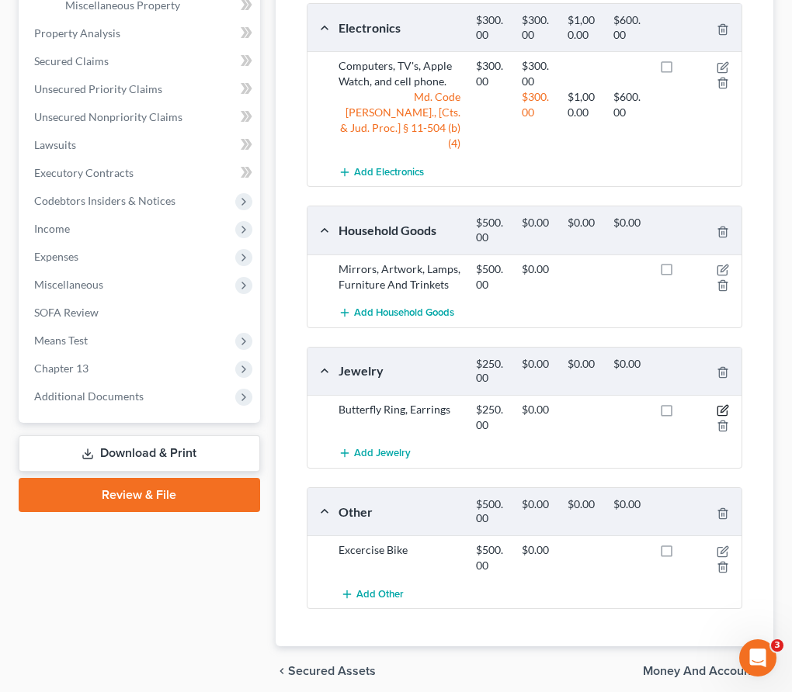
click at [719, 404] on icon "button" at bounding box center [722, 410] width 12 height 12
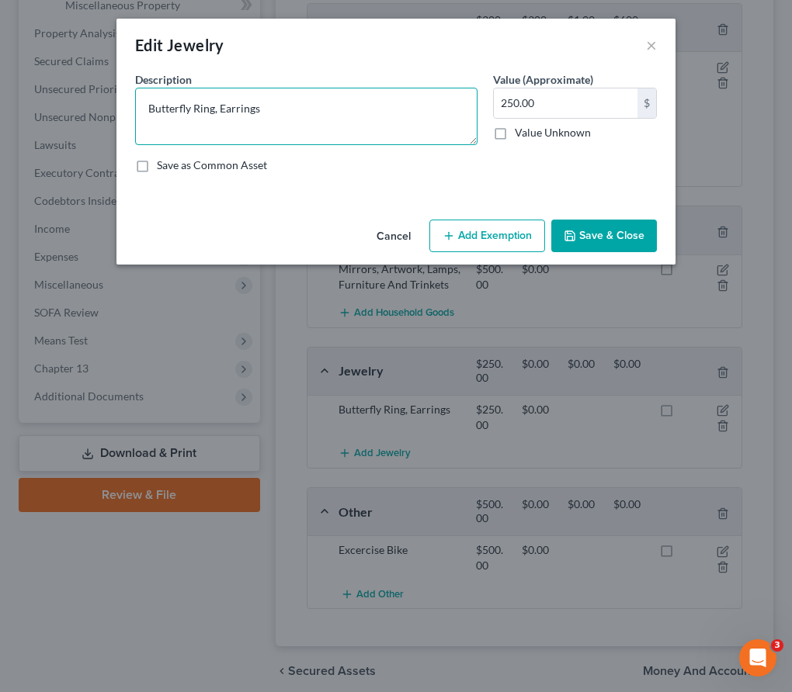
click at [217, 111] on textarea "Butterfly Ring, Earrings" at bounding box center [306, 116] width 342 height 57
click at [214, 111] on textarea "Butterfly Ring, Earrings" at bounding box center [306, 116] width 342 height 57
click at [196, 108] on textarea "Butterfly Ring, Earrings" at bounding box center [306, 116] width 342 height 57
drag, startPoint x: 195, startPoint y: 108, endPoint x: 104, endPoint y: 102, distance: 91.0
click at [104, 102] on div "Edit Jewelry × An exemption set must first be selected from the Filing Informat…" at bounding box center [396, 346] width 792 height 692
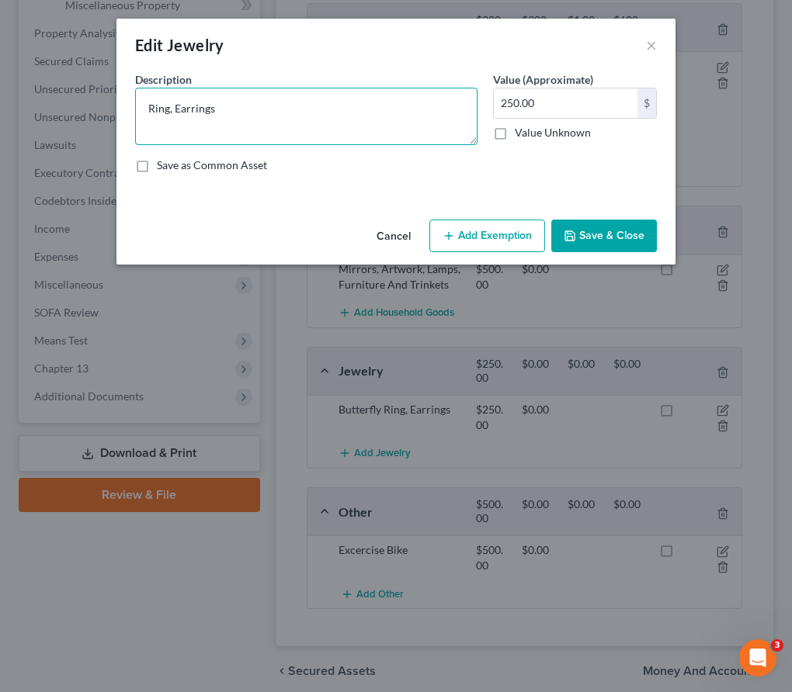
click at [181, 109] on textarea "Ring, Earrings" at bounding box center [306, 116] width 342 height 57
click at [231, 106] on textarea "Ring and earrings" at bounding box center [306, 116] width 342 height 57
click at [190, 107] on textarea "Ring and earrings" at bounding box center [306, 116] width 342 height 57
click at [214, 111] on textarea "Ring, earrings" at bounding box center [306, 116] width 342 height 57
type textarea "Ring, earrings, and misc. costume jewelry."
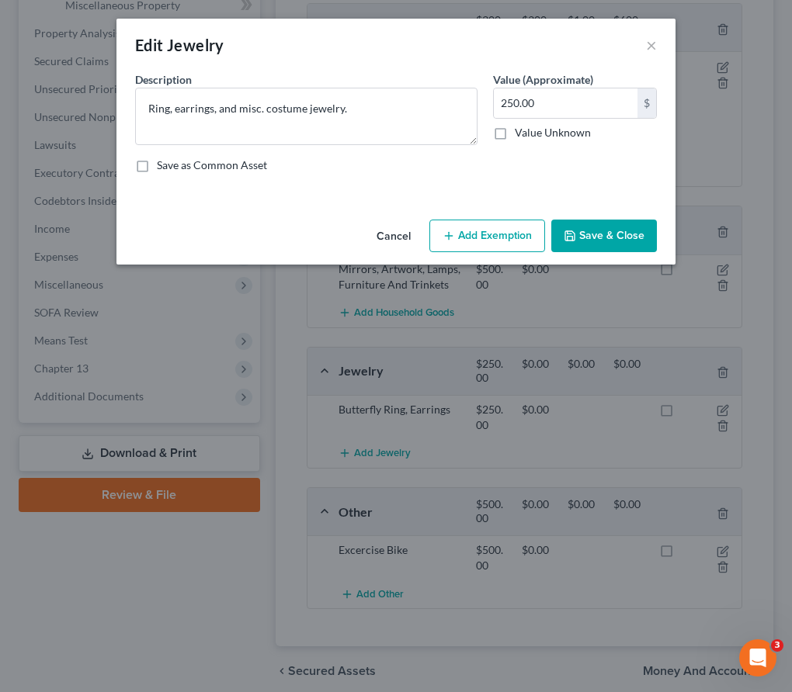
click at [474, 234] on button "Add Exemption" at bounding box center [487, 236] width 116 height 33
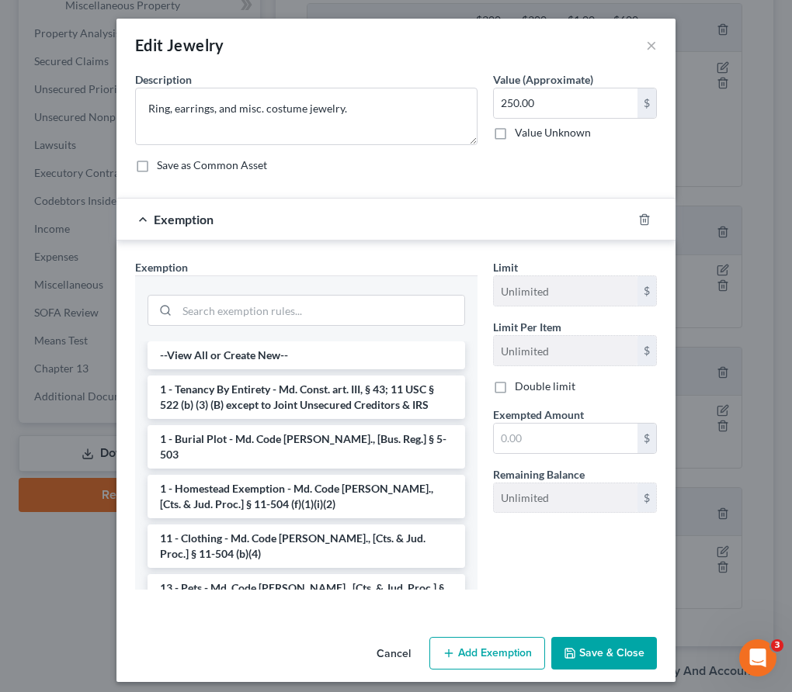
click at [399, 650] on button "Cancel" at bounding box center [393, 654] width 59 height 31
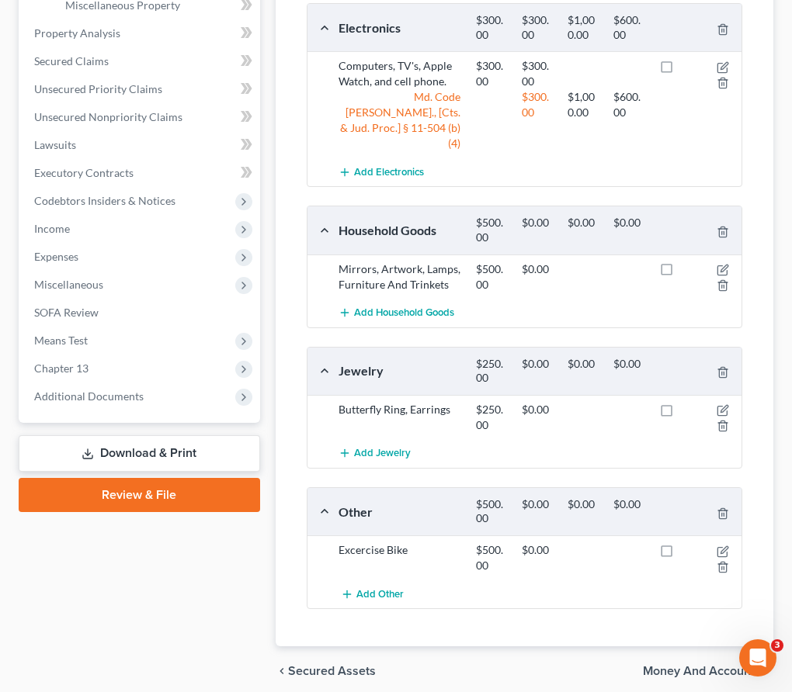
click at [720, 402] on div at bounding box center [720, 417] width 46 height 31
click at [721, 404] on icon "button" at bounding box center [722, 410] width 12 height 12
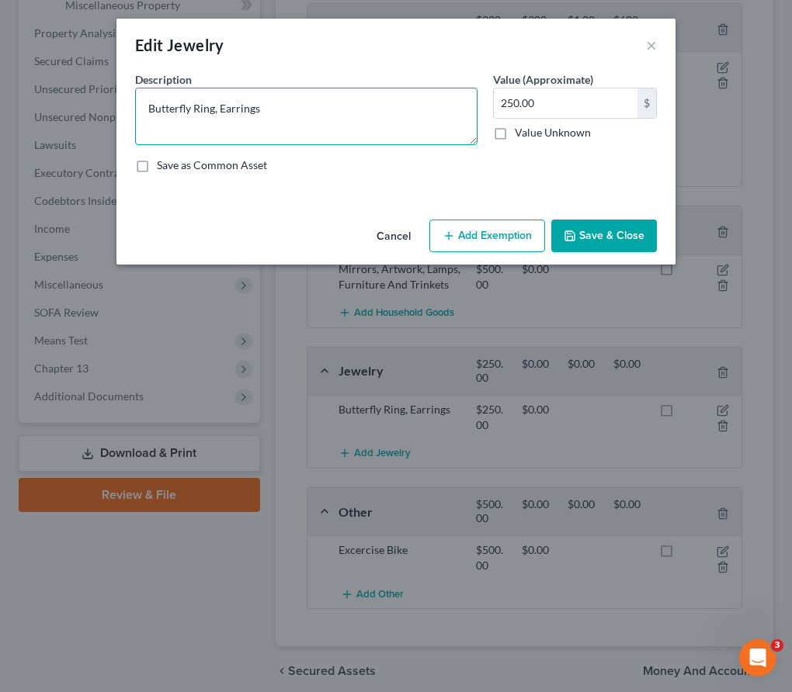
click at [223, 112] on textarea "Butterfly Ring, Earrings" at bounding box center [306, 116] width 342 height 57
click at [261, 107] on textarea "Butterfly Ring, earrings" at bounding box center [306, 116] width 342 height 57
type textarea "Butterfly Ring, earrings, and misc.costume jewelry."
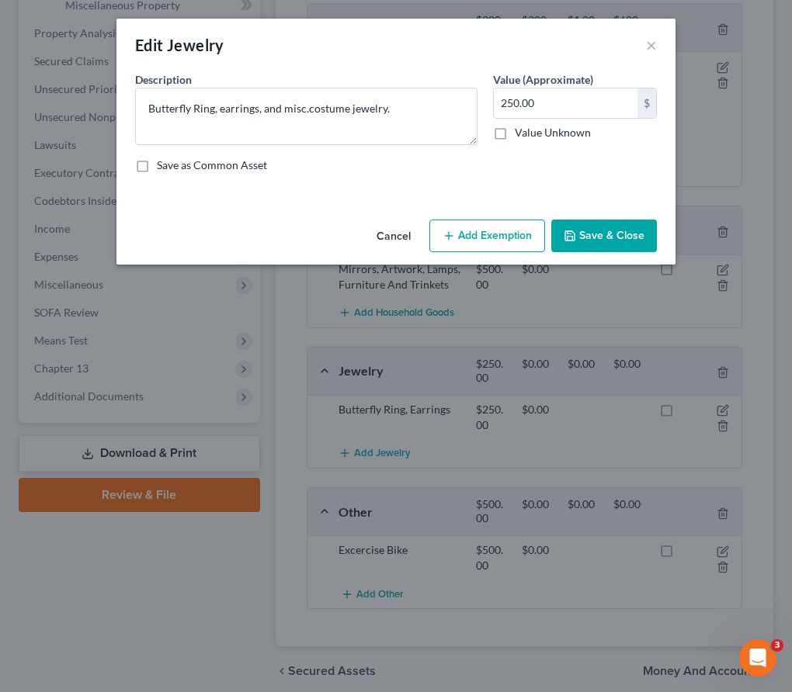
click at [580, 228] on button "Save & Close" at bounding box center [604, 236] width 106 height 33
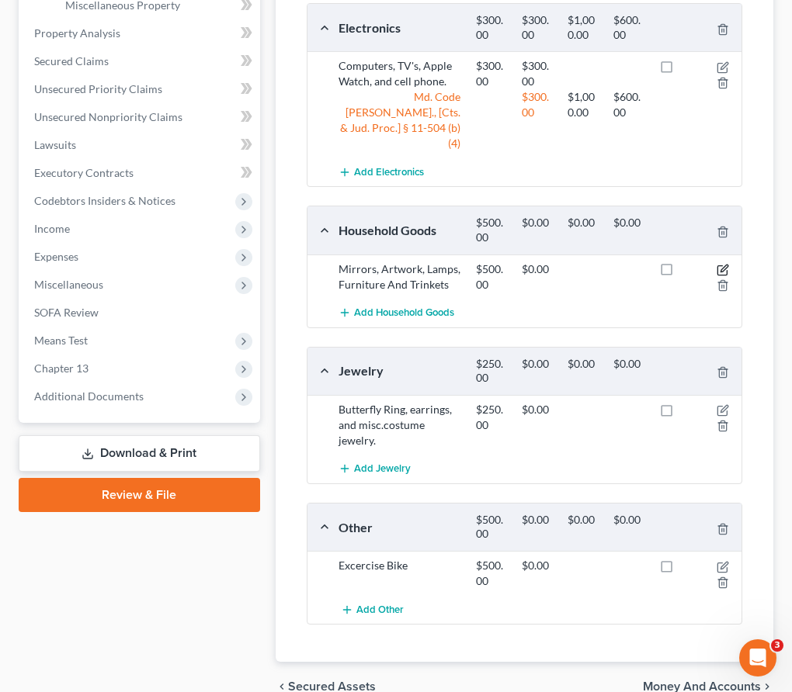
click at [720, 264] on icon "button" at bounding box center [722, 270] width 12 height 12
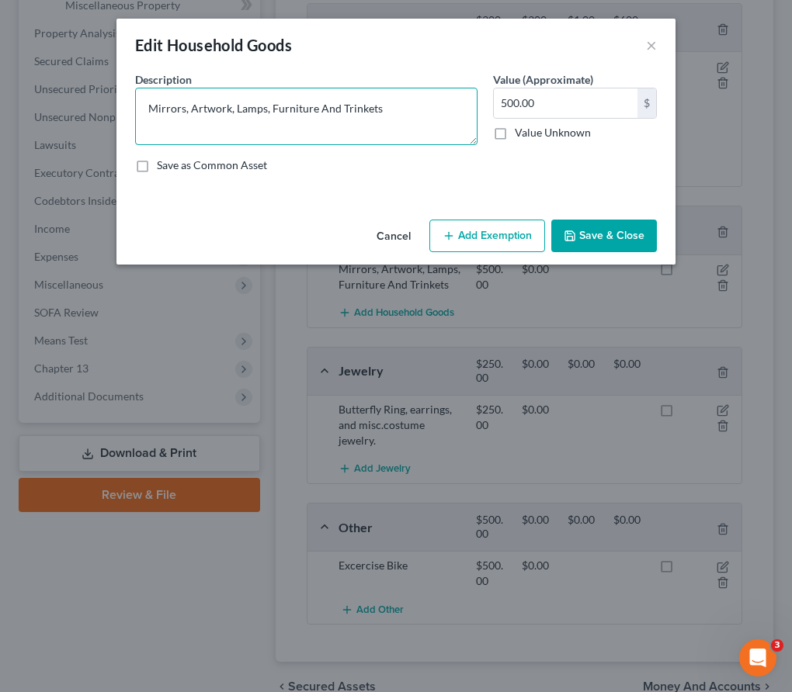
click at [150, 109] on textarea "Mirrors, Artwork, Lamps, Furniture And Trinkets" at bounding box center [306, 116] width 342 height 57
drag, startPoint x: 191, startPoint y: 126, endPoint x: 396, endPoint y: 129, distance: 204.9
click at [396, 129] on textarea "Couch, chairs, TV stand, end tables, lamps, entertainment center, Mirrors, Artw…" at bounding box center [306, 116] width 342 height 57
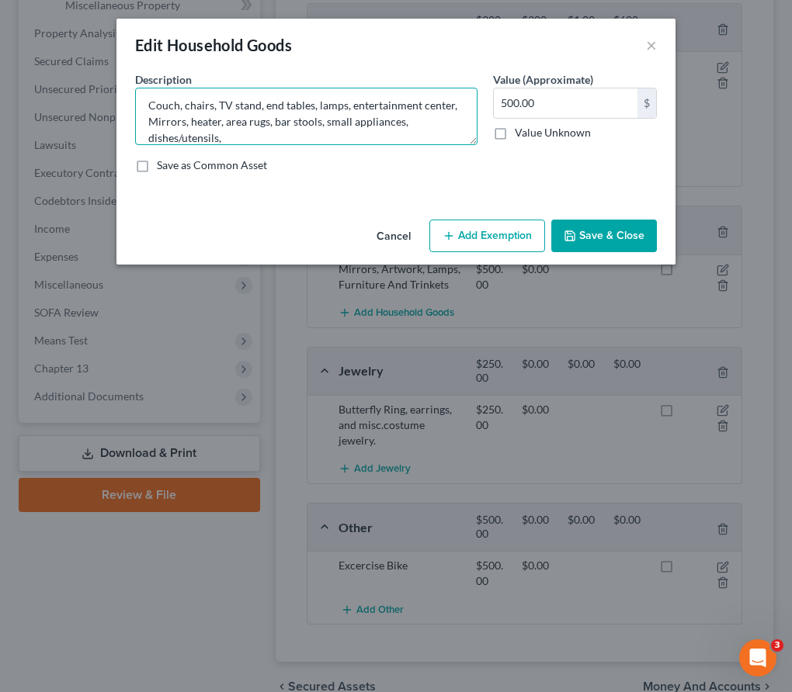
scroll to position [16, 0]
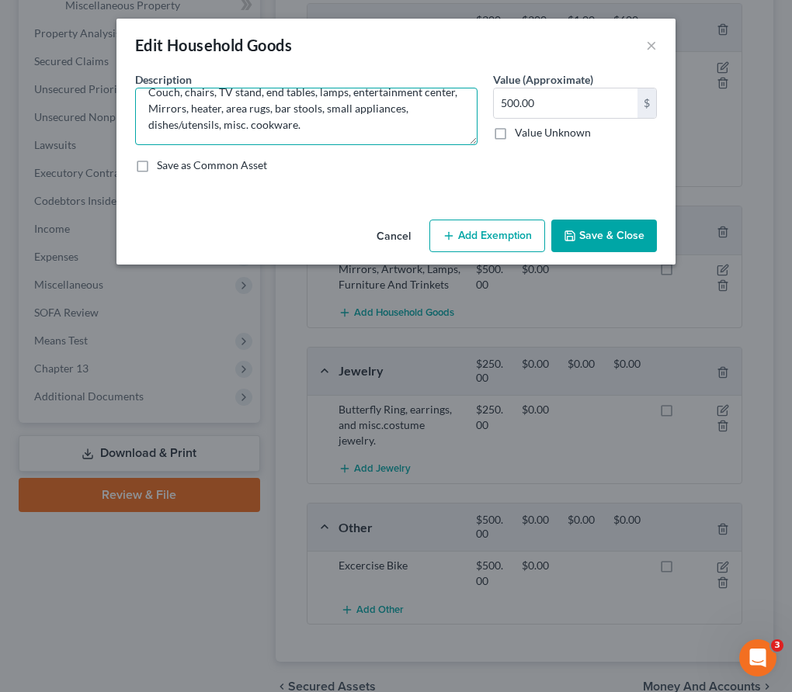
type textarea "Couch, chairs, TV stand, end tables, lamps, entertainment center, Mirrors, heat…"
click at [591, 234] on button "Save & Close" at bounding box center [604, 236] width 106 height 33
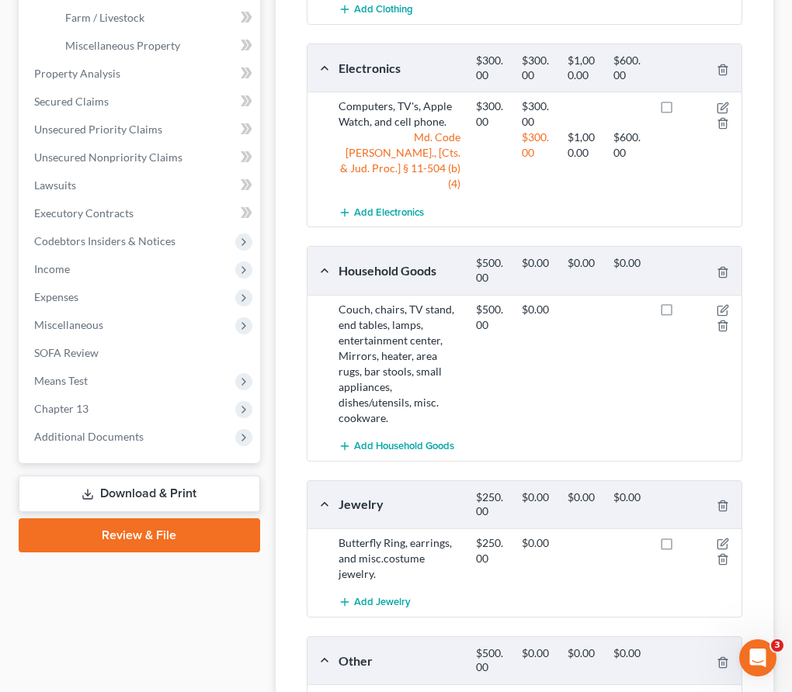
scroll to position [551, 0]
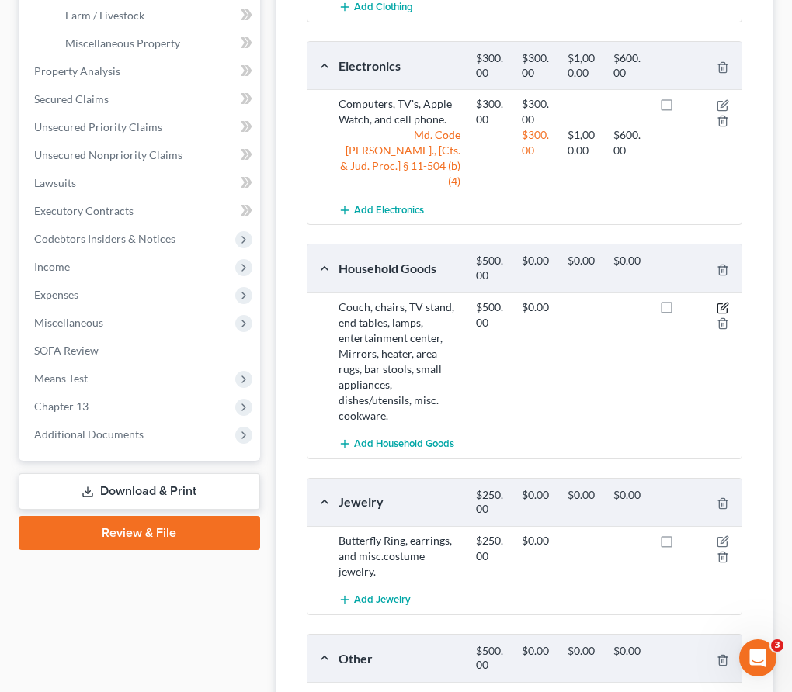
click at [722, 302] on icon "button" at bounding box center [722, 308] width 12 height 12
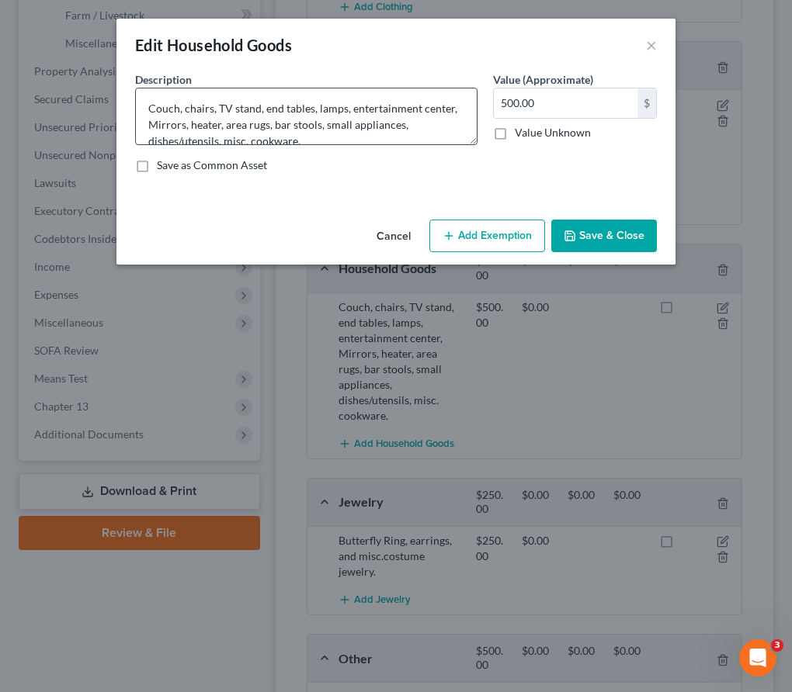
scroll to position [16, 0]
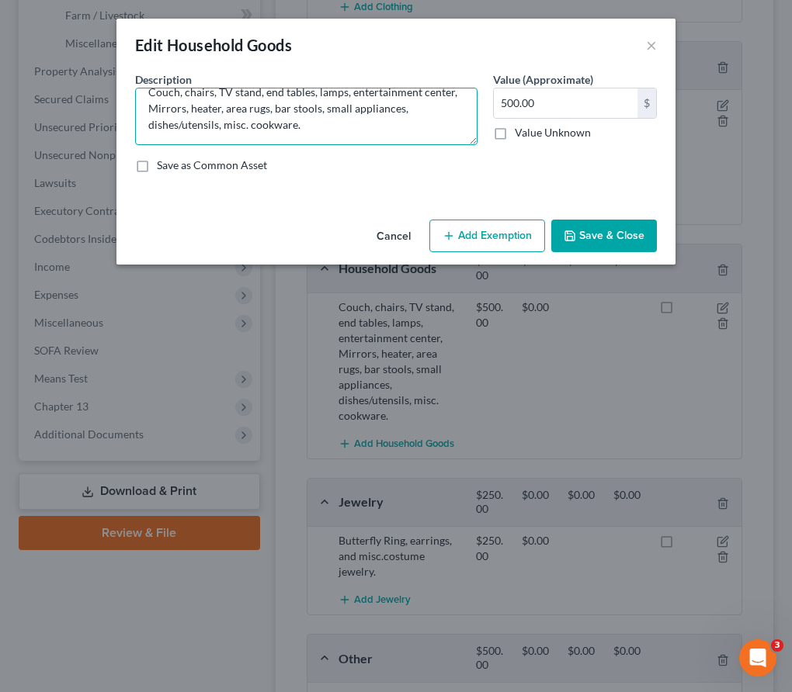
click at [293, 130] on textarea "Couch, chairs, TV stand, end tables, lamps, entertainment center, Mirrors, heat…" at bounding box center [306, 116] width 342 height 57
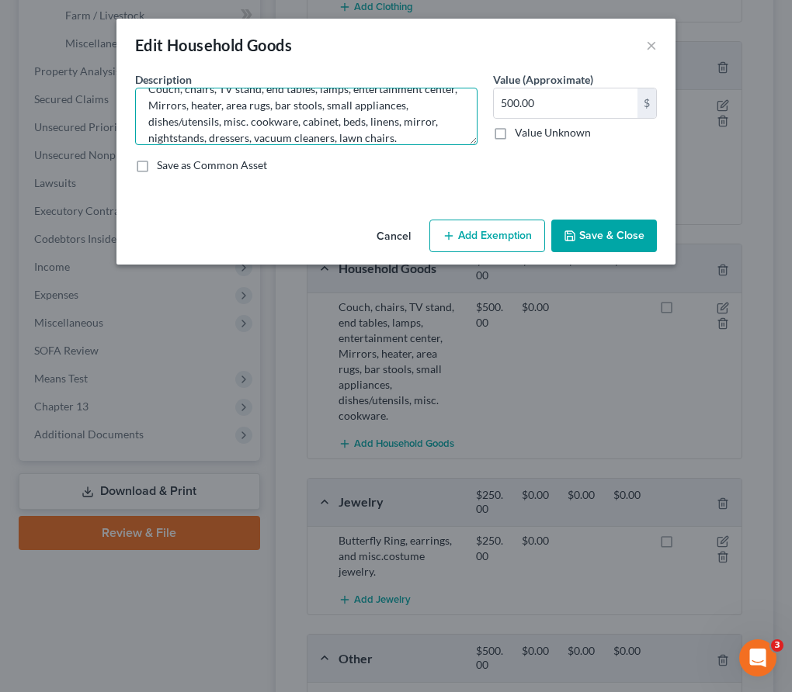
click at [334, 137] on textarea "Couch, chairs, TV stand, end tables, lamps, entertainment center, Mirrors, heat…" at bounding box center [306, 116] width 342 height 57
type textarea "Couch, chairs, TV stand, end tables, lamps, entertainment center, Mirrors, heat…"
click at [500, 236] on button "Add Exemption" at bounding box center [487, 236] width 116 height 33
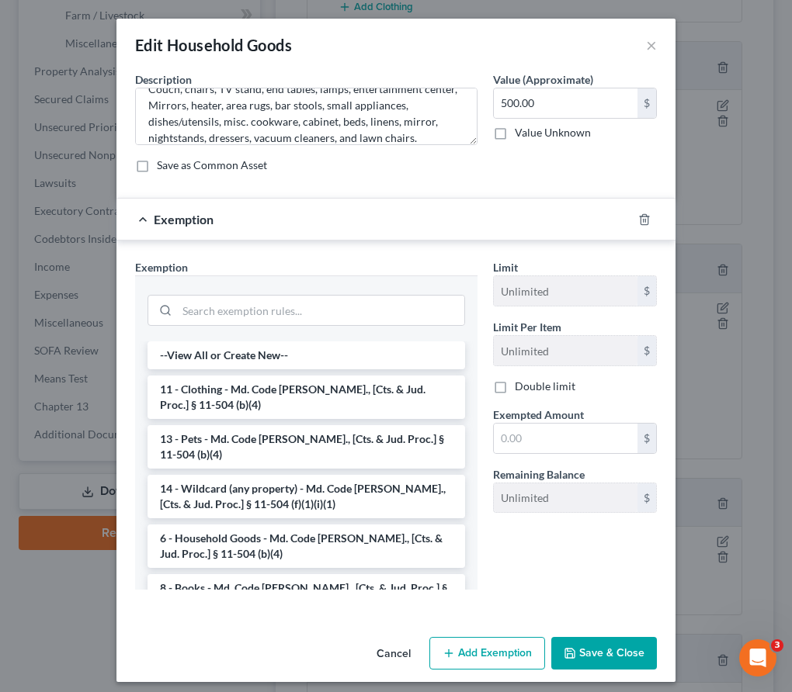
click at [223, 326] on div at bounding box center [305, 309] width 317 height 40
click at [219, 317] on input "search" at bounding box center [320, 310] width 287 height 29
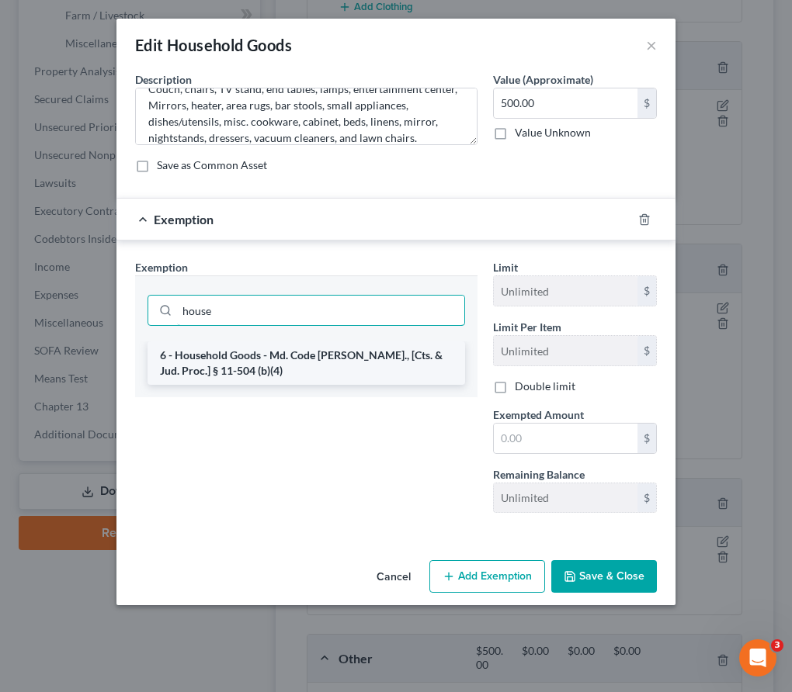
type input "house"
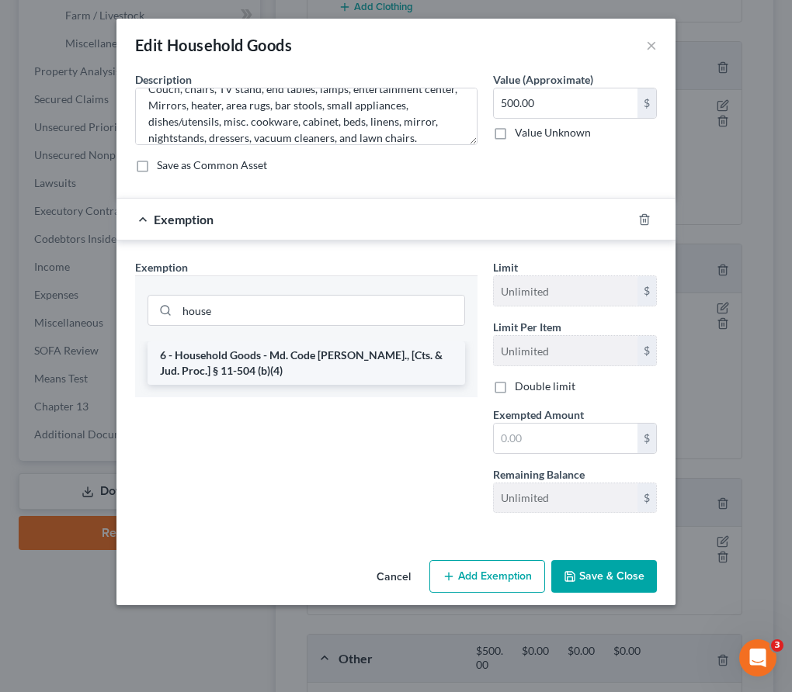
click at [231, 352] on li "6 - Household Goods - Md. Code Ann., [Cts. & Jud. Proc.] § 11-504 (b)(4)" at bounding box center [305, 362] width 317 height 43
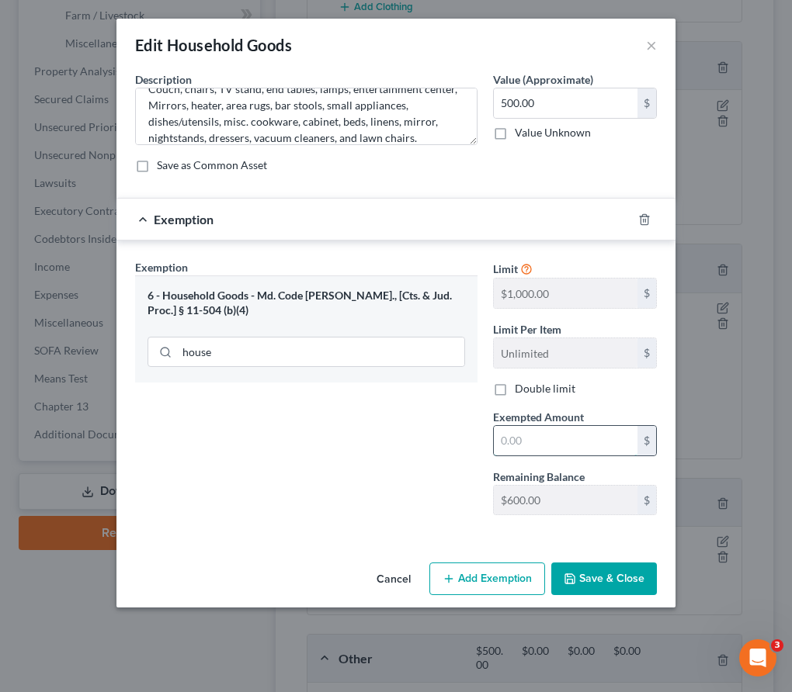
click at [525, 444] on input "text" at bounding box center [566, 440] width 144 height 29
type input "500"
click at [598, 589] on button "Save & Close" at bounding box center [604, 579] width 106 height 33
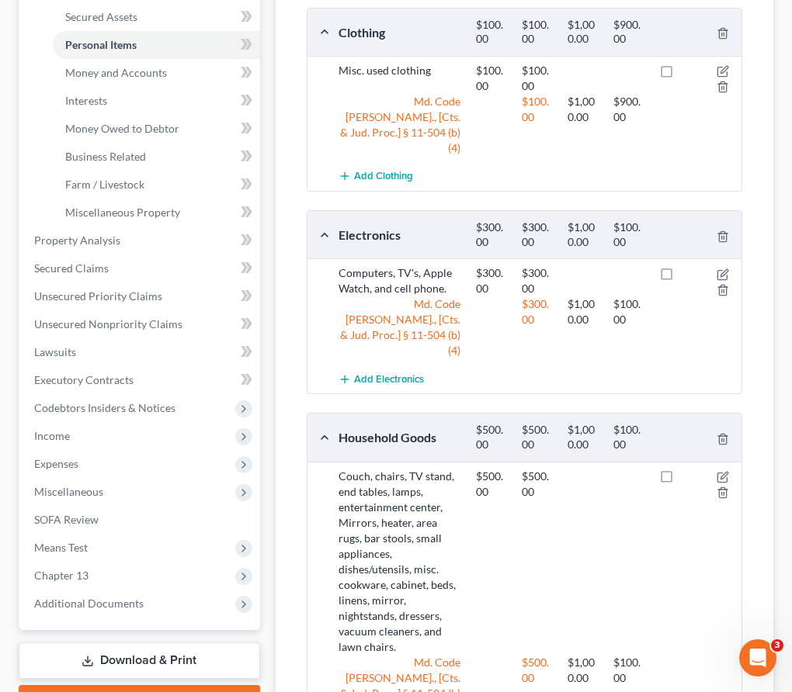
scroll to position [277, 0]
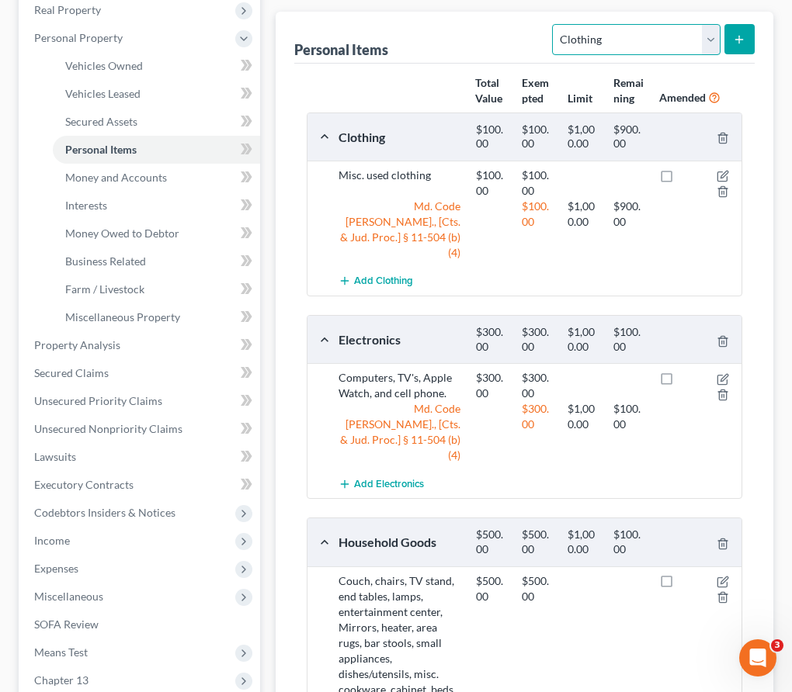
click at [610, 26] on select "Select Item Type Clothing Collectibles Of Value Electronics Firearms Household …" at bounding box center [636, 39] width 168 height 31
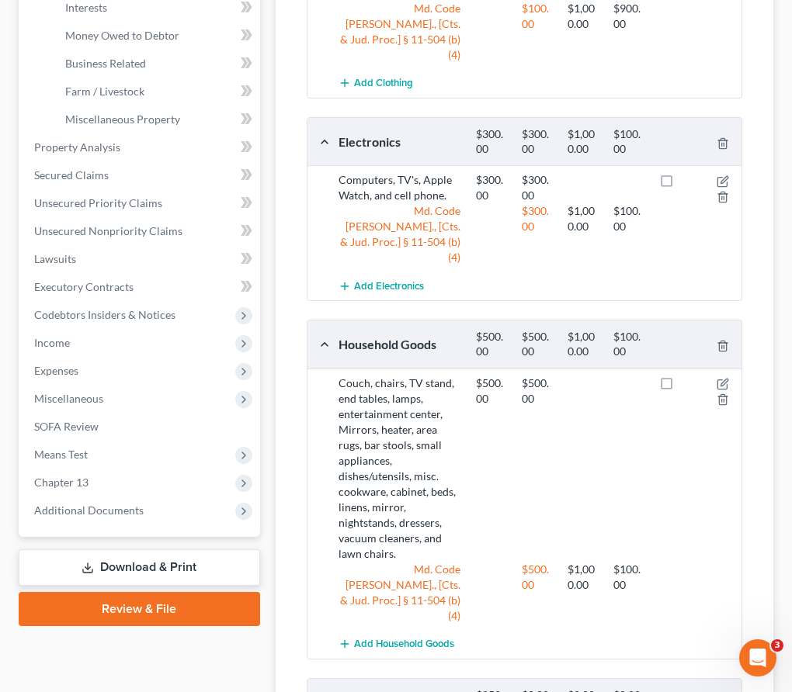
scroll to position [791, 0]
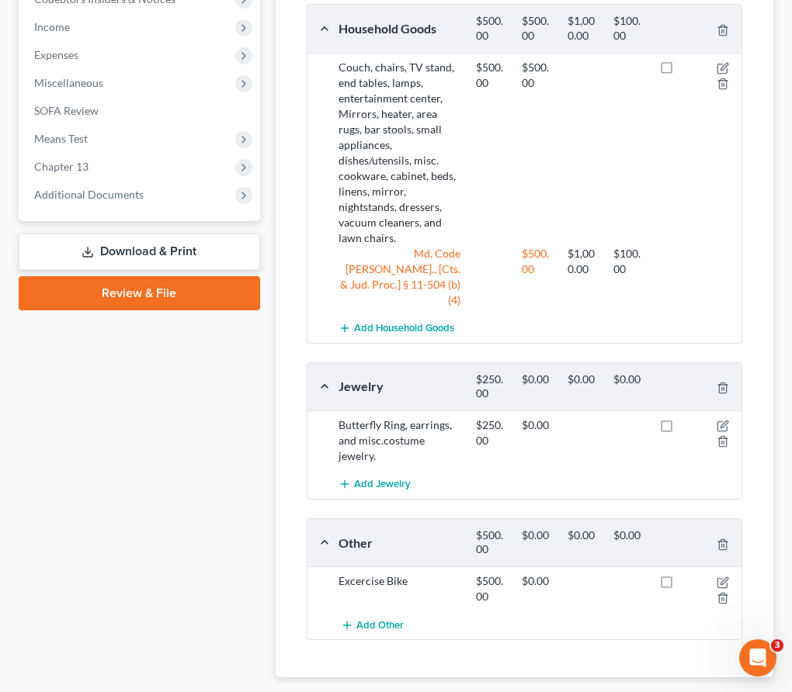
click at [656, 691] on span "Money and Accounts" at bounding box center [702, 702] width 118 height 12
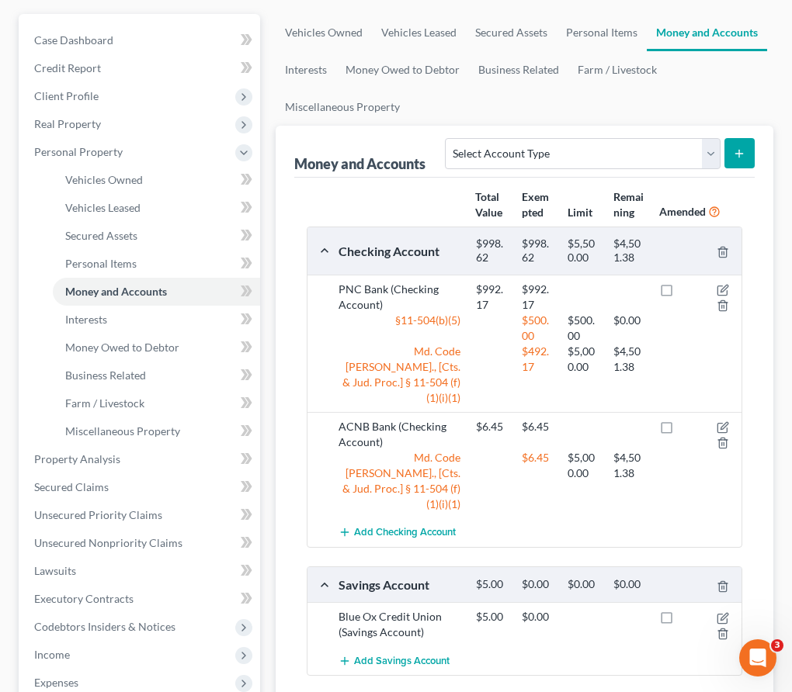
scroll to position [324, 0]
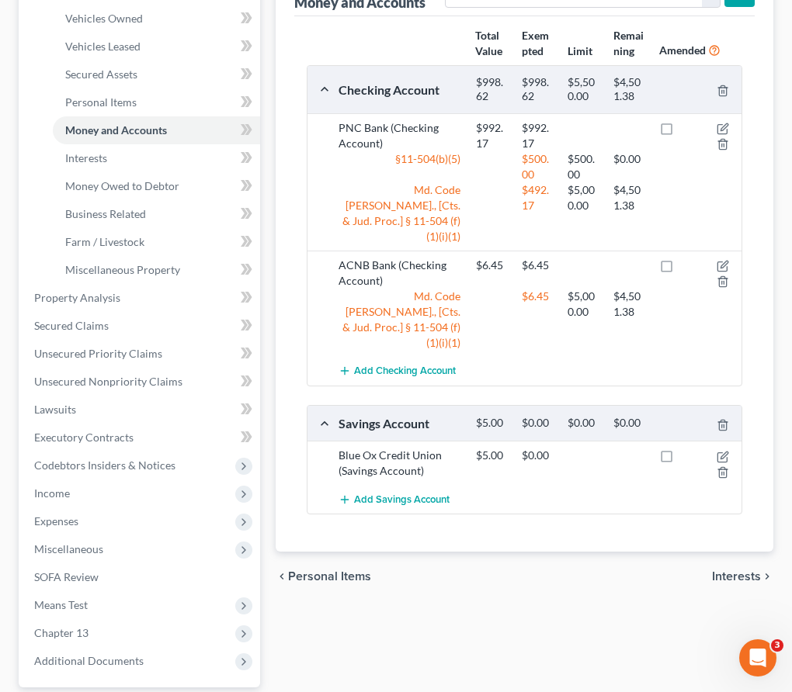
click at [736, 570] on span "Interests" at bounding box center [736, 576] width 49 height 12
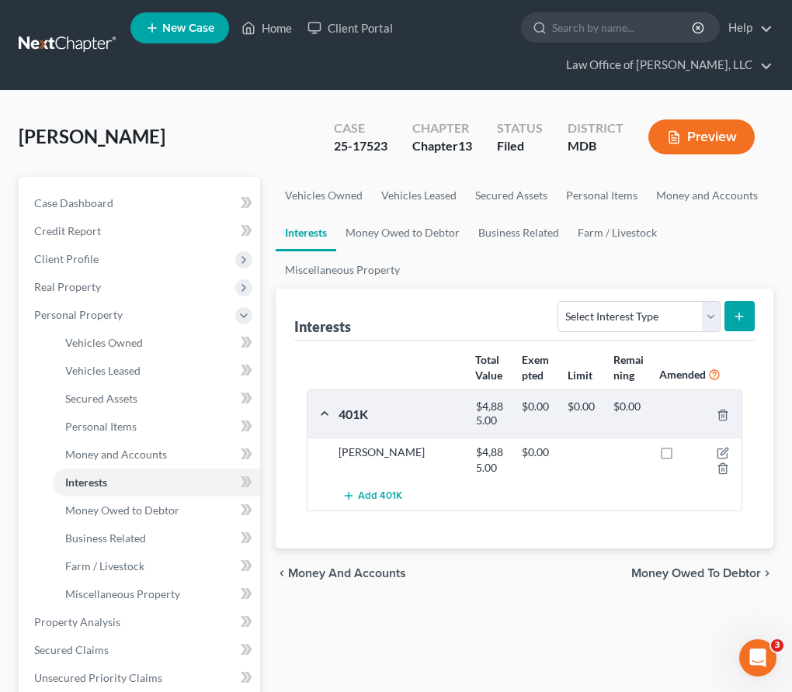
click at [656, 573] on span "Money Owed to Debtor" at bounding box center [696, 573] width 130 height 12
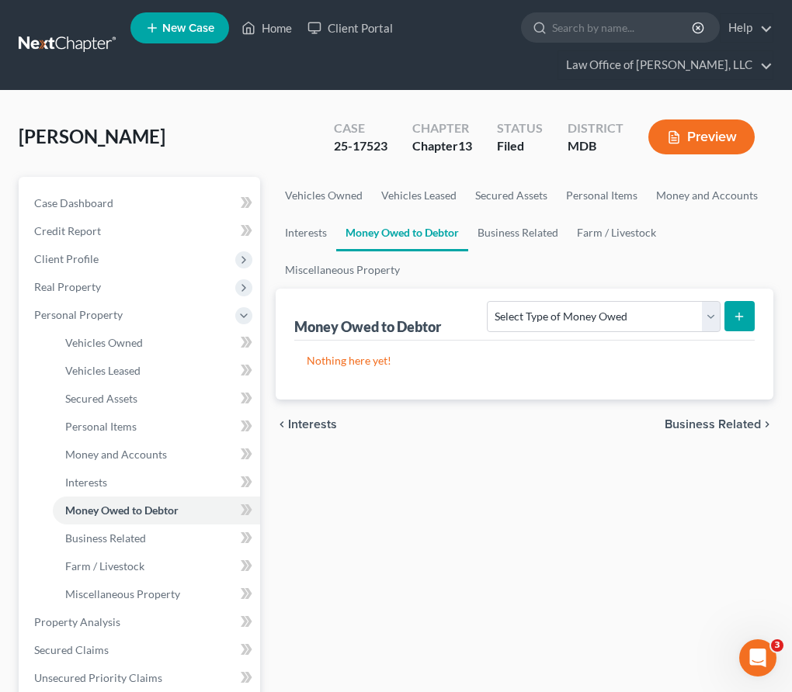
click at [687, 422] on span "Business Related" at bounding box center [712, 424] width 96 height 12
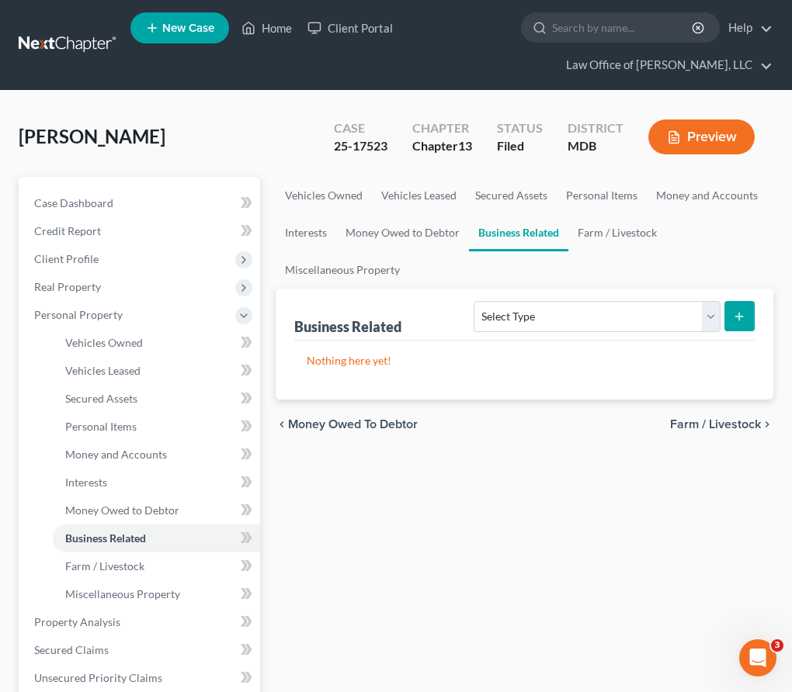
click at [687, 422] on span "Farm / Livestock" at bounding box center [715, 424] width 91 height 12
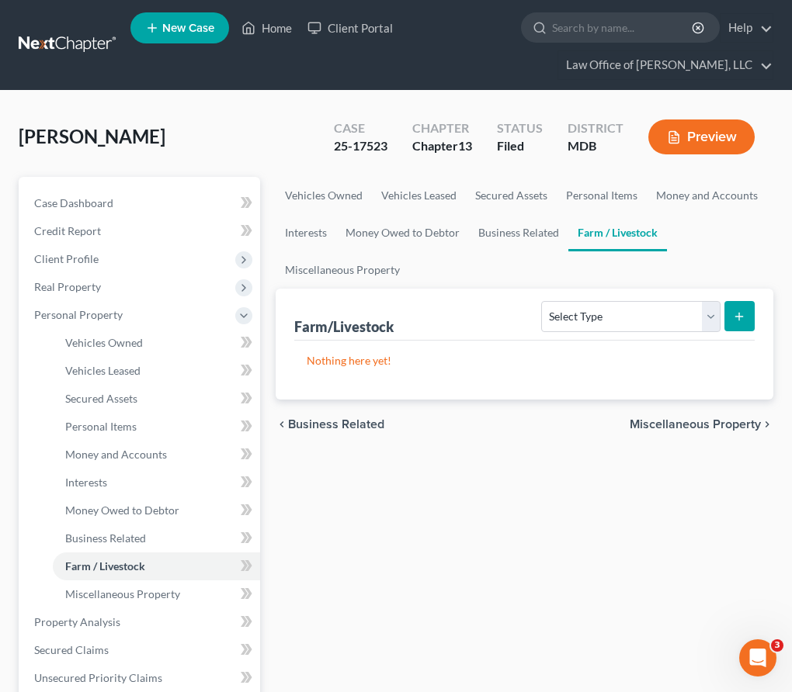
click at [687, 422] on span "Miscellaneous Property" at bounding box center [694, 424] width 131 height 12
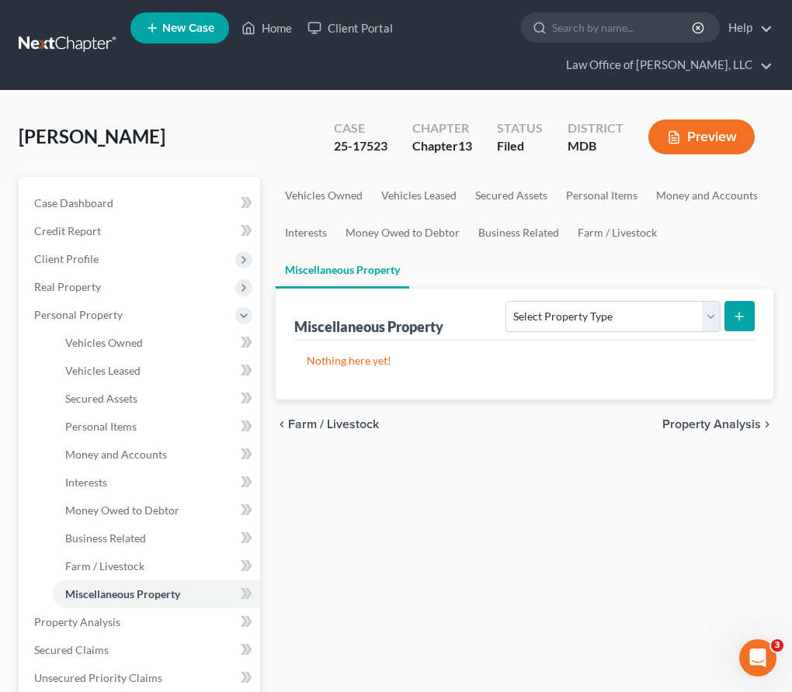
click at [687, 422] on span "Property Analysis" at bounding box center [711, 424] width 99 height 12
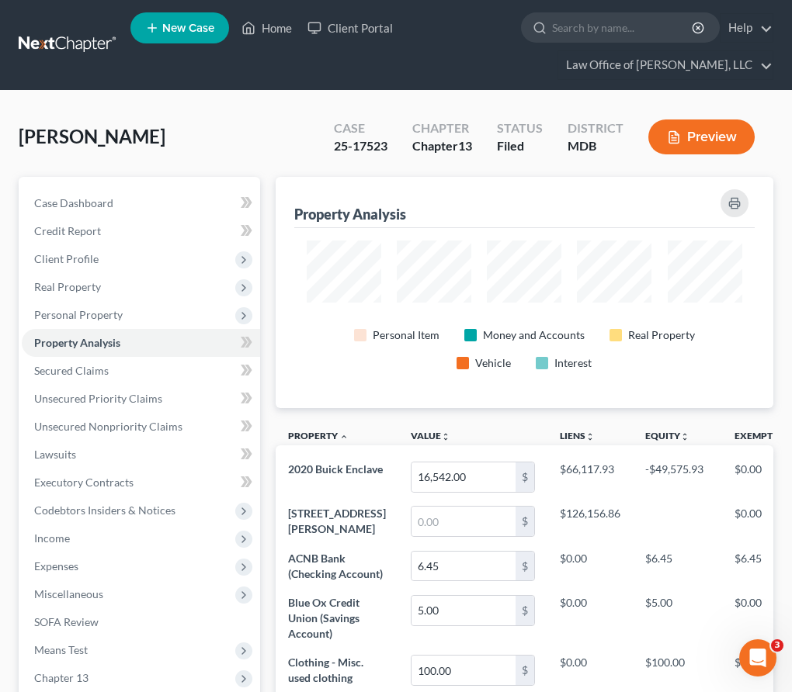
scroll to position [231, 497]
click at [70, 530] on span "Income" at bounding box center [141, 539] width 238 height 28
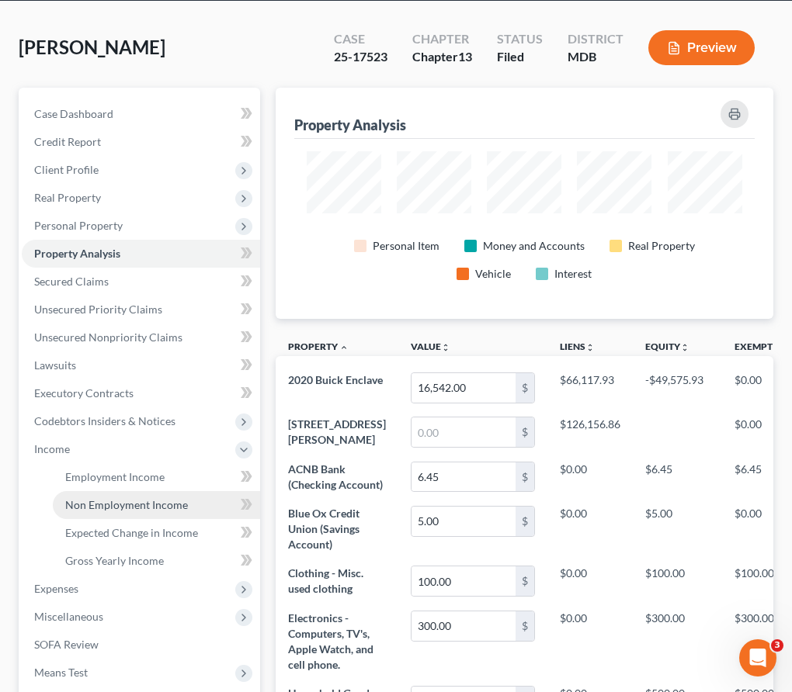
click at [78, 507] on span "Non Employment Income" at bounding box center [126, 504] width 123 height 13
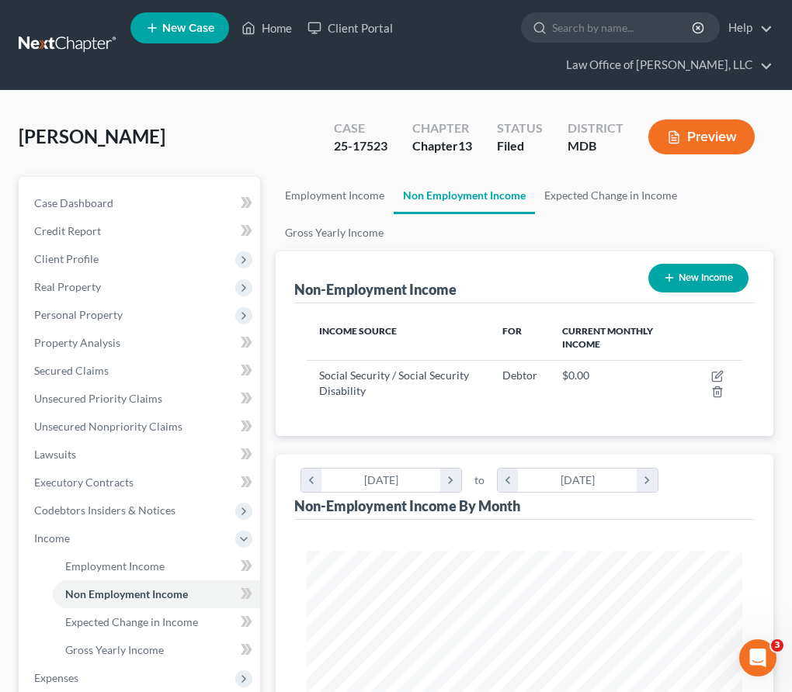
scroll to position [217, 466]
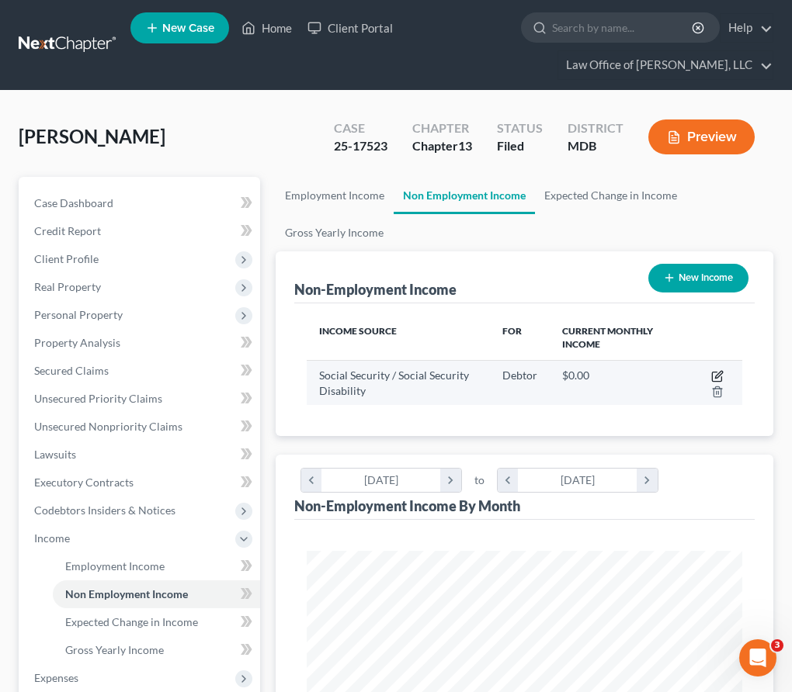
click at [716, 378] on icon "button" at bounding box center [718, 374] width 7 height 7
select select "4"
select select "0"
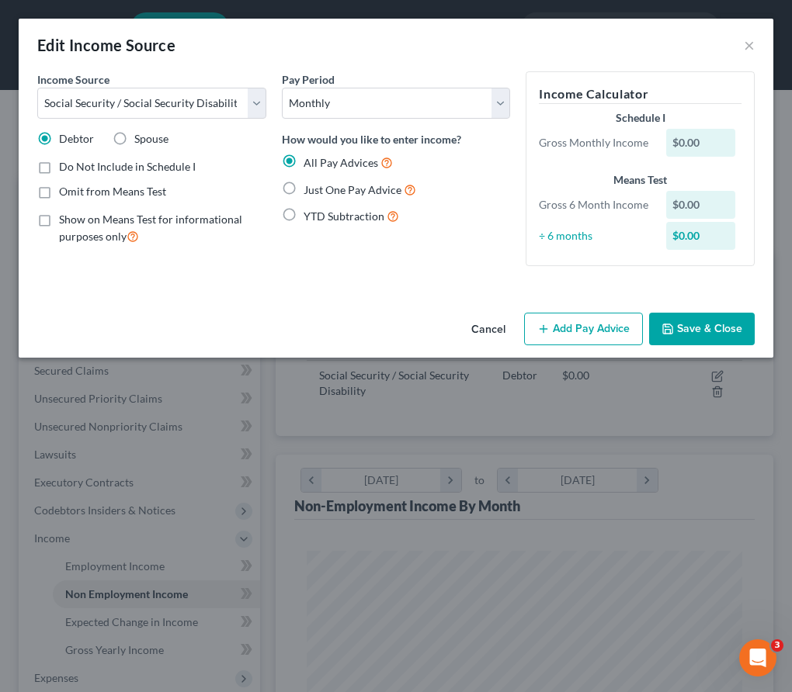
click at [576, 334] on button "Add Pay Advice" at bounding box center [583, 329] width 119 height 33
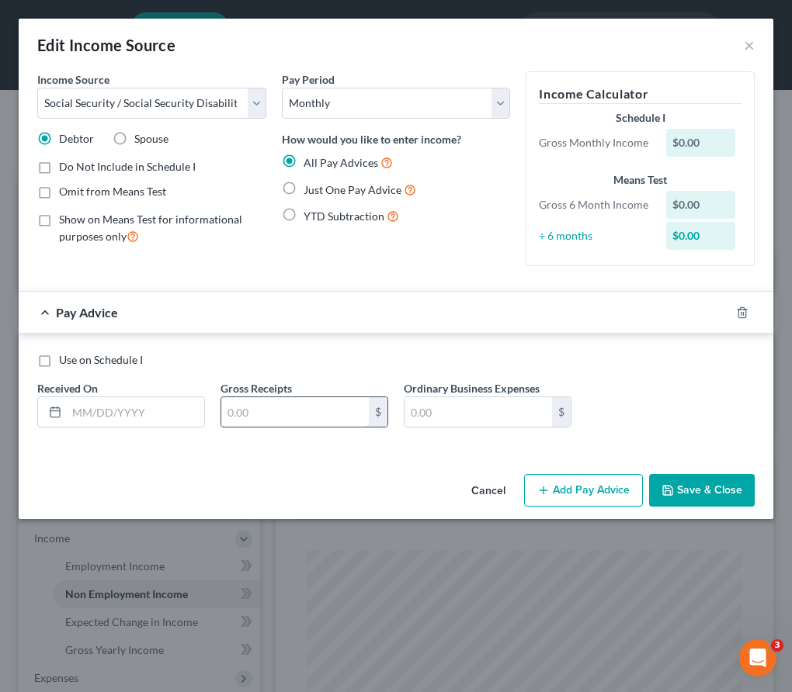
click at [232, 420] on input "text" at bounding box center [294, 411] width 147 height 29
type input "640"
click at [59, 361] on label "Use on Schedule I" at bounding box center [101, 360] width 84 height 16
click at [65, 361] on input "Use on Schedule I" at bounding box center [70, 357] width 10 height 10
checkbox input "true"
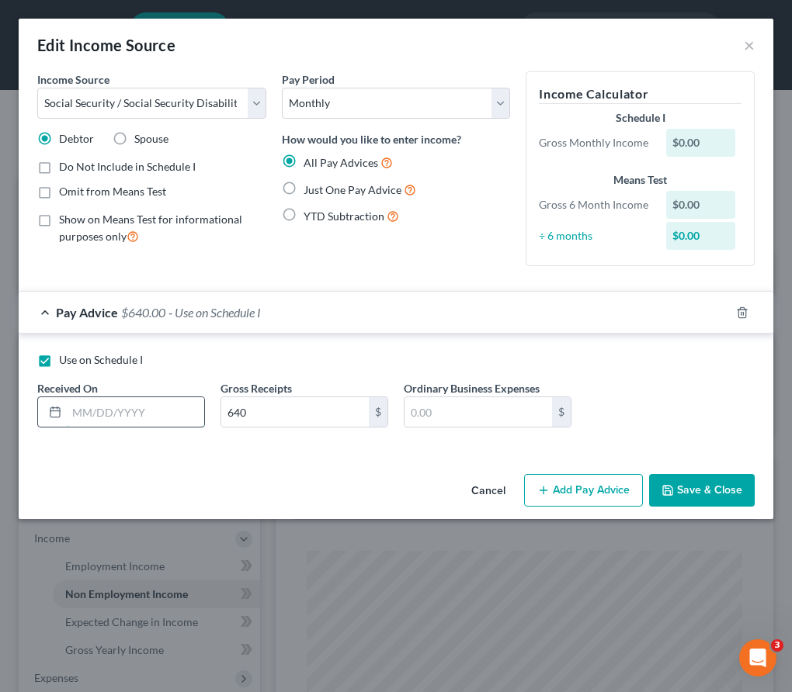
click at [117, 421] on input "text" at bounding box center [135, 411] width 137 height 29
type input "8/1/2025"
drag, startPoint x: 167, startPoint y: 314, endPoint x: 124, endPoint y: 314, distance: 42.7
click at [124, 314] on div "Pay Advice $640.00 on 08/01/2025 - Use on Schedule I" at bounding box center [365, 312] width 692 height 41
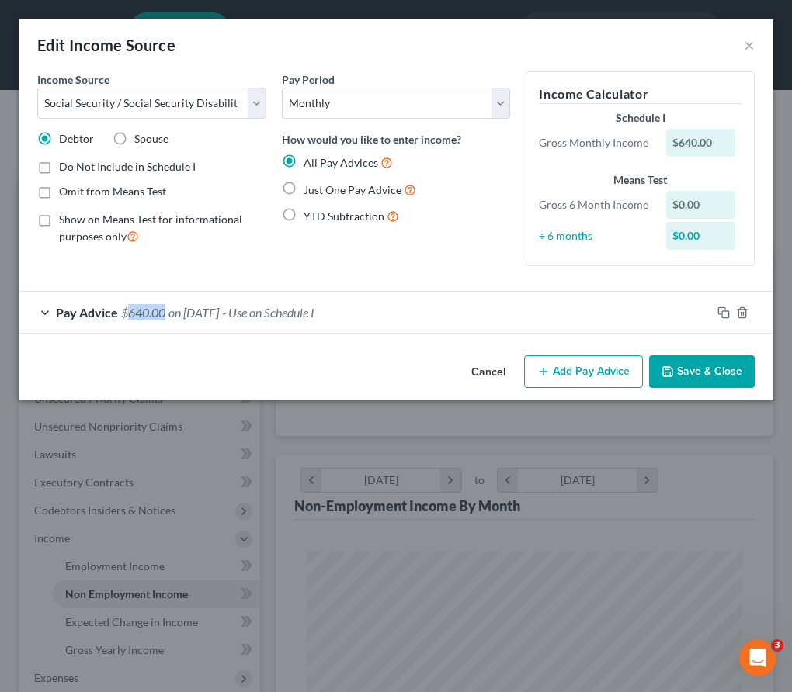
copy span "640.00"
click at [668, 366] on icon "button" at bounding box center [667, 372] width 12 height 12
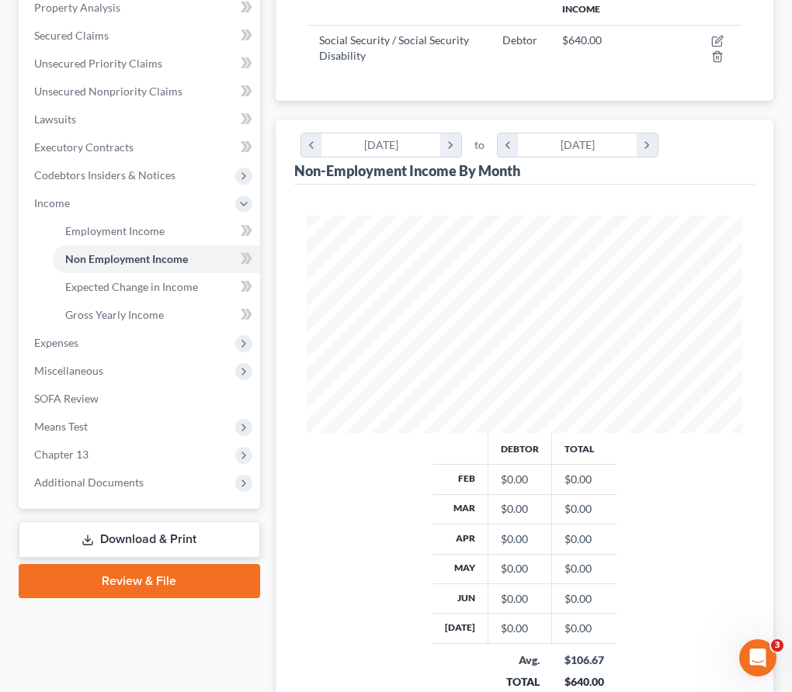
scroll to position [499, 0]
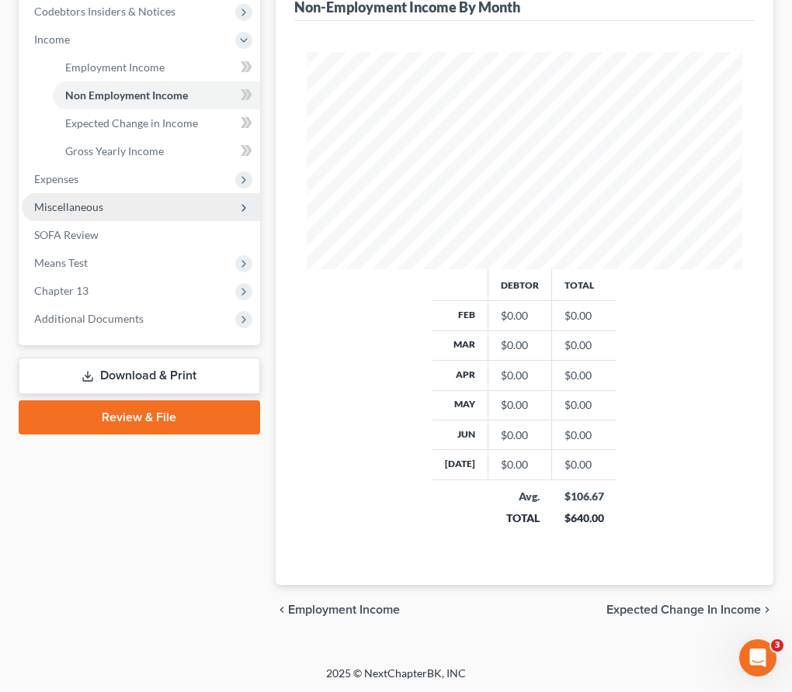
click at [56, 206] on span "Miscellaneous" at bounding box center [68, 206] width 69 height 13
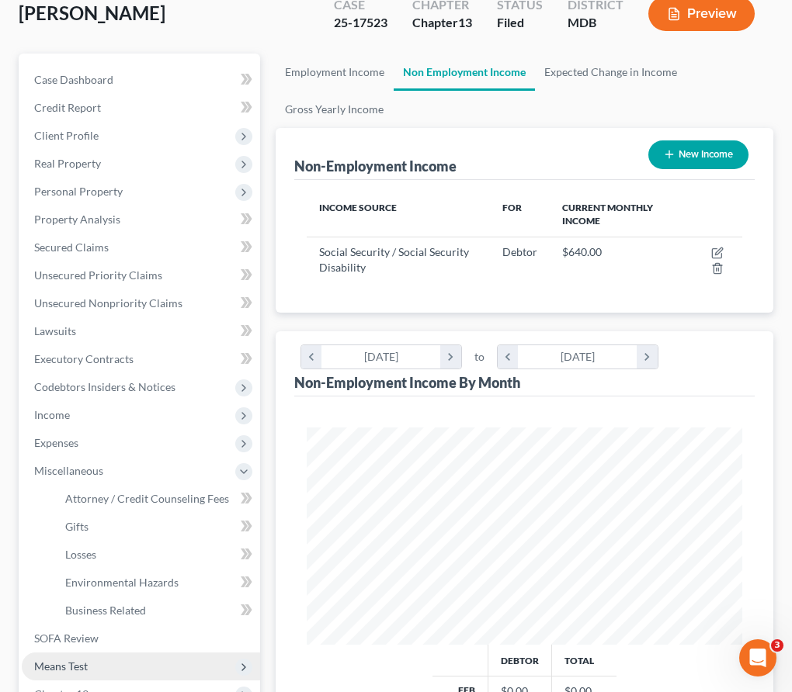
scroll to position [0, 0]
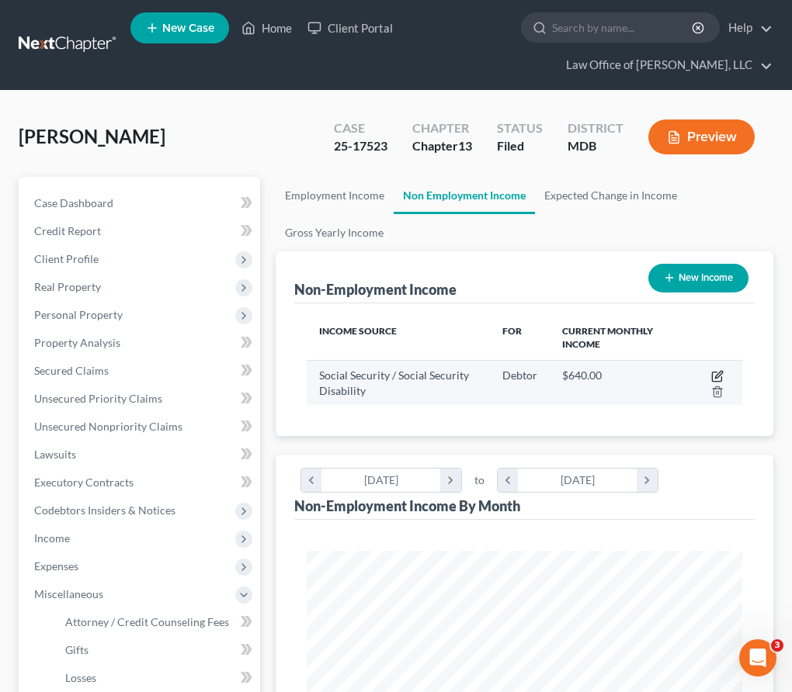
click at [712, 381] on icon "button" at bounding box center [717, 376] width 12 height 12
select select "4"
select select "0"
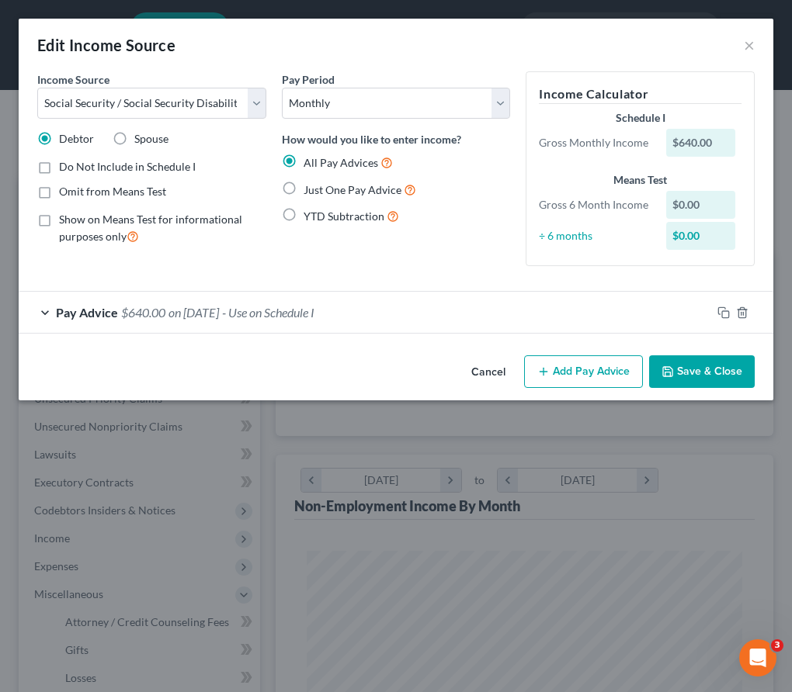
click at [265, 305] on span "- Use on Schedule I" at bounding box center [268, 312] width 92 height 15
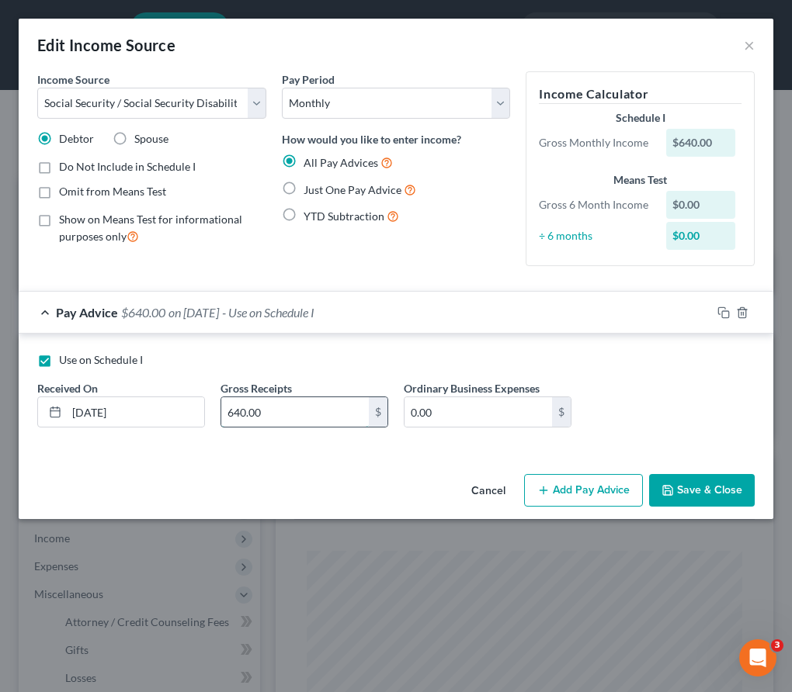
click at [274, 416] on input "640.00" at bounding box center [294, 411] width 147 height 29
paste input "4.67"
type input "644.67"
click at [674, 486] on icon "button" at bounding box center [667, 490] width 12 height 12
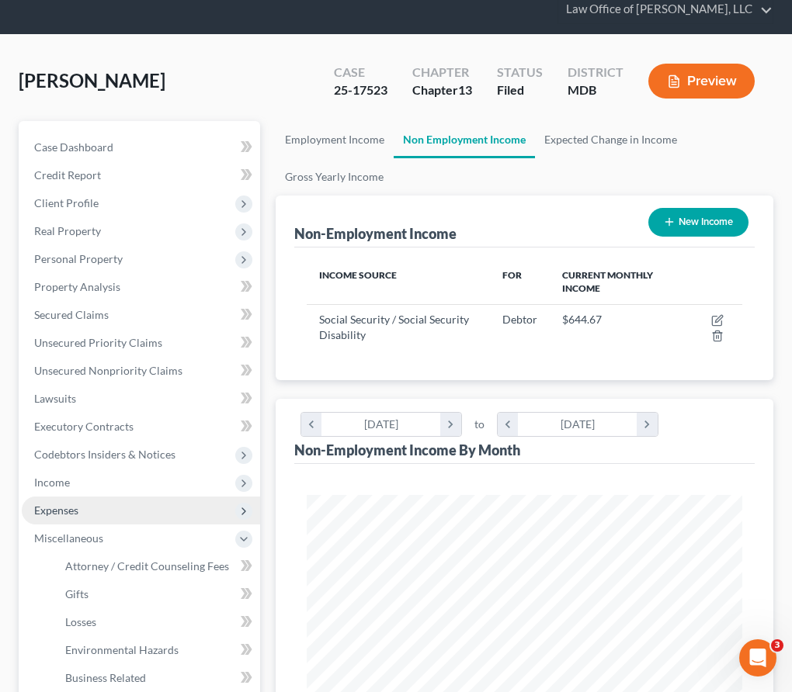
scroll to position [90, 0]
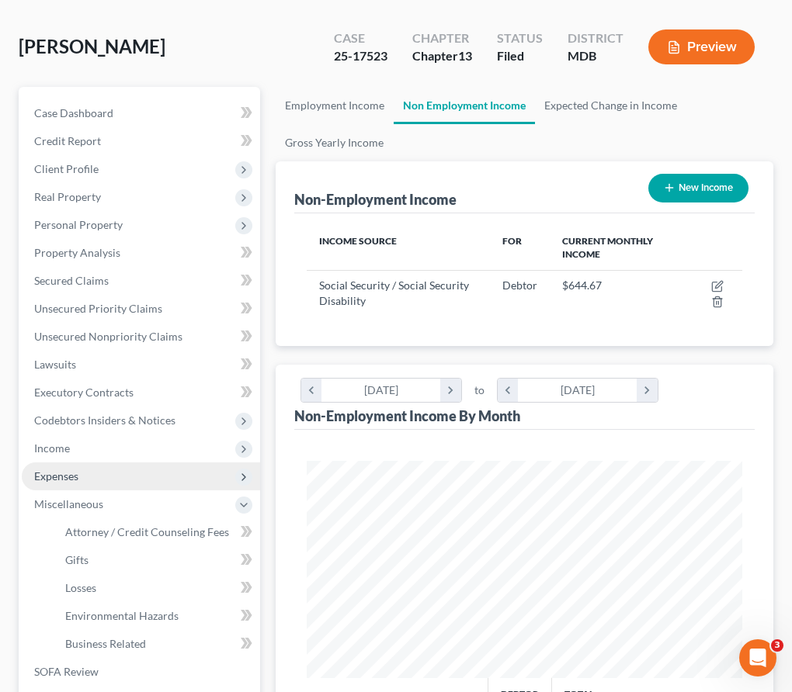
click at [48, 474] on span "Expenses" at bounding box center [56, 476] width 44 height 13
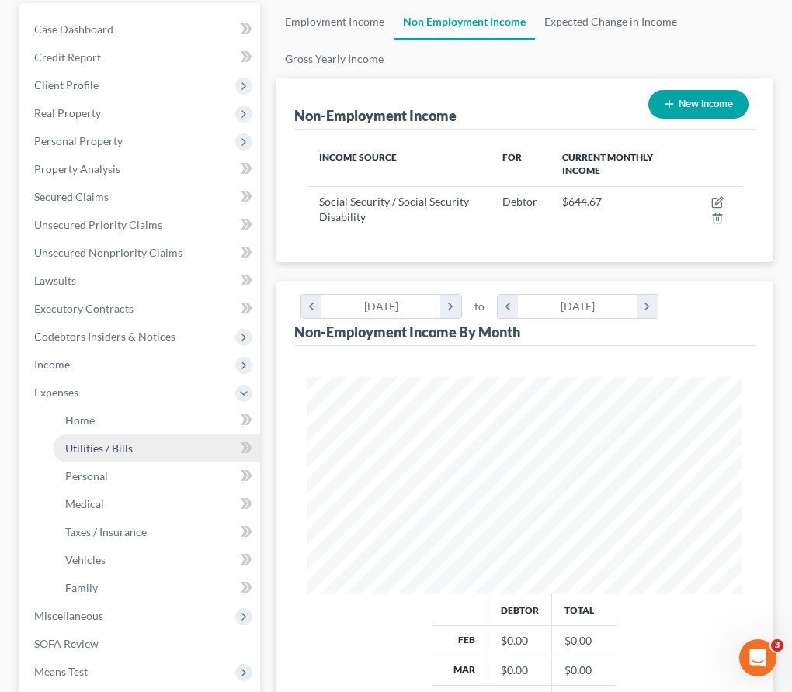
scroll to position [222, 0]
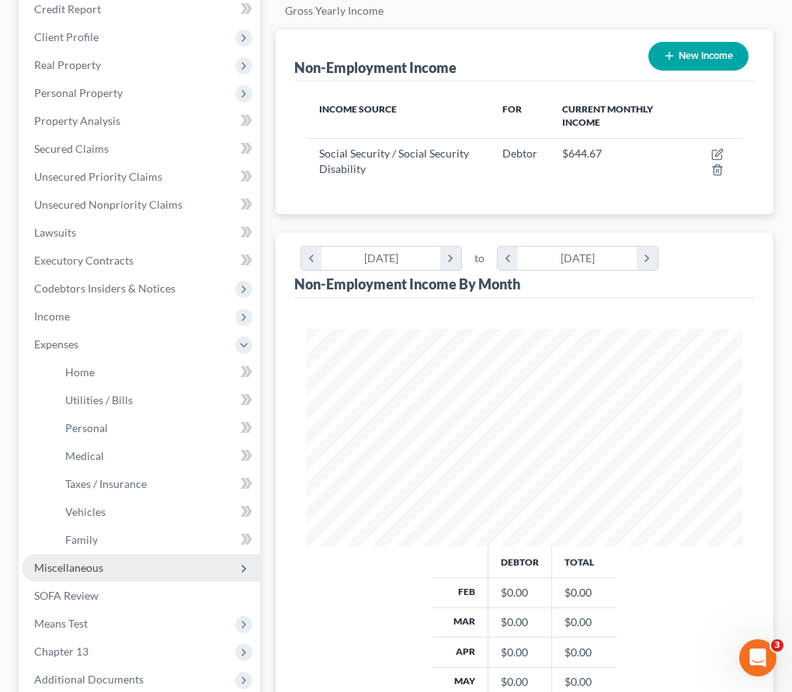
click at [60, 578] on span "Miscellaneous" at bounding box center [141, 568] width 238 height 28
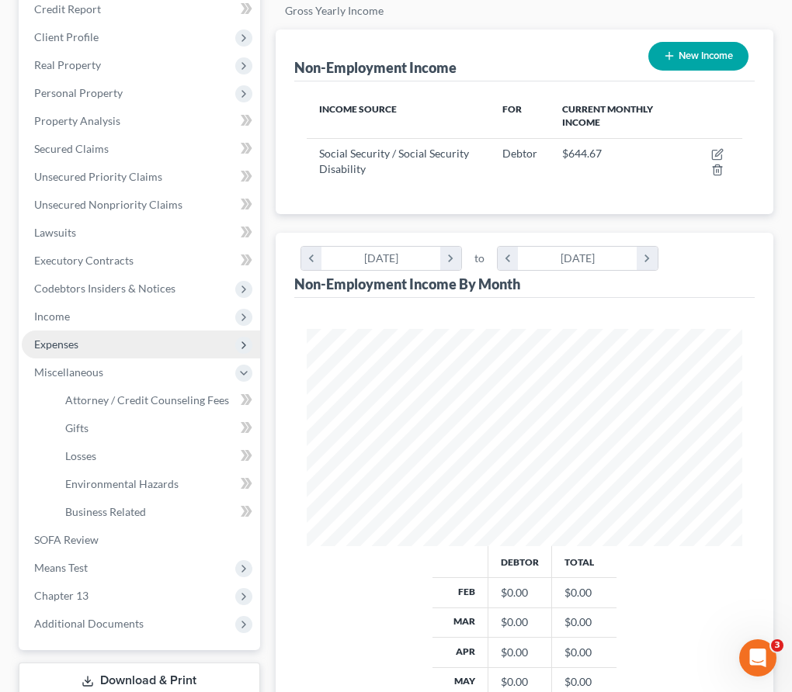
click at [59, 341] on span "Expenses" at bounding box center [56, 344] width 44 height 13
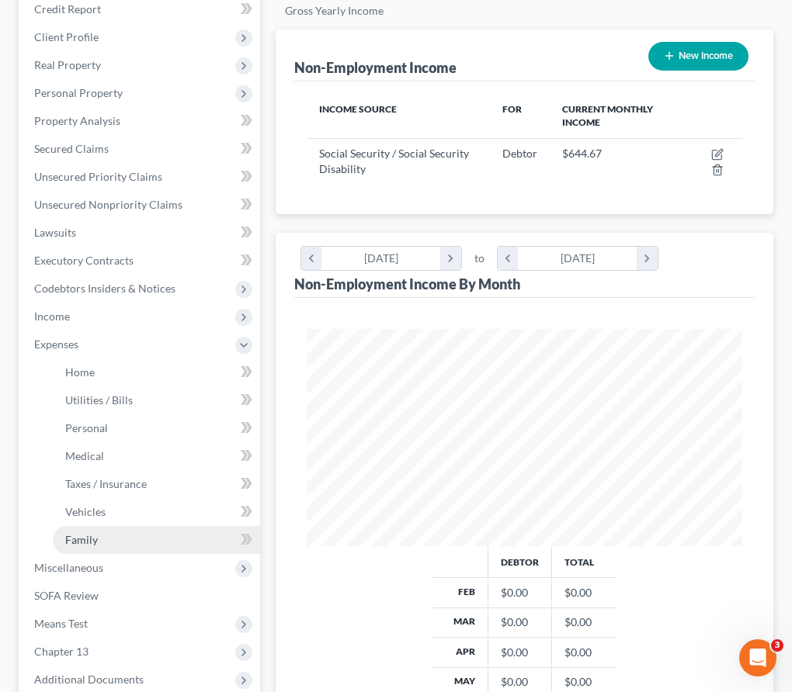
click at [74, 542] on span "Family" at bounding box center [81, 539] width 33 height 13
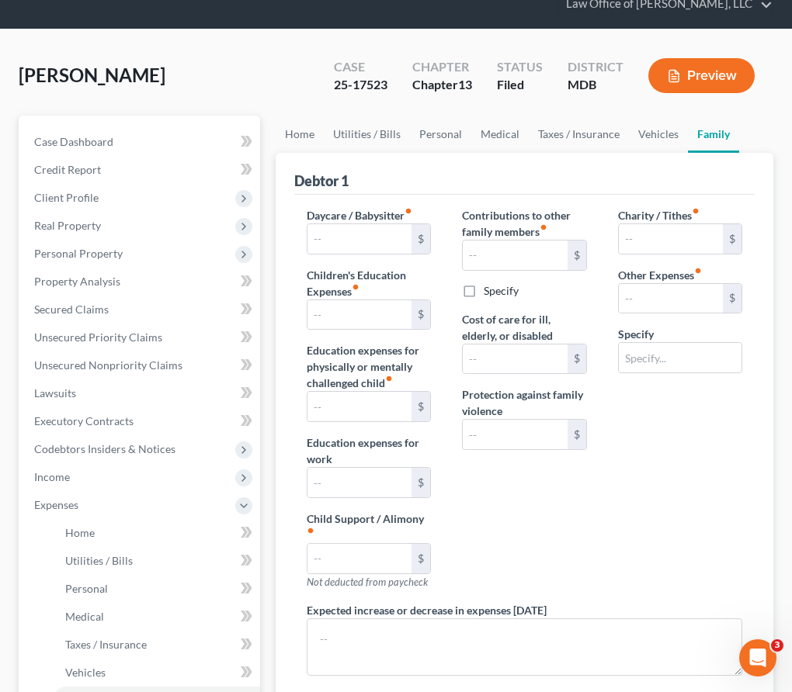
type input "0.00"
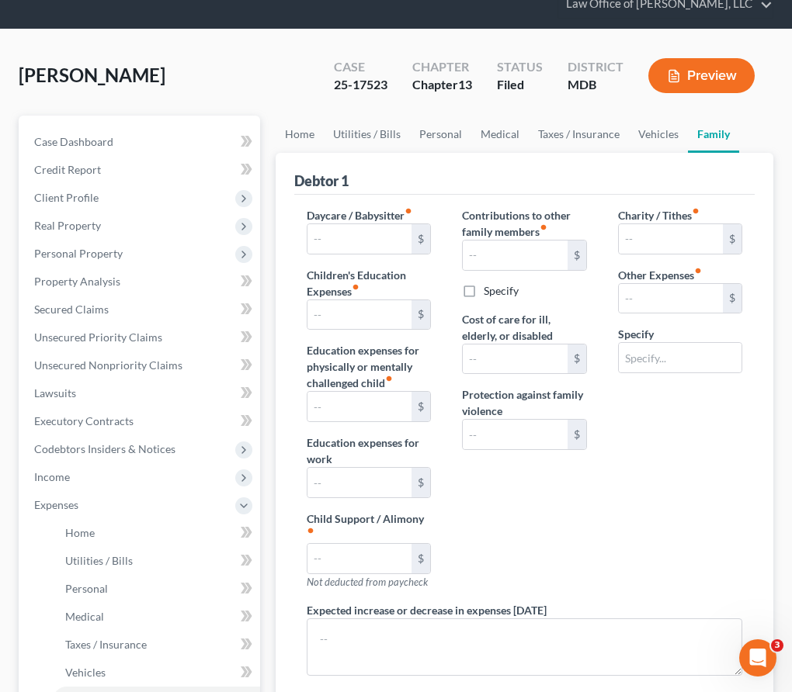
type input "0.00"
type input "300.00"
type input "0.00"
type input "370.00"
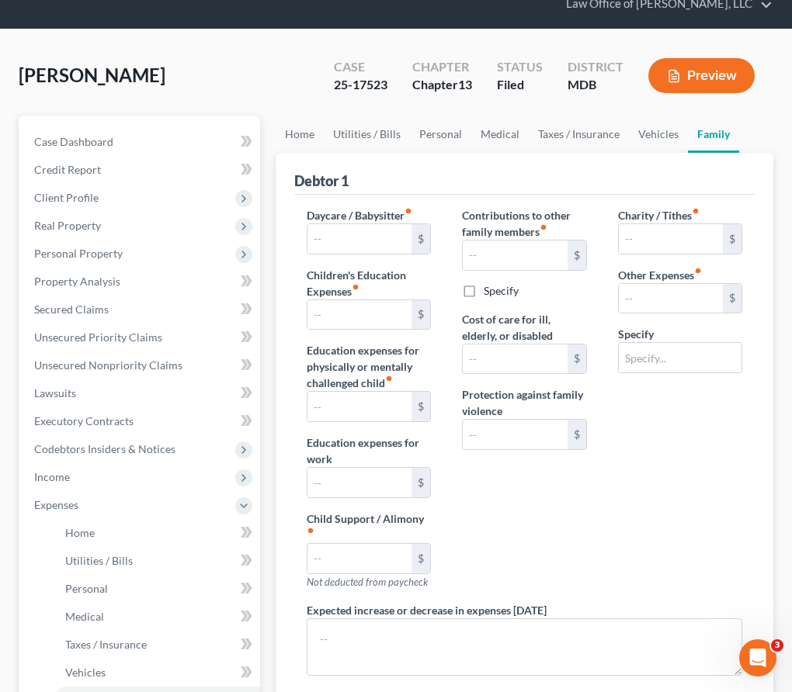
type input "Kids School Meals, Cleaning And Lawn Help"
radio input "true"
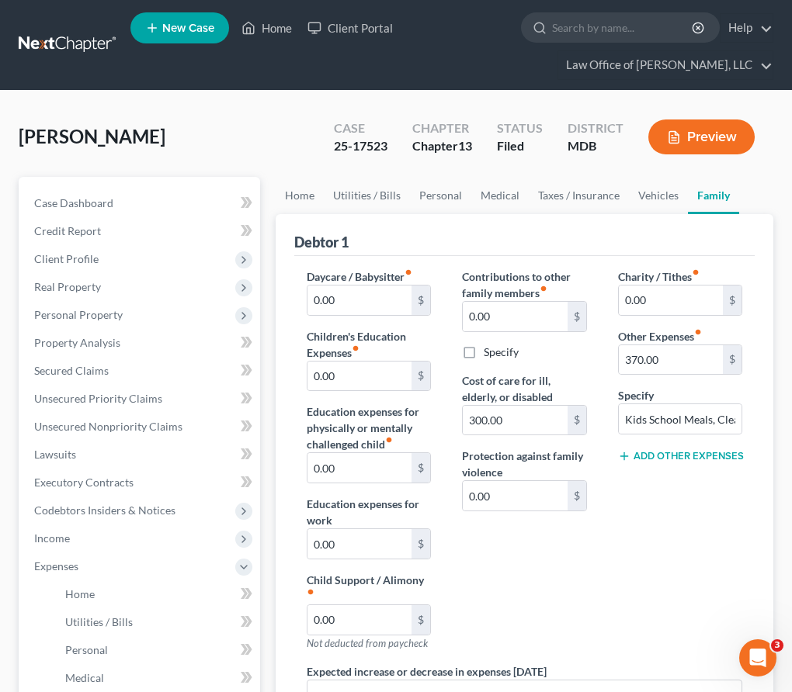
click at [646, 452] on button "Add Other Expenses" at bounding box center [680, 456] width 124 height 12
click at [632, 475] on input "text" at bounding box center [671, 478] width 104 height 29
paste input "644.67"
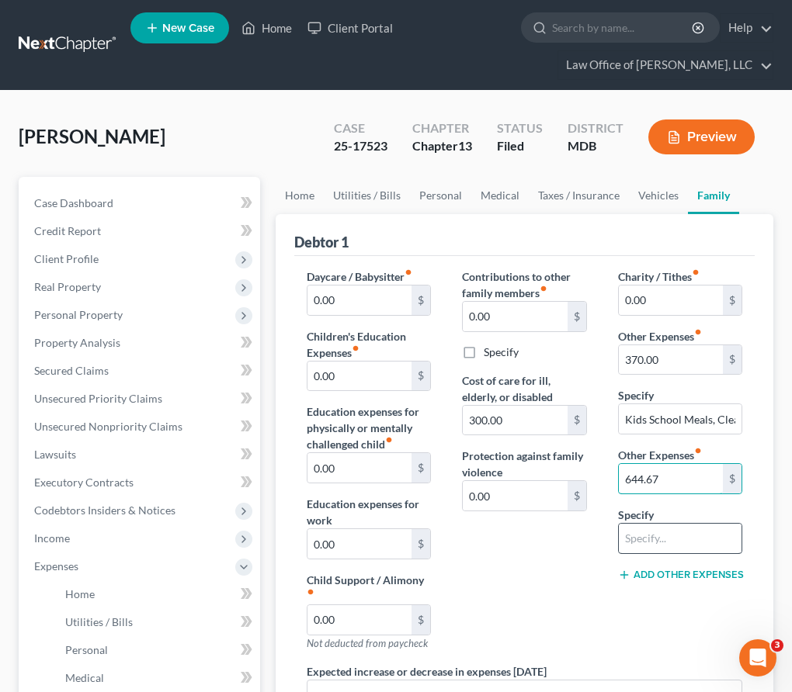
type input "644.67"
click at [665, 540] on input "text" at bounding box center [680, 538] width 123 height 29
type input "Social Security Act"
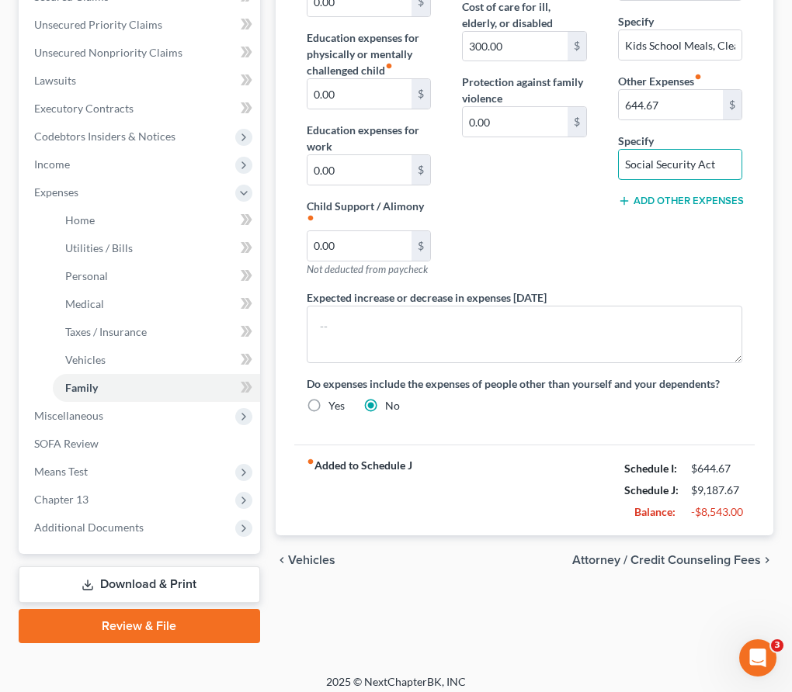
scroll to position [383, 0]
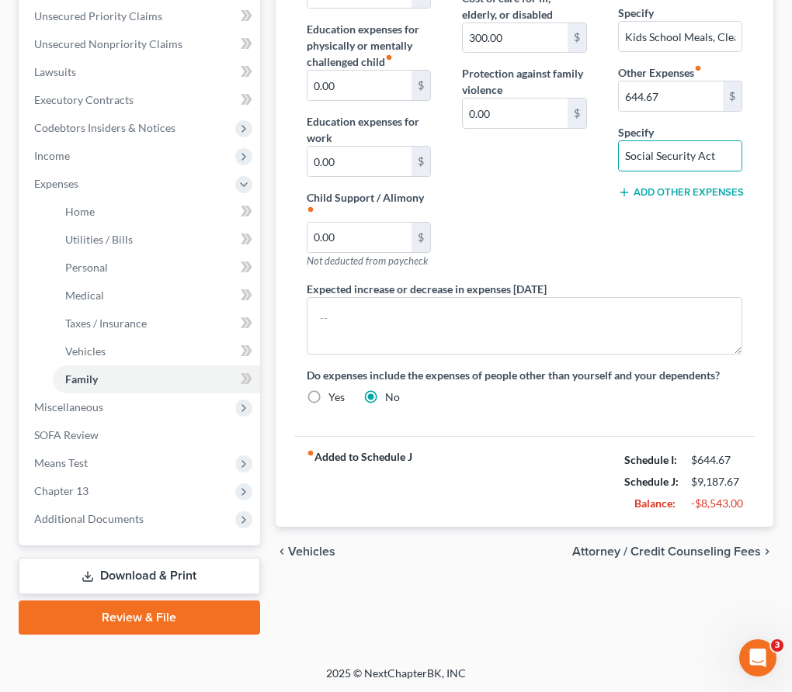
click at [305, 552] on span "Vehicles" at bounding box center [311, 552] width 47 height 12
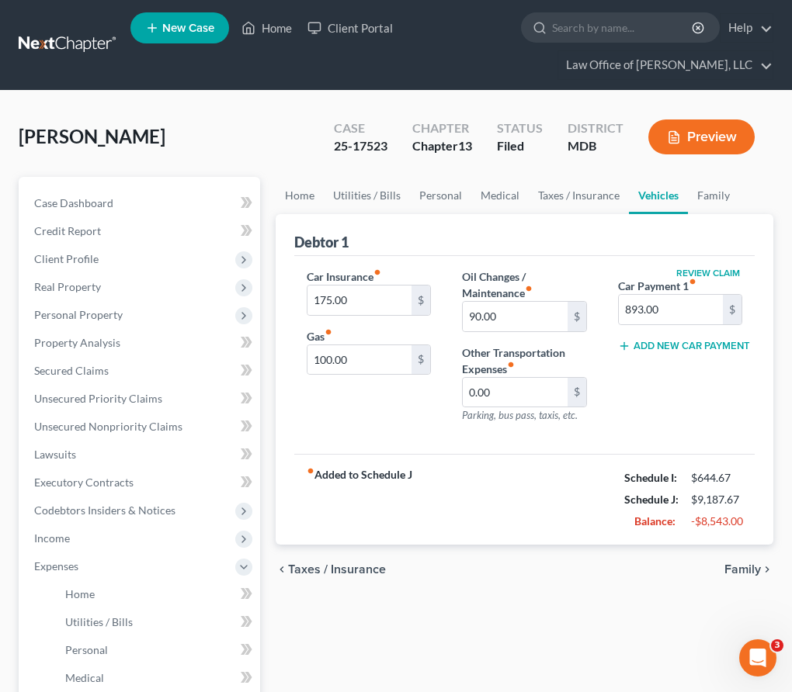
click at [298, 570] on span "Taxes / Insurance" at bounding box center [337, 569] width 98 height 12
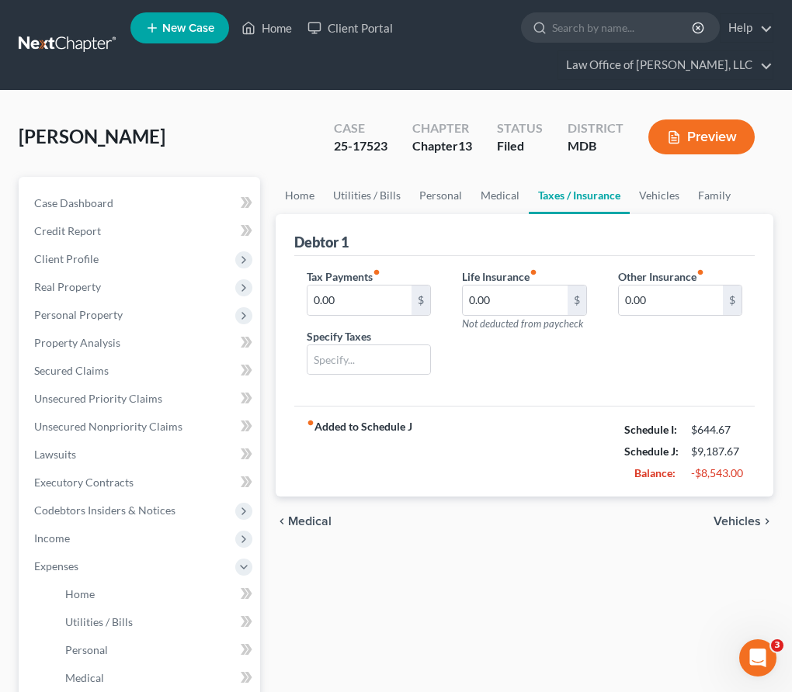
click at [311, 515] on span "Medical" at bounding box center [309, 521] width 43 height 12
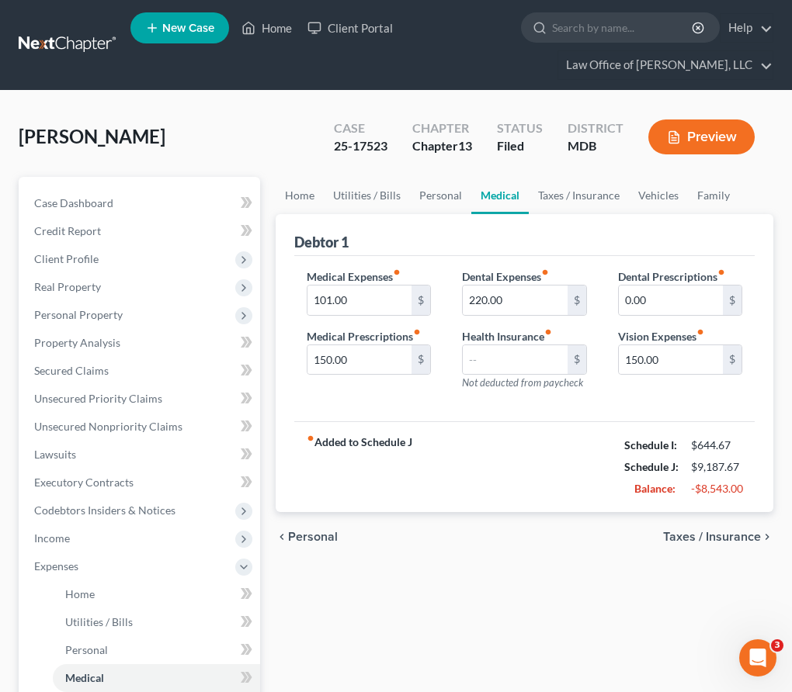
click at [306, 537] on span "Personal" at bounding box center [313, 537] width 50 height 12
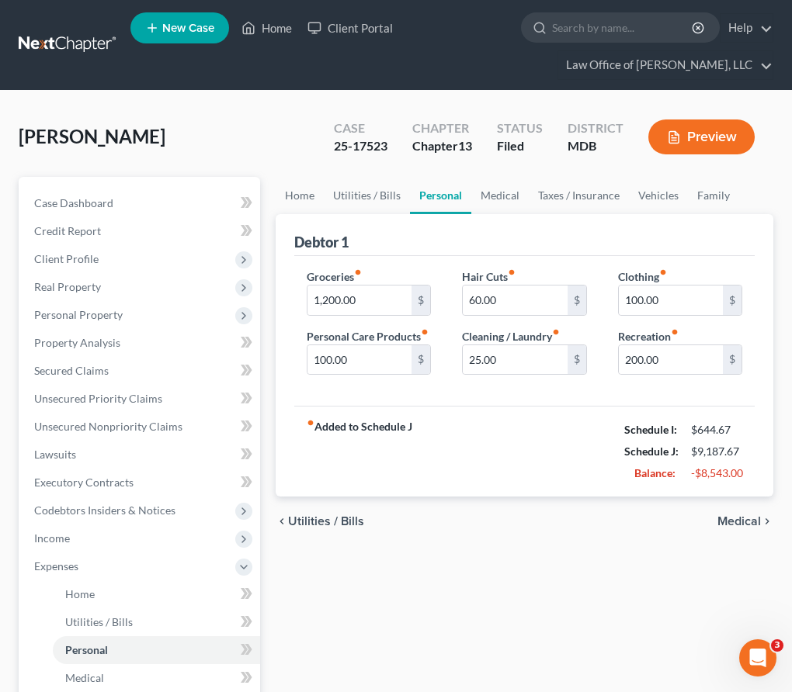
click at [317, 526] on span "Utilities / Bills" at bounding box center [326, 521] width 76 height 12
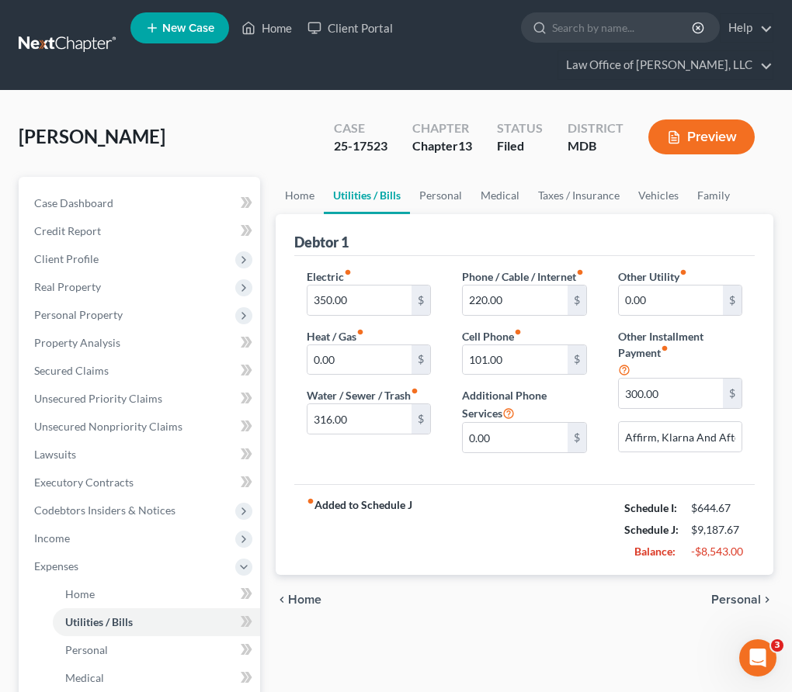
click at [294, 606] on span "Home" at bounding box center [304, 600] width 33 height 12
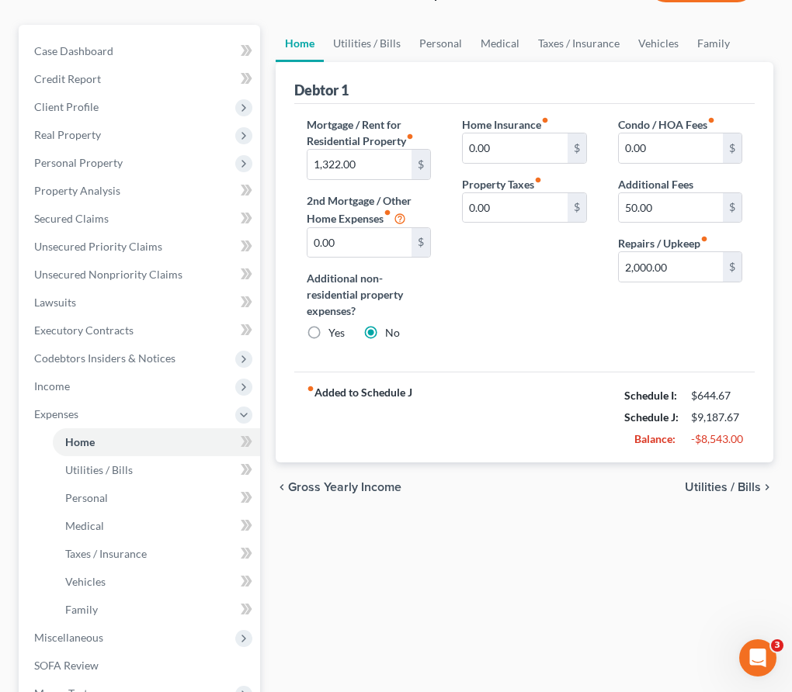
scroll to position [154, 0]
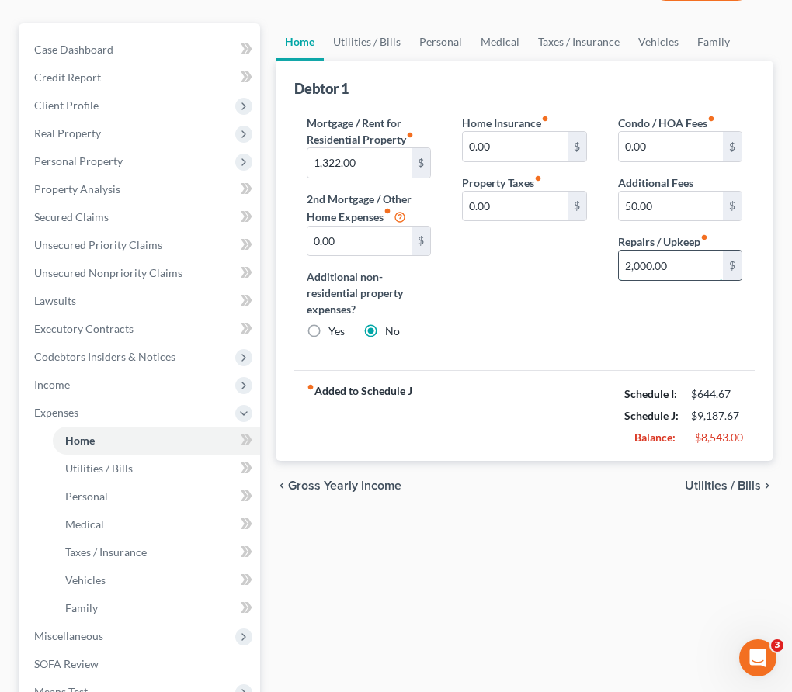
click at [671, 272] on input "2,000.00" at bounding box center [671, 265] width 104 height 29
click at [676, 265] on input "2,000.00" at bounding box center [671, 265] width 104 height 29
drag, startPoint x: 646, startPoint y: 264, endPoint x: 704, endPoint y: 265, distance: 57.4
click at [704, 265] on input "2,000.00" at bounding box center [671, 265] width 104 height 29
click at [629, 268] on input "200" at bounding box center [671, 265] width 104 height 29
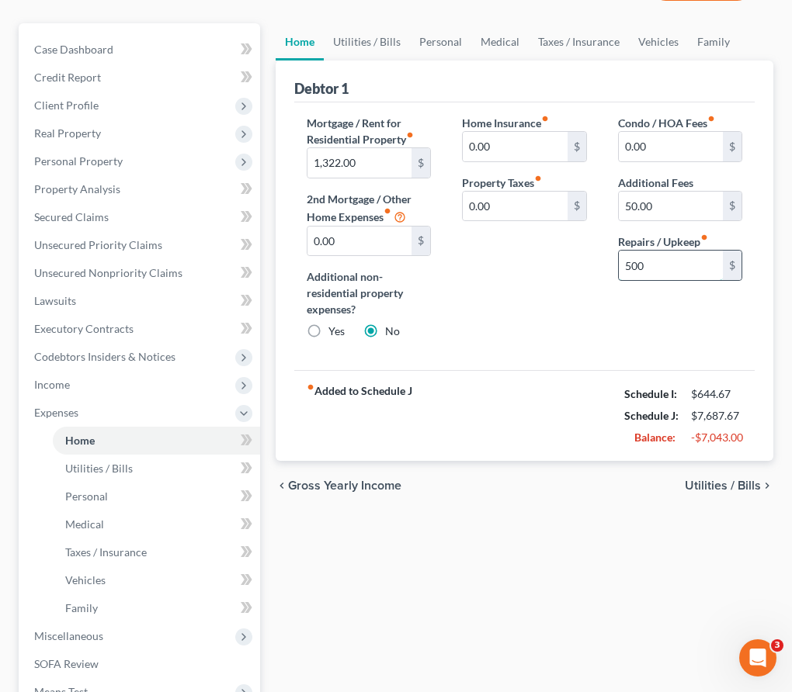
type input "500"
click at [688, 481] on span "Utilities / Bills" at bounding box center [722, 486] width 76 height 12
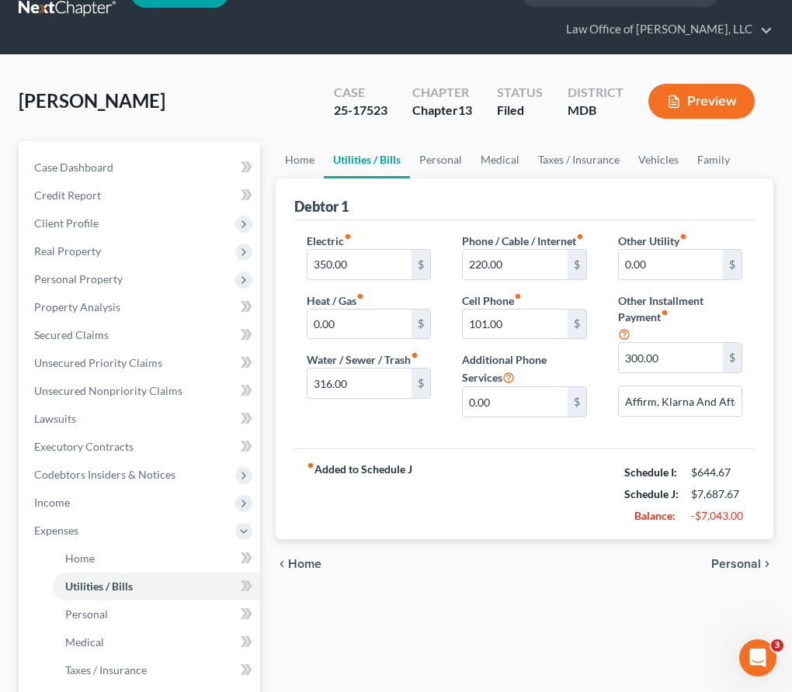
scroll to position [136, 0]
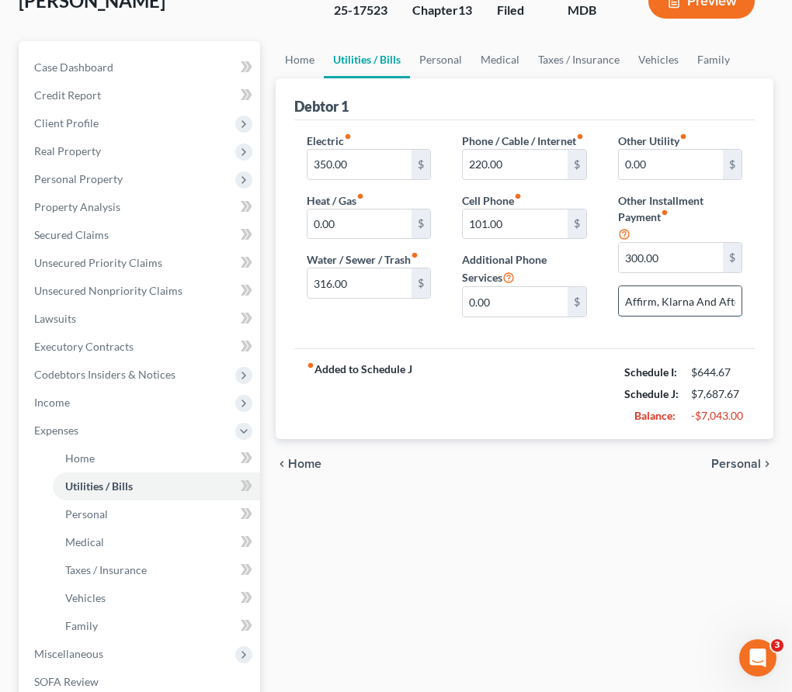
click at [651, 306] on input "Affirm, Klarna And Afterpay" at bounding box center [680, 300] width 123 height 29
drag, startPoint x: 629, startPoint y: 303, endPoint x: 747, endPoint y: 309, distance: 118.1
click at [747, 309] on div "Other Utility fiber_manual_record 0.00 $ Other Installment Payment fiber_manual…" at bounding box center [679, 231] width 155 height 197
type input "A"
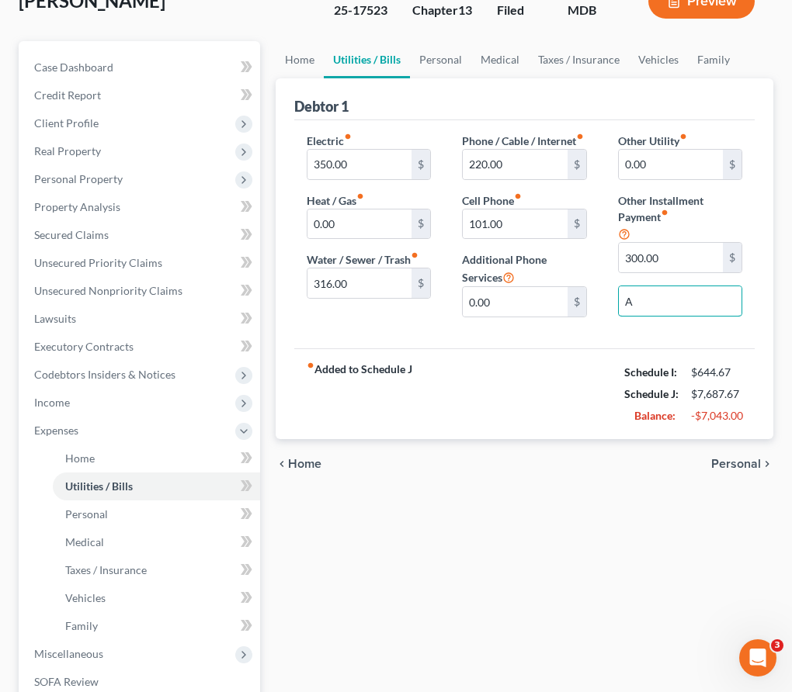
scroll to position [0, 0]
click at [670, 256] on input "300.00" at bounding box center [671, 257] width 104 height 29
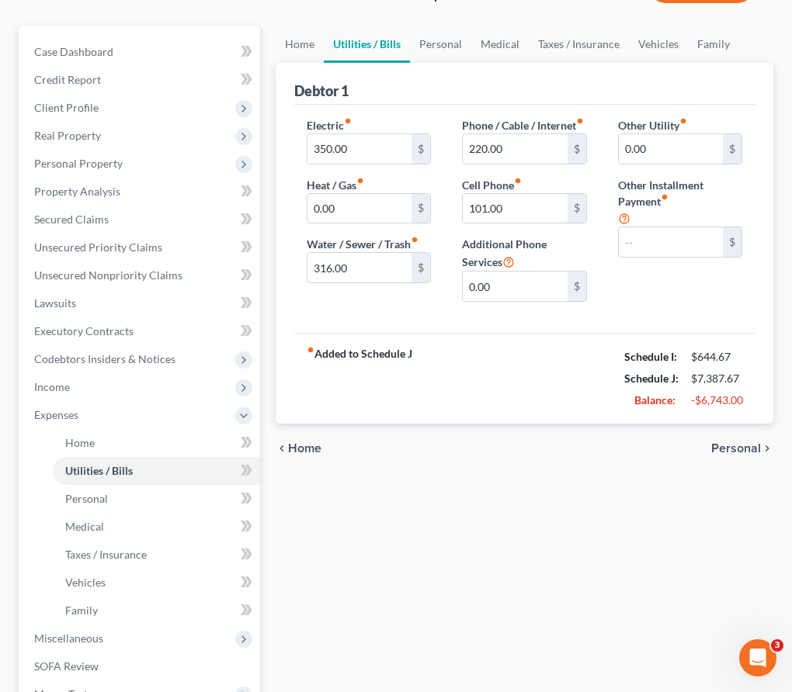
click at [740, 455] on span "Personal" at bounding box center [736, 448] width 50 height 12
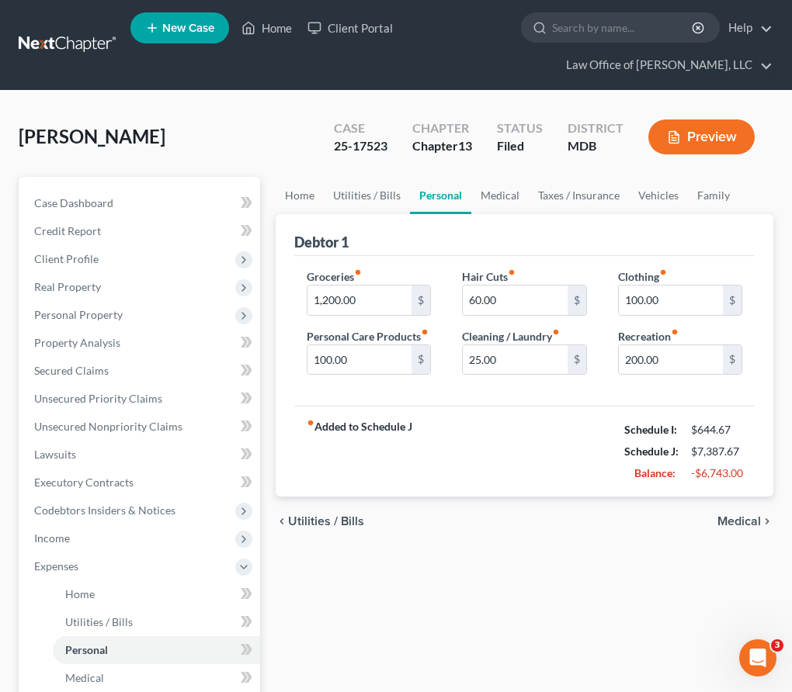
click at [744, 522] on span "Medical" at bounding box center [738, 521] width 43 height 12
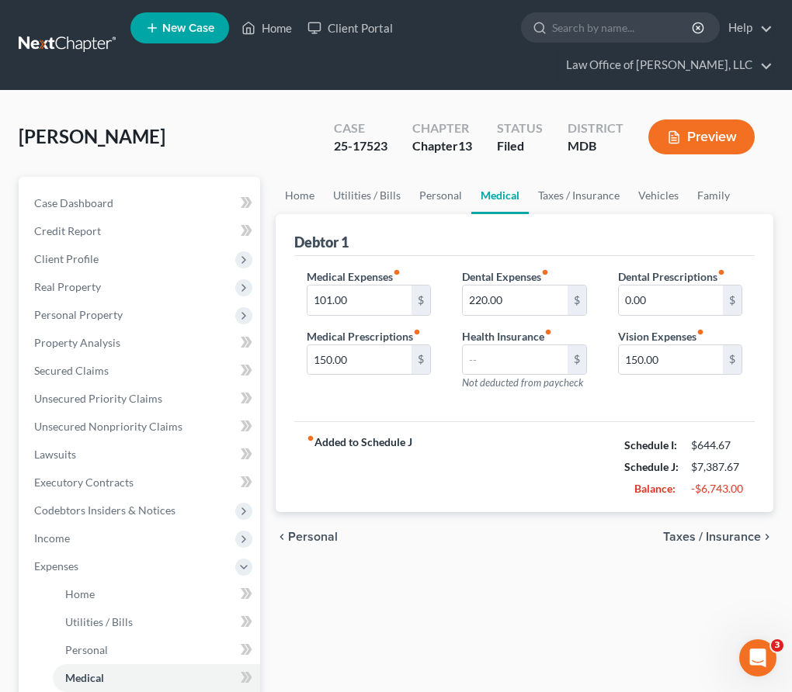
click at [723, 542] on span "Taxes / Insurance" at bounding box center [712, 537] width 98 height 12
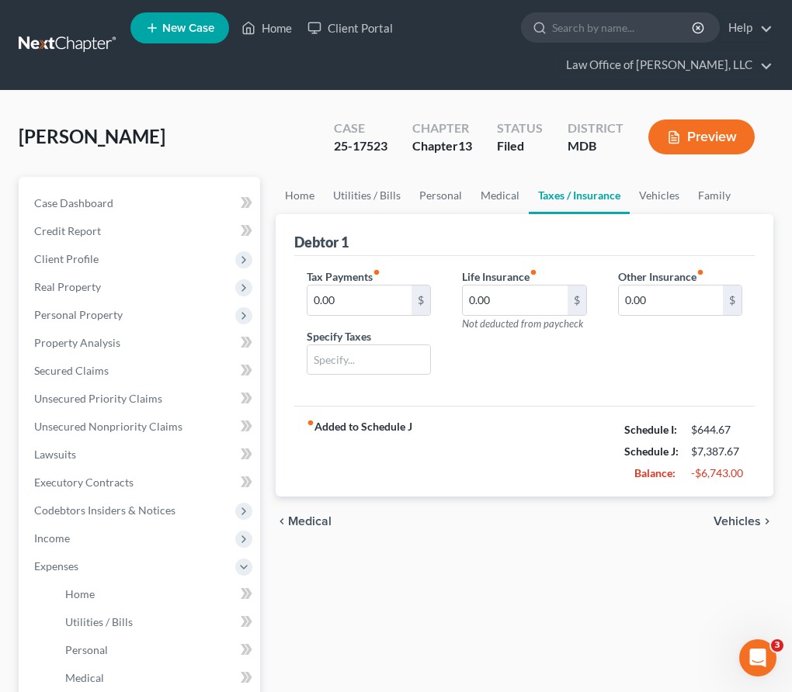
click at [721, 521] on span "Vehicles" at bounding box center [736, 521] width 47 height 12
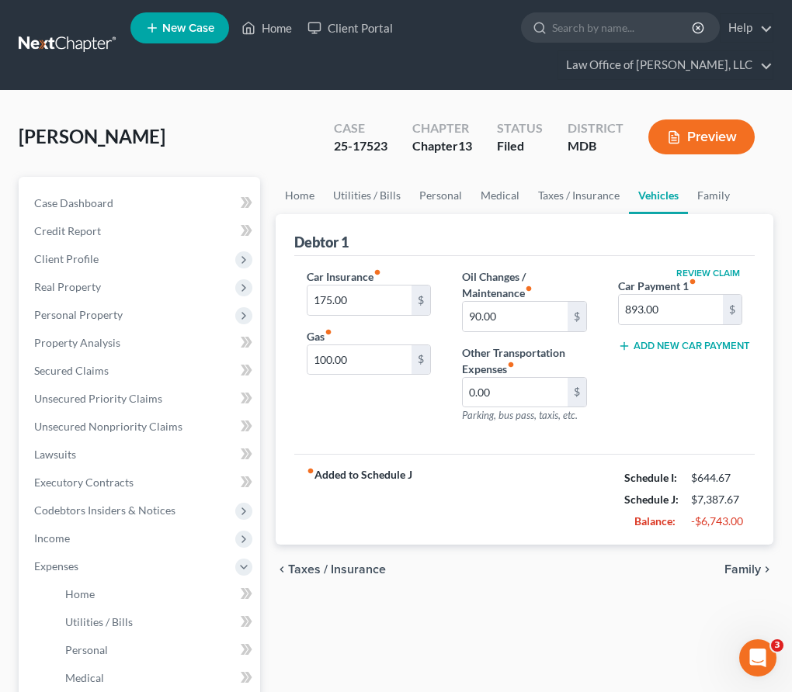
click at [732, 573] on span "Family" at bounding box center [742, 569] width 36 height 12
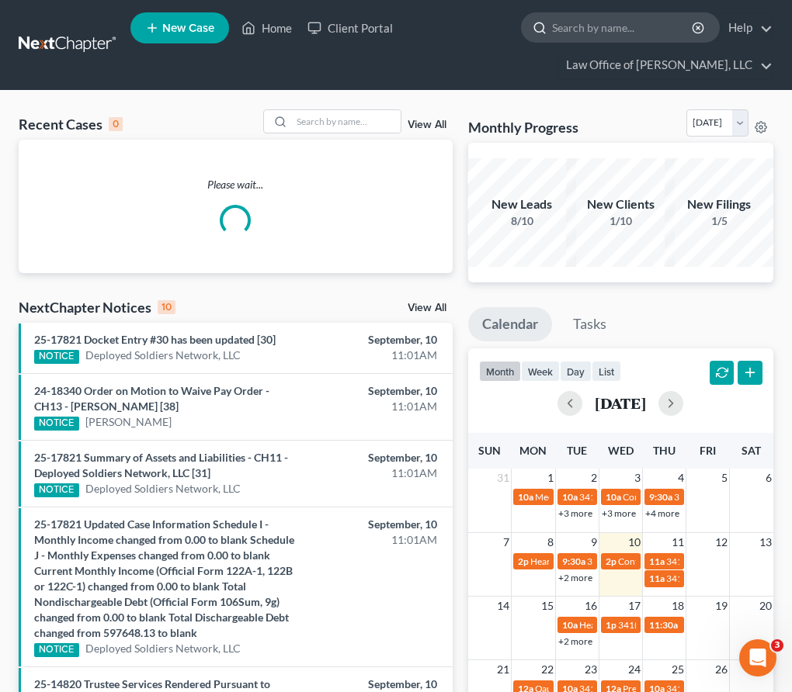
click at [601, 28] on input "search" at bounding box center [623, 27] width 142 height 29
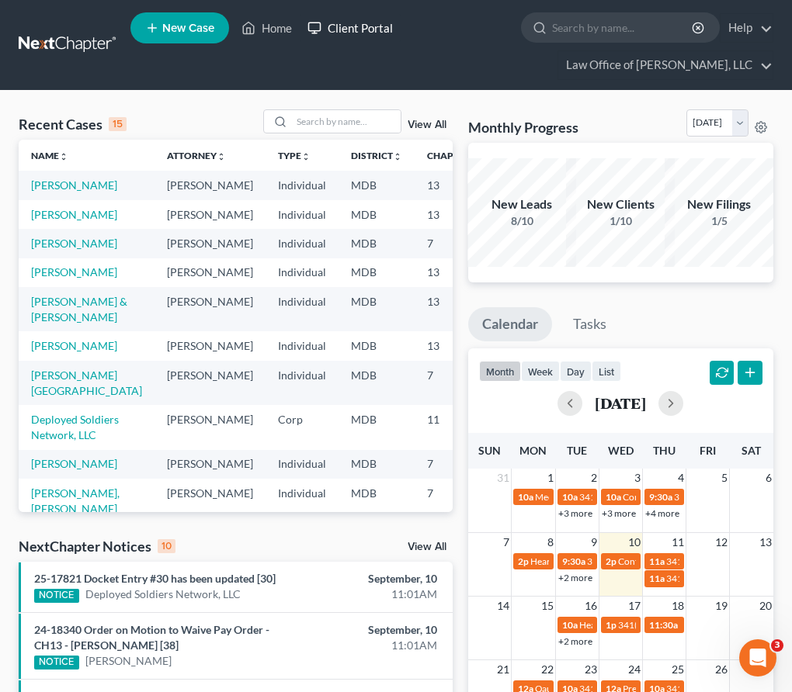
click at [357, 33] on link "Client Portal" at bounding box center [350, 28] width 101 height 28
click at [353, 28] on link "Client Portal" at bounding box center [350, 28] width 101 height 28
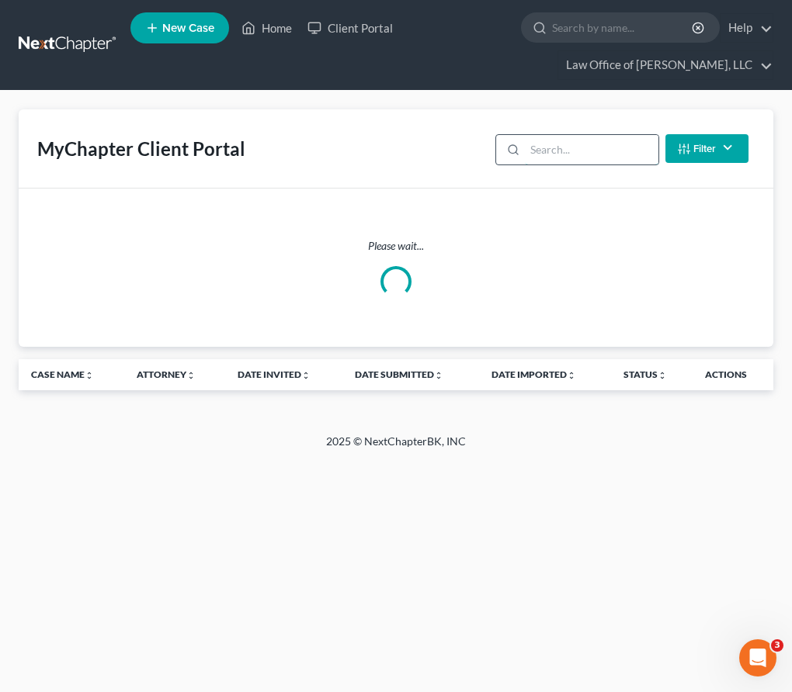
click at [560, 148] on input "search" at bounding box center [591, 149] width 133 height 29
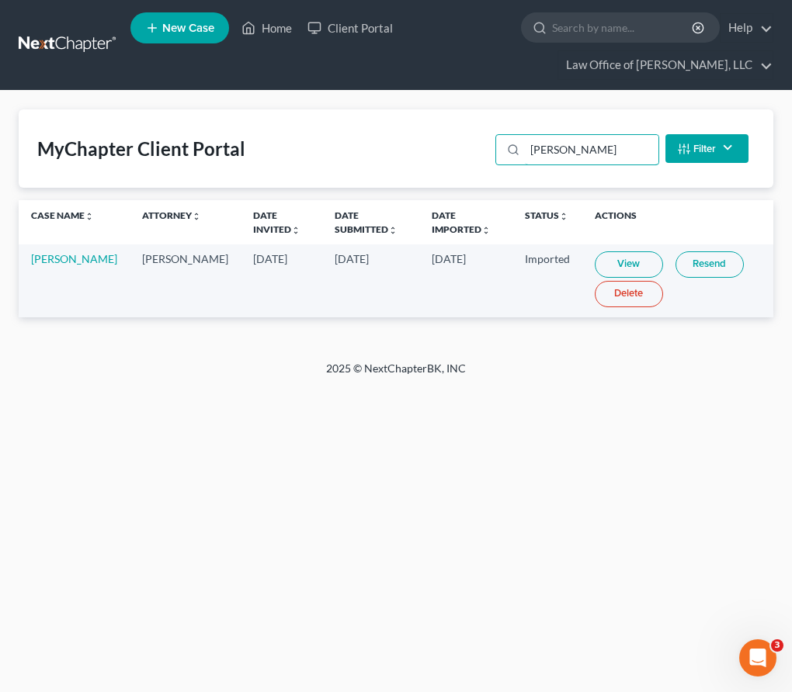
type input "[PERSON_NAME]"
click at [607, 261] on link "View" at bounding box center [628, 264] width 68 height 26
click at [176, 32] on span "New Case" at bounding box center [188, 29] width 52 height 12
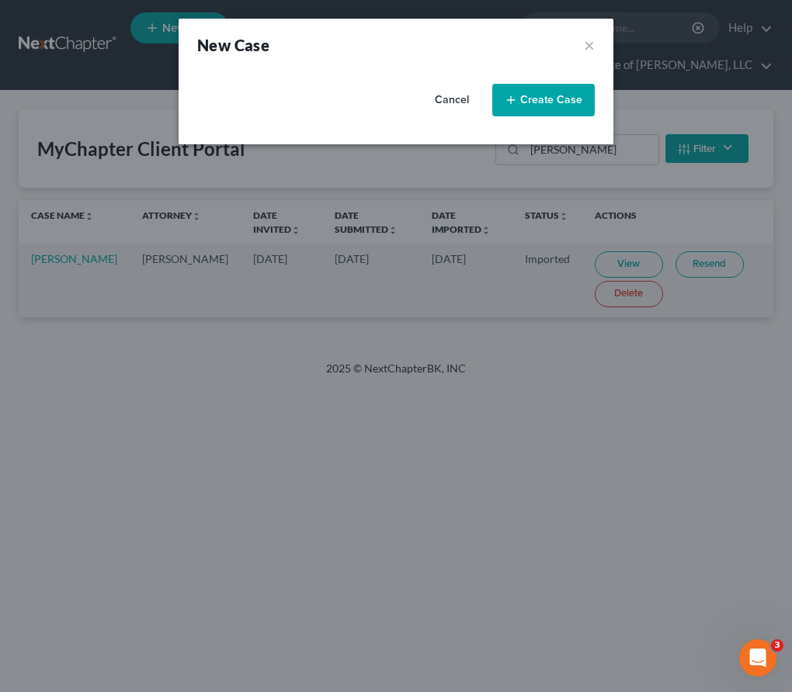
select select "38"
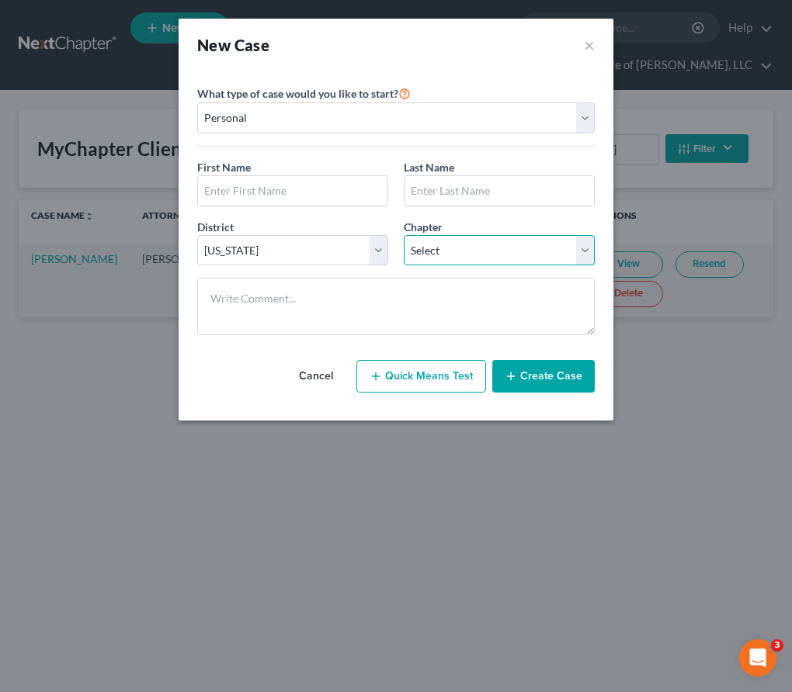
click at [445, 240] on select "Select 7 11 12 13" at bounding box center [499, 250] width 191 height 31
select select "3"
click at [404, 235] on select "Select 7 11 12 13" at bounding box center [499, 250] width 191 height 31
click at [225, 184] on input "text" at bounding box center [292, 190] width 189 height 29
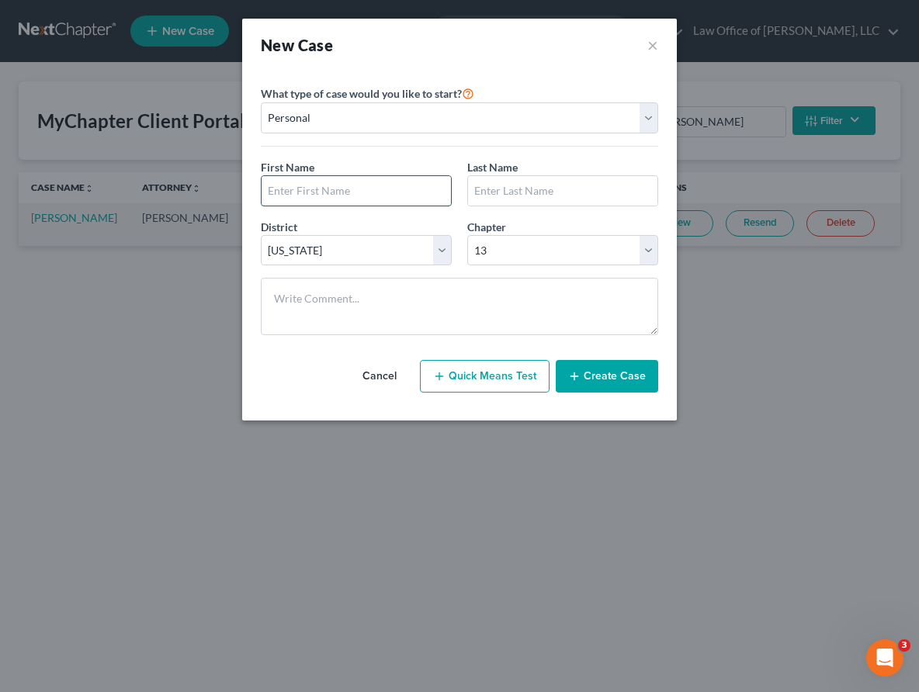
click at [314, 194] on input "text" at bounding box center [356, 190] width 189 height 29
type input "[PERSON_NAME]"
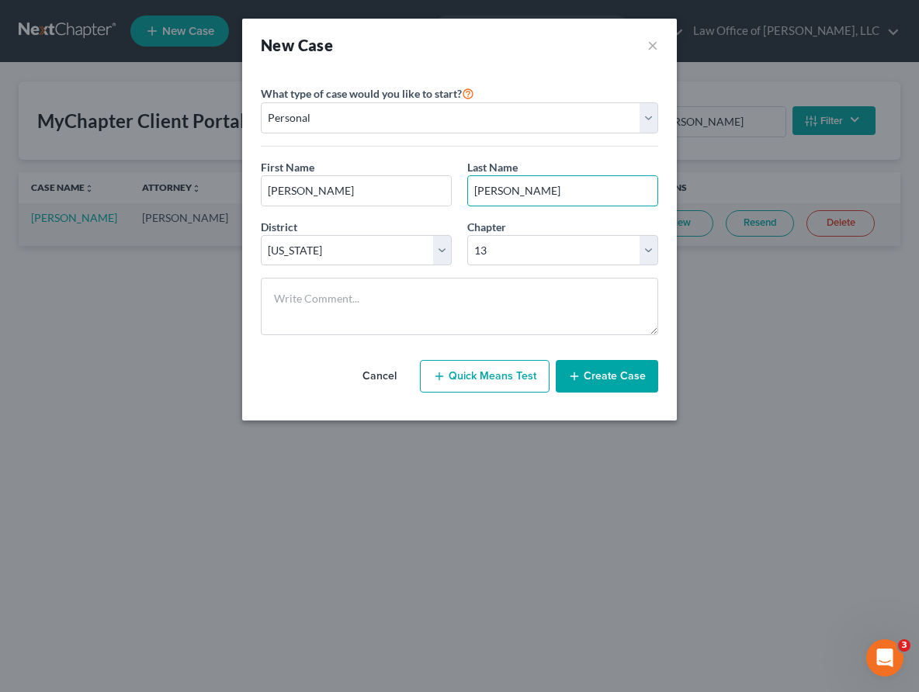
type input "[PERSON_NAME]"
click at [574, 383] on button "Create Case" at bounding box center [607, 376] width 102 height 33
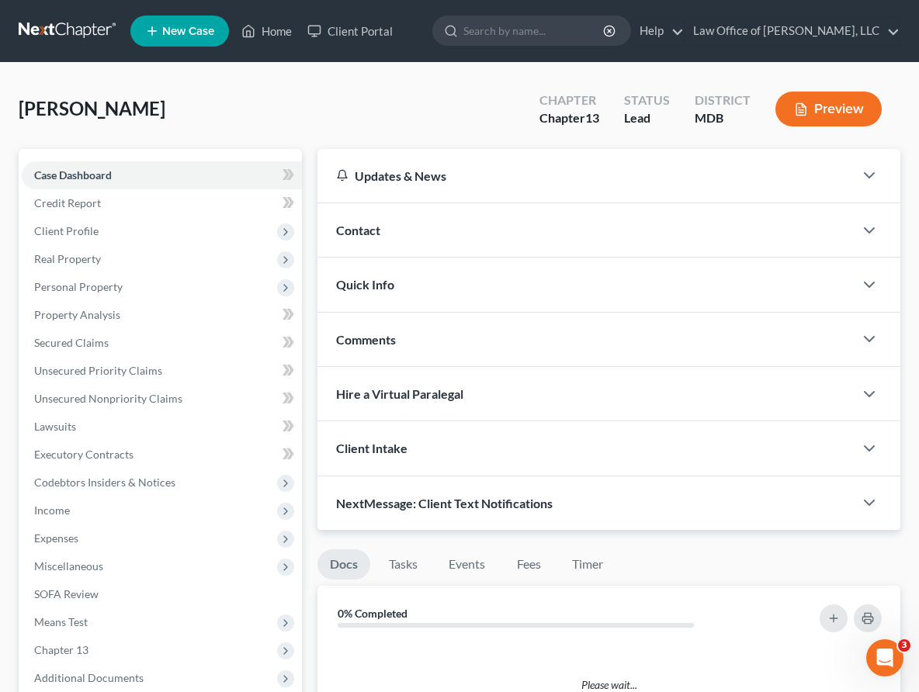
click at [414, 438] on div "Client Intake" at bounding box center [585, 448] width 536 height 54
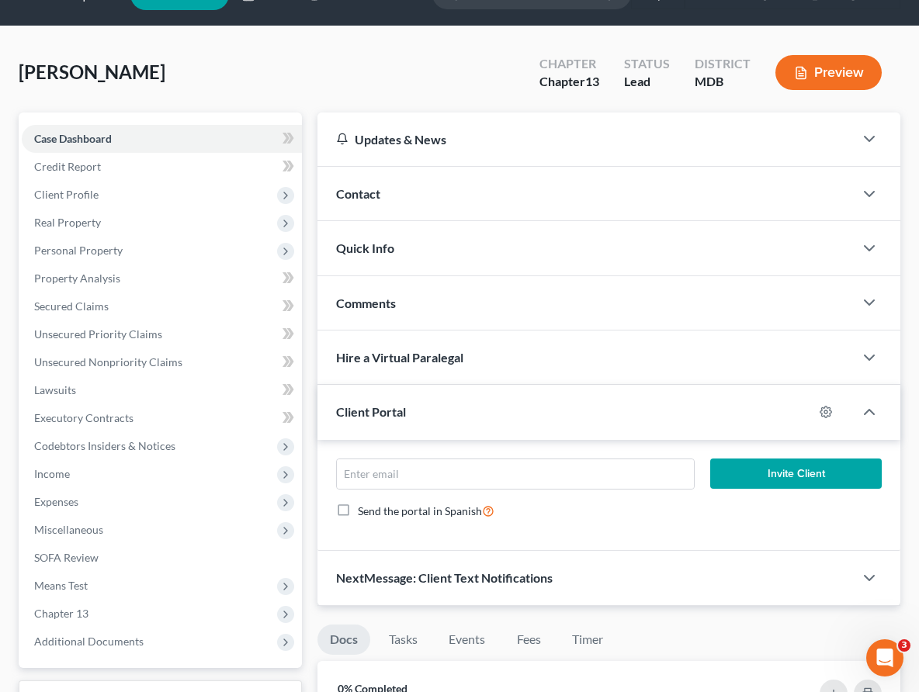
scroll to position [76, 0]
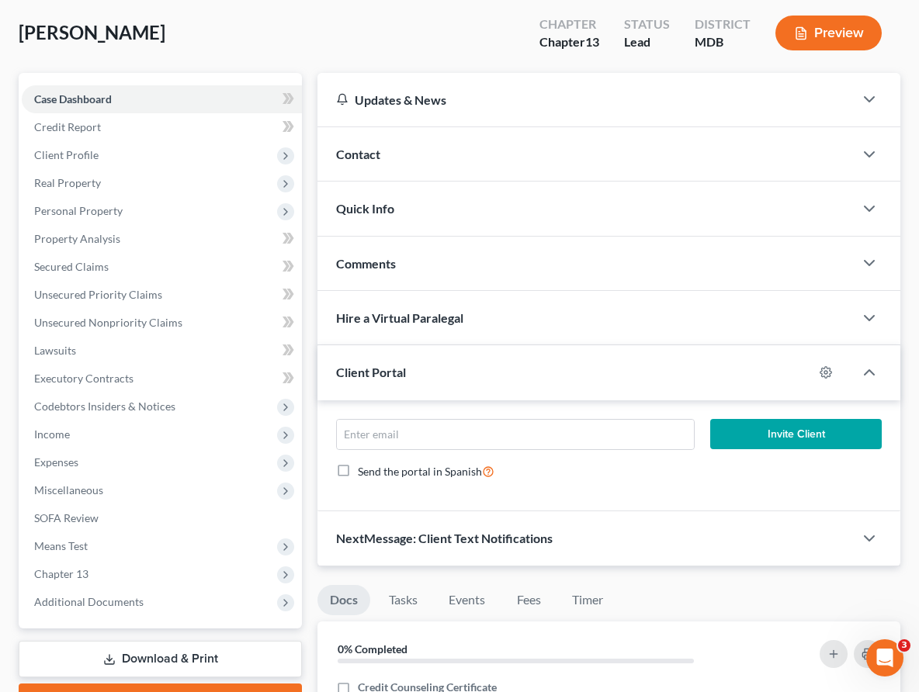
click at [358, 469] on label "Send the portal in Spanish" at bounding box center [426, 472] width 137 height 18
click at [364, 469] on input "Send the portal in Spanish" at bounding box center [369, 468] width 10 height 10
checkbox input "true"
click at [359, 435] on input "email" at bounding box center [515, 434] width 357 height 29
type input "[EMAIL_ADDRESS][DOMAIN_NAME]"
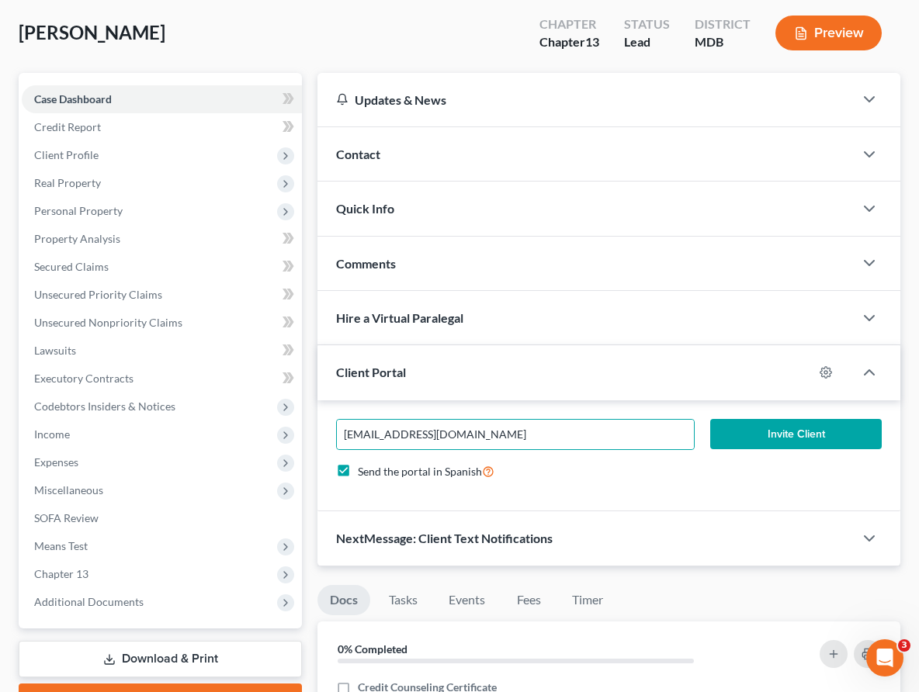
click at [776, 428] on button "Invite Client" at bounding box center [796, 434] width 172 height 31
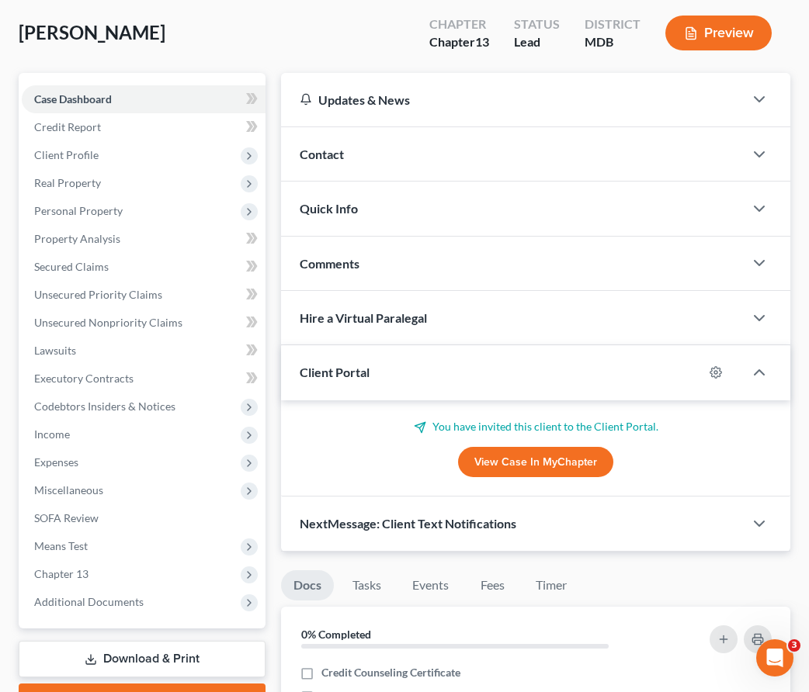
scroll to position [0, 0]
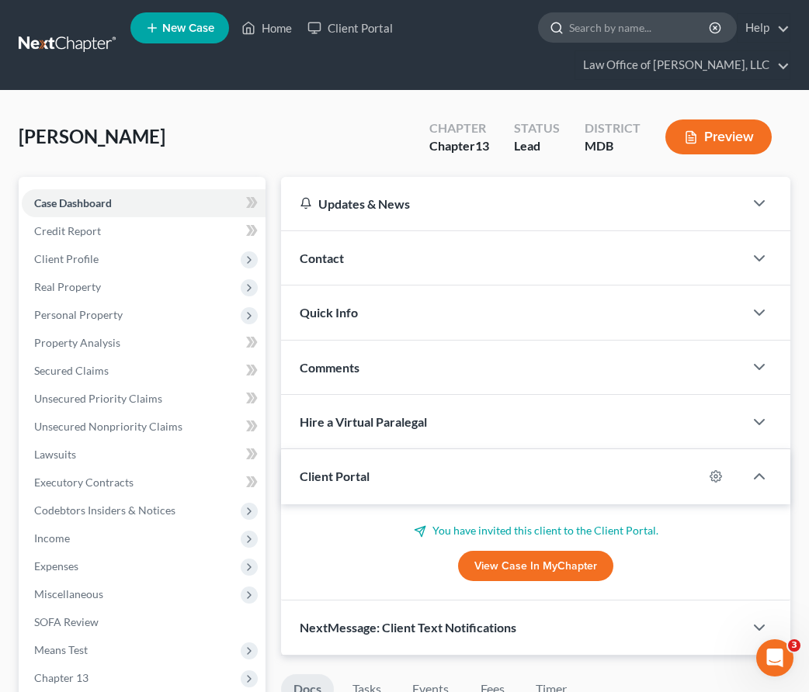
click at [628, 35] on input "search" at bounding box center [640, 27] width 142 height 29
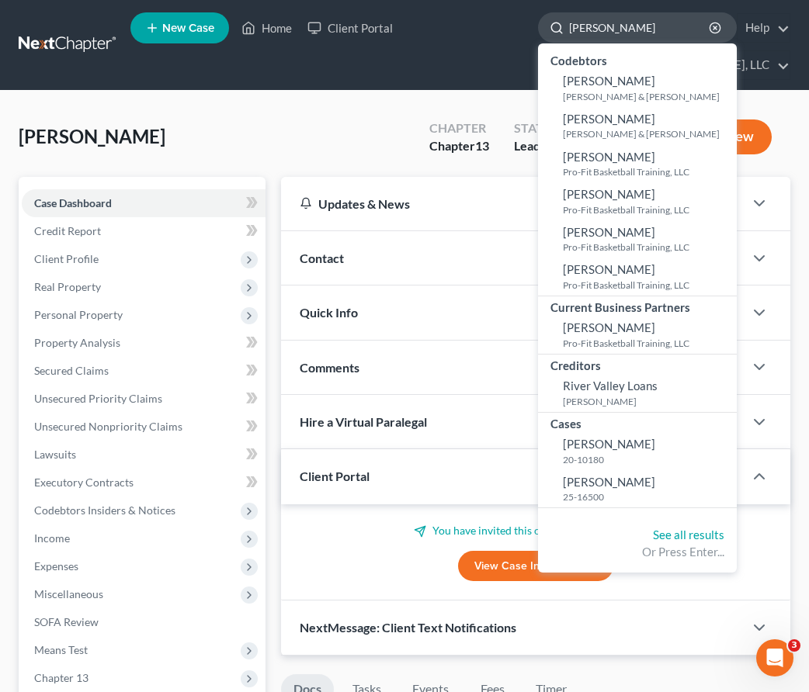
type input "[PERSON_NAME]"
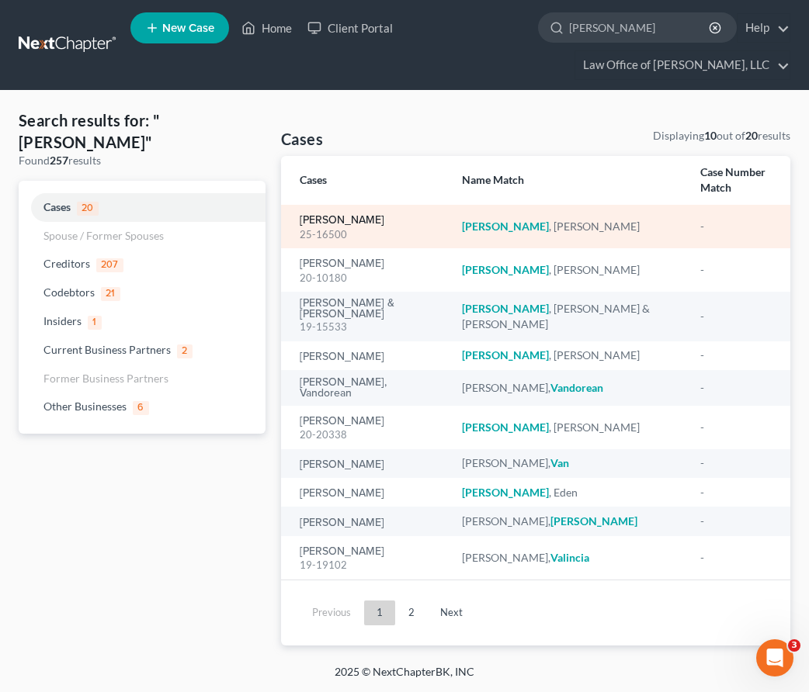
click at [320, 215] on link "[PERSON_NAME]" at bounding box center [342, 220] width 85 height 11
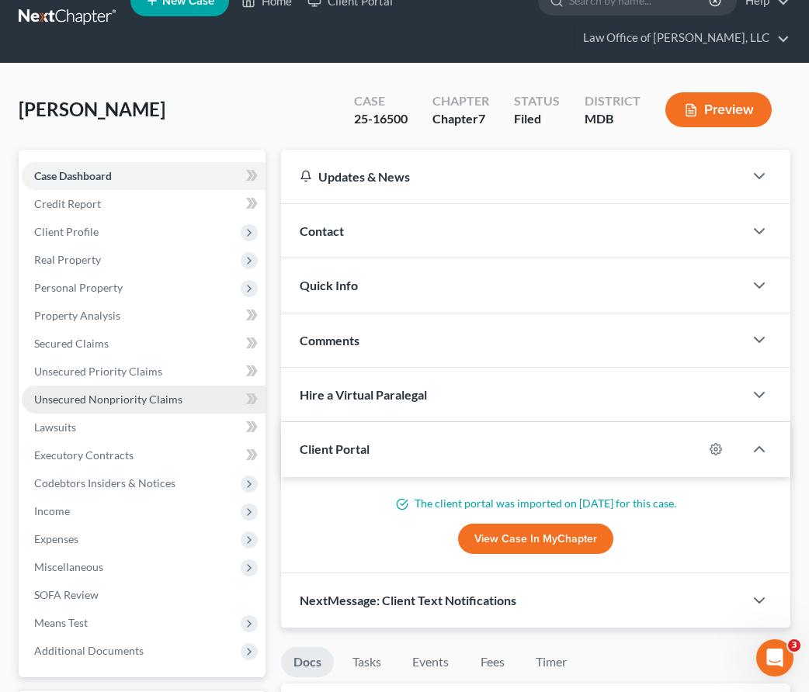
click at [99, 394] on span "Unsecured Nonpriority Claims" at bounding box center [108, 399] width 148 height 13
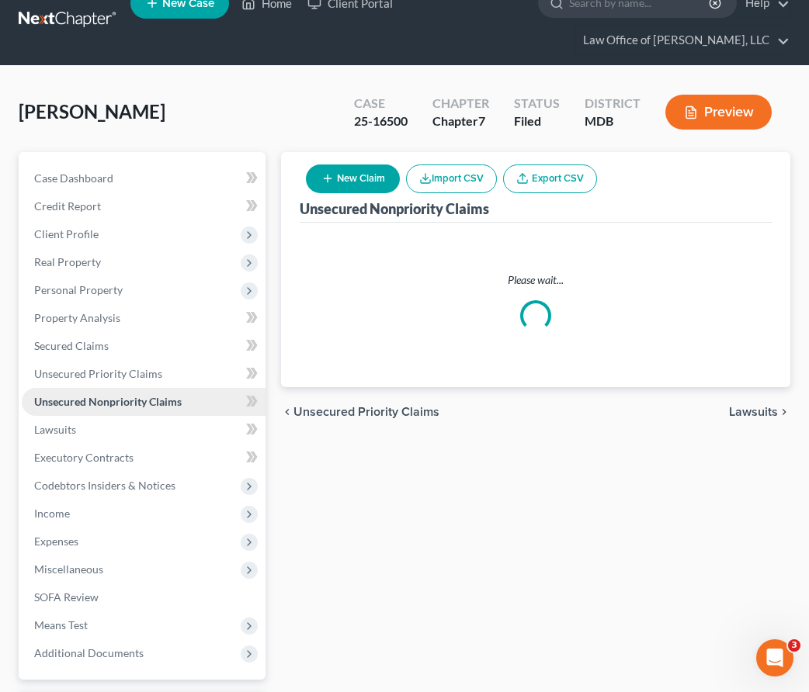
scroll to position [81, 0]
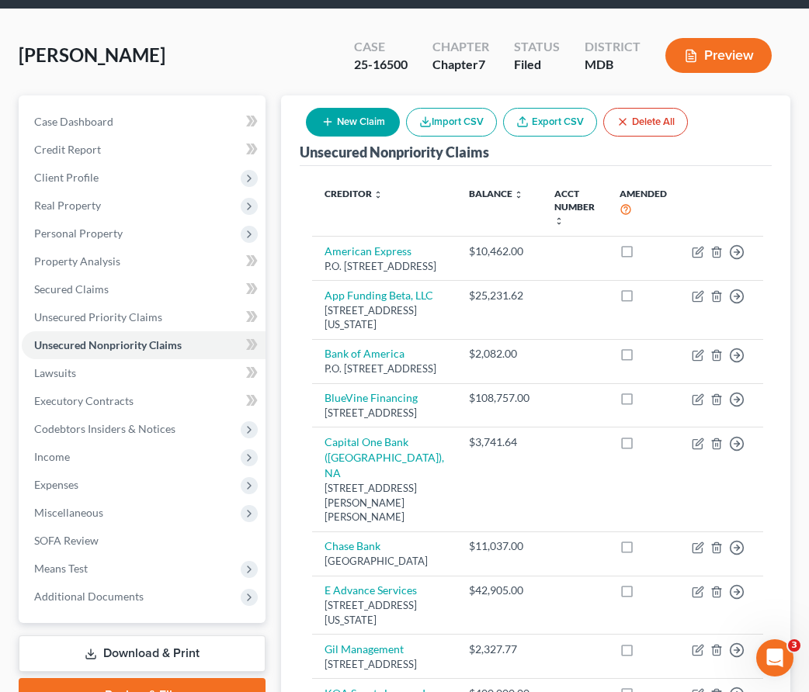
click at [352, 126] on button "New Claim" at bounding box center [353, 122] width 94 height 29
select select "0"
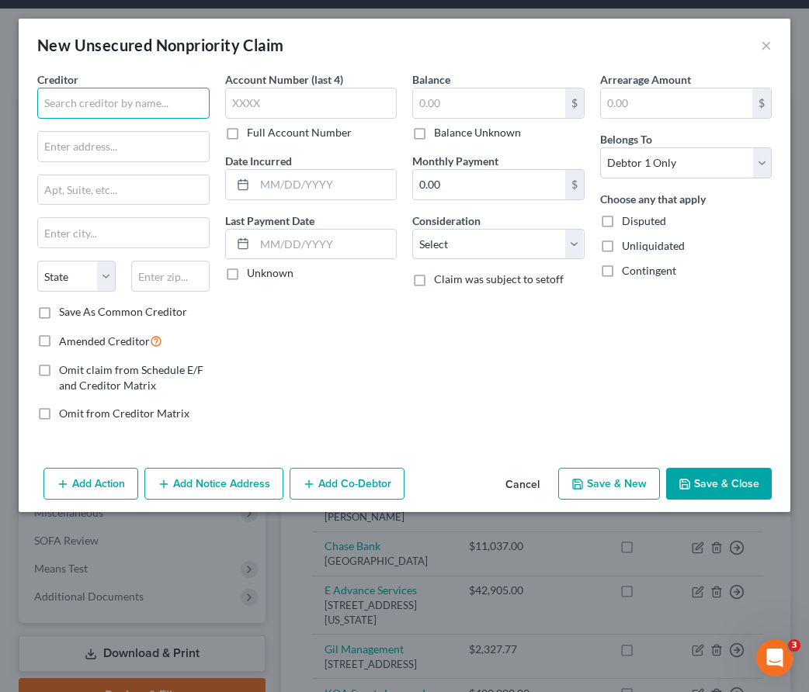
click at [131, 116] on input "text" at bounding box center [123, 103] width 172 height 31
type input "U"
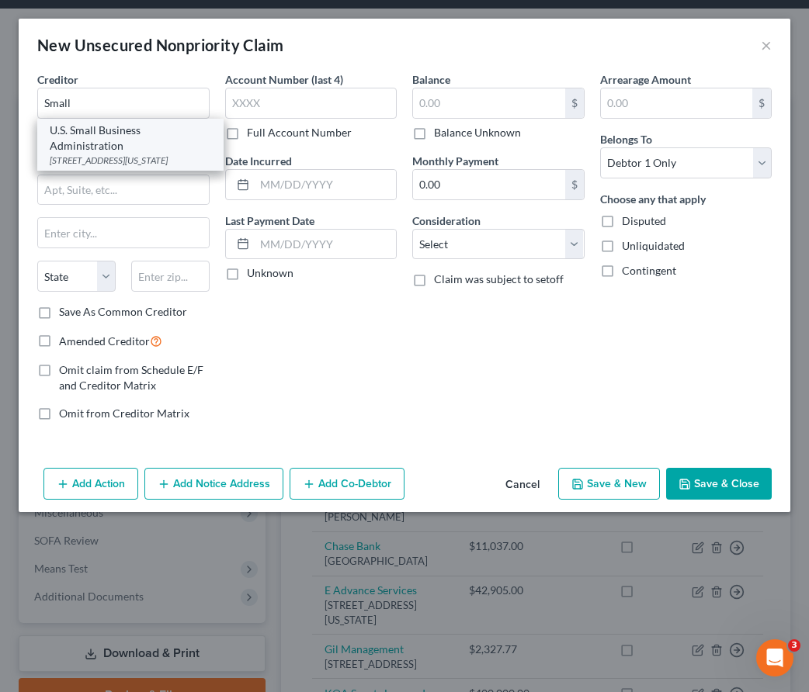
click at [101, 136] on div "U.S. Small Business Administration" at bounding box center [130, 138] width 161 height 31
type input "U.S. Small Business Administration"
type input "[STREET_ADDRESS]"
type input "[US_STATE]"
select select "8"
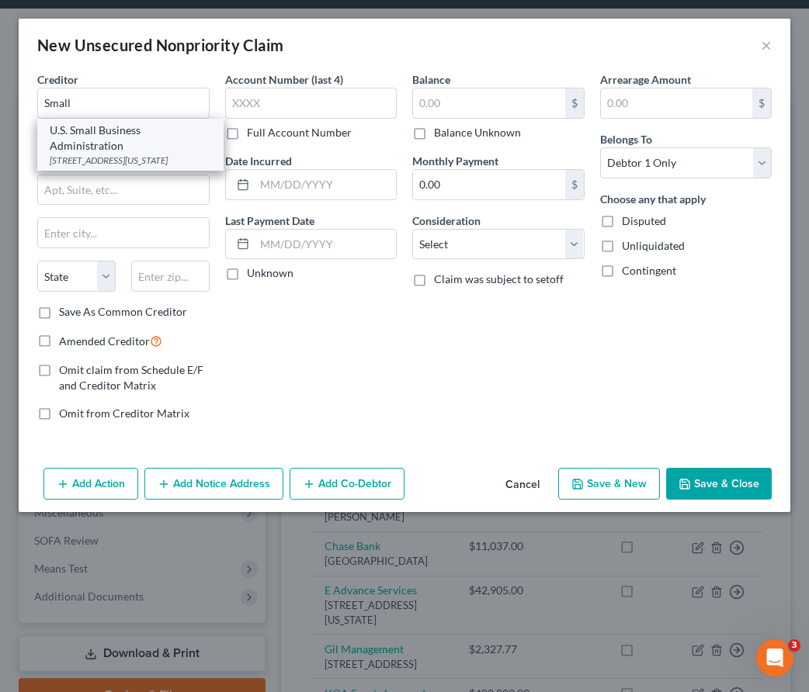
type input "20416"
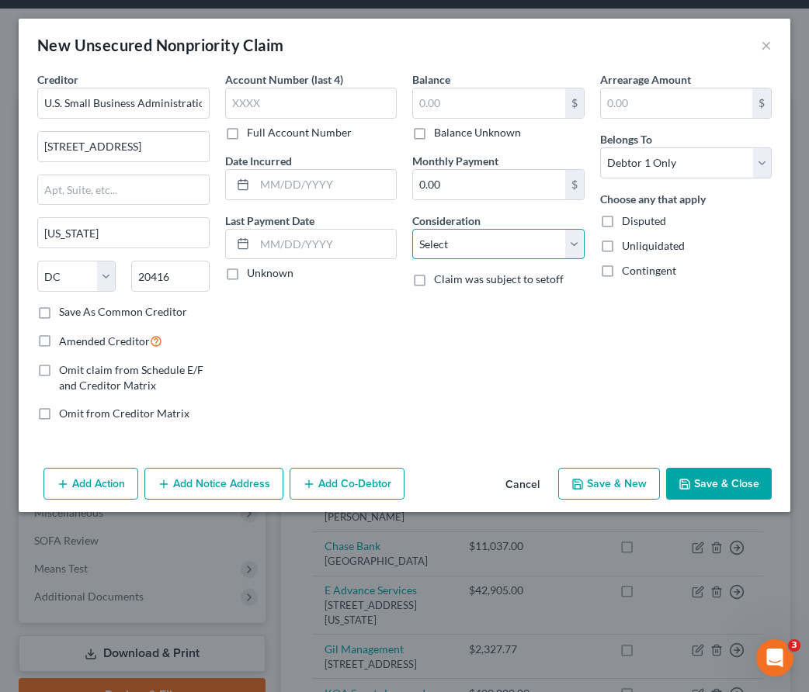
click at [431, 240] on select "Select Cable / Satellite Services Collection Agency Credit Card Debt Debt Couns…" at bounding box center [498, 244] width 172 height 31
select select "10"
click at [412, 229] on select "Select Cable / Satellite Services Collection Agency Credit Card Debt Debt Couns…" at bounding box center [498, 244] width 172 height 31
click at [368, 490] on button "Add Co-Debtor" at bounding box center [346, 484] width 115 height 33
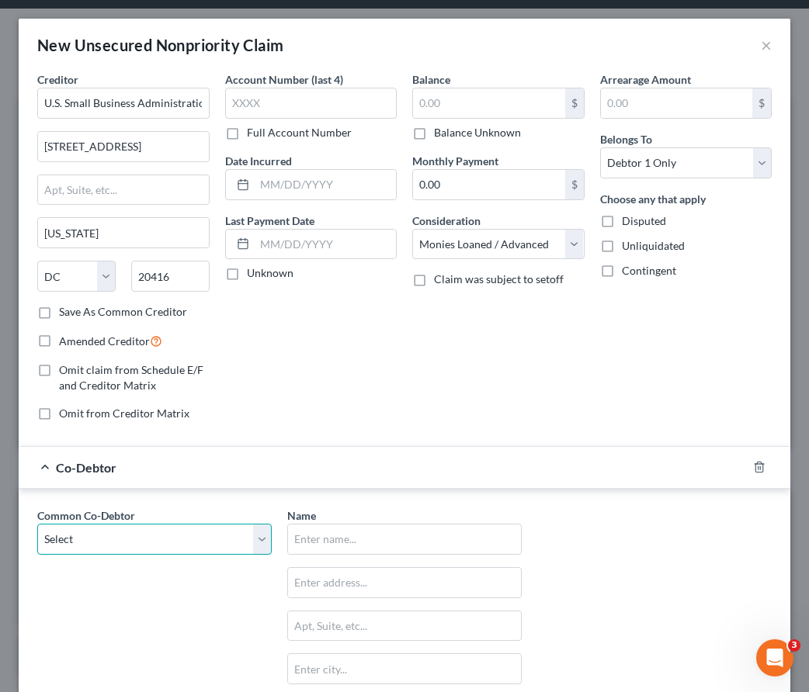
click at [220, 535] on select "Select Pro-Fit Basketball, LLC" at bounding box center [154, 539] width 234 height 31
select select "0"
click at [37, 524] on select "Select Pro-Fit Basketball, LLC" at bounding box center [154, 539] width 234 height 31
type input "Pro-Fit Basketball, LLC"
type input "[STREET_ADDRESS]"
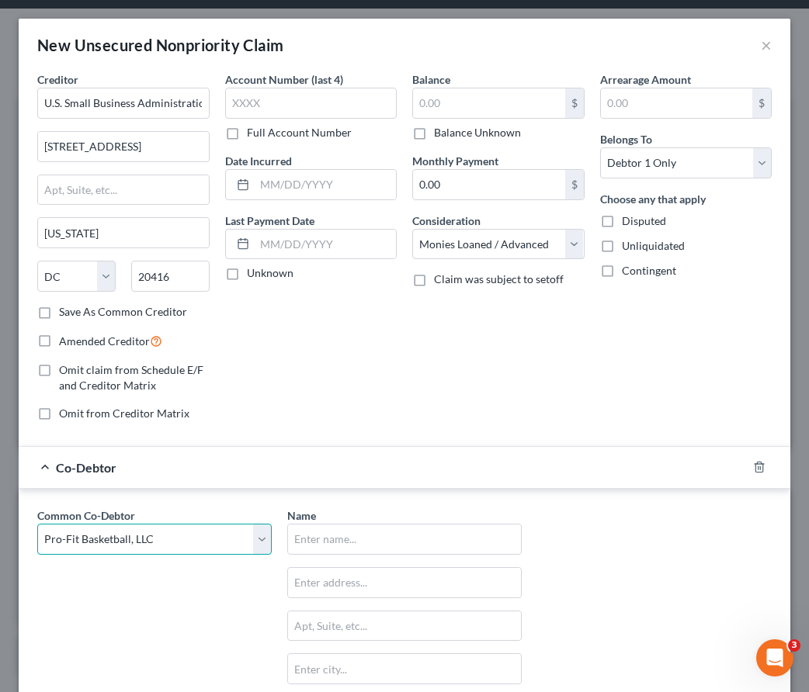
type input "[GEOGRAPHIC_DATA]"
select select "21"
type input "20852"
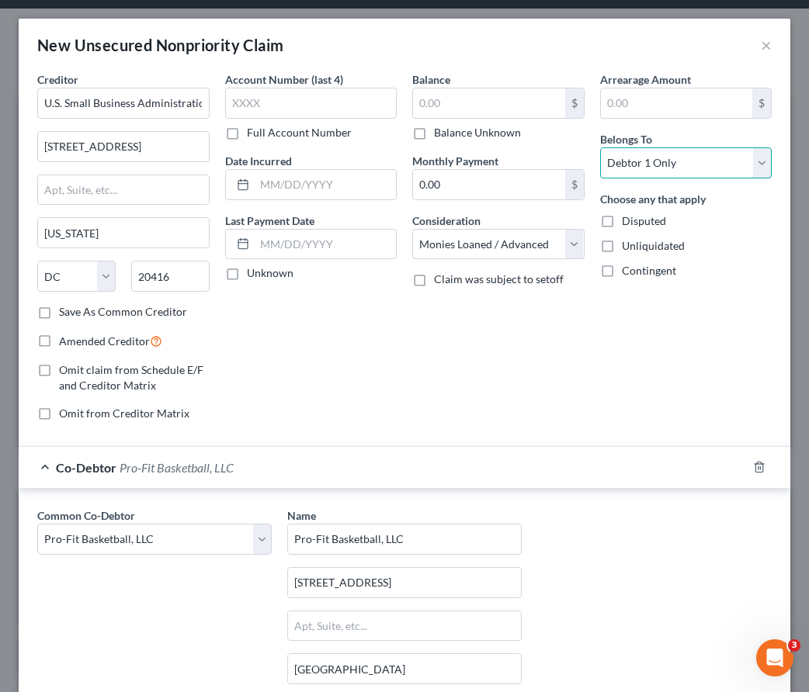
click at [612, 166] on select "Select Debtor 1 Only Debtor 2 Only Debtor 1 And Debtor 2 Only At Least One Of T…" at bounding box center [686, 162] width 172 height 31
select select "3"
click at [600, 147] on select "Select Debtor 1 Only Debtor 2 Only Debtor 1 And Debtor 2 Only At Least One Of T…" at bounding box center [686, 162] width 172 height 31
click at [503, 189] on input "0.00" at bounding box center [489, 184] width 152 height 29
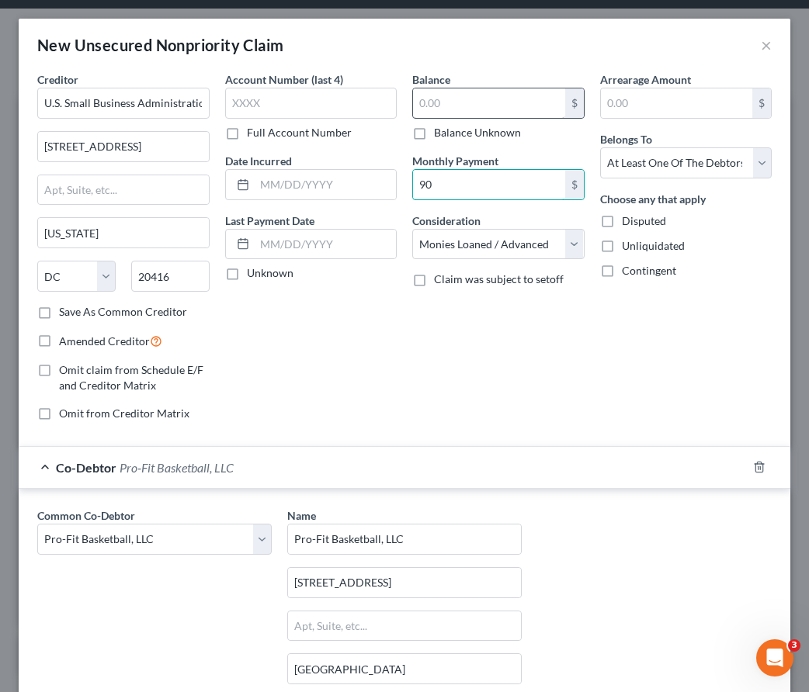
type input "9"
click at [437, 106] on input "text" at bounding box center [489, 102] width 152 height 29
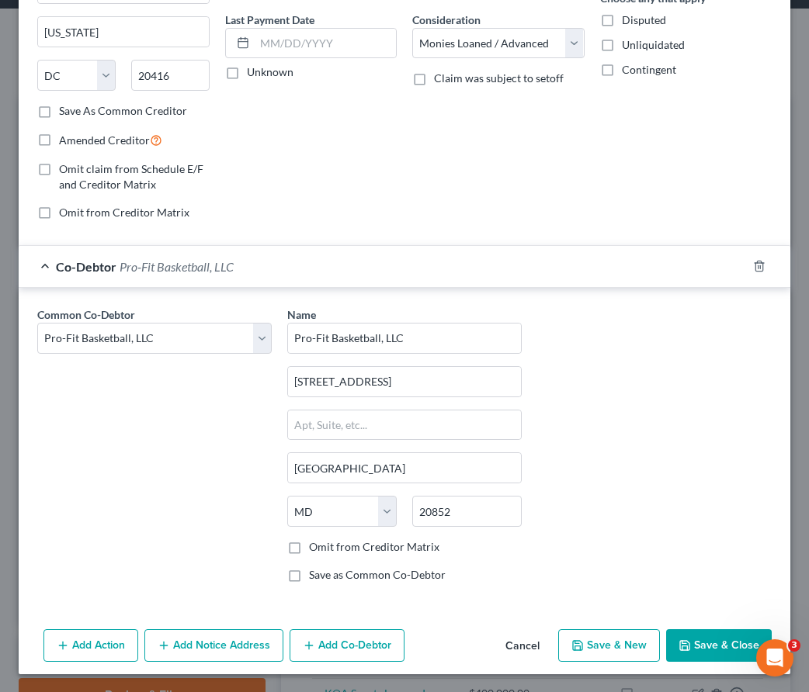
scroll to position [0, 0]
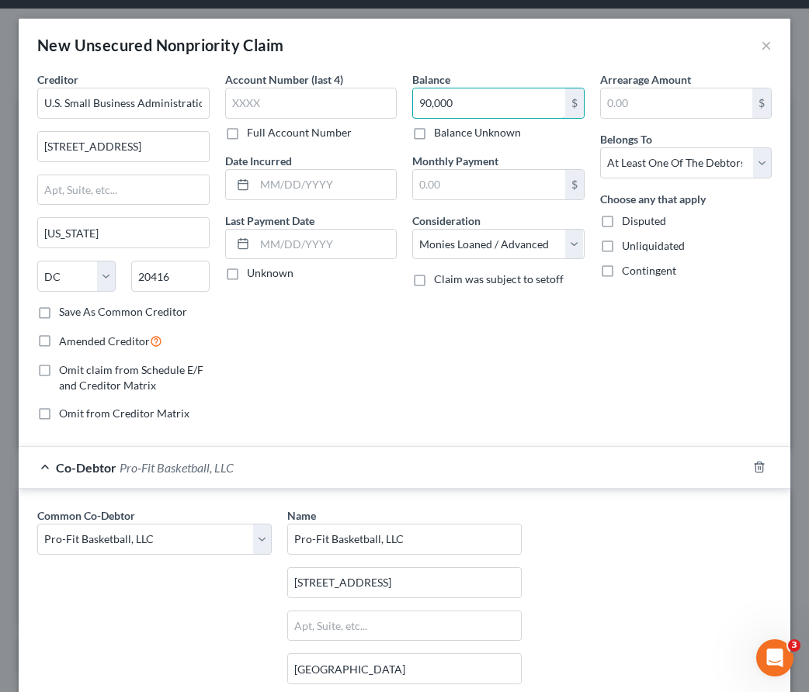
type input "90,000"
click at [245, 109] on input "text" at bounding box center [311, 103] width 172 height 31
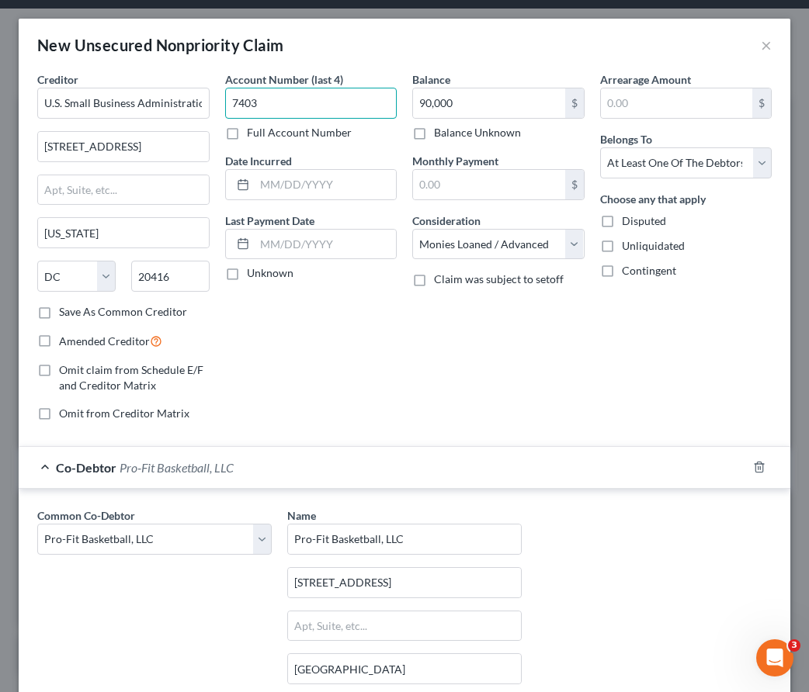
type input "7403"
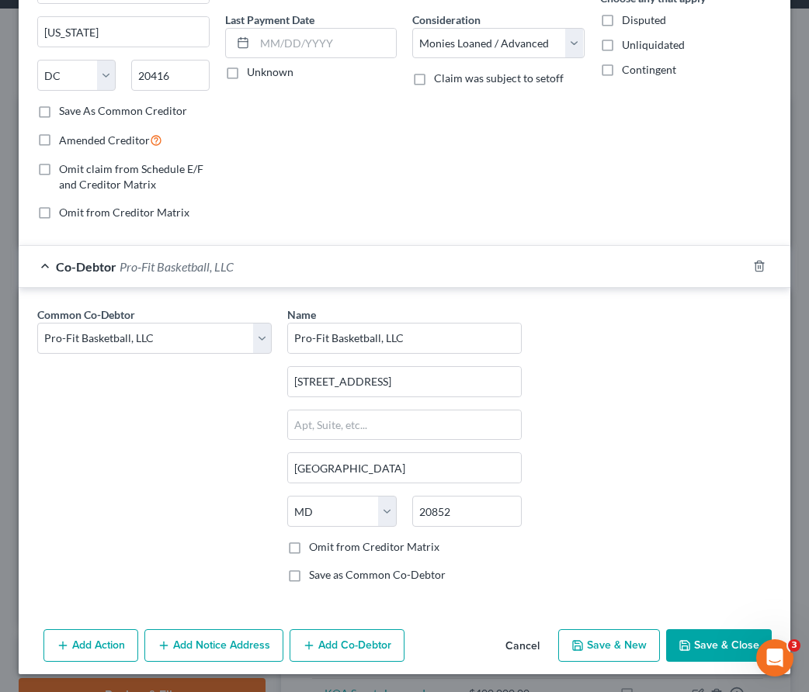
click at [681, 639] on icon "button" at bounding box center [684, 645] width 12 height 12
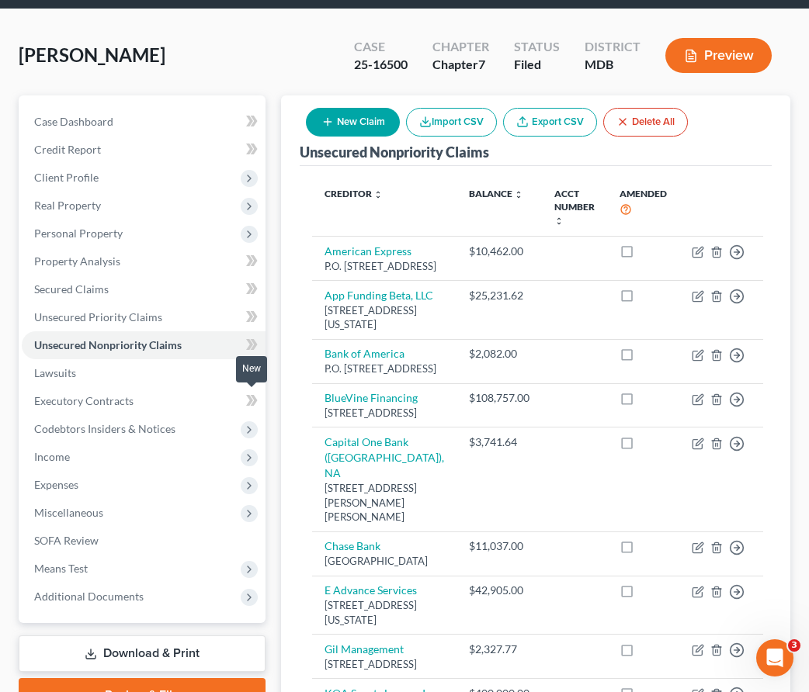
scroll to position [111, 0]
